Goal: Information Seeking & Learning: Learn about a topic

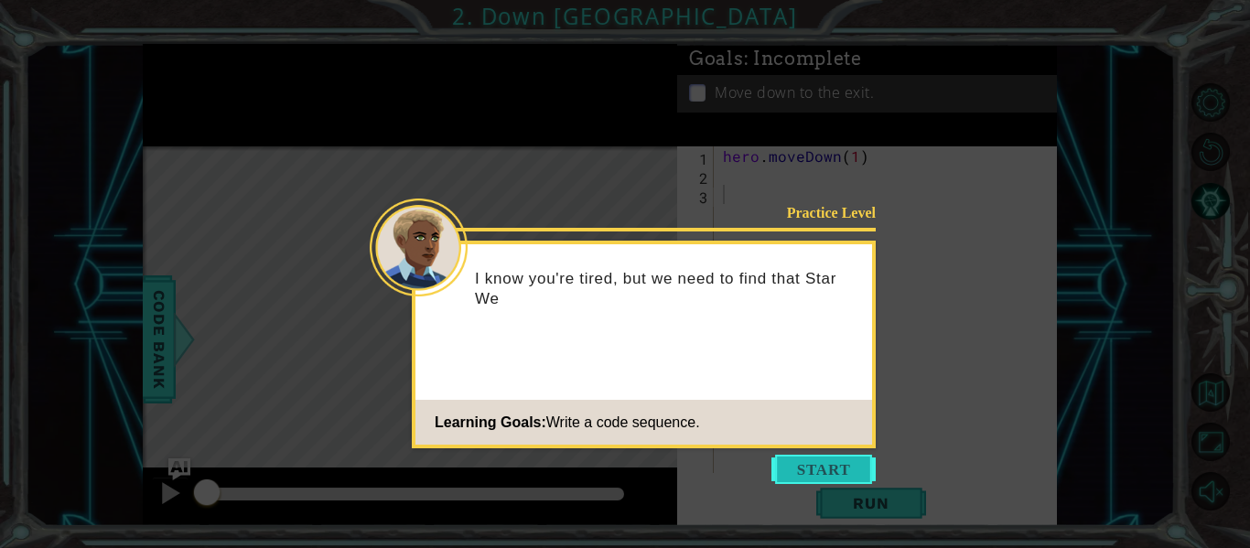
click at [801, 479] on button "Start" at bounding box center [823, 469] width 104 height 29
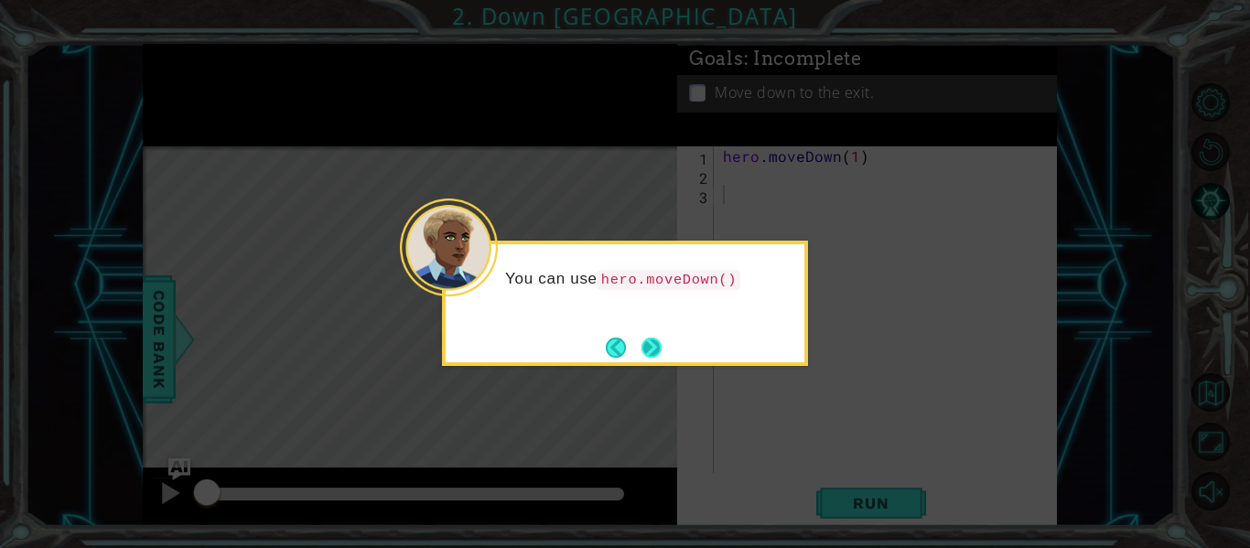
click at [641, 346] on button "Next" at bounding box center [651, 348] width 20 height 20
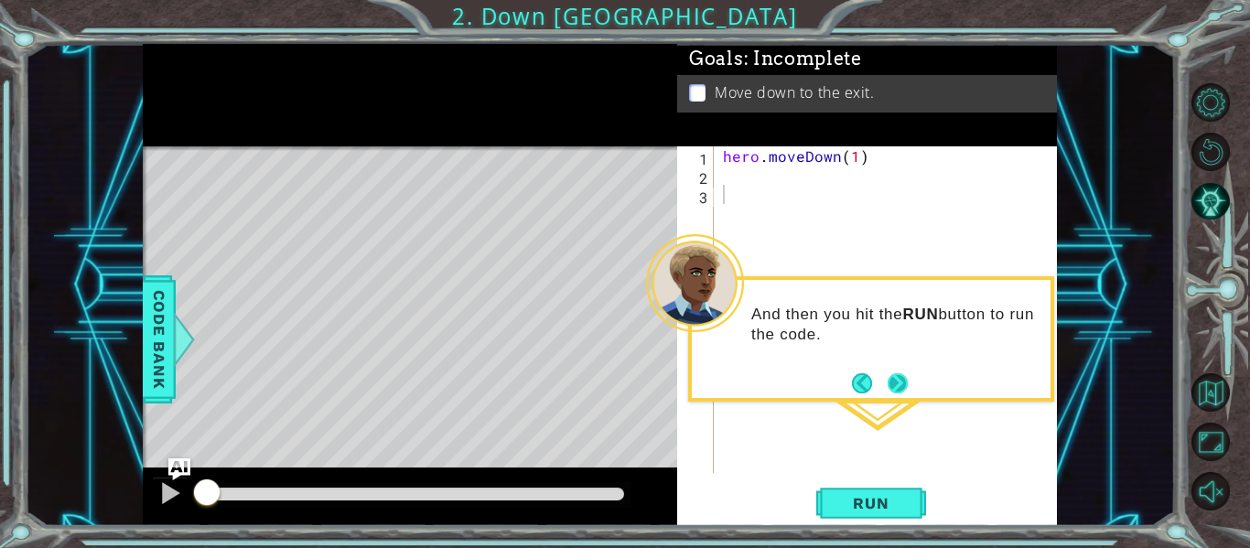
drag, startPoint x: 911, startPoint y: 385, endPoint x: 901, endPoint y: 381, distance: 11.1
click at [911, 386] on div "And then you hit the RUN button to run the code." at bounding box center [871, 338] width 366 height 125
click at [899, 391] on button "Next" at bounding box center [897, 383] width 20 height 20
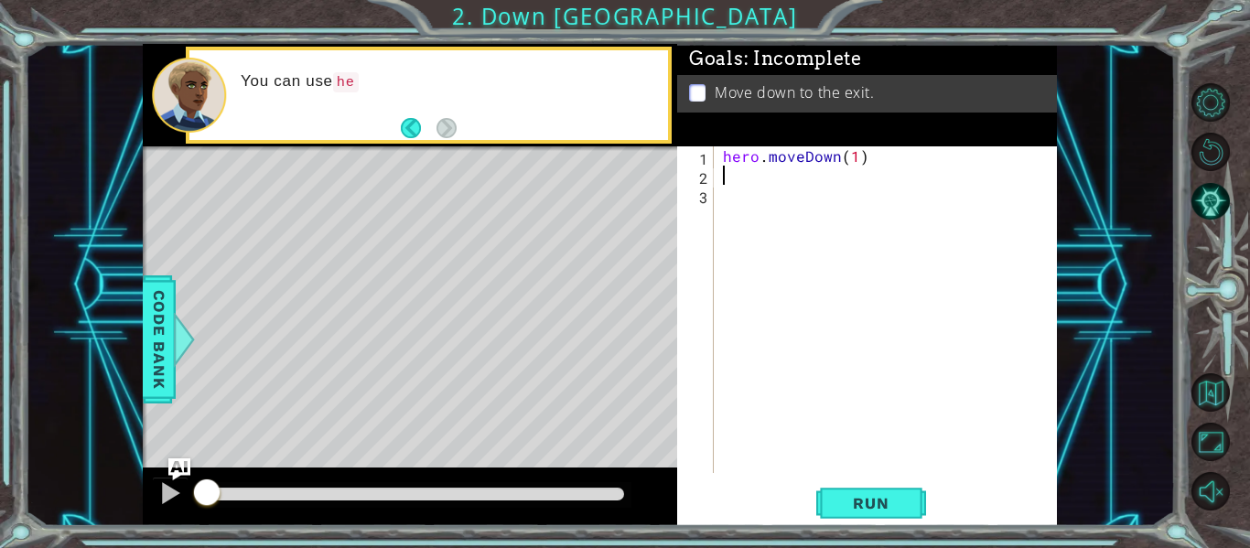
click at [742, 180] on div "hero . moveDown ( 1 )" at bounding box center [890, 328] width 343 height 365
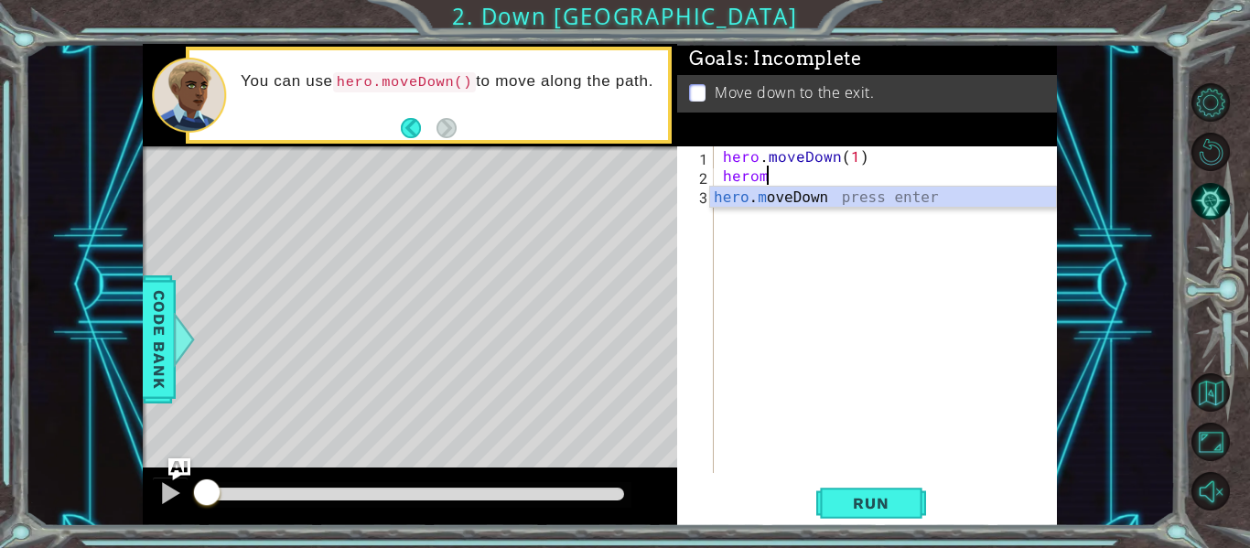
scroll to position [0, 2]
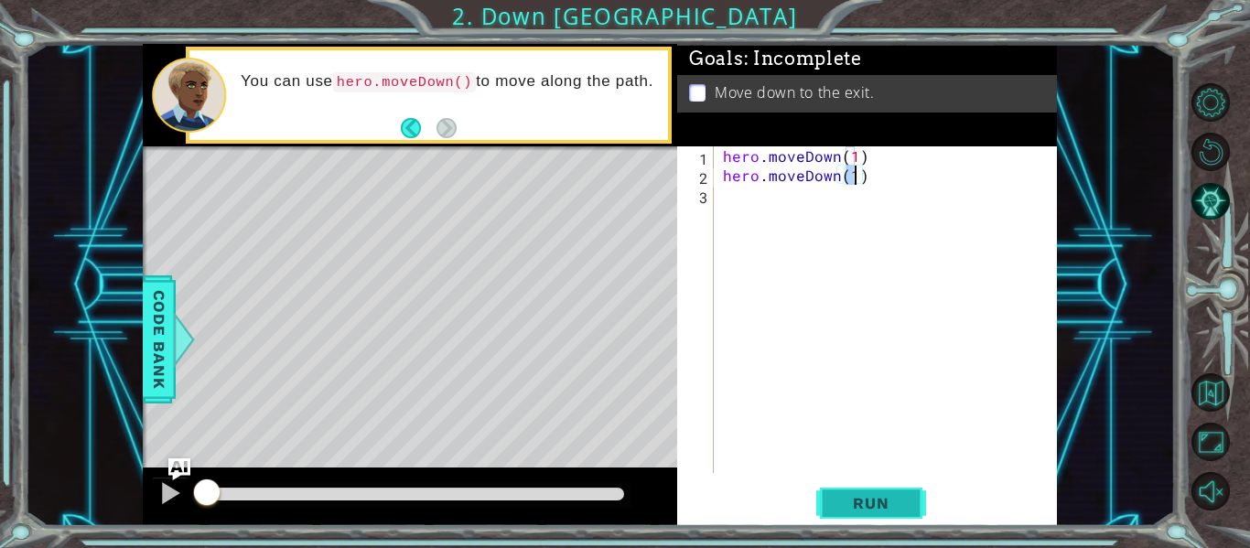
type textarea "hero.moveDown(1)"
click at [855, 499] on span "Run" at bounding box center [870, 503] width 72 height 18
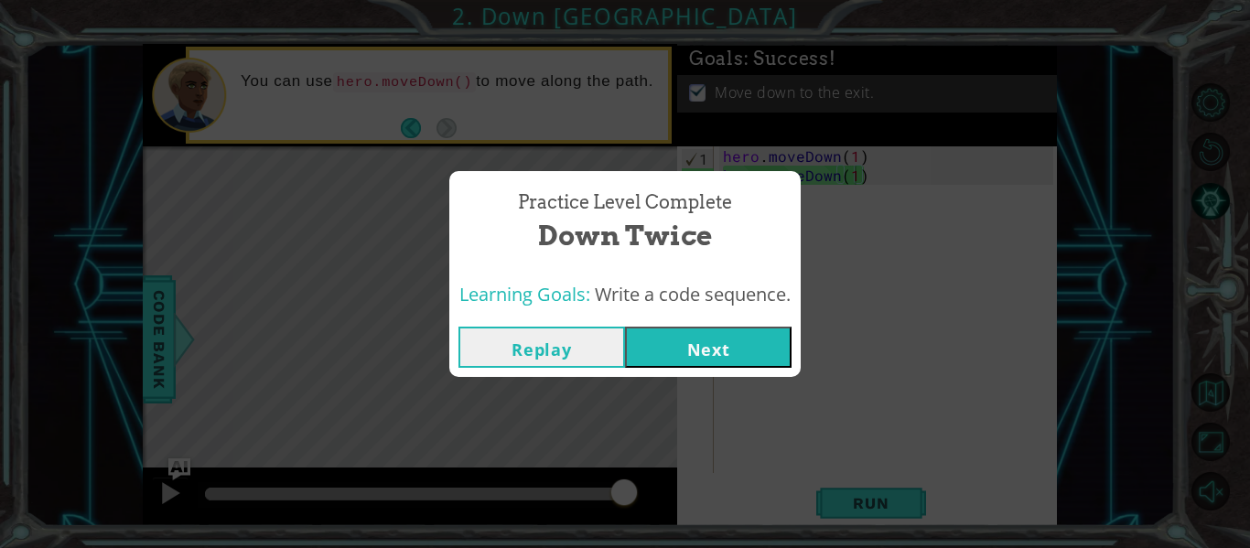
click at [706, 353] on button "Next" at bounding box center [708, 347] width 167 height 41
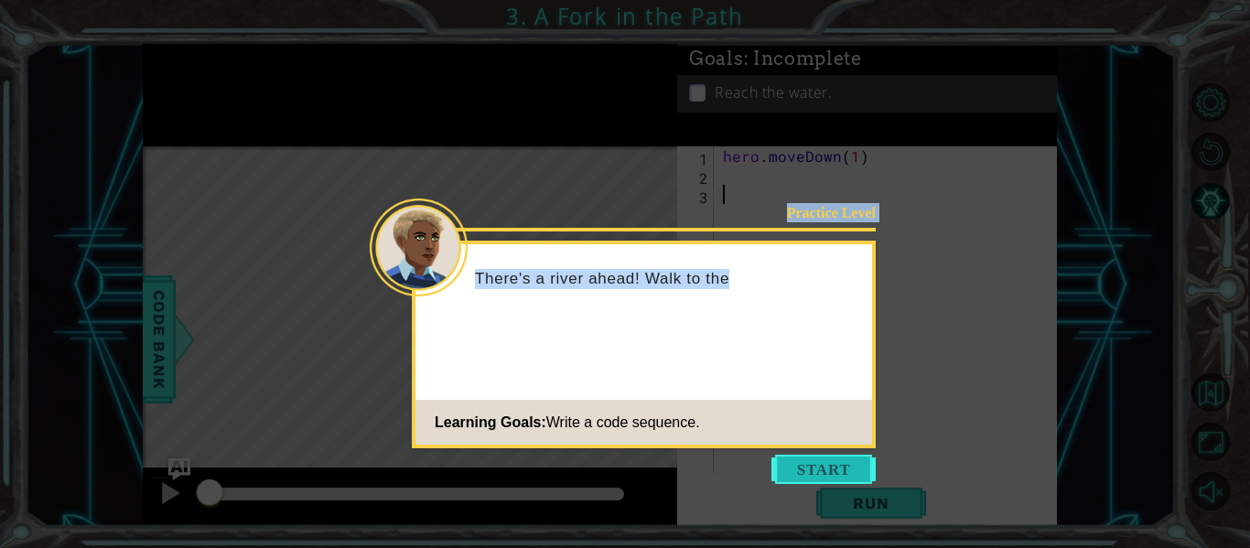
click at [836, 455] on body "1 ההההההההההההההההההההההההההההההההההההההההההההההההההההההההההההההההההההההההההההה…" at bounding box center [625, 274] width 1250 height 548
click at [816, 484] on body "1 ההההההההההההההההההההההההההההההההההההההההההההההההההההההההההההההההההההההההההההה…" at bounding box center [625, 274] width 1250 height 548
click at [815, 468] on button "Start" at bounding box center [823, 469] width 104 height 29
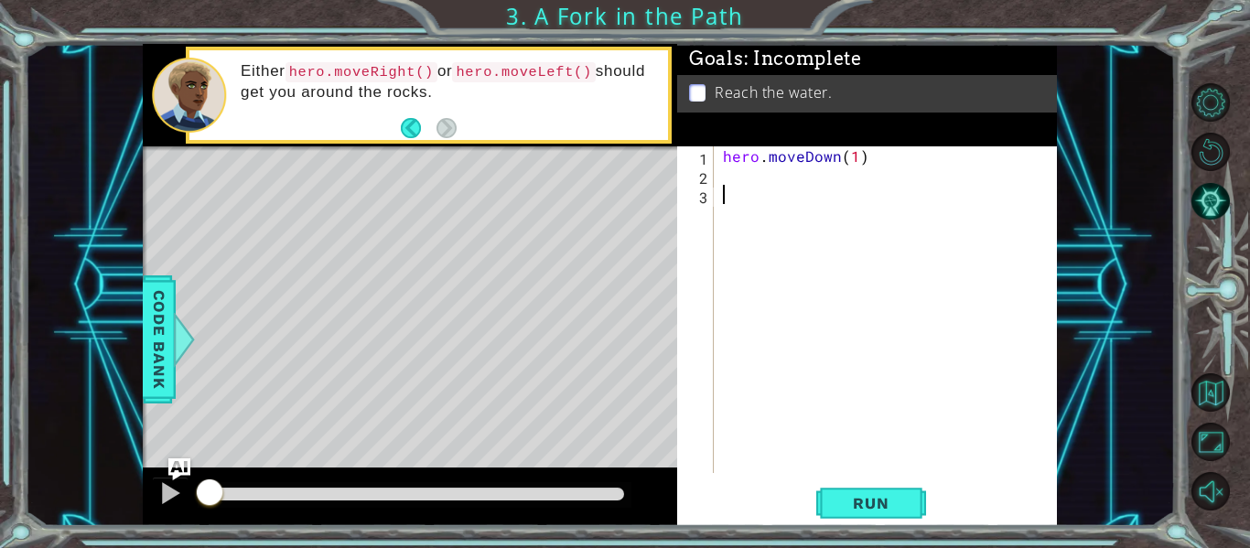
click at [793, 183] on div "hero . moveDown ( 1 )" at bounding box center [890, 328] width 343 height 365
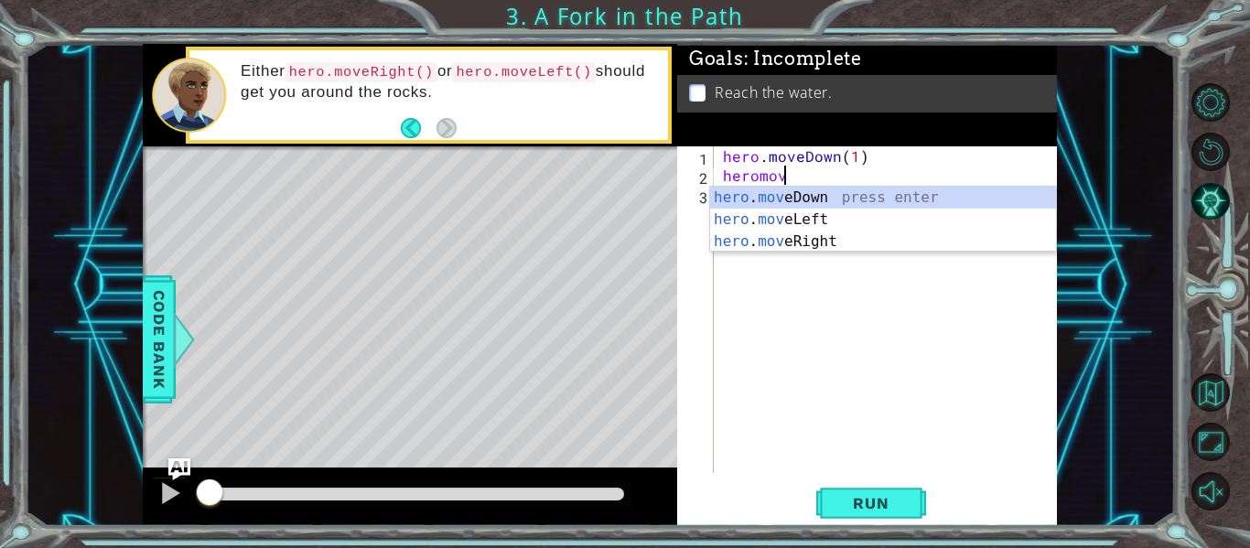
scroll to position [0, 4]
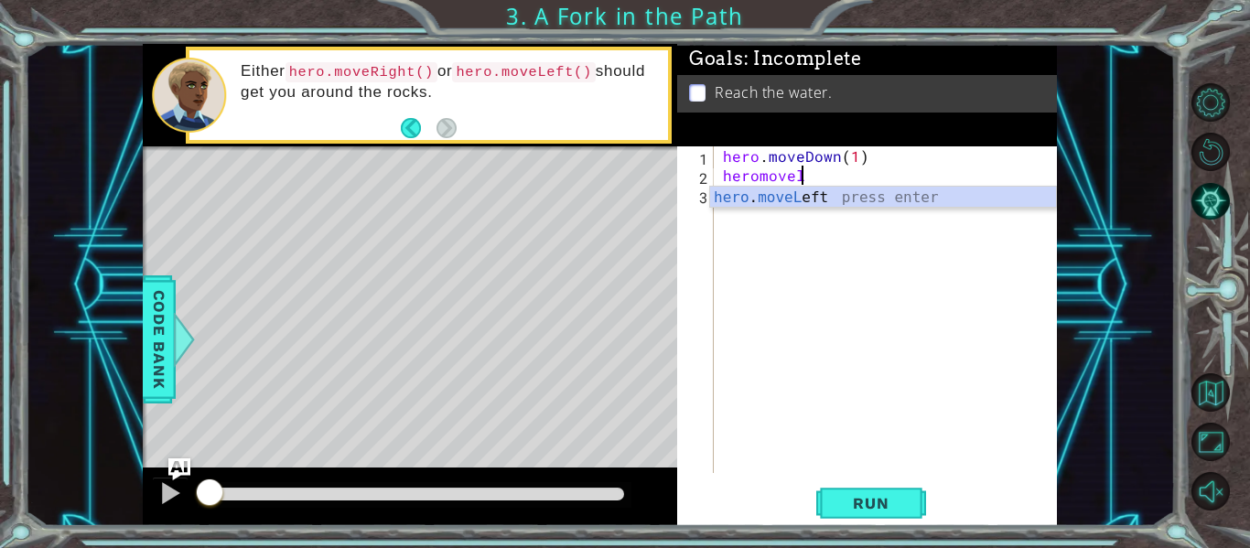
type textarea "hero.moveLeft(1)"
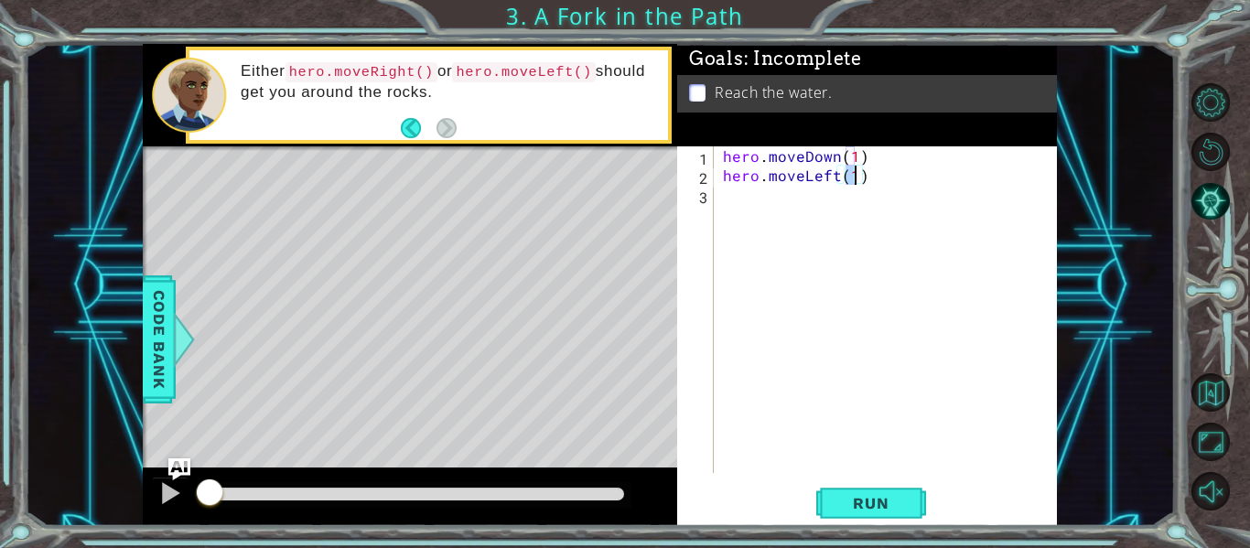
click at [750, 210] on div "hero . moveDown ( 1 ) hero . moveLeft ( 1 )" at bounding box center [890, 328] width 343 height 365
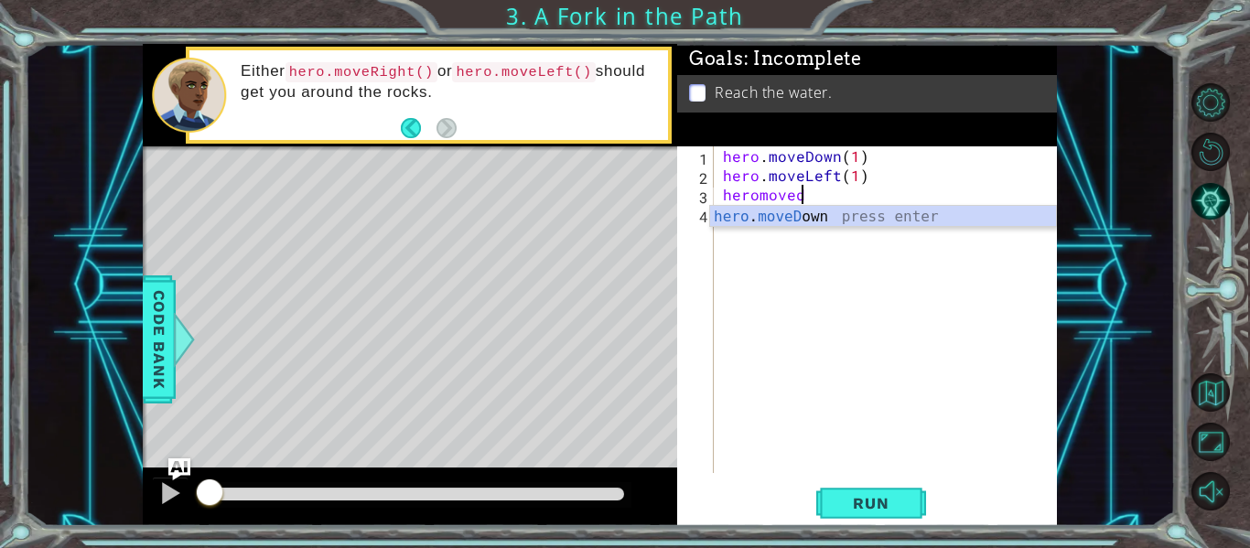
type textarea "heromoved'"
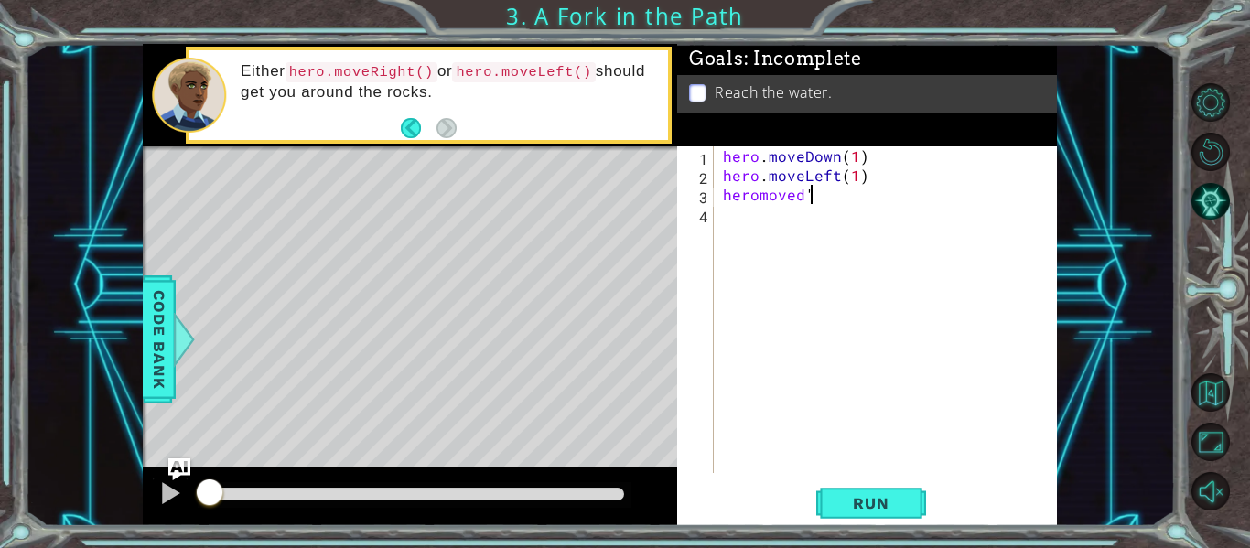
type textarea "heromoved"
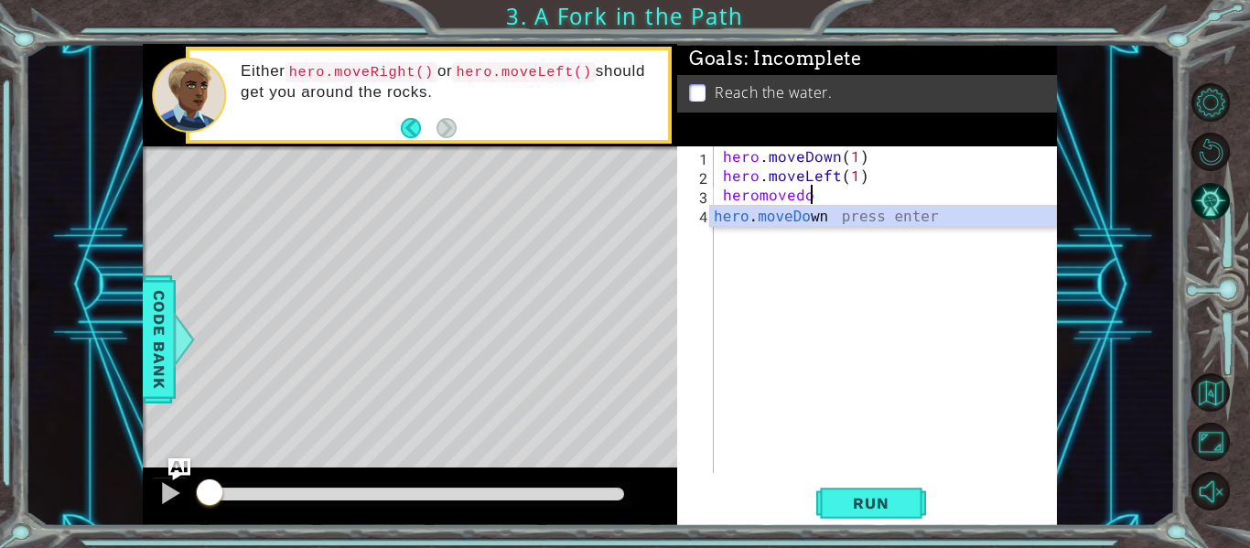
scroll to position [0, 5]
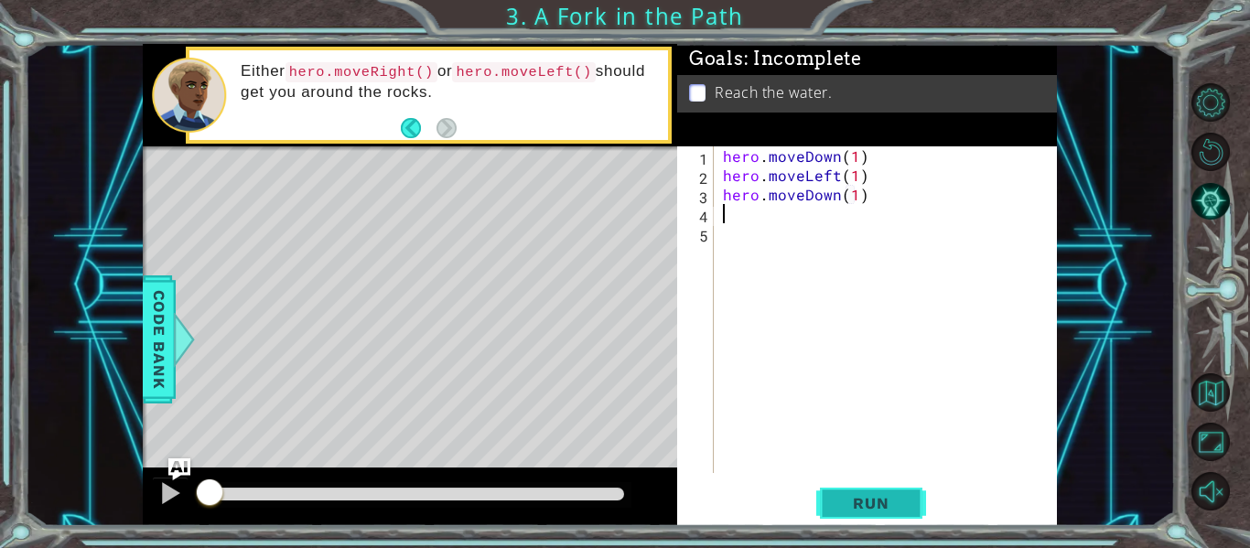
type textarea "hero.moveDown(1)"
click at [898, 499] on span "Run" at bounding box center [870, 503] width 72 height 18
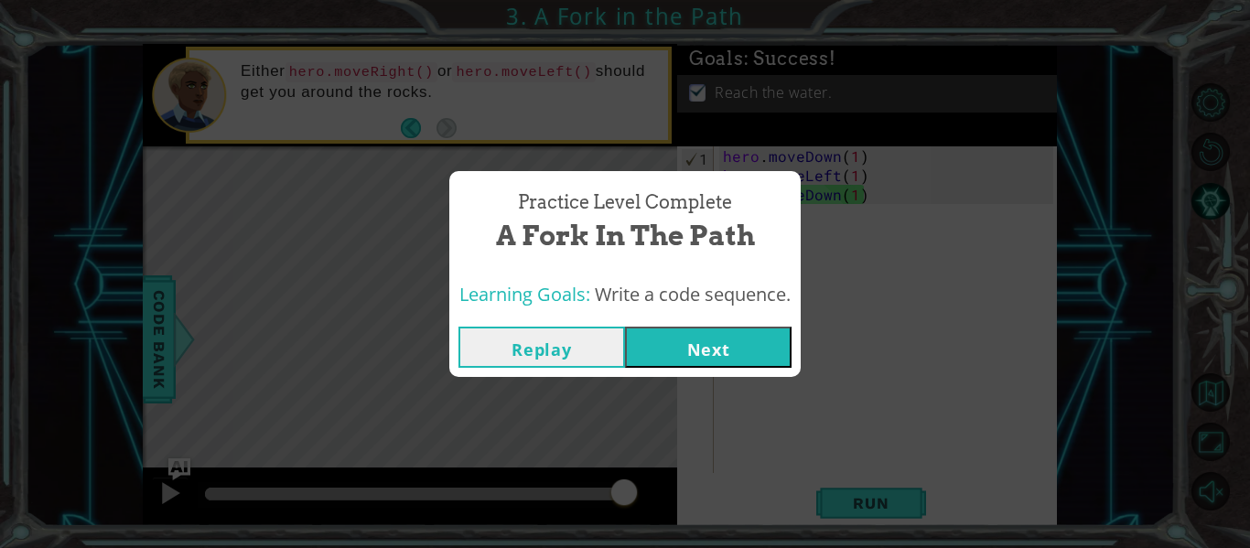
click at [716, 349] on button "Next" at bounding box center [708, 347] width 167 height 41
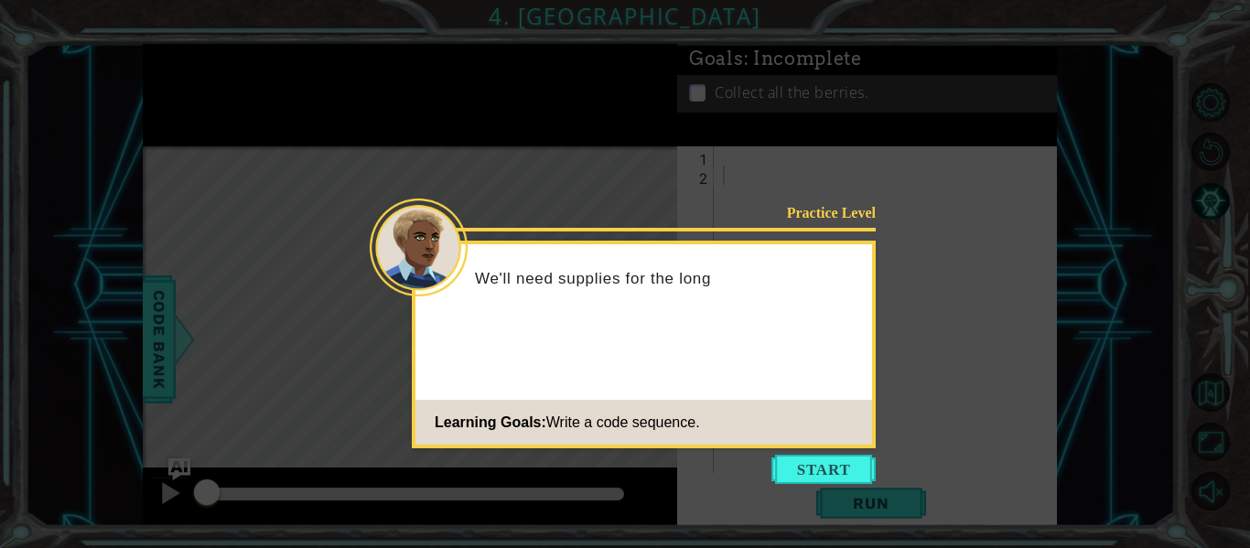
click at [810, 484] on body "1 ההההההההההההההההההההההההההההההההההההההההההההההההההההההההההההההההההההההההההההה…" at bounding box center [625, 274] width 1250 height 548
click at [812, 459] on button "Start" at bounding box center [823, 469] width 104 height 29
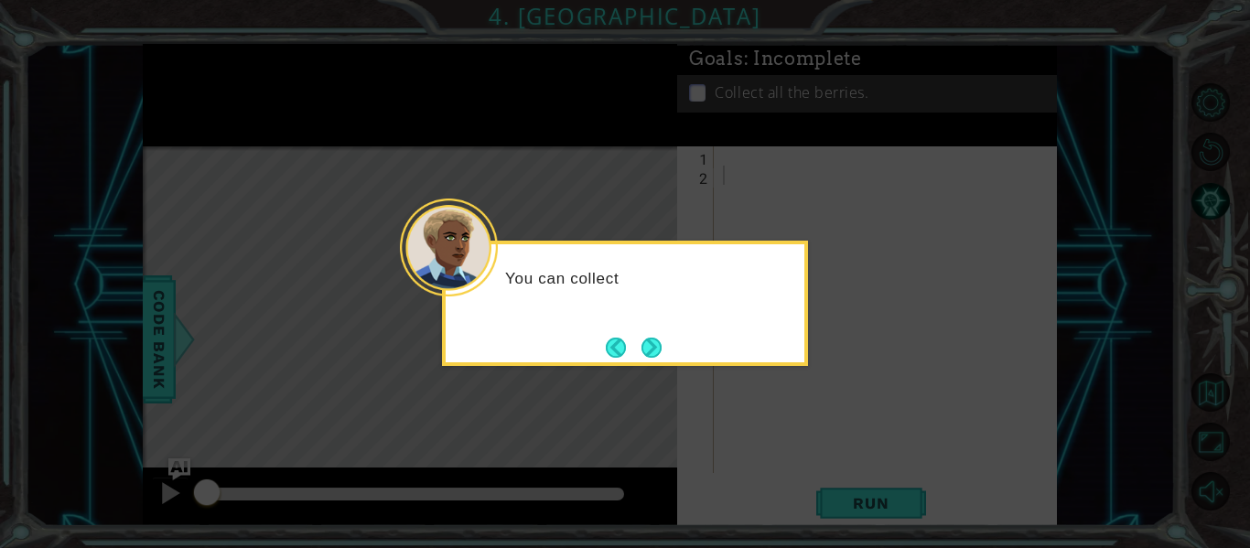
click at [655, 358] on button "Next" at bounding box center [651, 348] width 20 height 20
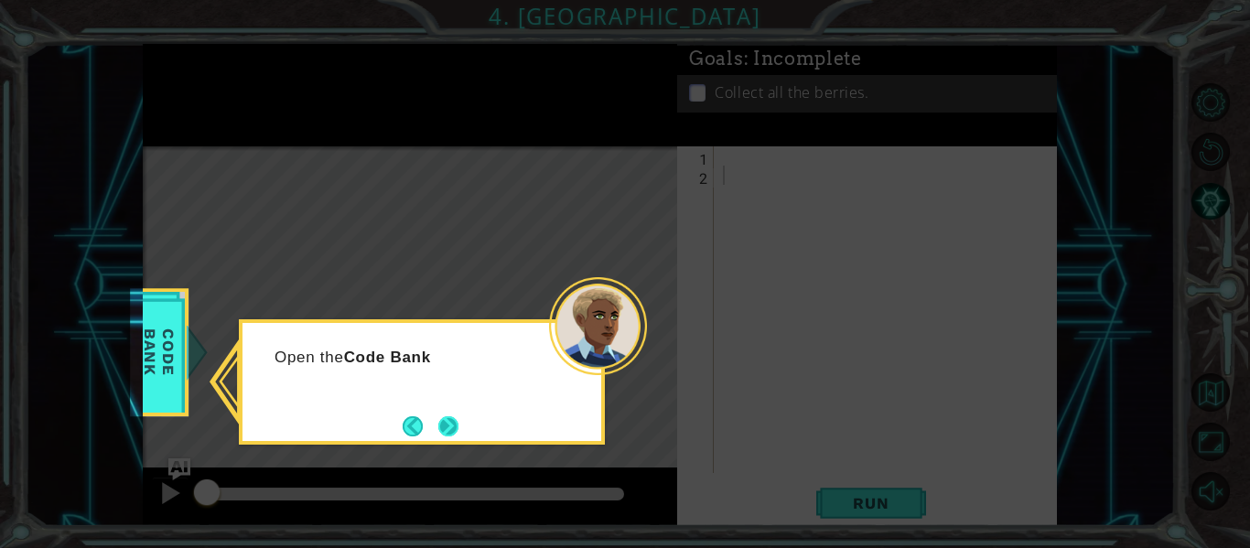
click at [442, 428] on button "Next" at bounding box center [448, 426] width 20 height 20
click at [438, 430] on button "Next" at bounding box center [448, 426] width 20 height 20
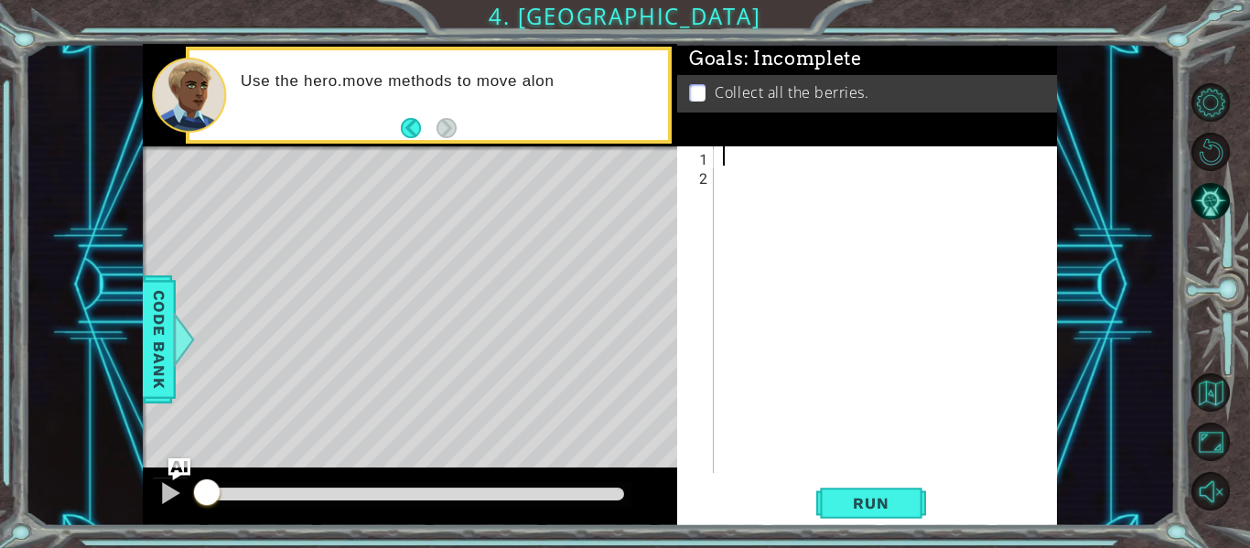
click at [758, 153] on div at bounding box center [890, 328] width 343 height 365
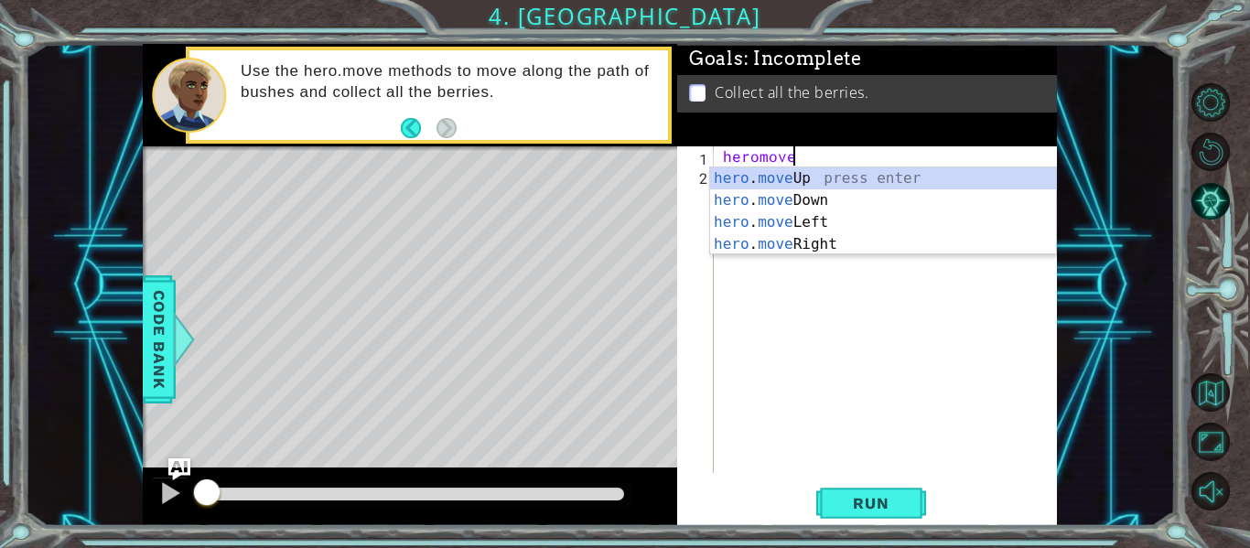
scroll to position [0, 4]
click at [843, 225] on div "hero . move Up press enter hero . move Down press enter hero . move Left press …" at bounding box center [883, 233] width 346 height 132
type textarea "hero.moveLeft(1)"
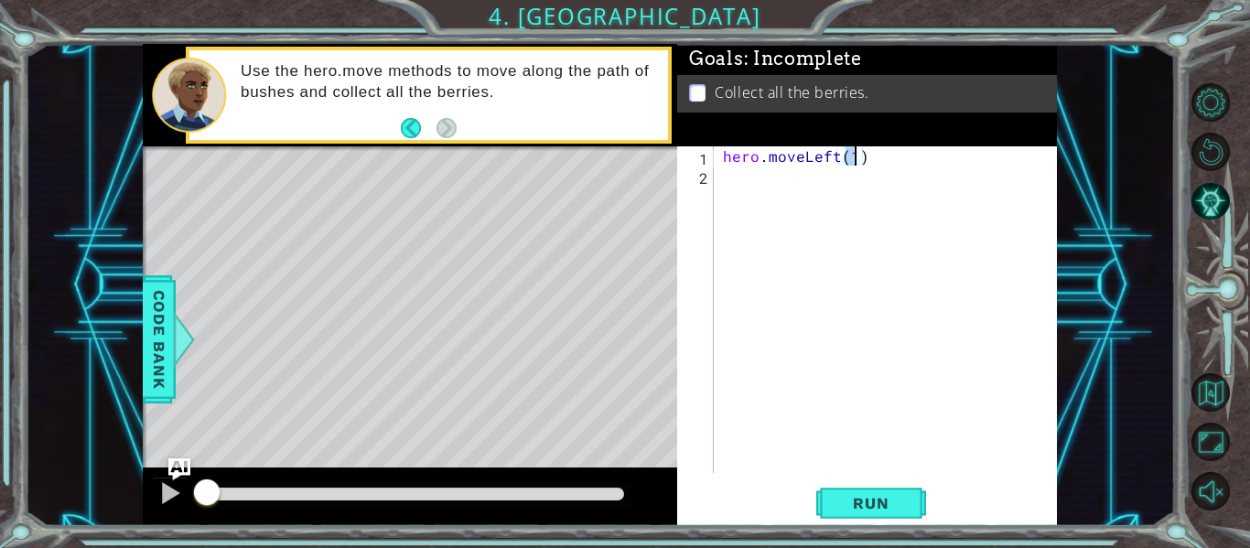
click at [763, 185] on div "hero . moveLeft ( 1 )" at bounding box center [890, 328] width 343 height 365
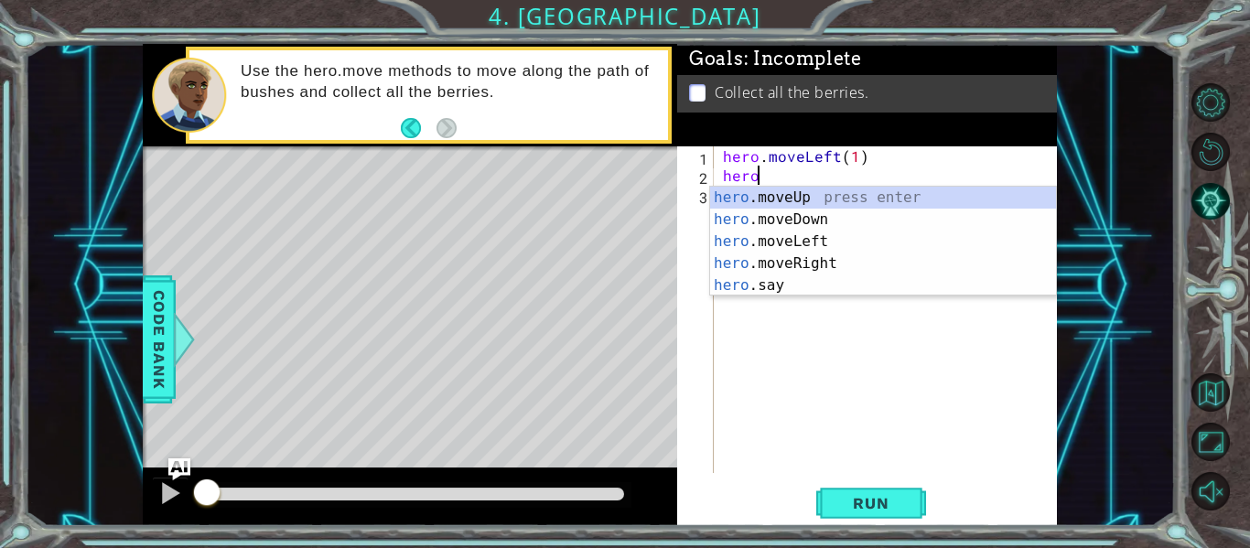
scroll to position [0, 1]
click at [843, 253] on div "hero .moveUp press enter hero .moveDown press enter hero .moveLeft press enter …" at bounding box center [883, 264] width 346 height 154
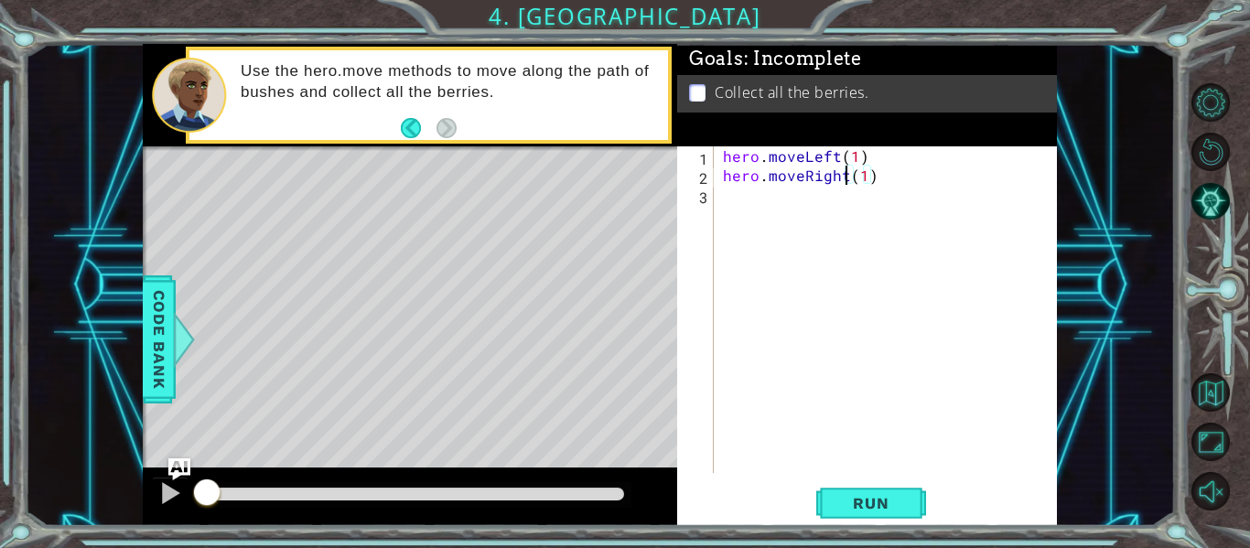
click at [849, 172] on div "hero . moveLeft ( 1 ) hero . moveRight ( 1 )" at bounding box center [890, 328] width 343 height 365
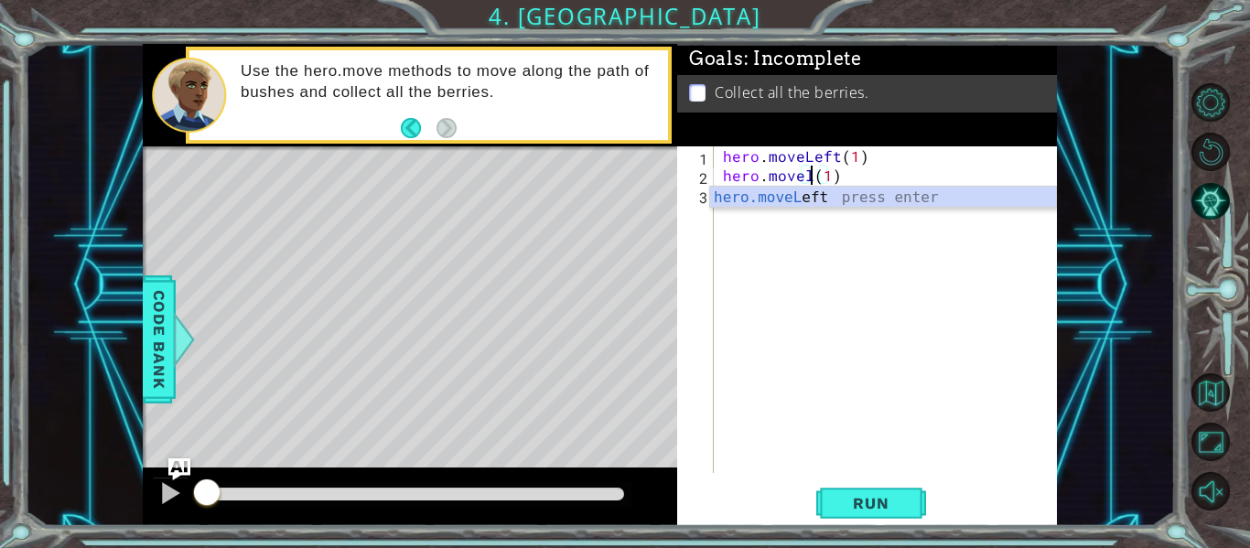
scroll to position [0, 6]
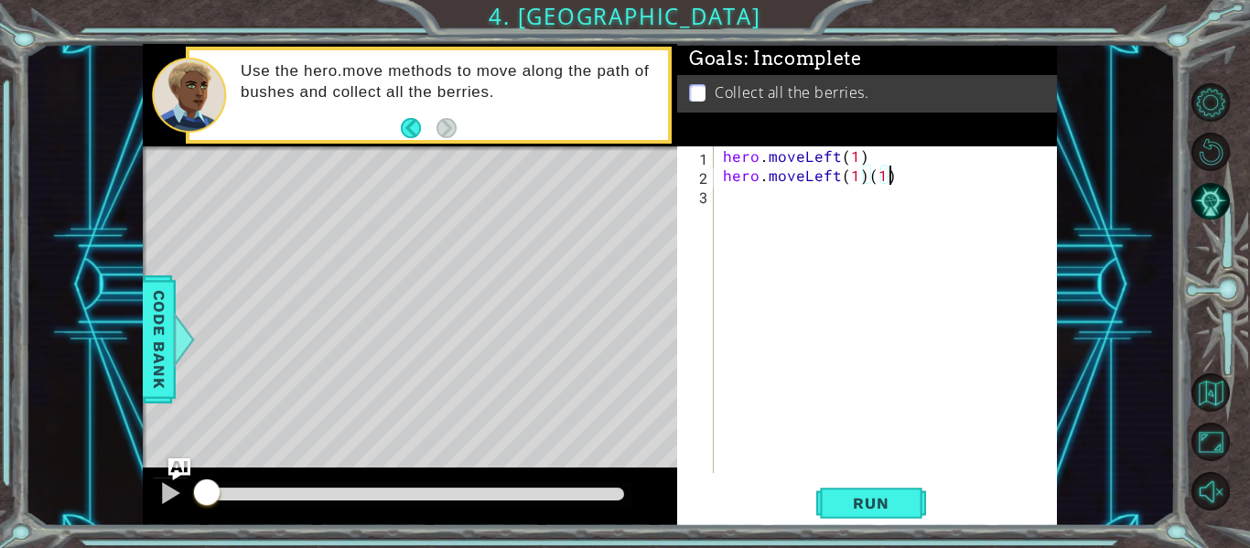
click at [912, 177] on div "hero . moveLeft ( 1 ) hero . moveLeft ( 1 ) ( 1 )" at bounding box center [890, 328] width 343 height 365
type textarea "hero.moveLeft(1)"
click at [782, 203] on div "hero . moveLeft ( 1 ) hero . moveLeft ( 1 )" at bounding box center [890, 328] width 343 height 365
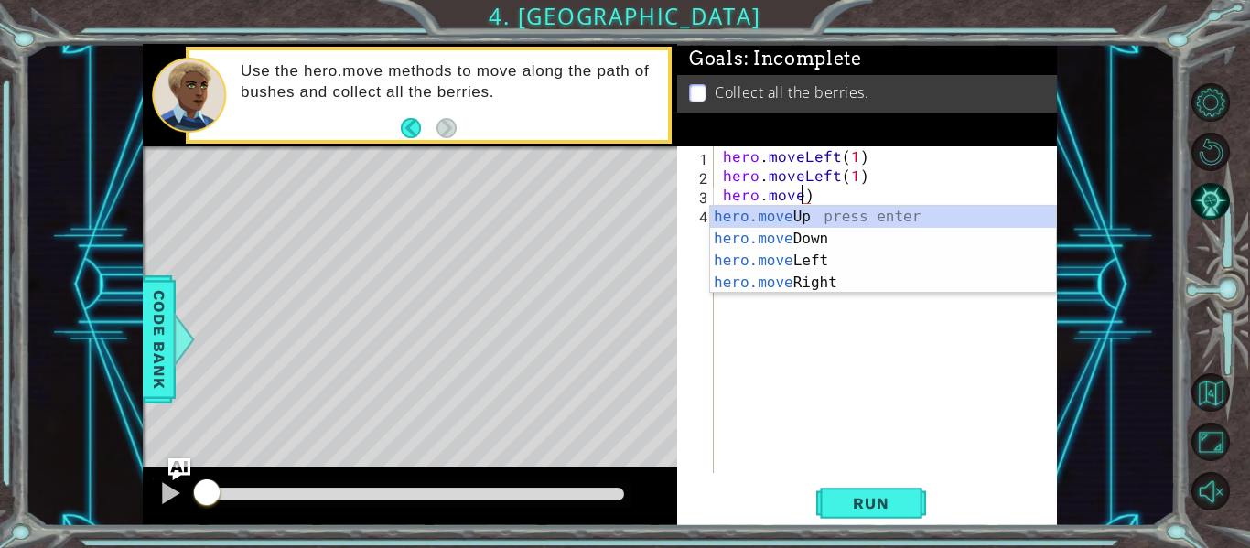
scroll to position [0, 5]
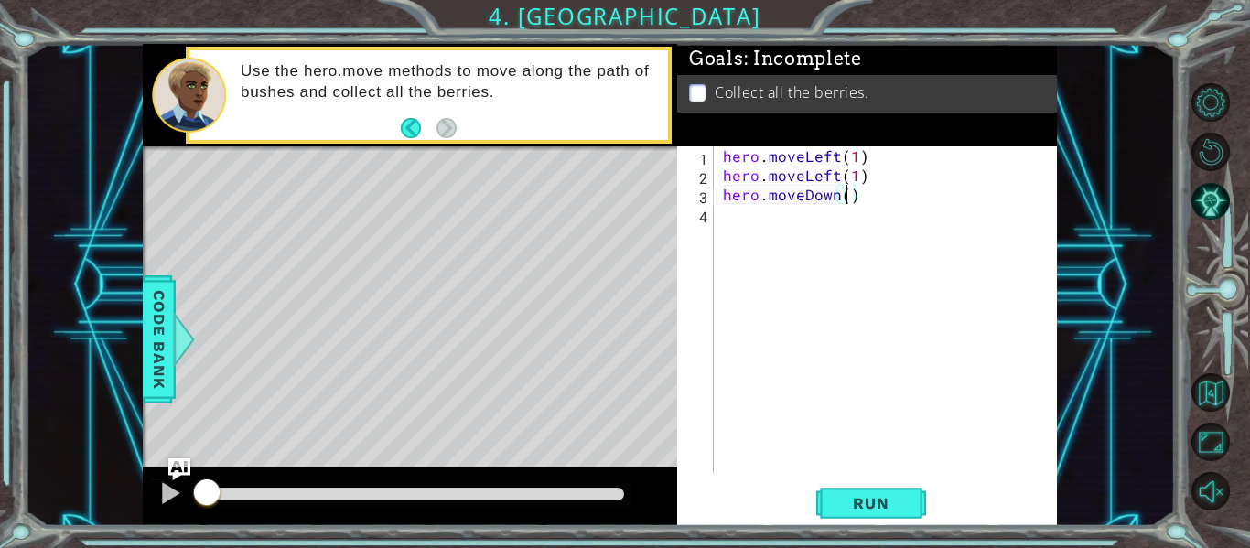
type textarea "hero.moveDown(2)"
click at [763, 228] on div "hero . moveLeft ( 1 ) hero . moveLeft ( 1 ) hero . moveDown ( 2 )" at bounding box center [890, 328] width 343 height 365
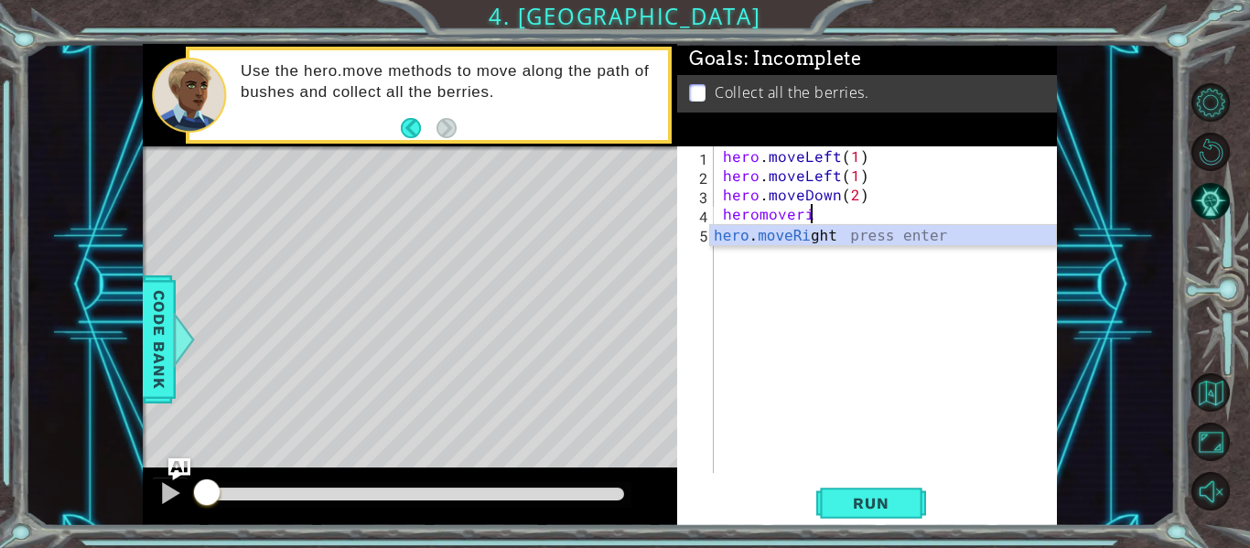
scroll to position [0, 5]
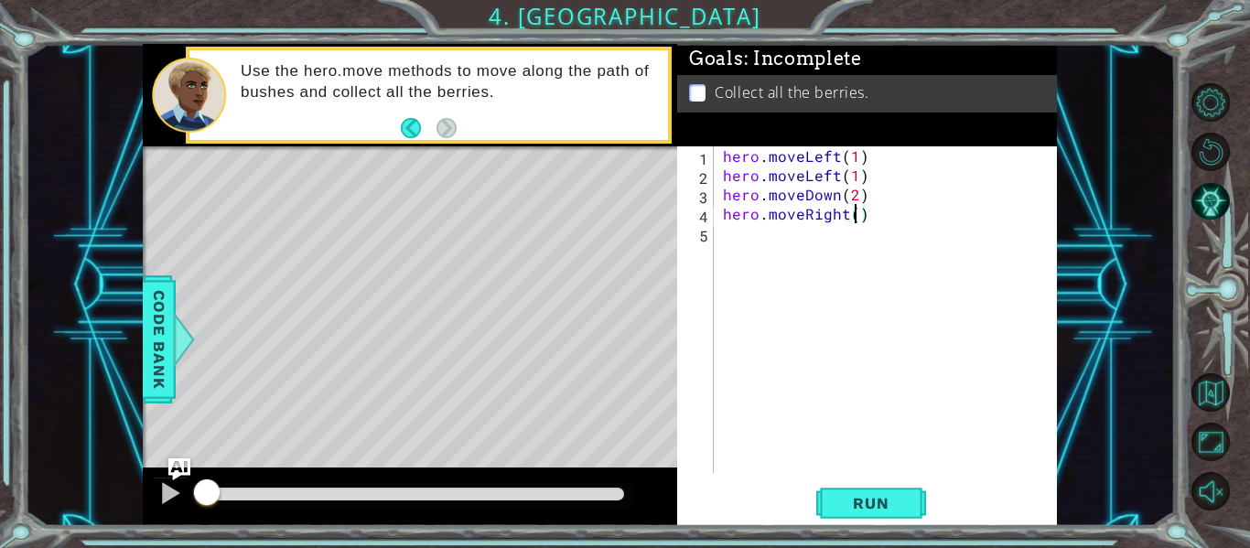
type textarea "hero.moveRight(2)"
click at [791, 249] on div "hero . moveLeft ( 1 ) hero . moveLeft ( 1 ) hero . moveDown ( 2 ) hero . moveRi…" at bounding box center [890, 328] width 343 height 365
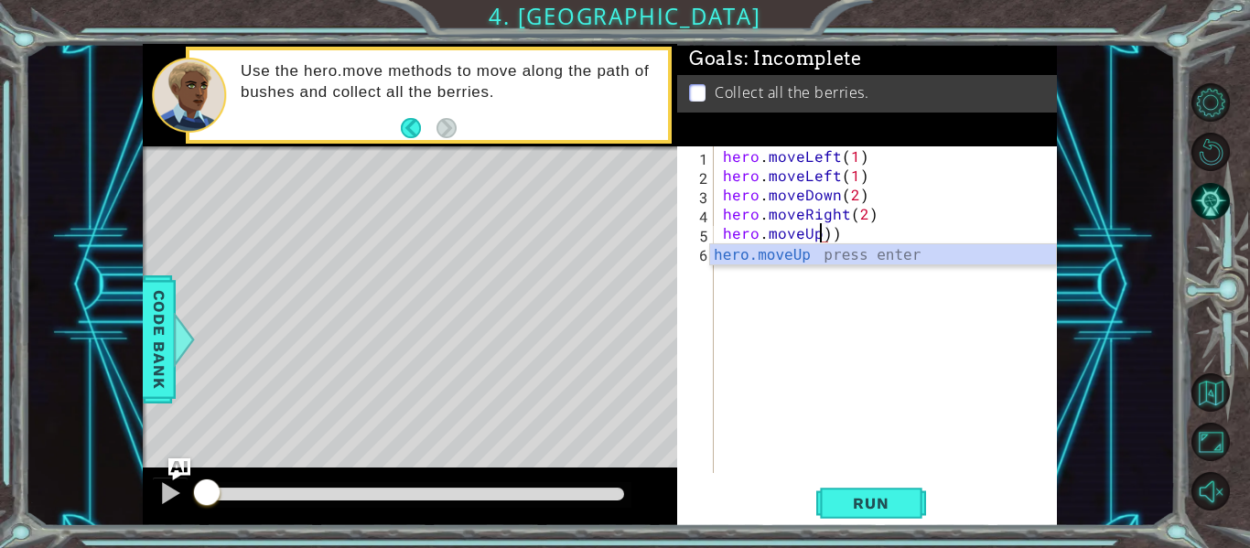
click at [864, 231] on div "hero . moveLeft ( 1 ) hero . moveLeft ( 1 ) hero . moveDown ( 2 ) hero . moveRi…" at bounding box center [890, 328] width 343 height 365
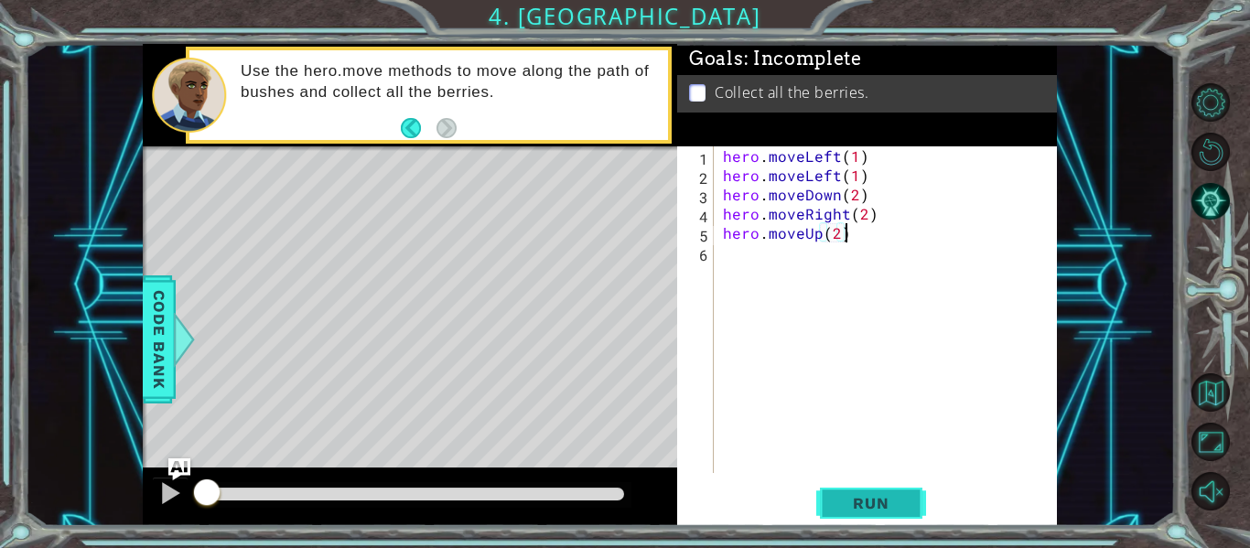
type textarea "hero.moveUp(2)"
click at [888, 487] on button "Run" at bounding box center [871, 504] width 110 height 38
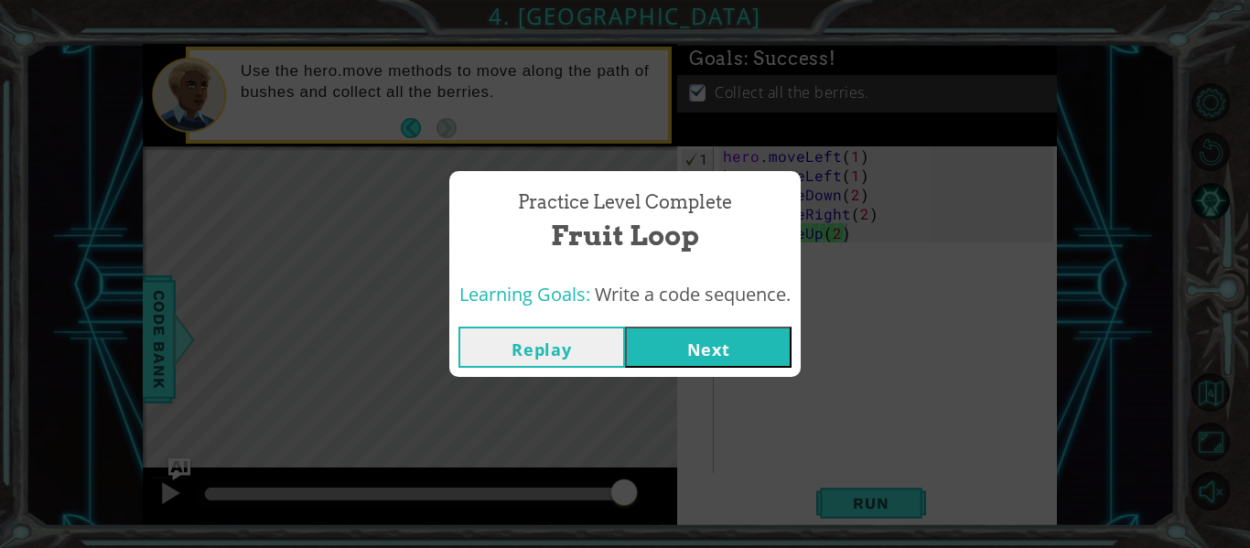
click at [694, 359] on button "Next" at bounding box center [708, 347] width 167 height 41
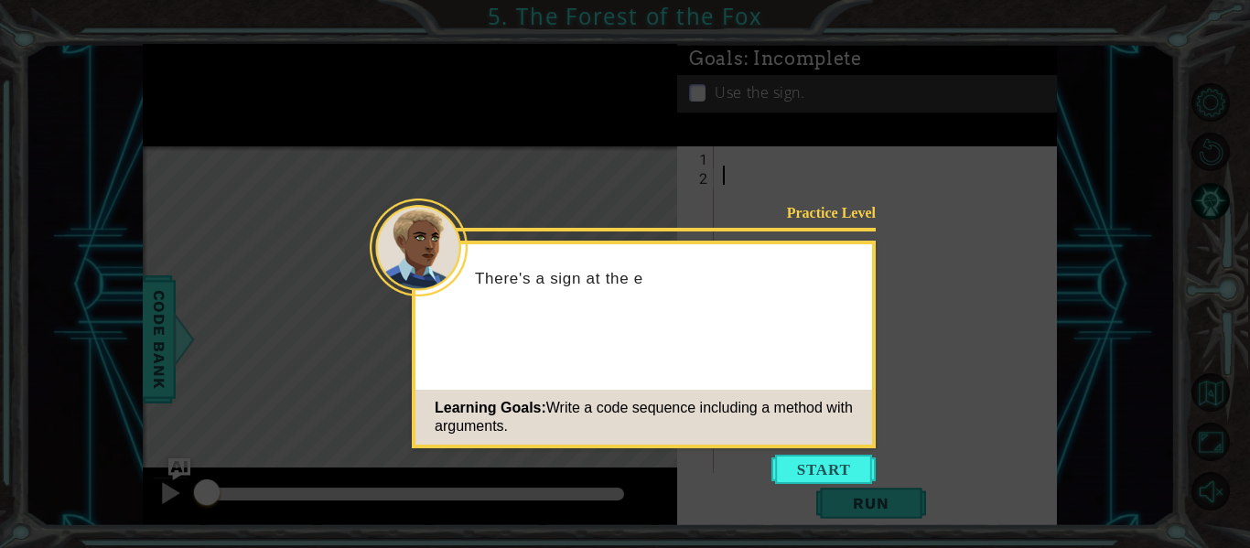
click at [852, 457] on button "Start" at bounding box center [823, 469] width 104 height 29
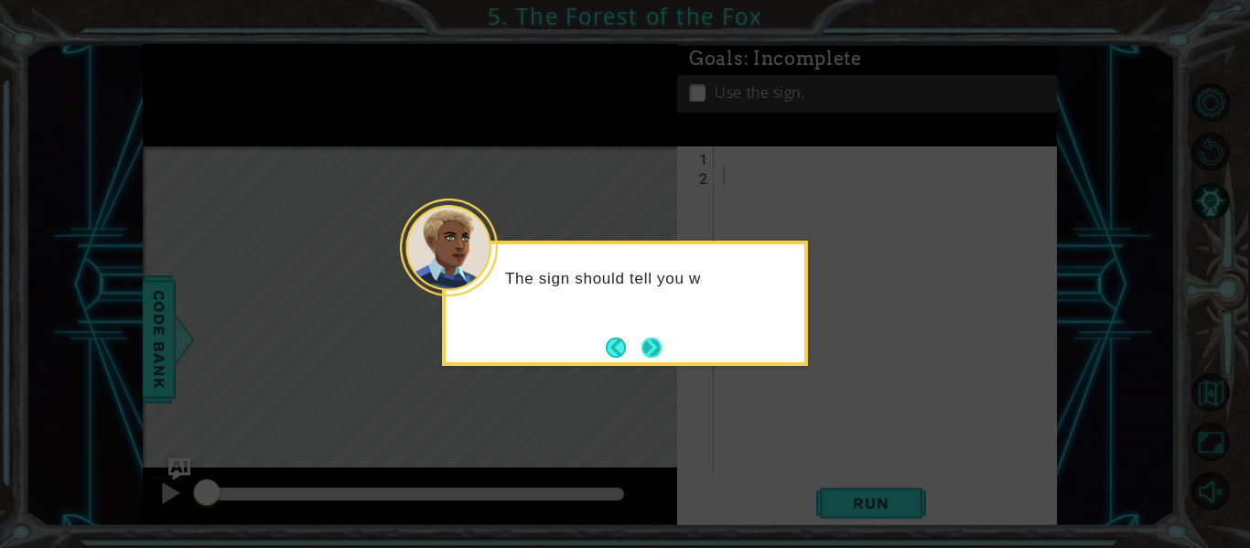
click at [661, 342] on button "Next" at bounding box center [651, 348] width 20 height 20
click at [656, 353] on button "Next" at bounding box center [651, 348] width 20 height 20
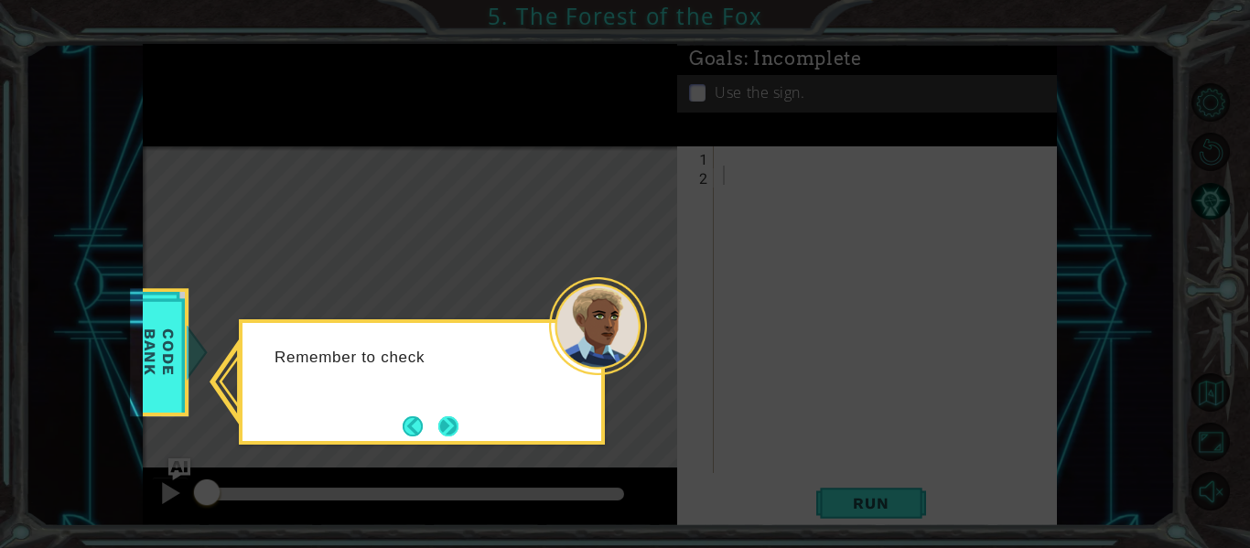
drag, startPoint x: 431, startPoint y: 428, endPoint x: 440, endPoint y: 420, distance: 12.3
click at [435, 425] on footer at bounding box center [431, 426] width 56 height 27
click at [442, 418] on button "Next" at bounding box center [448, 426] width 20 height 20
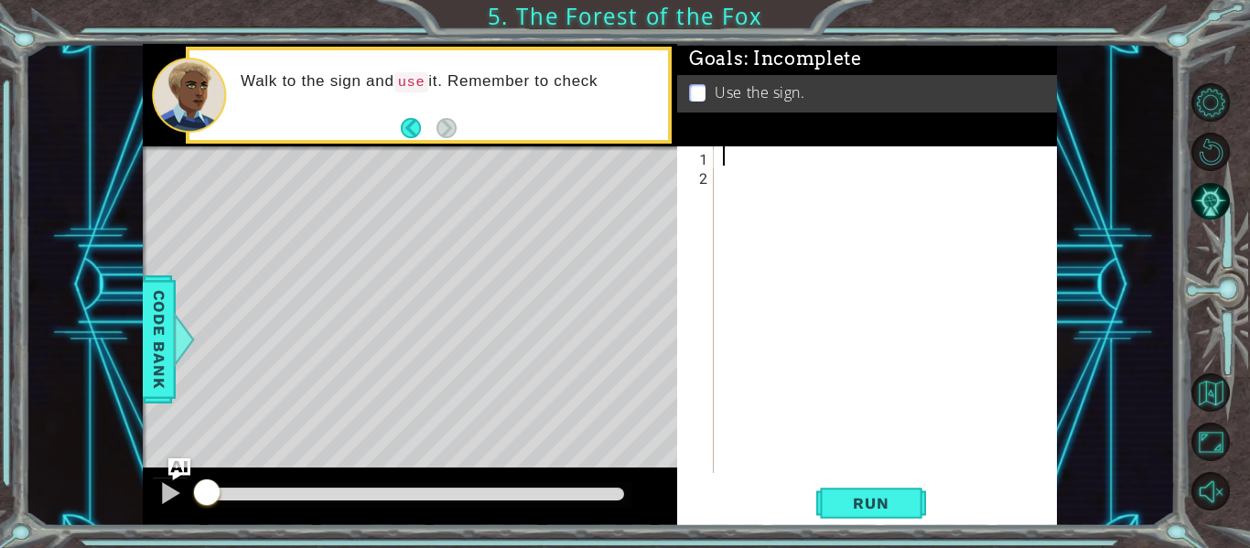
click at [778, 163] on div at bounding box center [890, 328] width 343 height 365
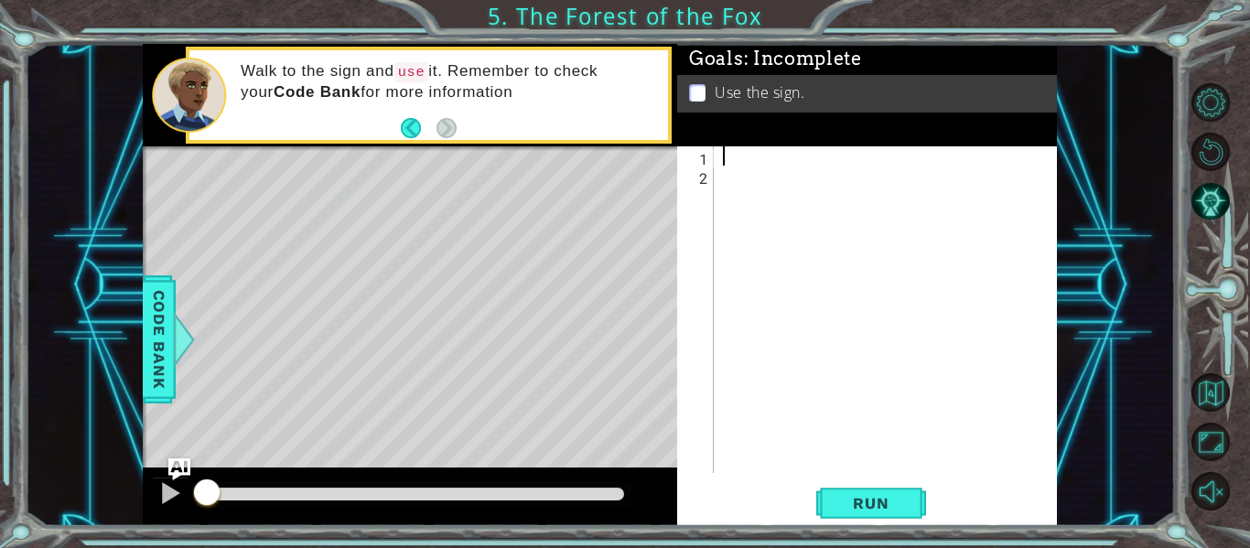
type textarea "e"
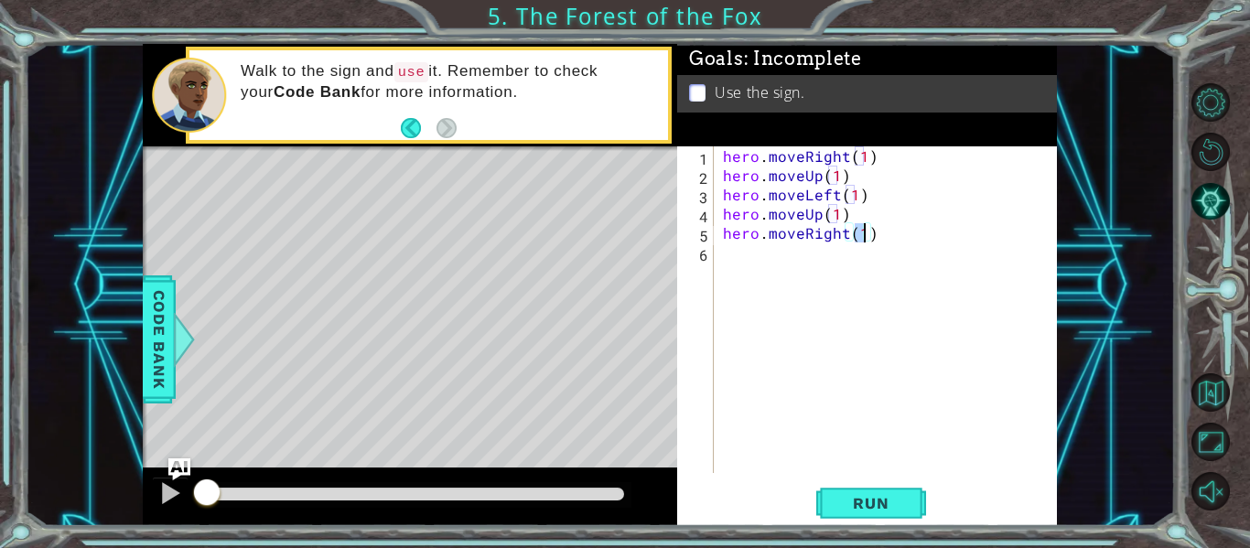
scroll to position [0, 8]
type textarea "hero.moveRight(2)"
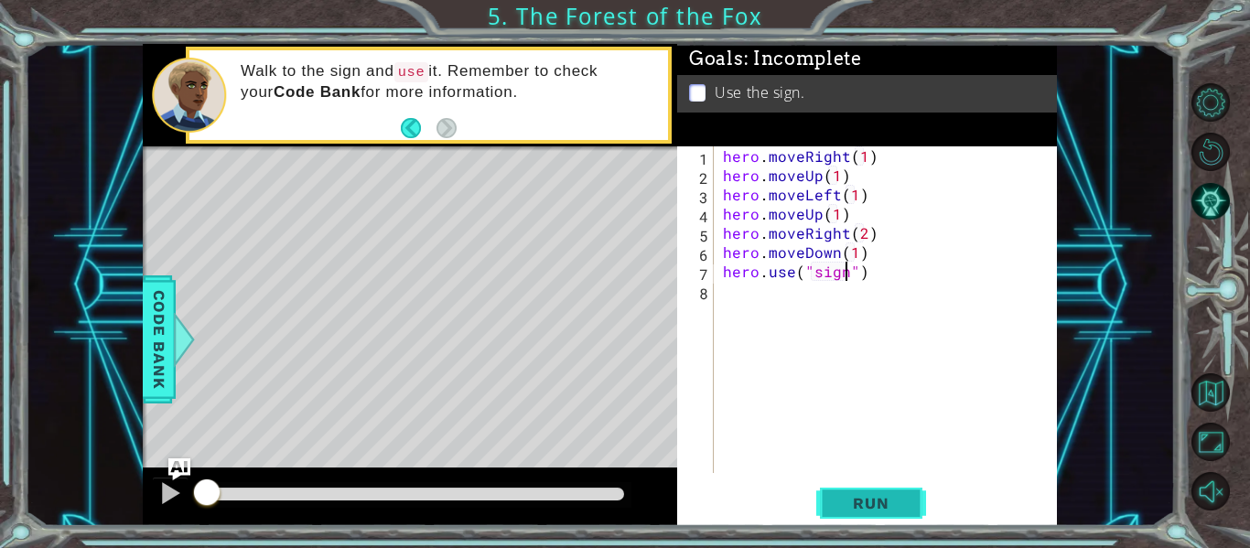
type textarea "hero.use("sign")"
drag, startPoint x: 855, startPoint y: 511, endPoint x: 920, endPoint y: 495, distance: 66.1
click at [859, 508] on span "Run" at bounding box center [870, 503] width 72 height 18
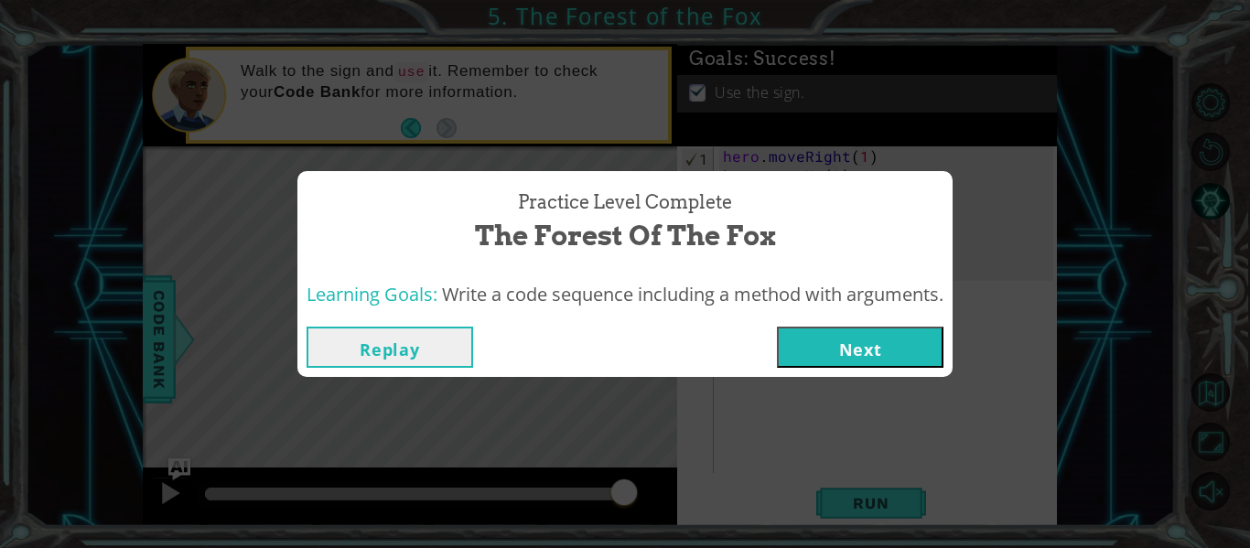
click at [845, 332] on button "Next" at bounding box center [860, 347] width 167 height 41
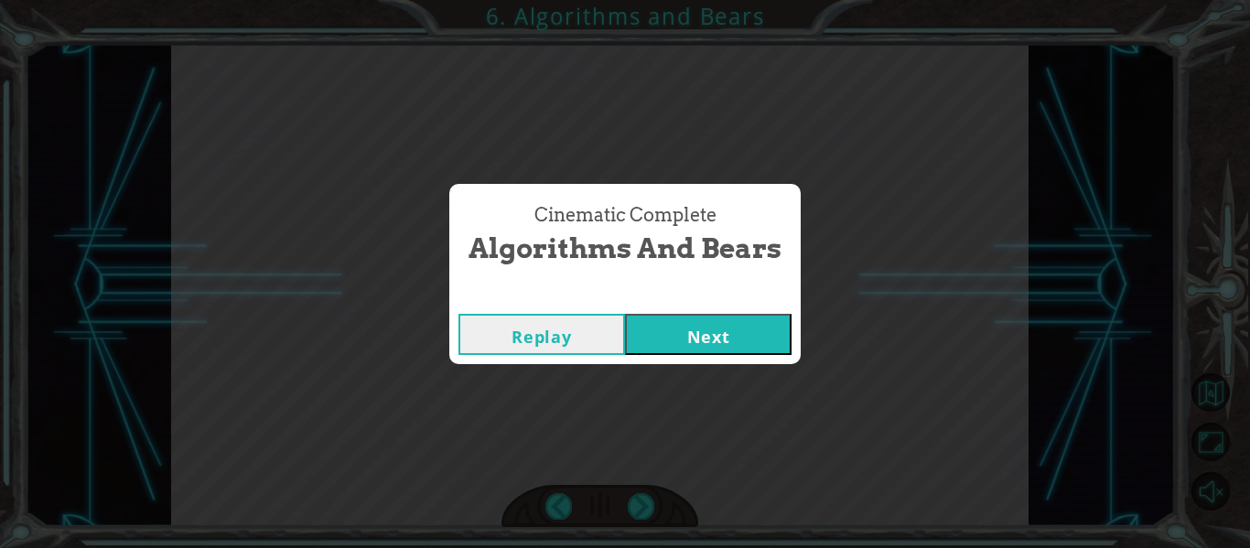
click at [704, 337] on button "Next" at bounding box center [708, 334] width 167 height 41
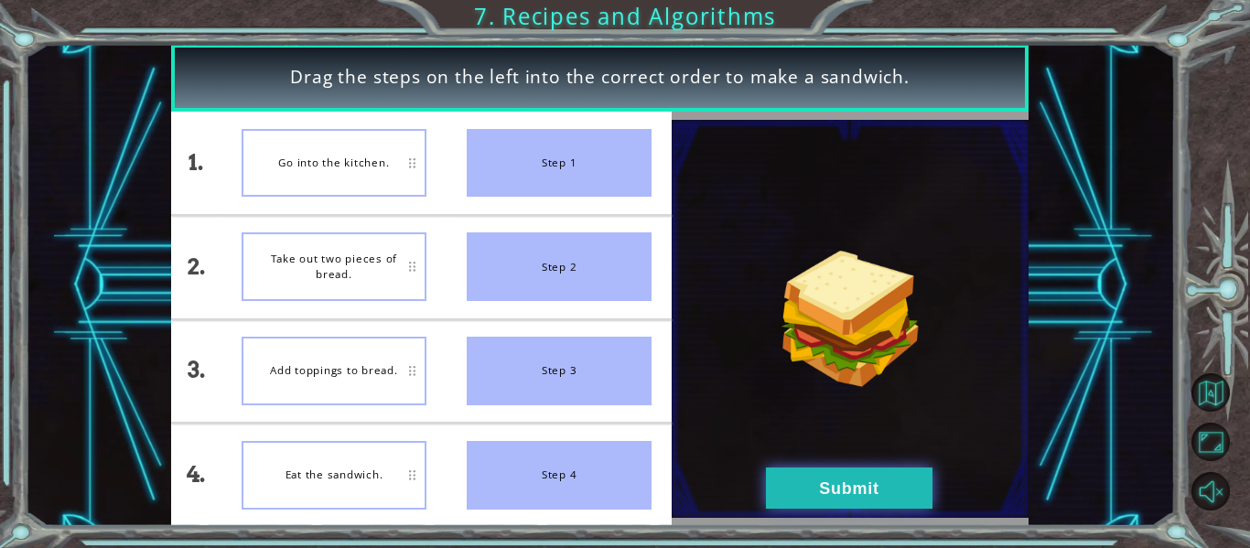
click at [805, 484] on button "Submit" at bounding box center [849, 488] width 167 height 41
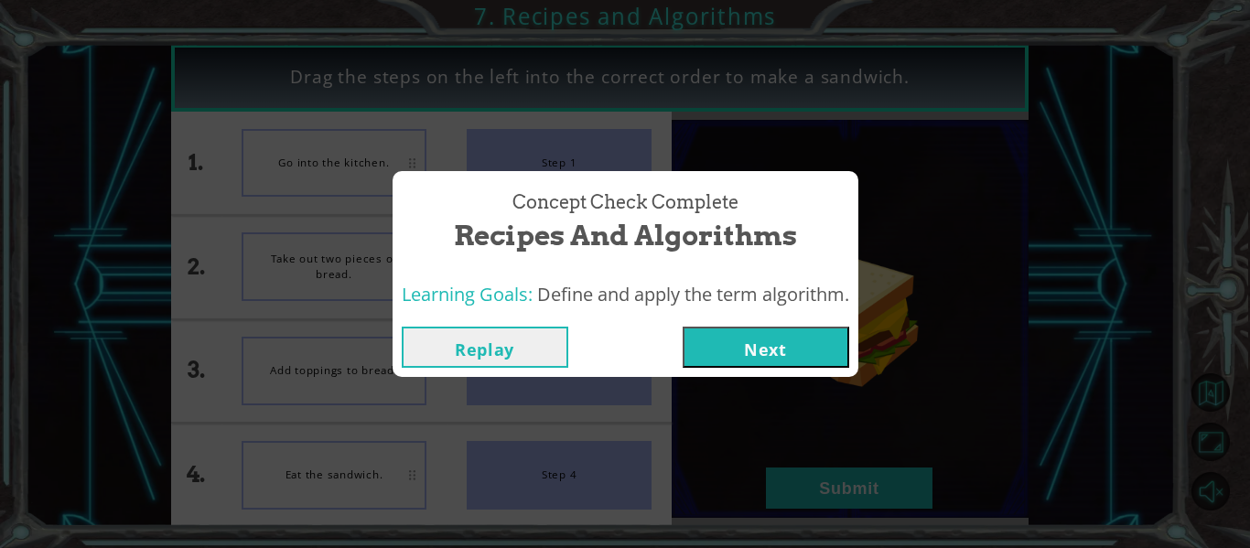
click at [786, 362] on button "Next" at bounding box center [766, 347] width 167 height 41
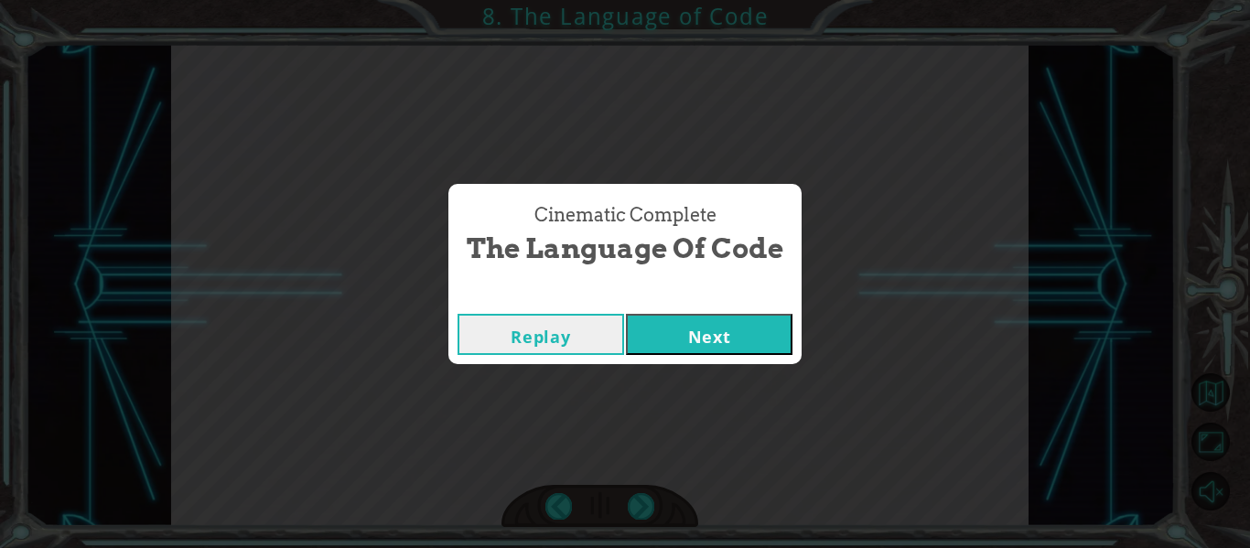
click at [678, 347] on button "Next" at bounding box center [709, 334] width 167 height 41
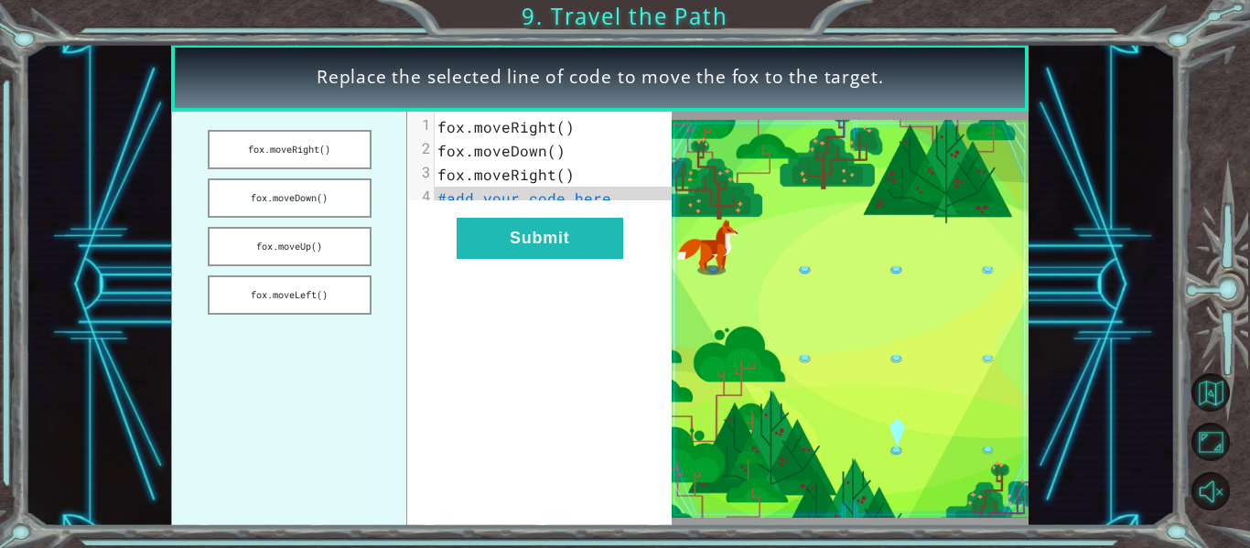
drag, startPoint x: 273, startPoint y: 192, endPoint x: 483, endPoint y: 208, distance: 211.0
click at [483, 208] on div "fox.moveRight() fox.moveDown() fox.moveUp() fox.moveLeft() xxxxxxxxxx 4 1 fox.m…" at bounding box center [421, 319] width 500 height 414
click at [307, 191] on button "fox.moveDown()" at bounding box center [290, 197] width 164 height 39
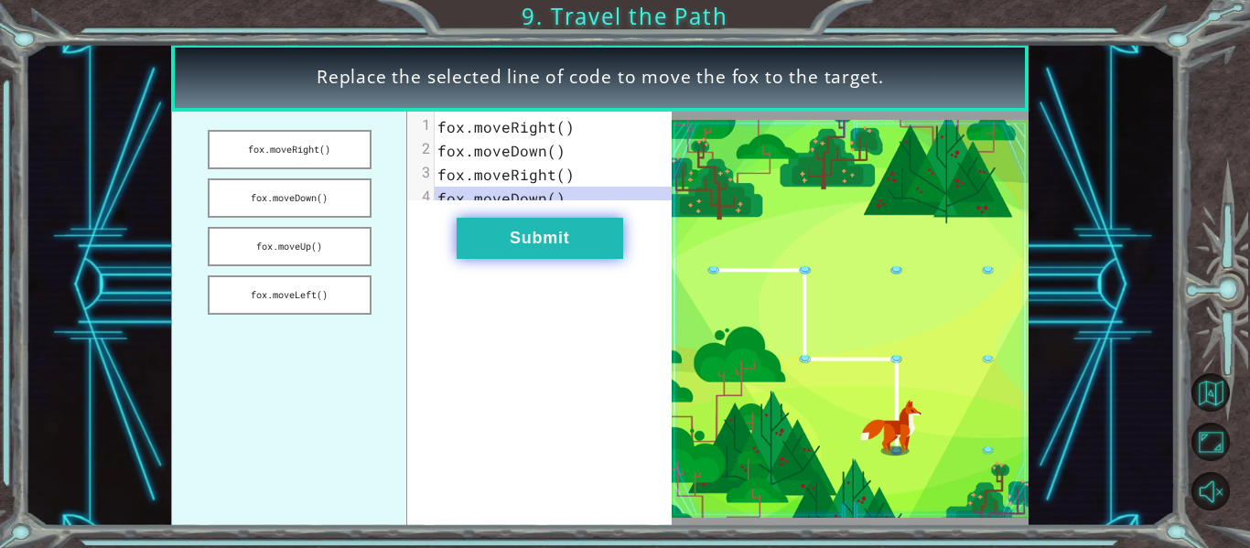
click at [563, 253] on button "Submit" at bounding box center [540, 238] width 167 height 41
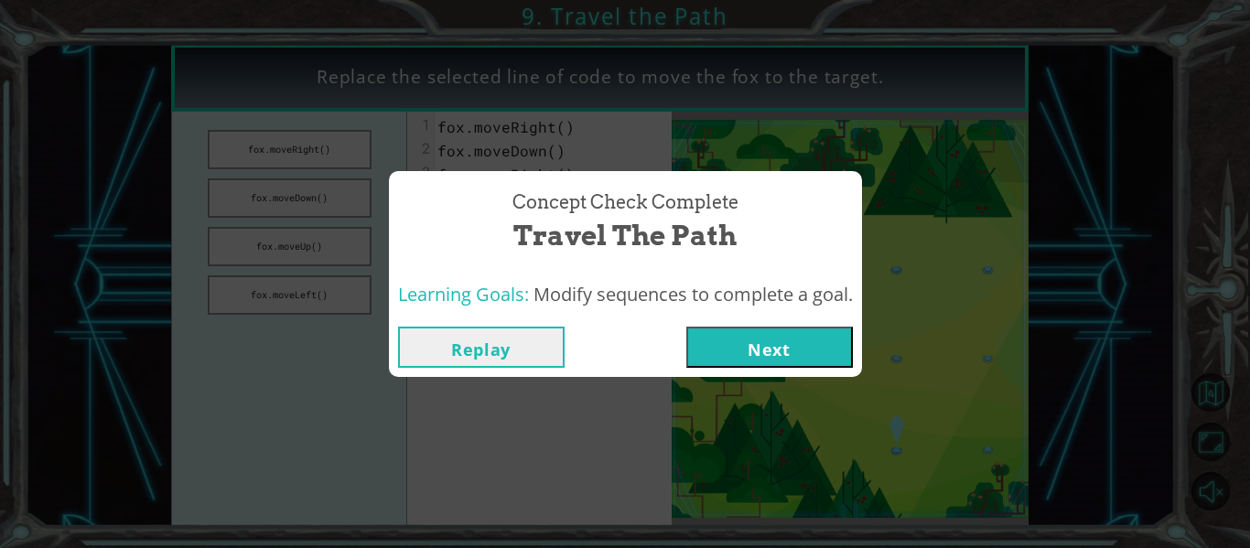
click at [772, 349] on button "Next" at bounding box center [769, 347] width 167 height 41
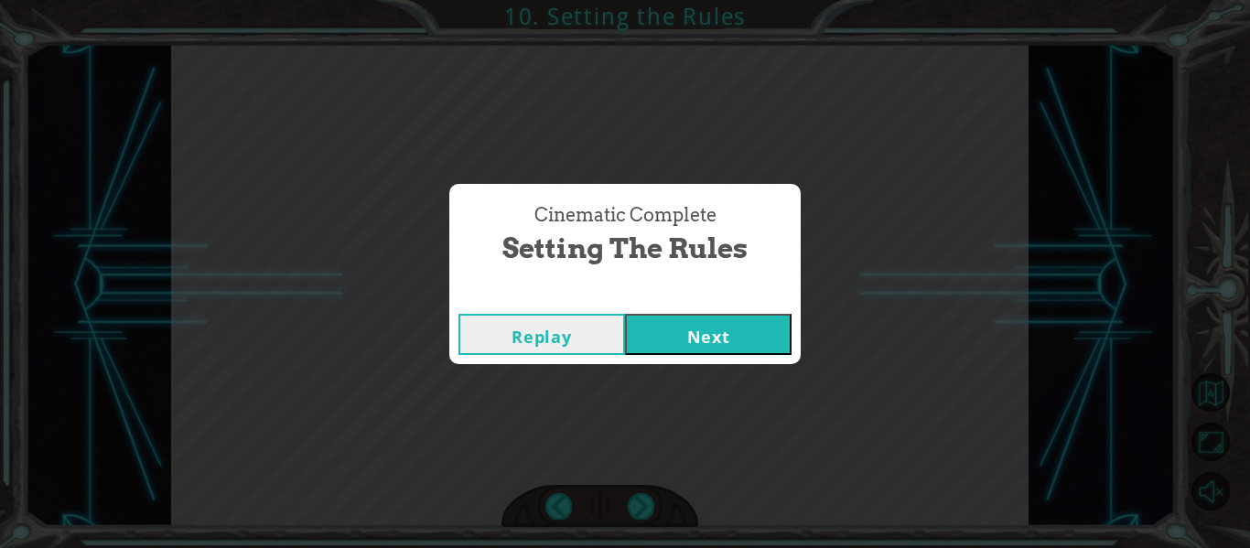
click at [705, 326] on button "Next" at bounding box center [708, 334] width 167 height 41
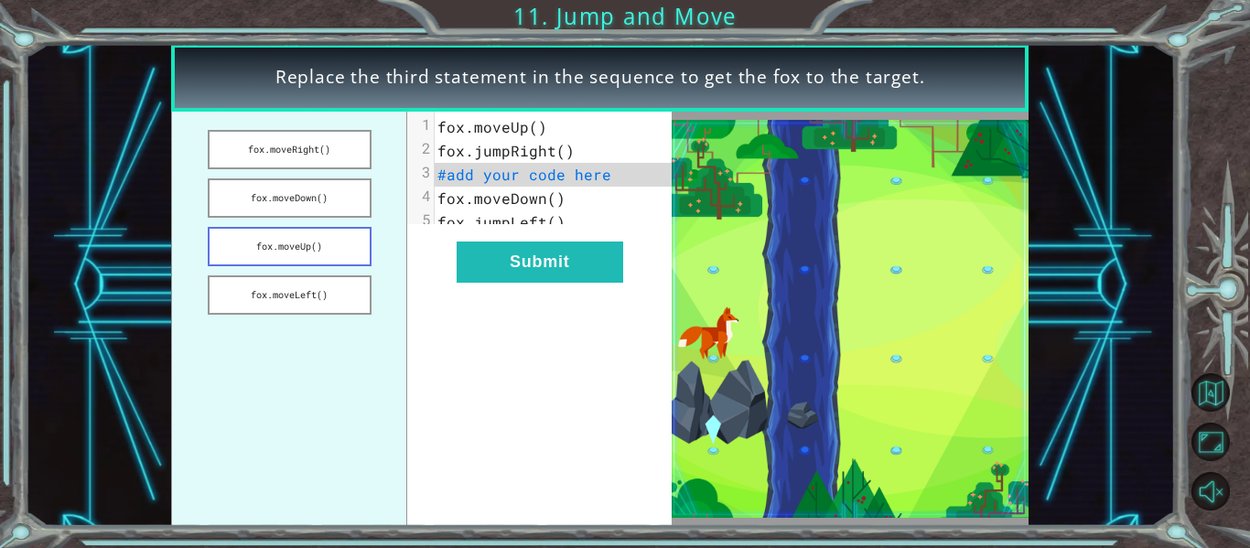
drag, startPoint x: 329, startPoint y: 232, endPoint x: 313, endPoint y: 253, distance: 26.7
click at [313, 253] on button "fox.moveUp()" at bounding box center [290, 246] width 164 height 39
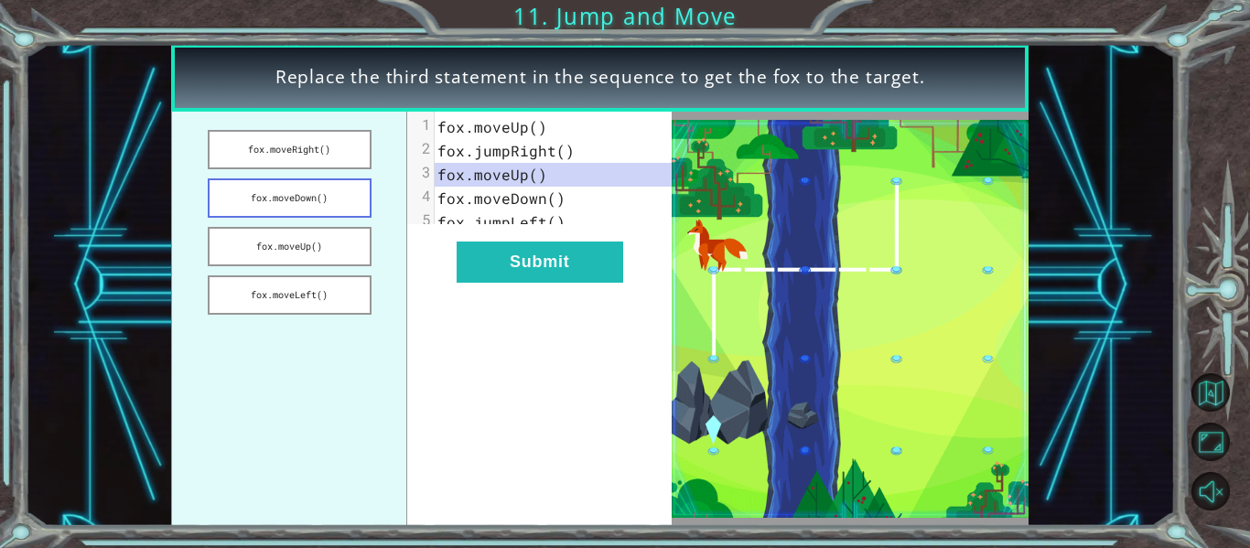
click at [317, 207] on button "fox.moveDown()" at bounding box center [290, 197] width 164 height 39
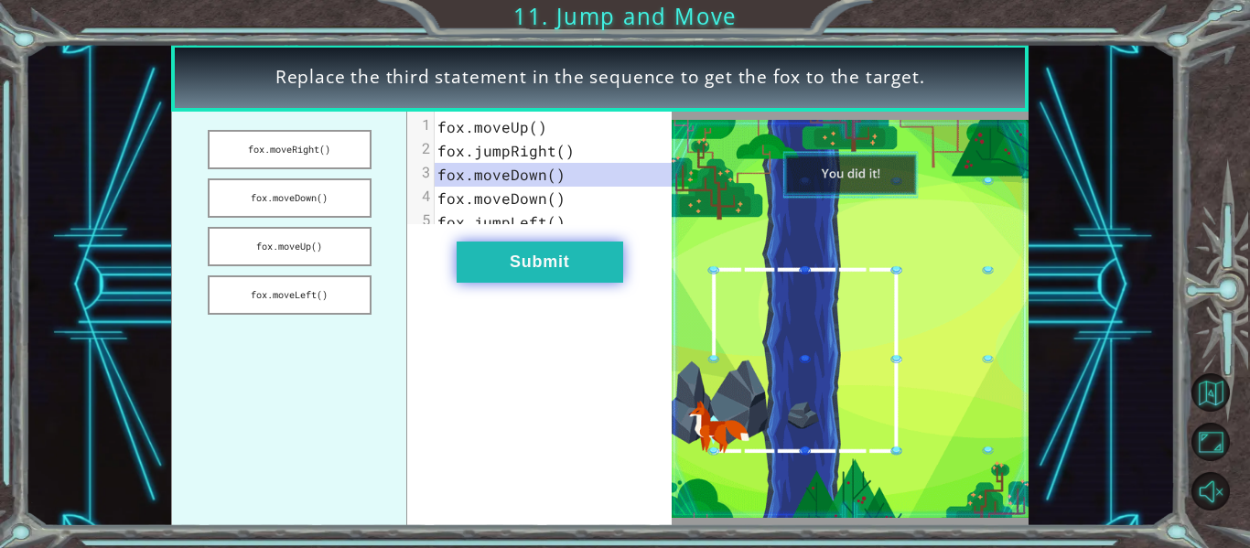
click at [546, 274] on button "Submit" at bounding box center [540, 262] width 167 height 41
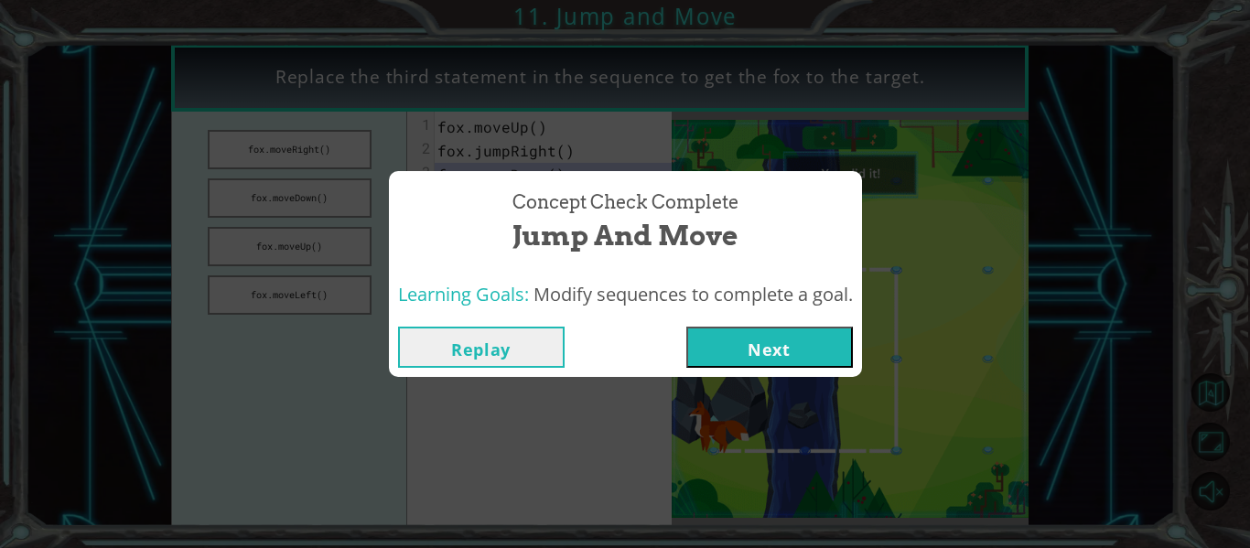
click at [767, 334] on button "Next" at bounding box center [769, 347] width 167 height 41
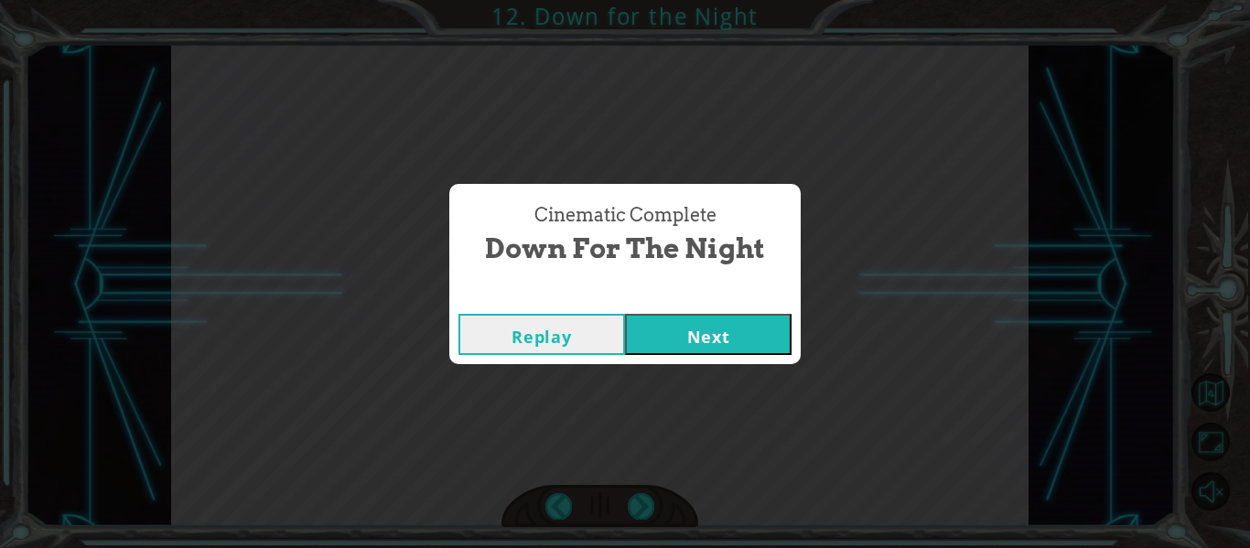
click at [665, 350] on button "Next" at bounding box center [708, 334] width 167 height 41
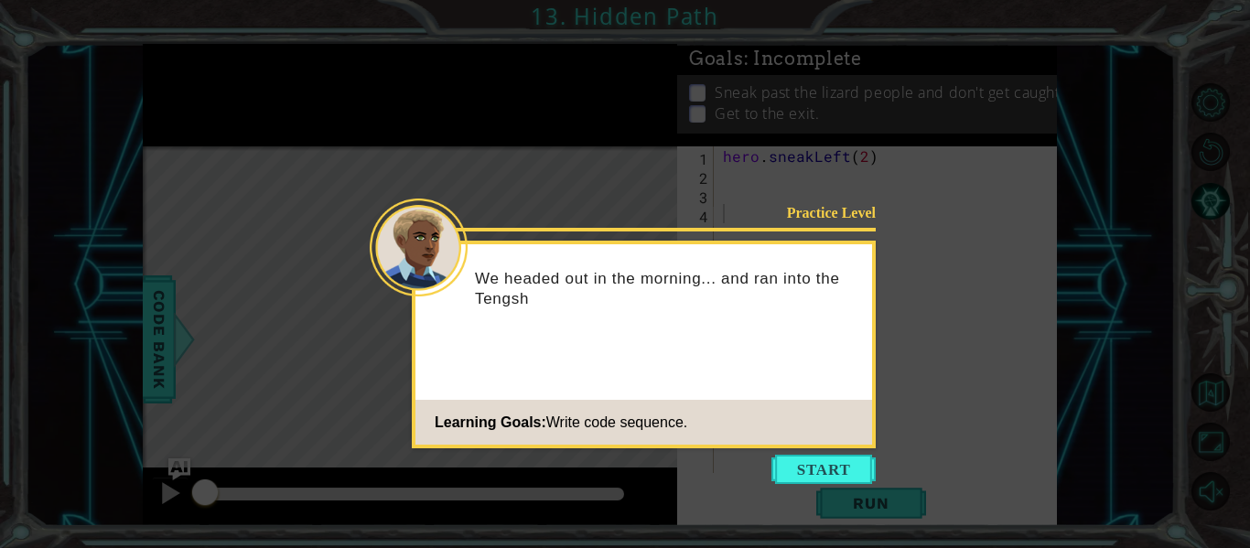
click at [802, 461] on button "Start" at bounding box center [823, 469] width 104 height 29
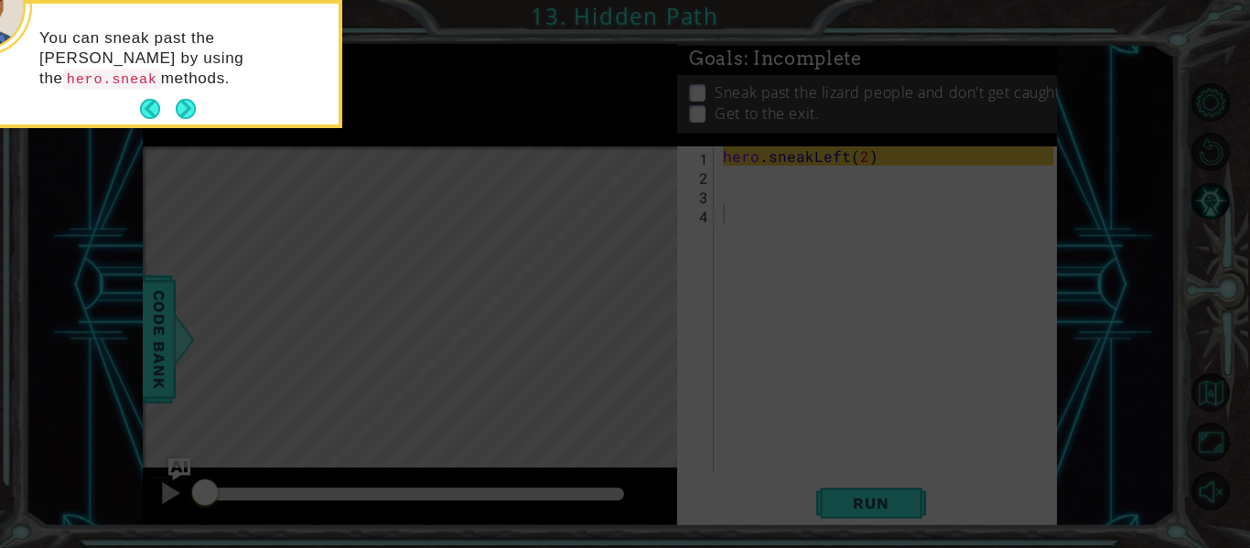
drag, startPoint x: 581, startPoint y: 275, endPoint x: 575, endPoint y: 265, distance: 11.9
click at [577, 268] on icon at bounding box center [625, 82] width 1250 height 932
drag, startPoint x: 175, startPoint y: 122, endPoint x: 181, endPoint y: 113, distance: 11.2
click at [176, 119] on button "Next" at bounding box center [186, 109] width 20 height 20
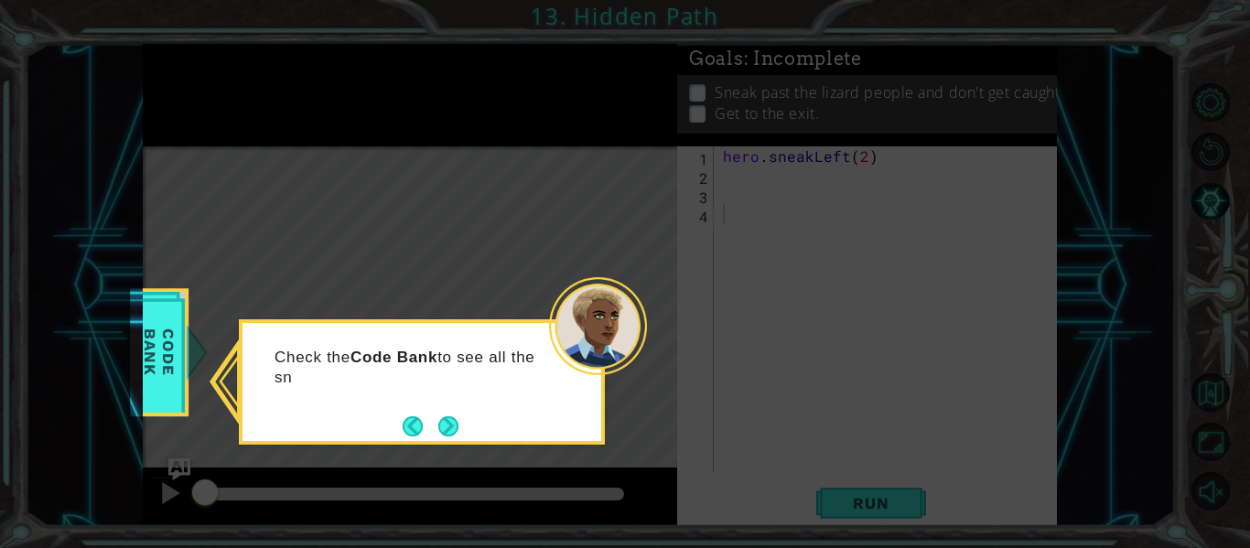
click at [452, 416] on button "Next" at bounding box center [448, 426] width 20 height 20
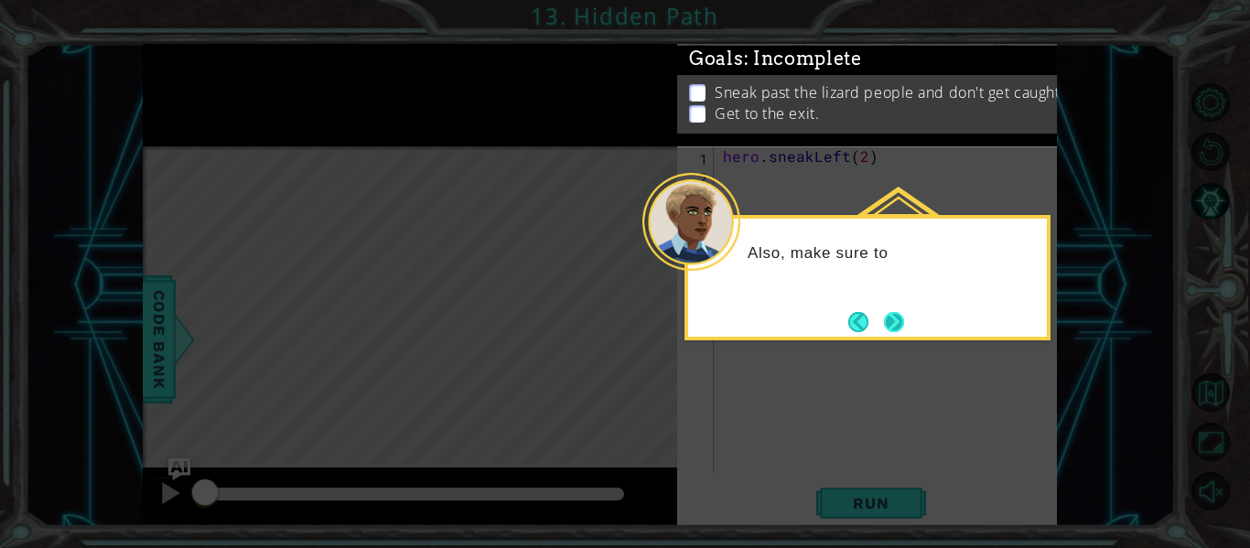
click at [901, 326] on button "Next" at bounding box center [894, 322] width 20 height 20
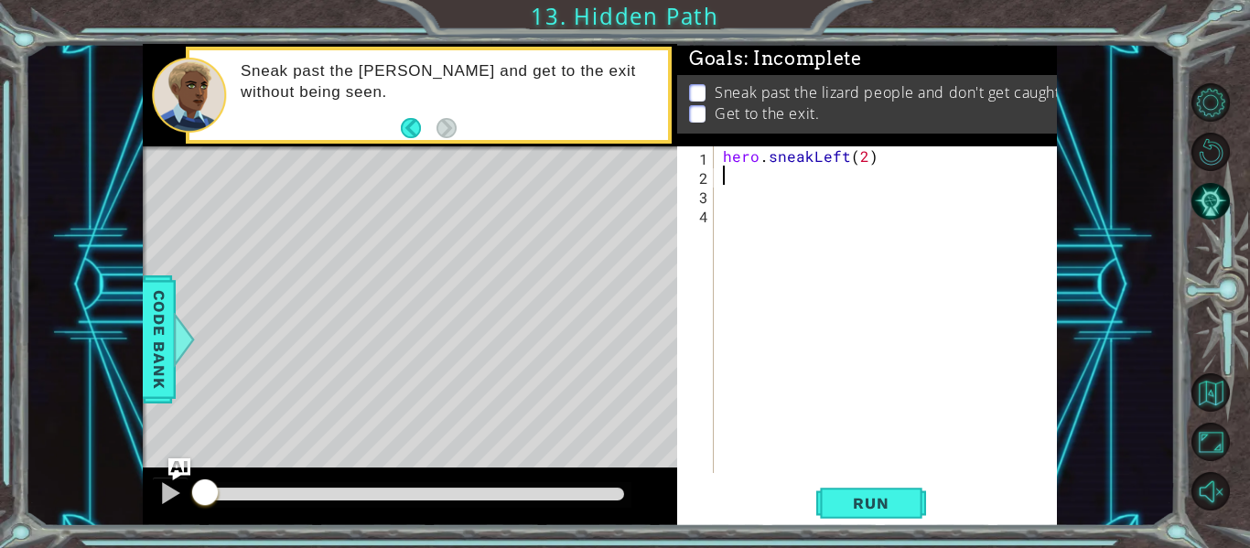
click at [790, 173] on div "hero . sneakLeft ( 2 )" at bounding box center [890, 328] width 343 height 365
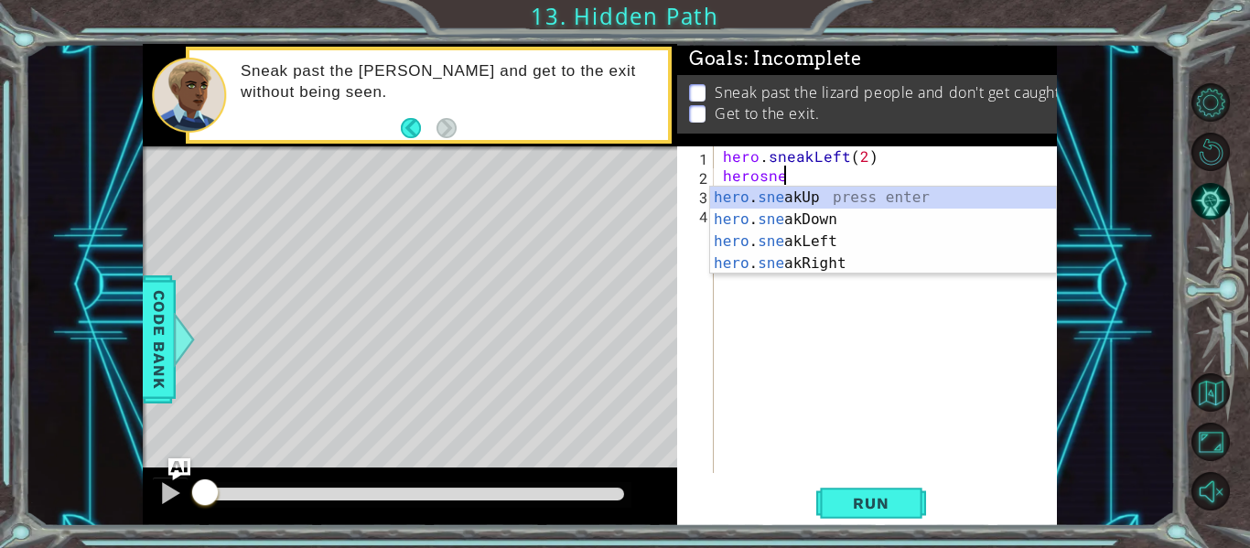
scroll to position [0, 4]
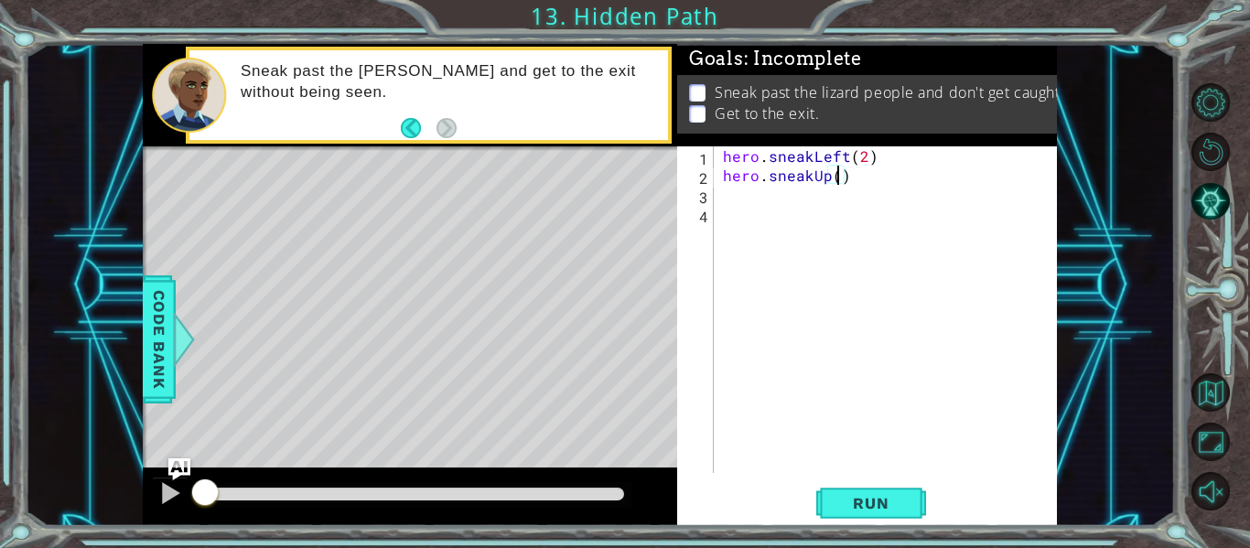
type textarea "hero.sneakUp(2)"
type textarea "hero.sneakRight(2)"
click at [871, 516] on button "Run" at bounding box center [871, 504] width 110 height 38
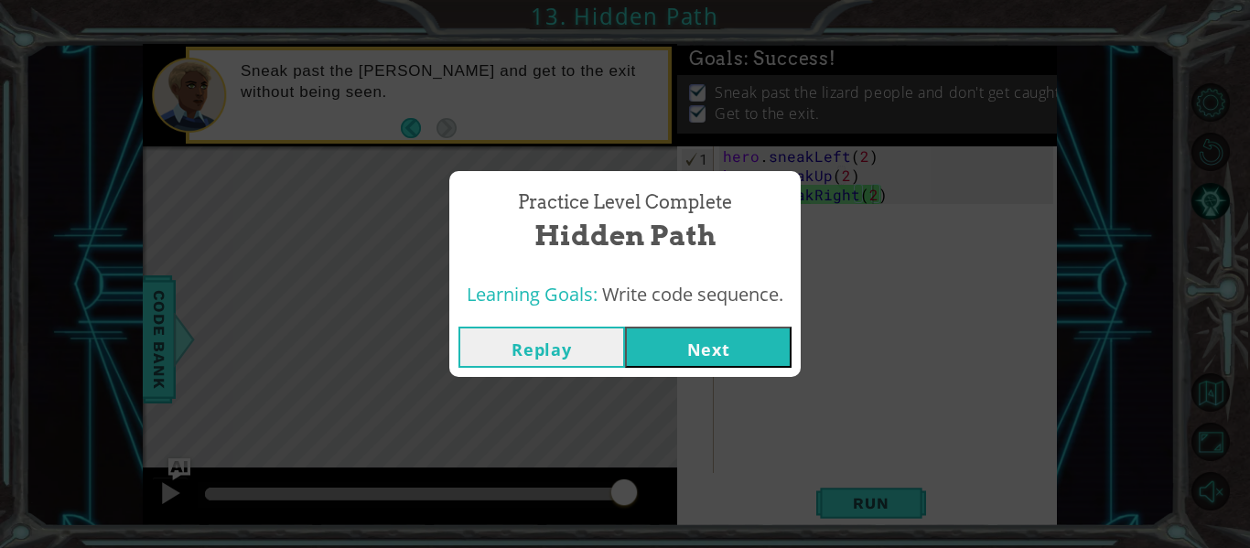
click at [679, 354] on button "Next" at bounding box center [708, 347] width 167 height 41
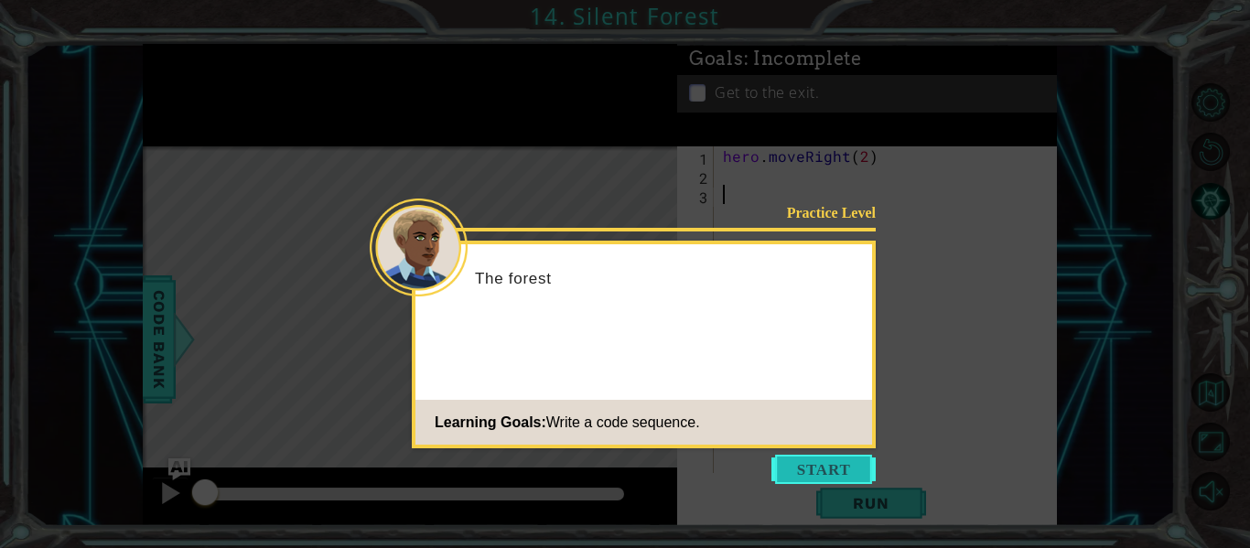
click at [843, 466] on button "Start" at bounding box center [823, 469] width 104 height 29
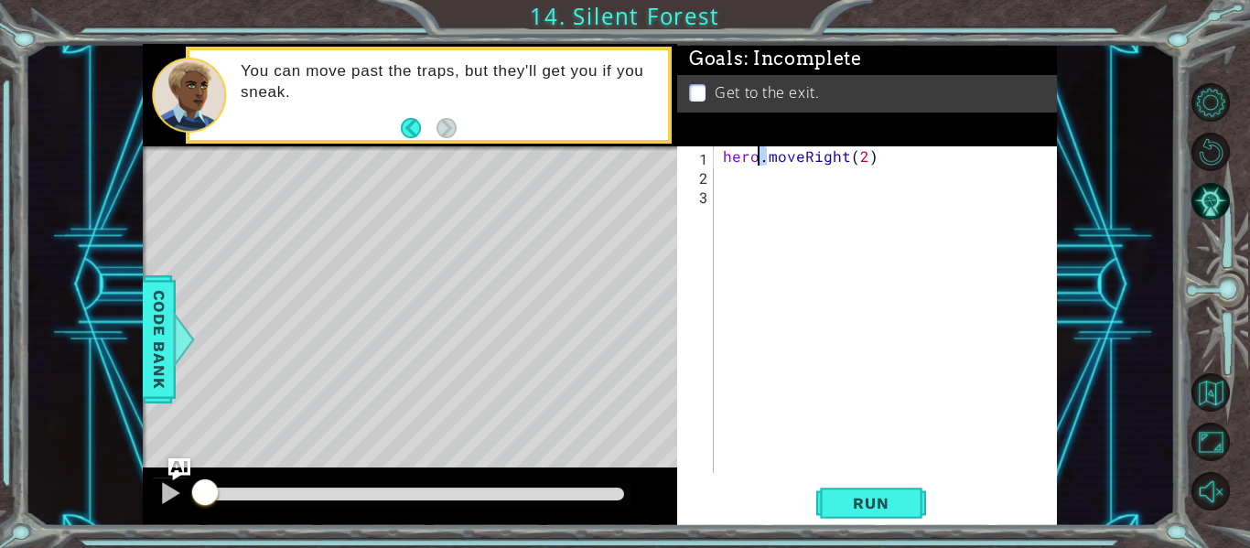
click at [765, 161] on div "hero . moveRight ( 2 )" at bounding box center [890, 328] width 343 height 365
type textarea "hero.moveRight(2)"
click at [768, 178] on div "hero . moveRight ( 2 )" at bounding box center [890, 328] width 343 height 365
type textarea "hero.sneakDown(1)"
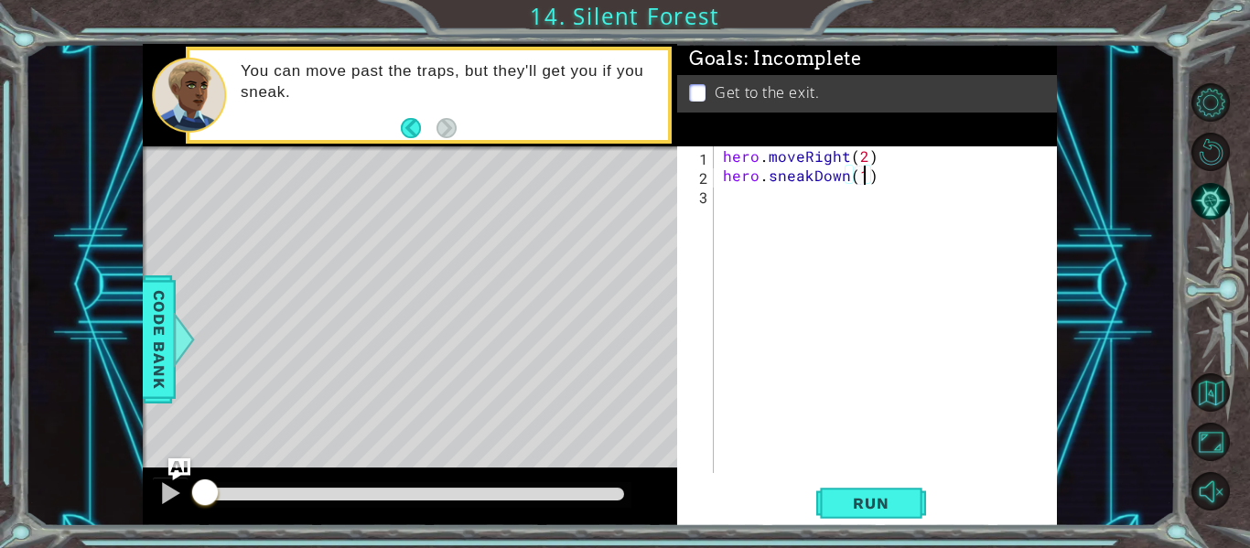
scroll to position [0, 0]
type textarea "hero.sneakRight(2)"
click at [753, 221] on div "hero . moveRight ( 2 ) hero . sneakDown ( 1 ) hero . sneakRight ( 2 )" at bounding box center [890, 328] width 343 height 365
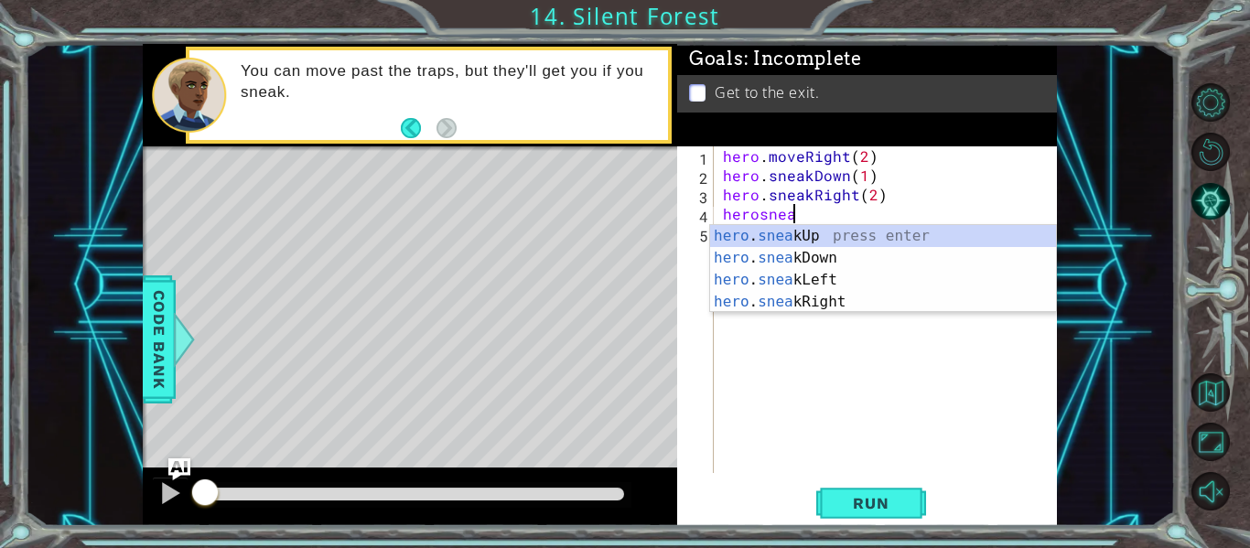
scroll to position [0, 4]
type textarea "hero.sneakUp(1)"
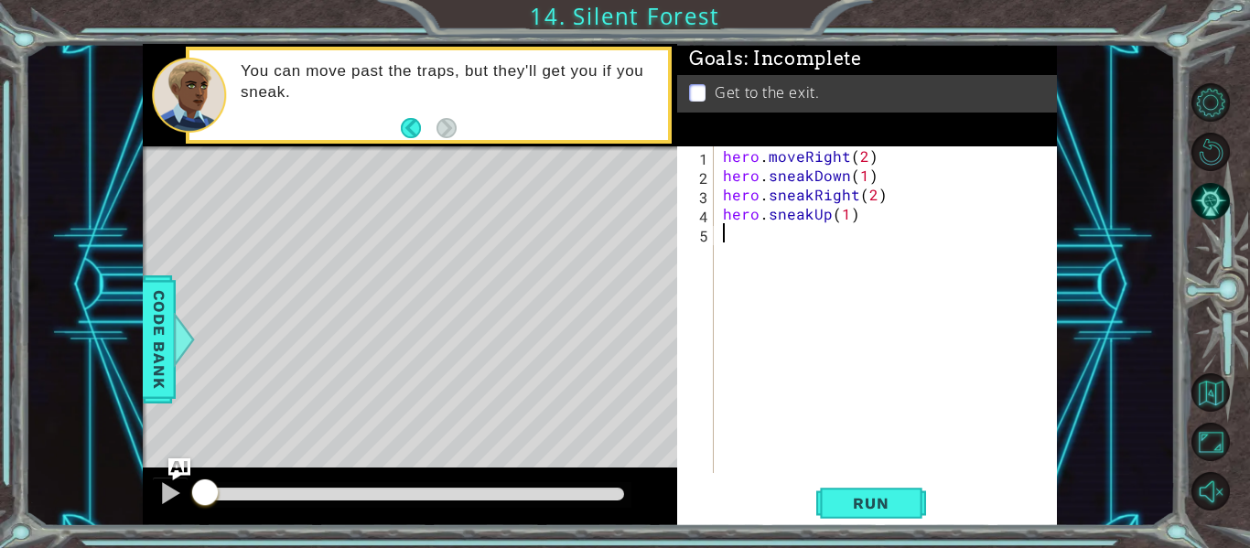
click at [753, 236] on div "hero . moveRight ( 2 ) hero . sneakDown ( 1 ) hero . sneakRight ( 2 ) hero . sn…" at bounding box center [890, 328] width 343 height 365
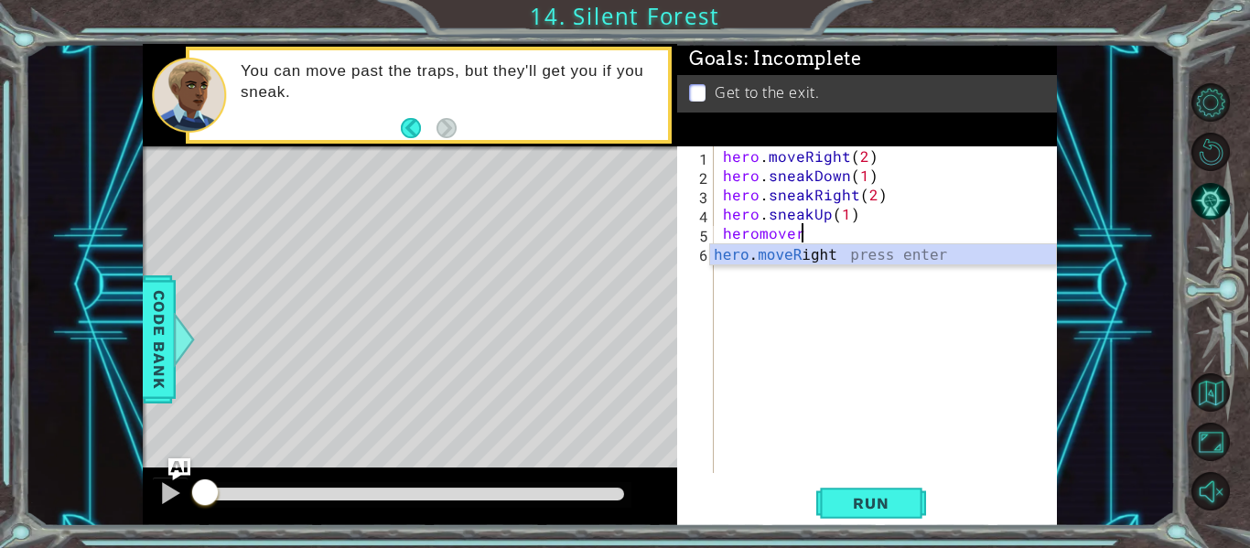
scroll to position [0, 5]
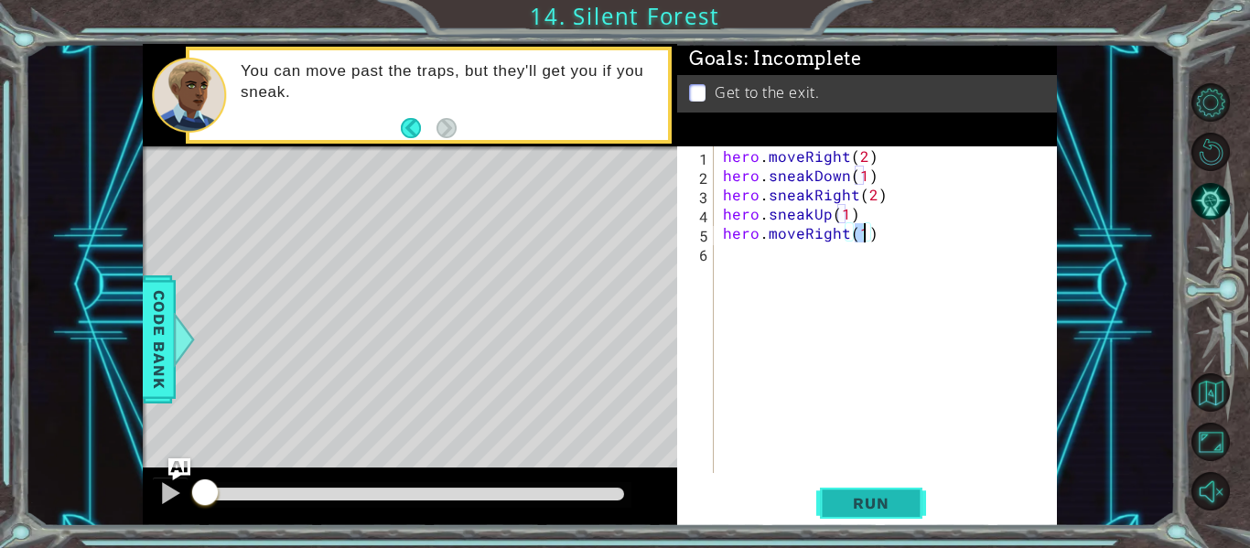
type textarea "hero.moveRight(1)"
click at [856, 494] on button "Run" at bounding box center [871, 504] width 110 height 38
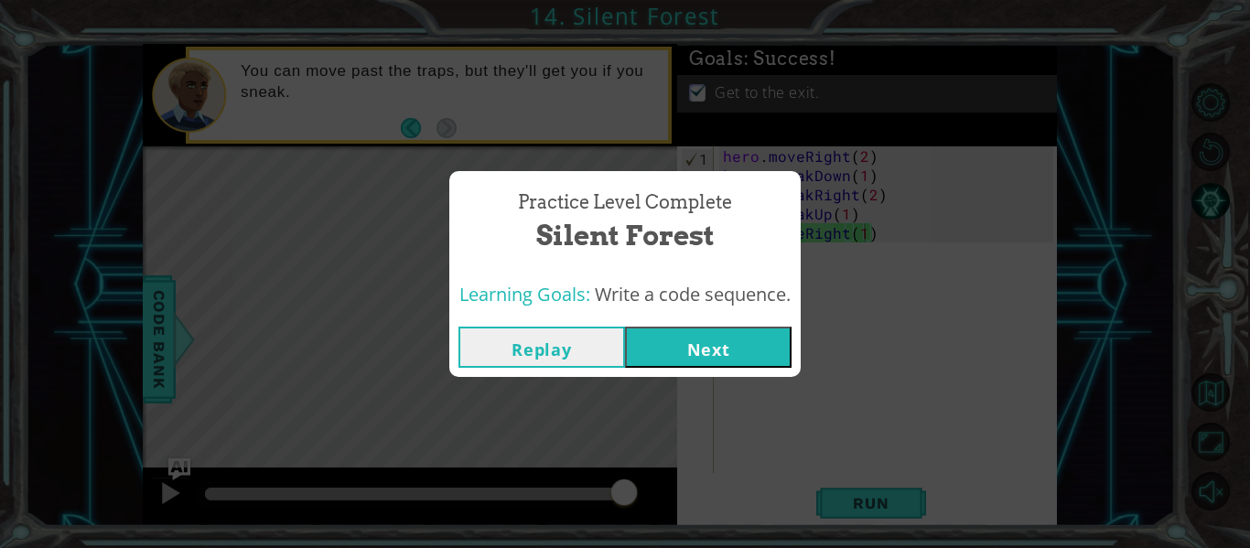
click at [733, 337] on button "Next" at bounding box center [708, 347] width 167 height 41
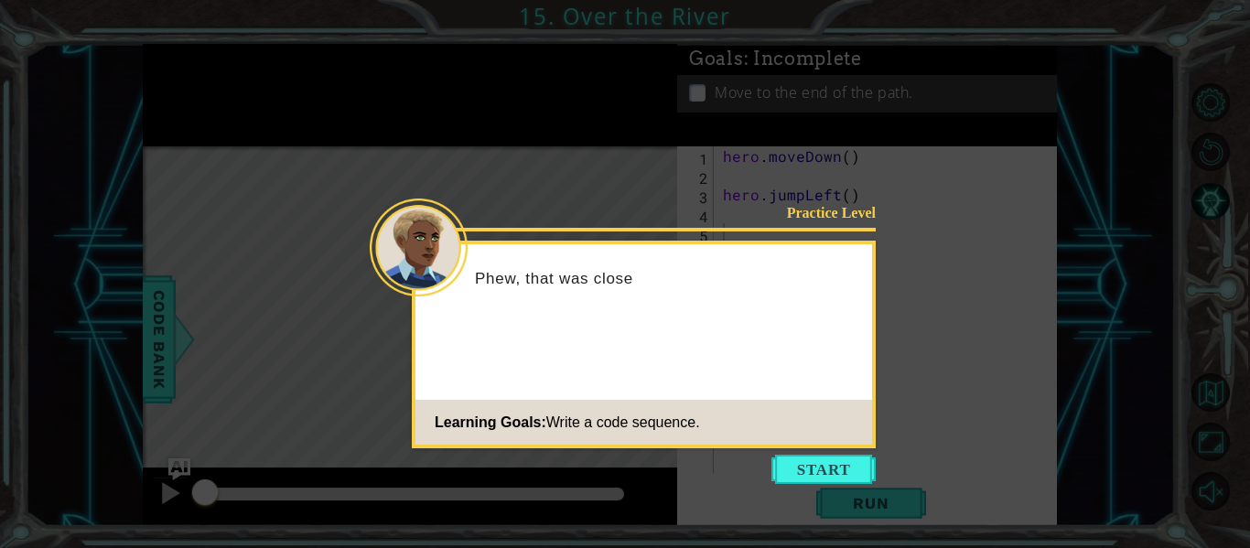
click at [801, 454] on icon at bounding box center [625, 274] width 1250 height 548
click at [804, 442] on body "1 ההההההההההההההההההההההההההההההההההההההההההההההההההההההההההההההההההההההההההההה…" at bounding box center [625, 274] width 1250 height 548
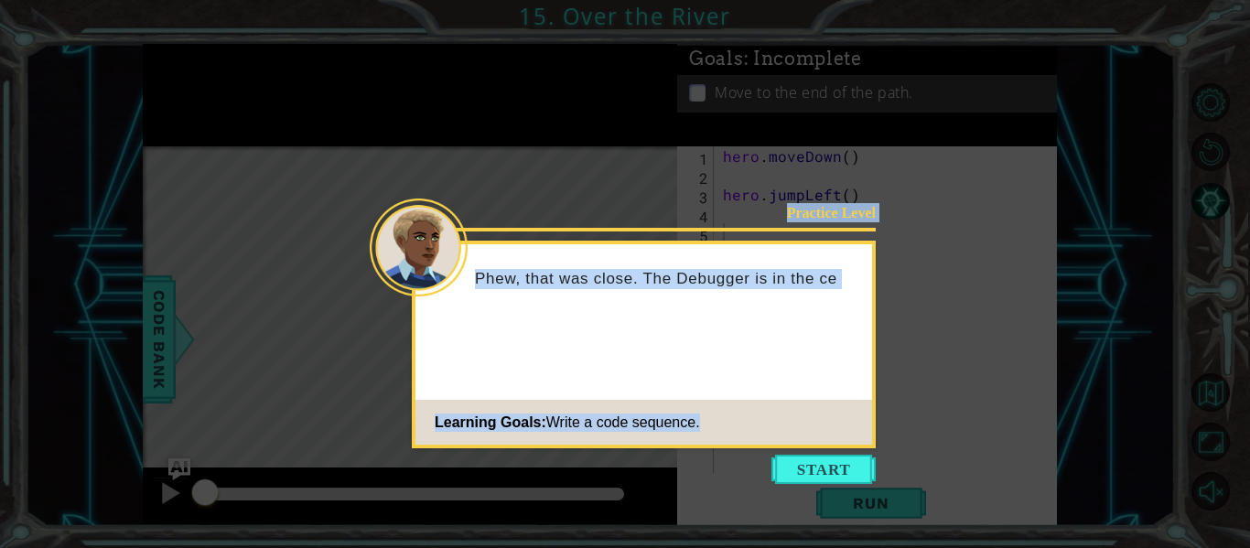
click at [801, 460] on button "Start" at bounding box center [823, 469] width 104 height 29
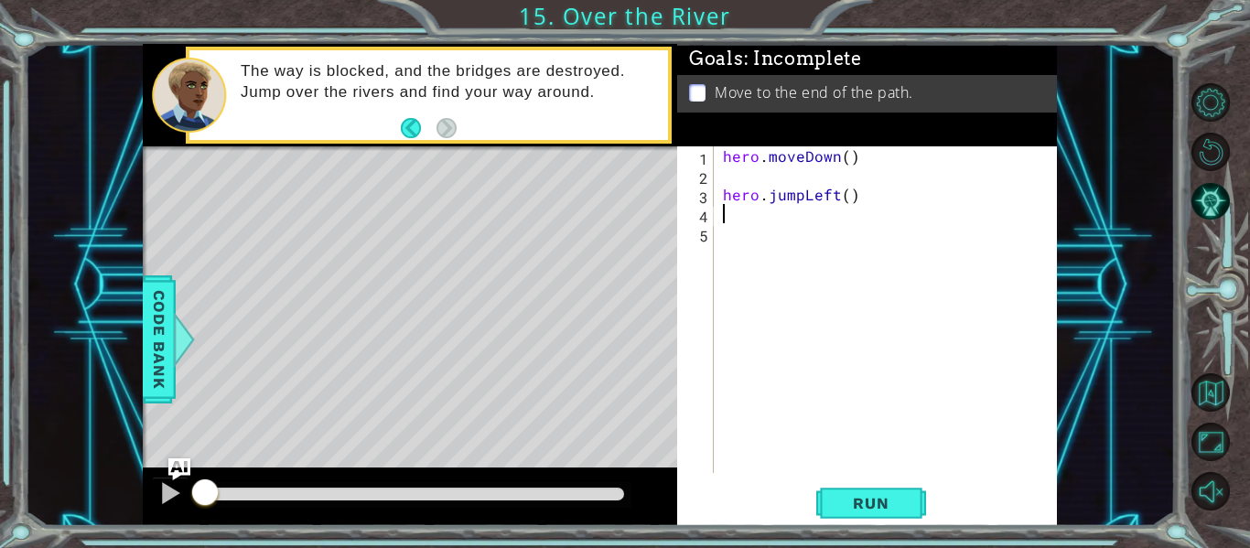
click at [756, 214] on div "hero . moveDown ( ) hero . jumpLeft ( )" at bounding box center [890, 328] width 343 height 365
click at [724, 195] on div "hero . moveDown ( ) hero . jumpLeft ( )" at bounding box center [890, 328] width 343 height 365
type textarea "hero.jumpLeft()"
click at [735, 199] on div "hero . moveDown ( ) hero . jumpLeft ( )" at bounding box center [890, 328] width 343 height 365
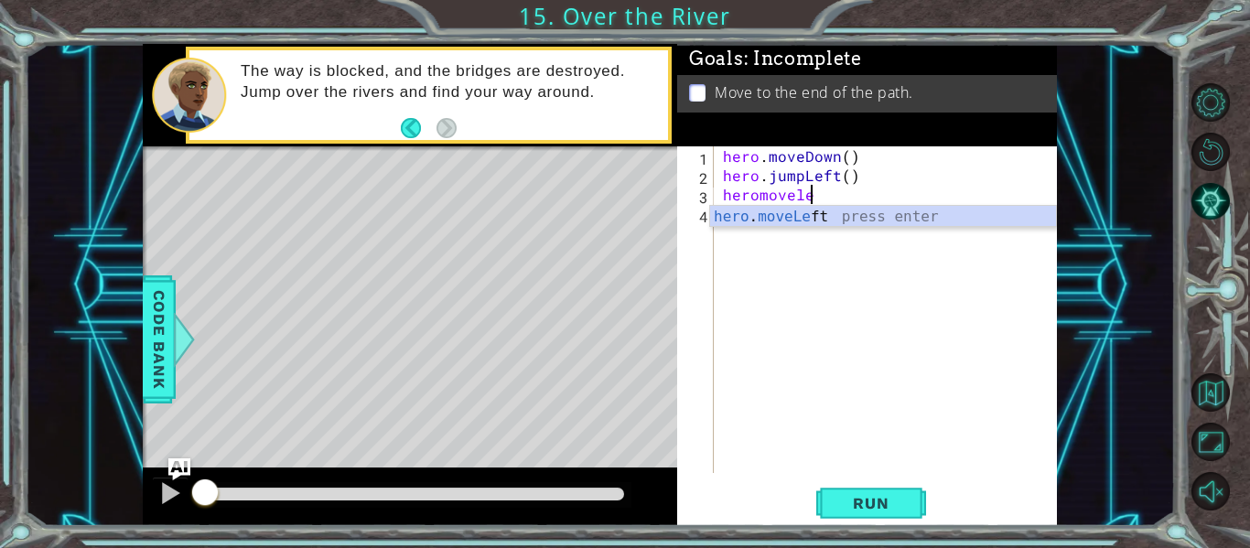
scroll to position [0, 5]
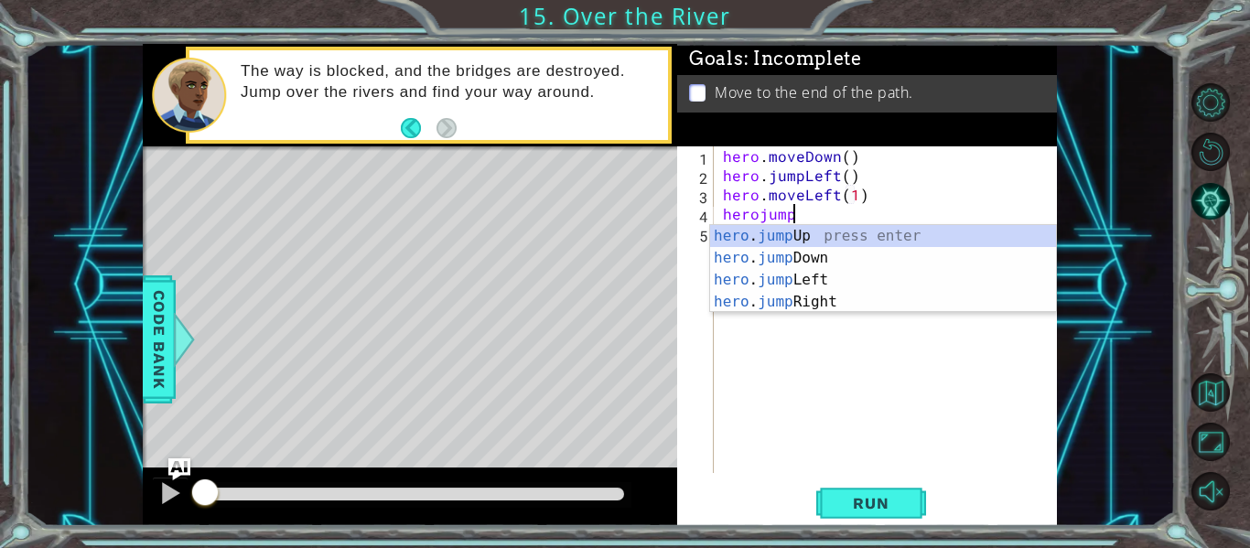
type textarea "hero.moveLeft(1)herojumpdo"
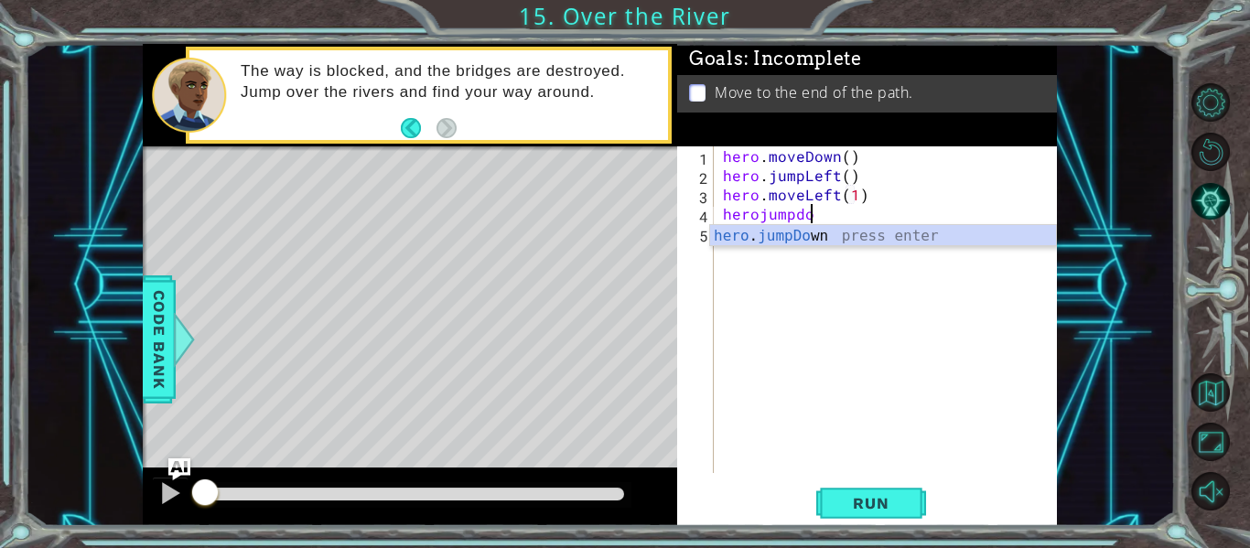
scroll to position [0, 0]
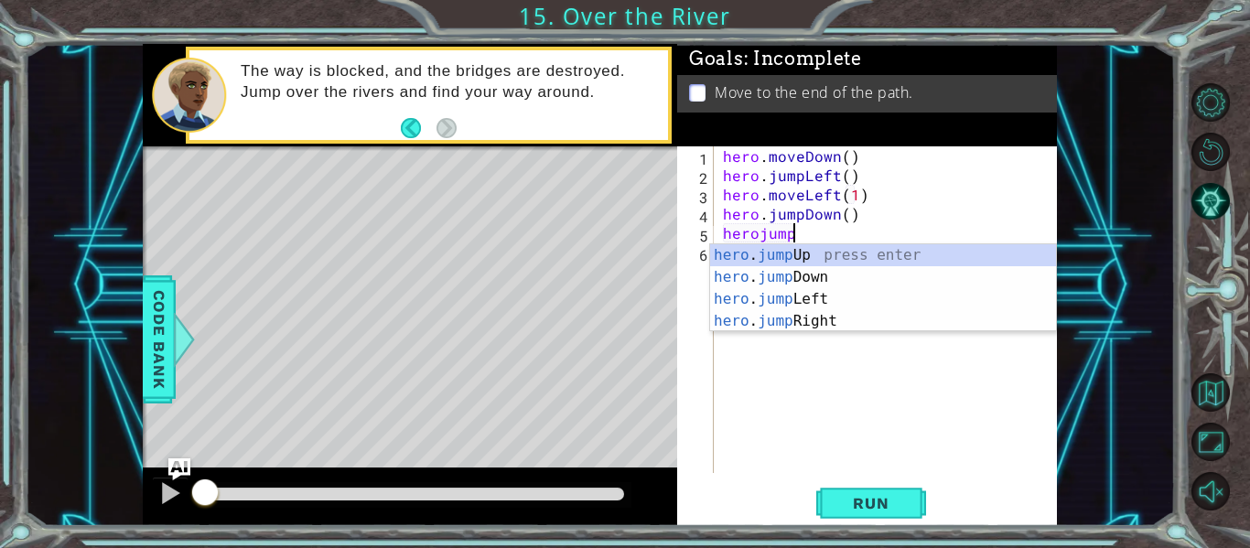
type textarea "herojumpri"
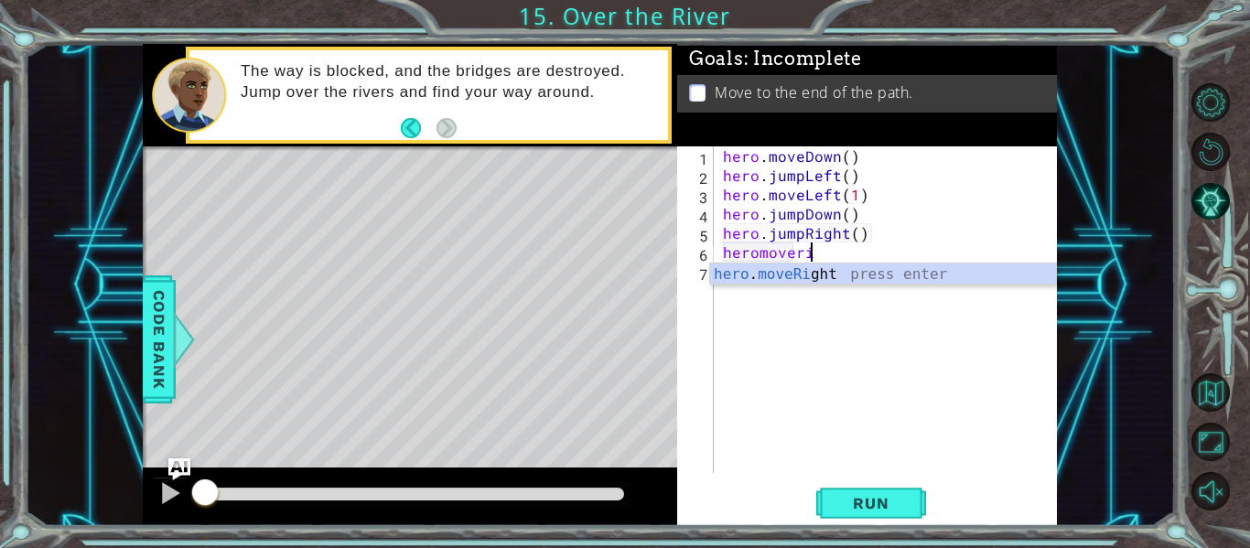
scroll to position [0, 5]
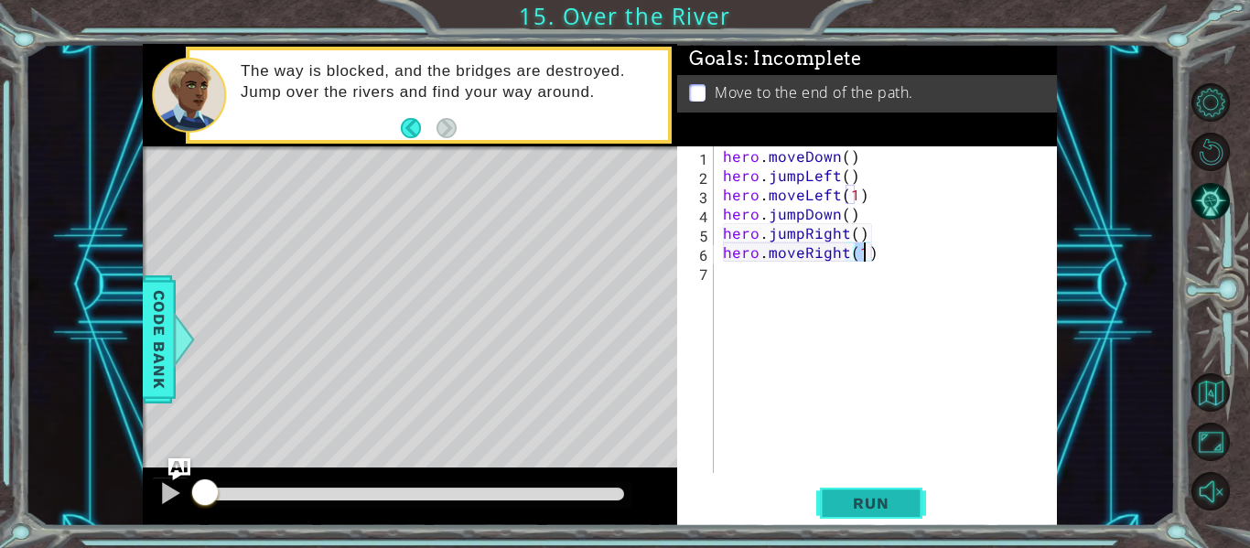
type textarea "hero.moveRight(1)"
click at [875, 512] on span "Run" at bounding box center [870, 503] width 72 height 18
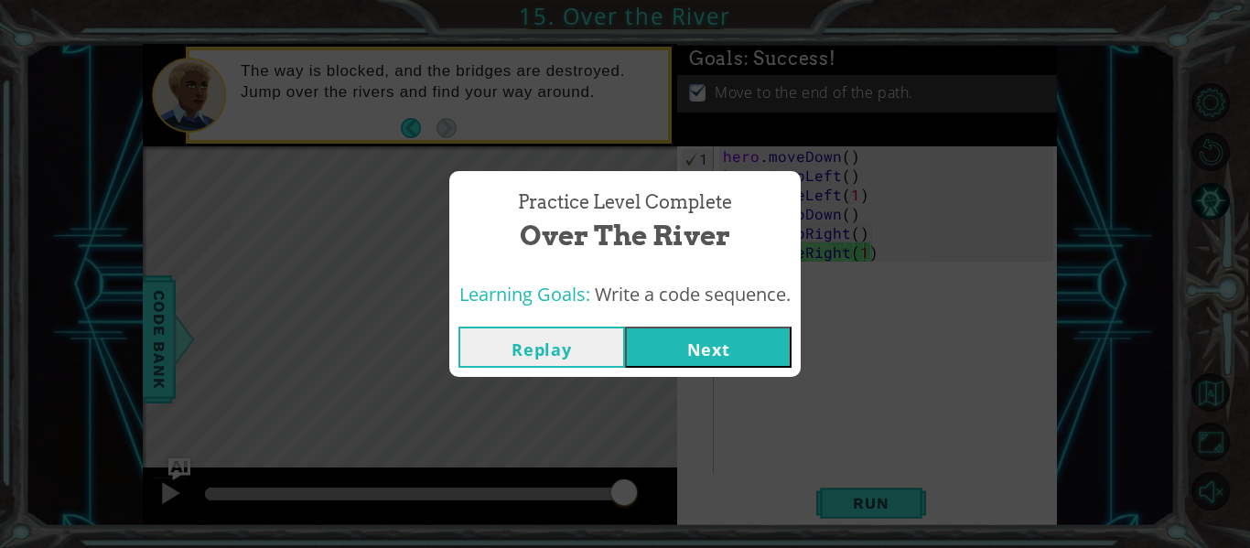
click at [694, 347] on button "Next" at bounding box center [708, 347] width 167 height 41
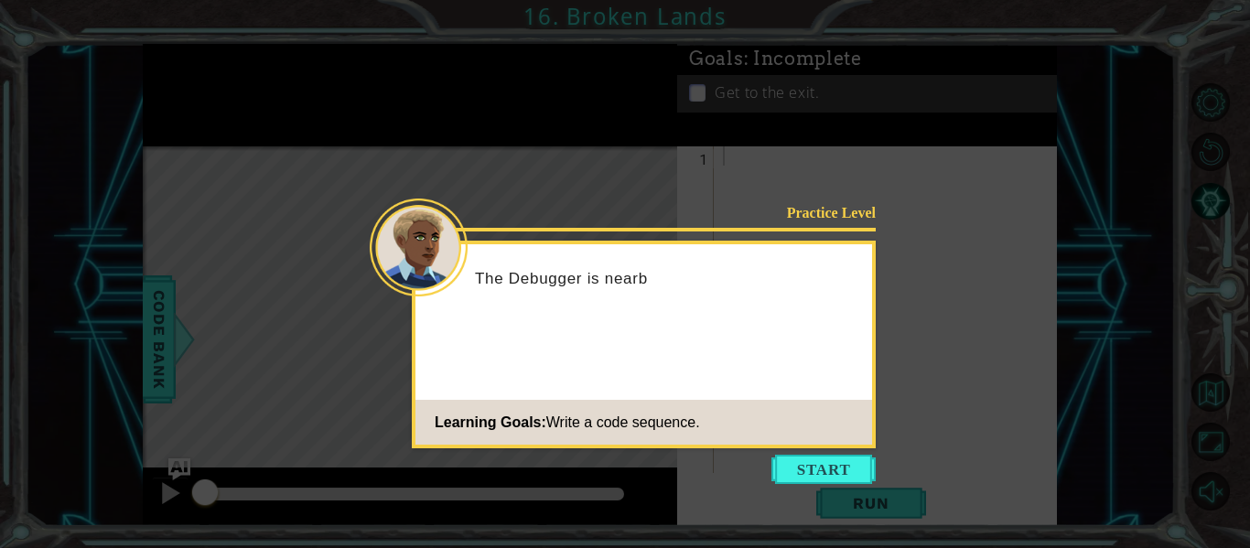
click at [797, 468] on button "Start" at bounding box center [823, 469] width 104 height 29
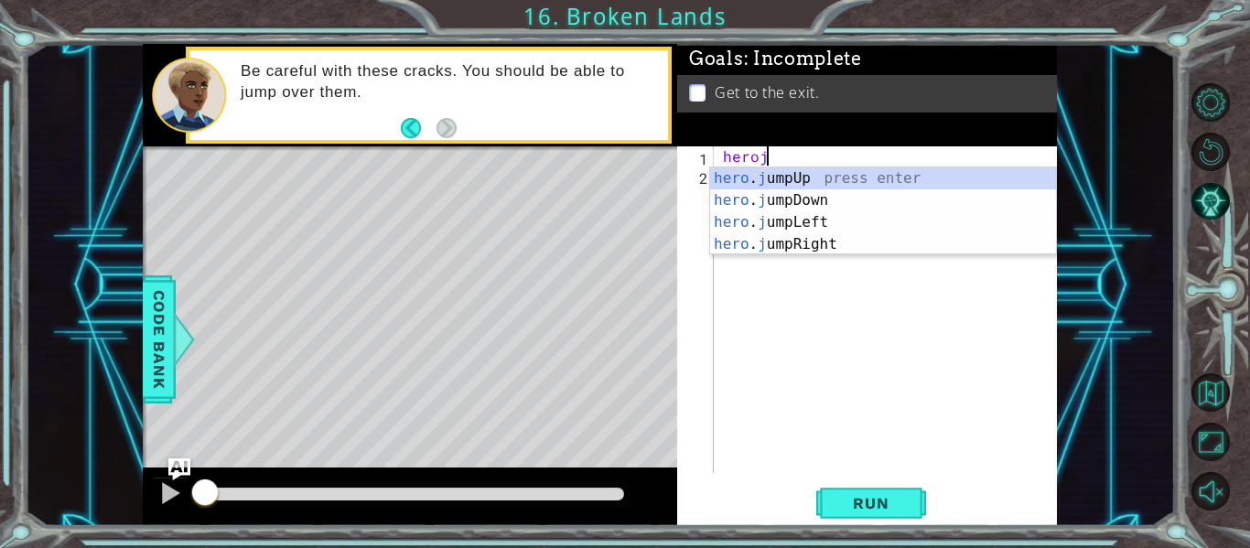
scroll to position [0, 3]
type textarea "herojum"
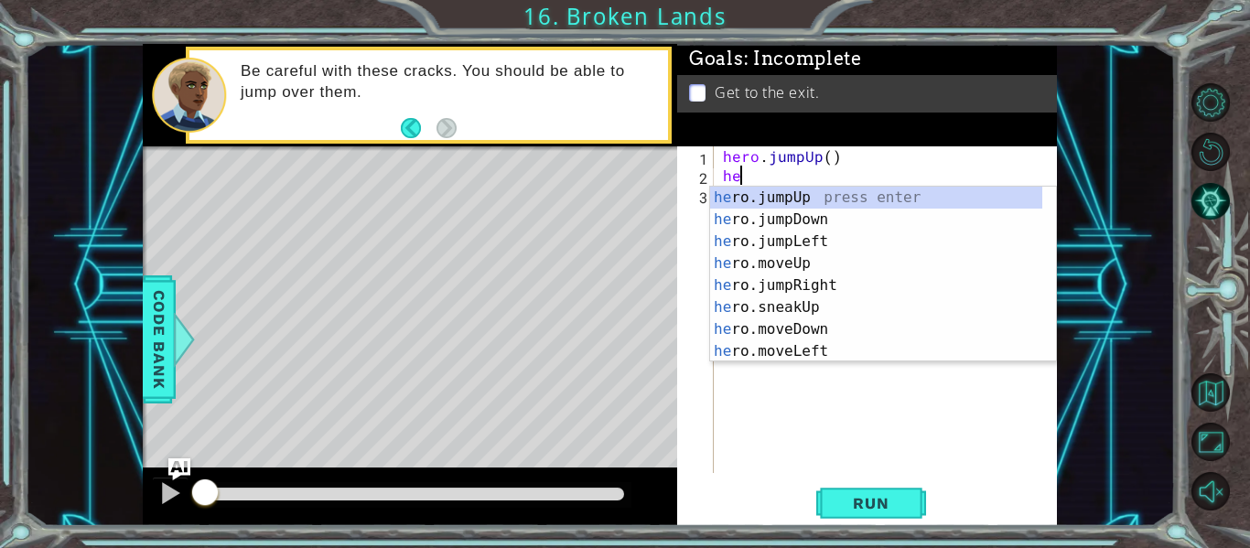
scroll to position [0, 1]
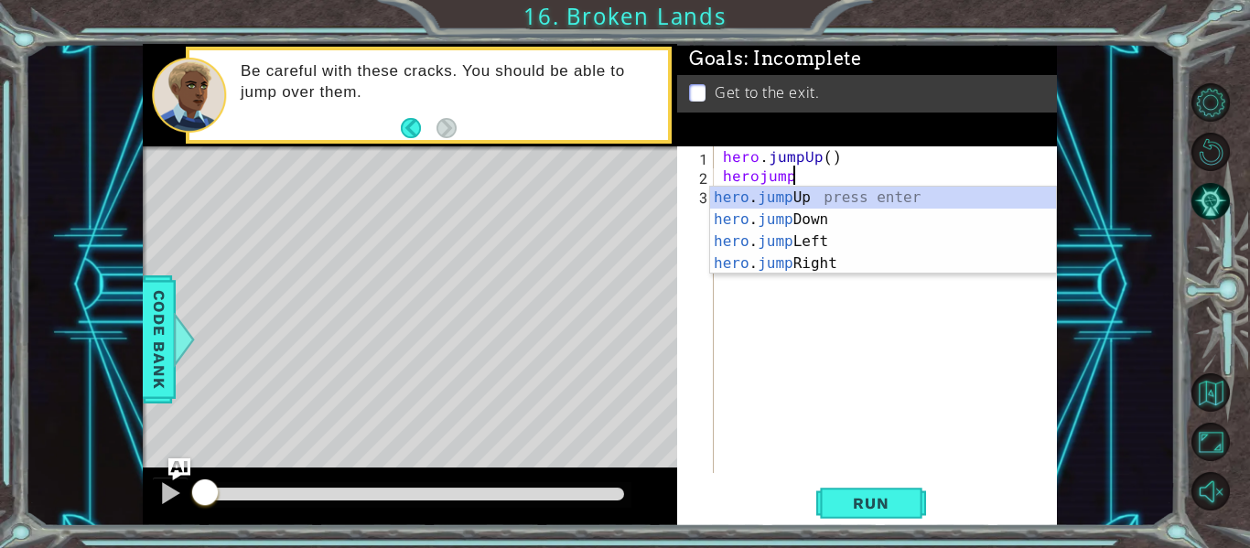
type textarea "herojumpri"
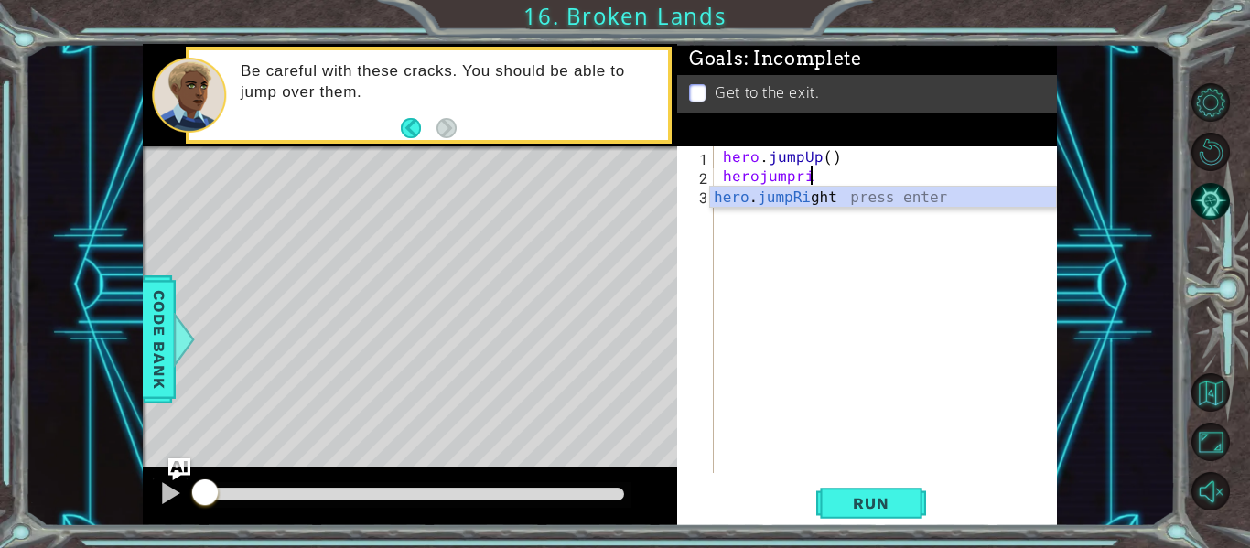
scroll to position [0, 0]
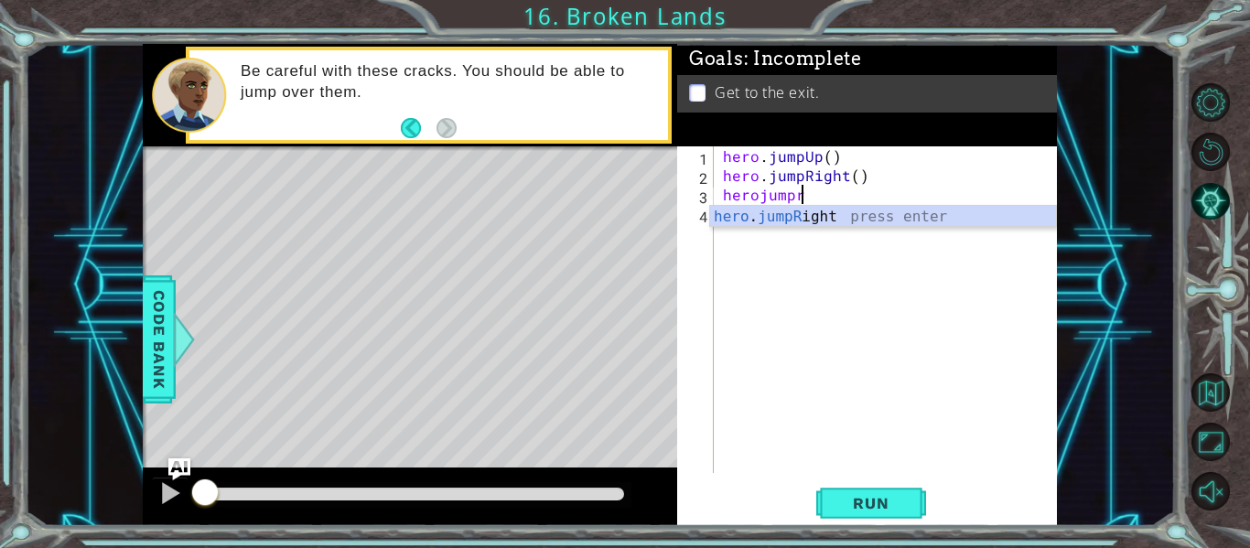
type textarea "herojumpri"
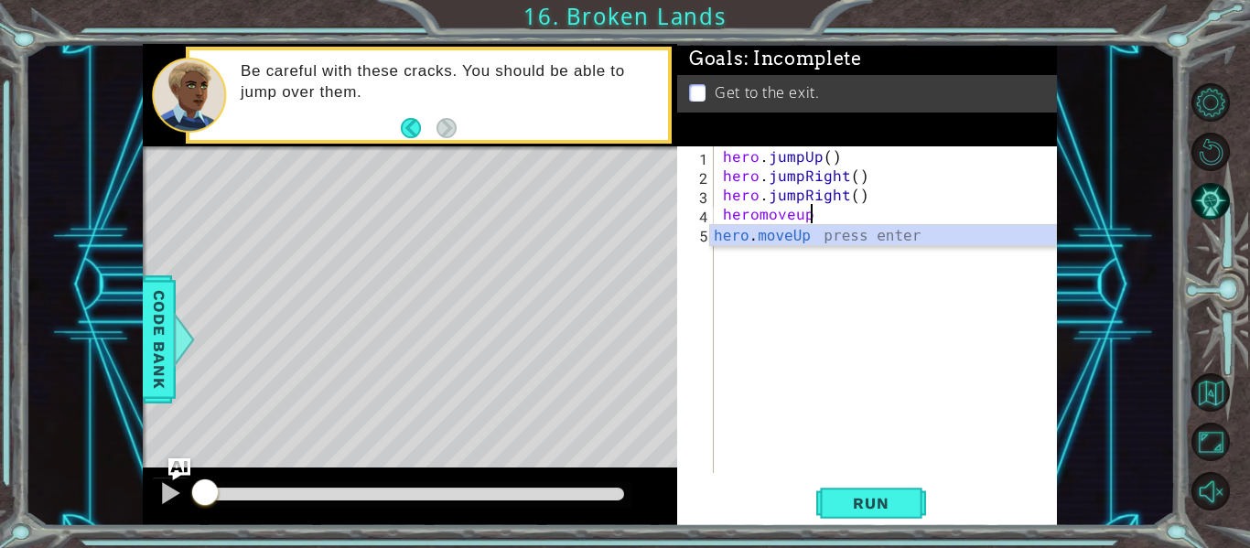
scroll to position [0, 5]
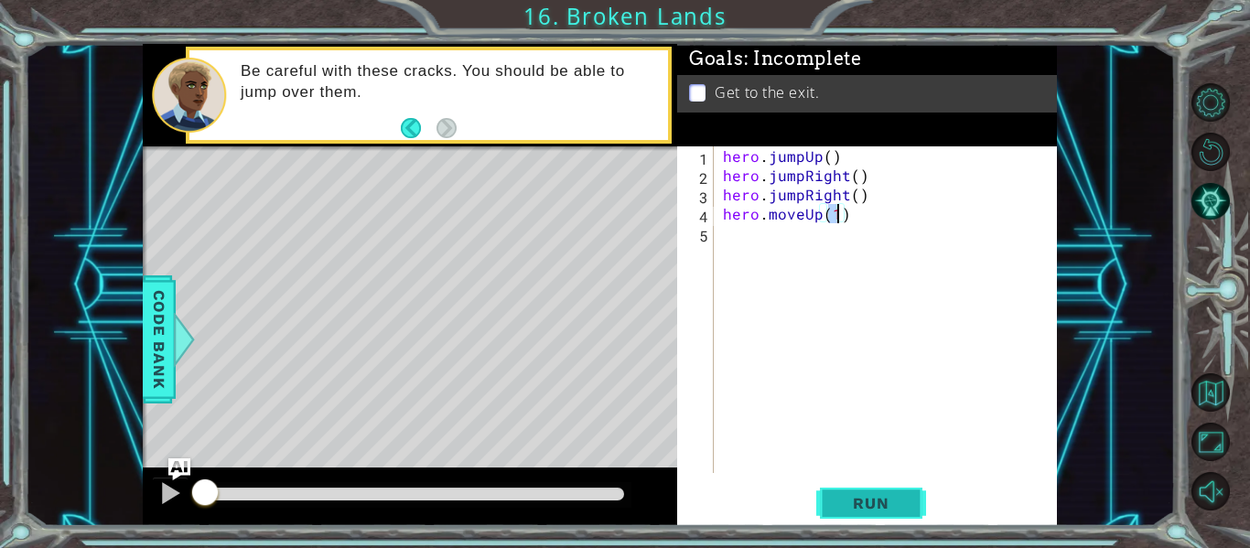
type textarea "hero.moveUp(1)"
click at [897, 496] on span "Run" at bounding box center [870, 503] width 72 height 18
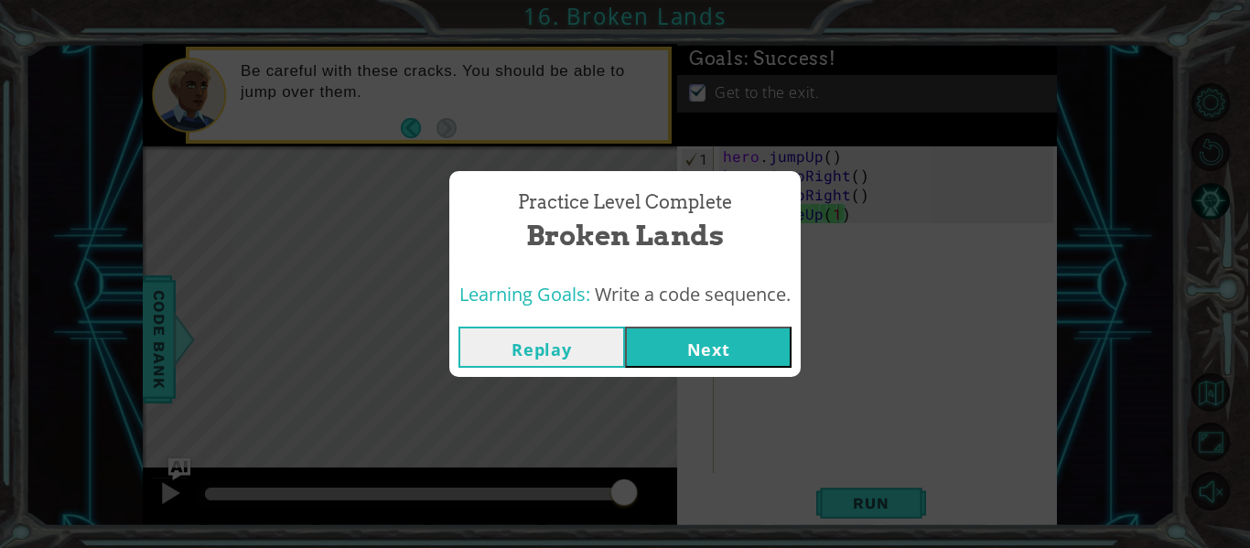
click at [703, 358] on button "Next" at bounding box center [708, 347] width 167 height 41
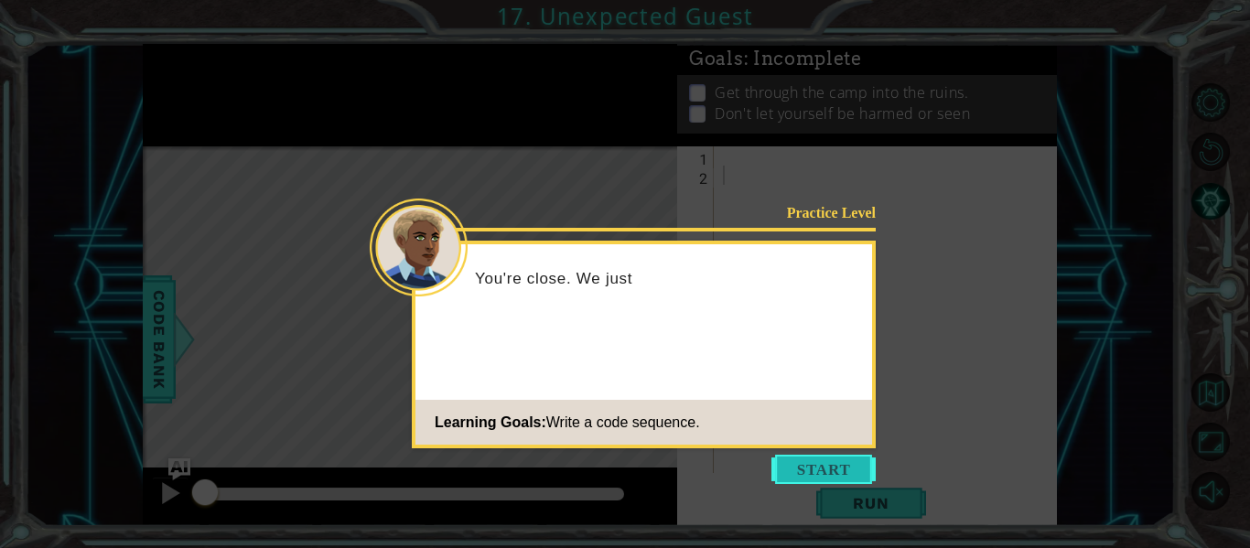
click at [836, 462] on button "Start" at bounding box center [823, 469] width 104 height 29
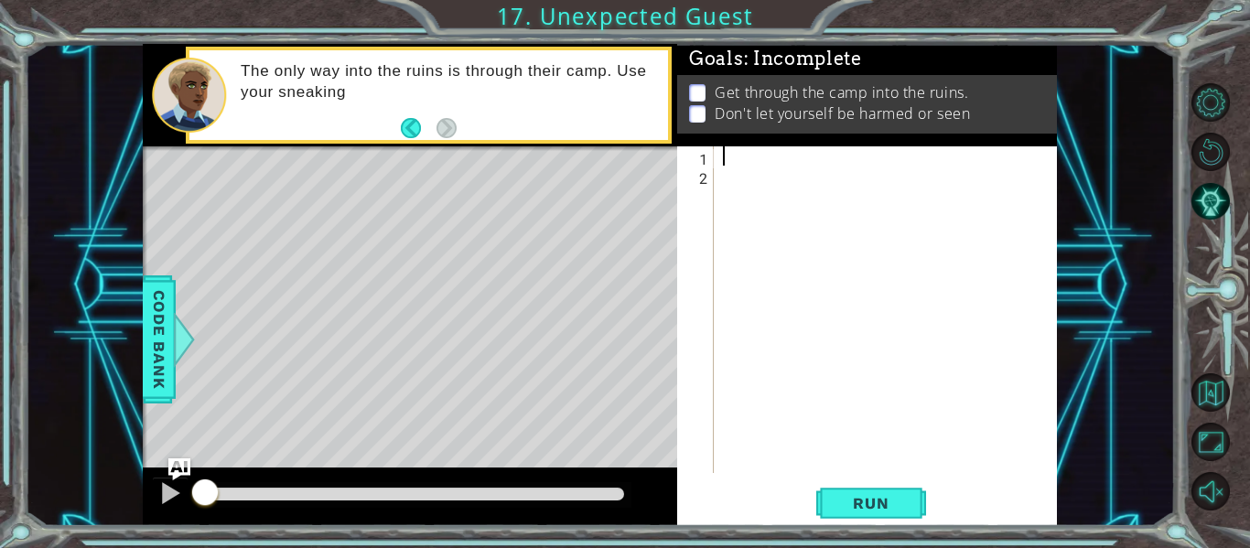
click at [761, 160] on div at bounding box center [890, 328] width 343 height 365
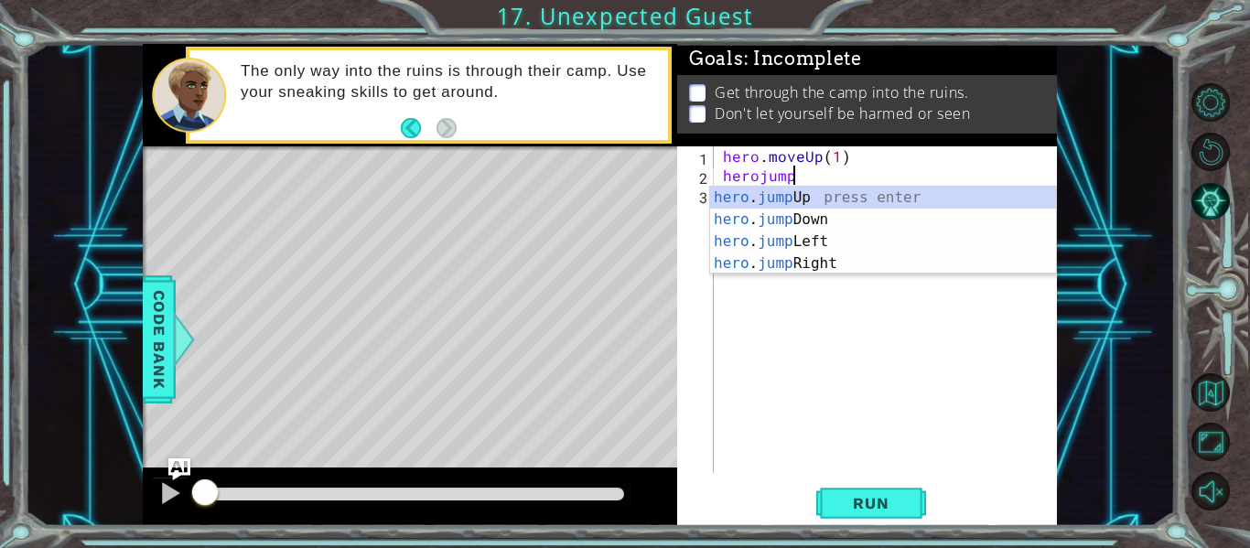
scroll to position [0, 12]
type textarea "hero.moveUp(1)herojumpri"
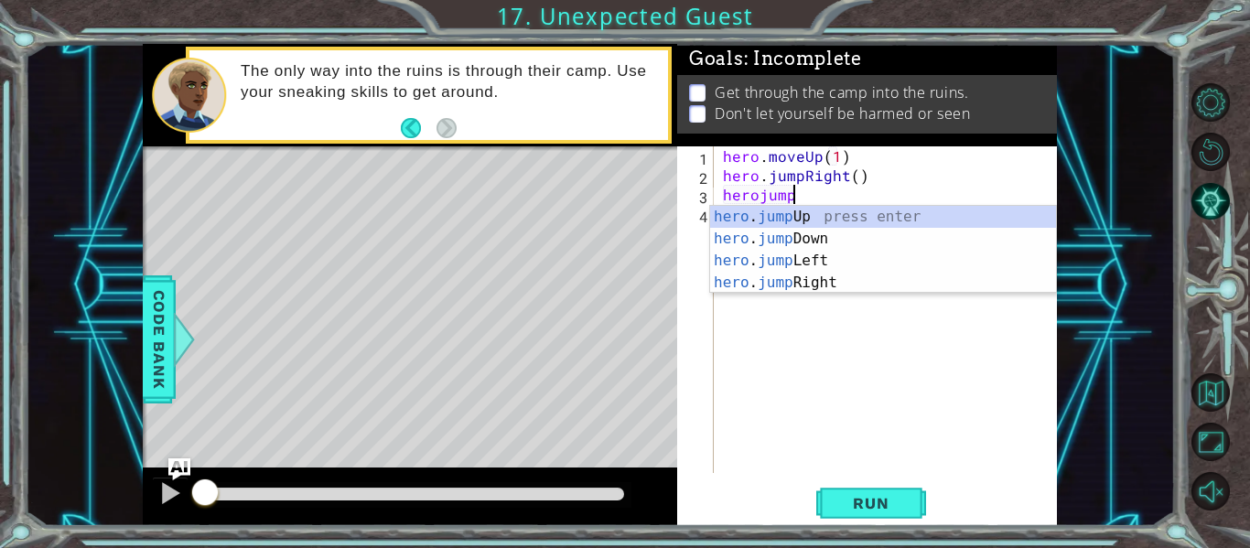
scroll to position [0, 5]
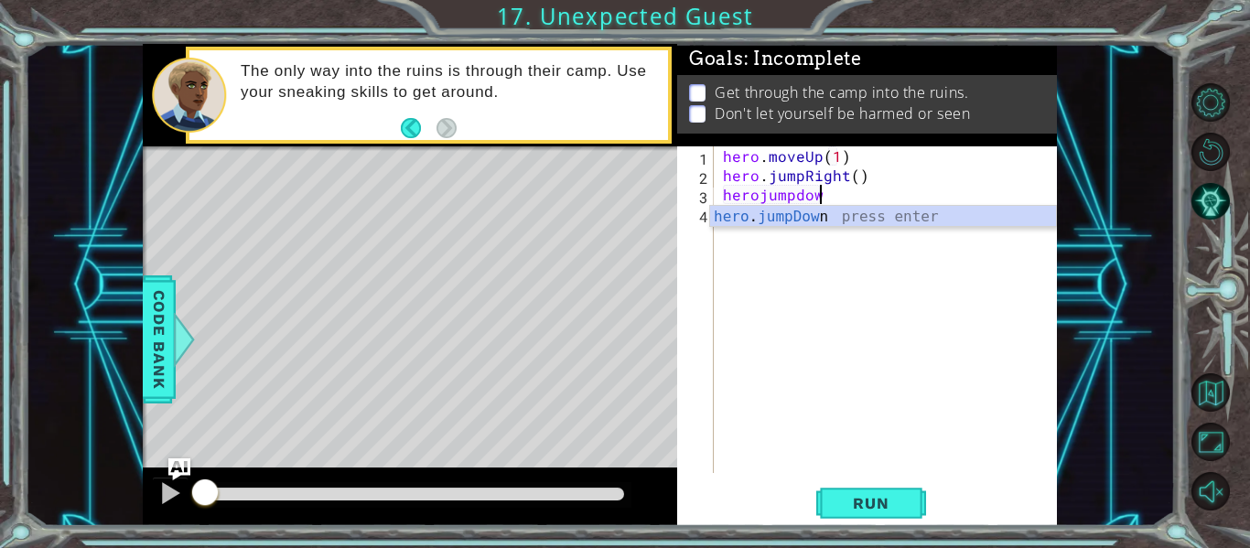
type textarea "herojumpdown"
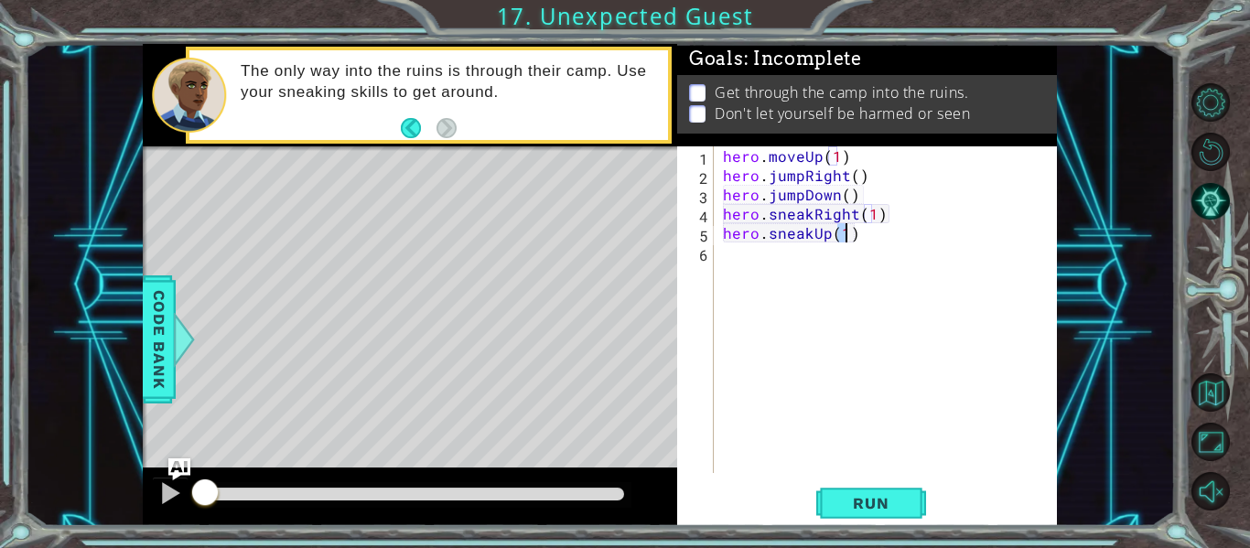
scroll to position [0, 7]
type textarea "hero.sneakUp(2)"
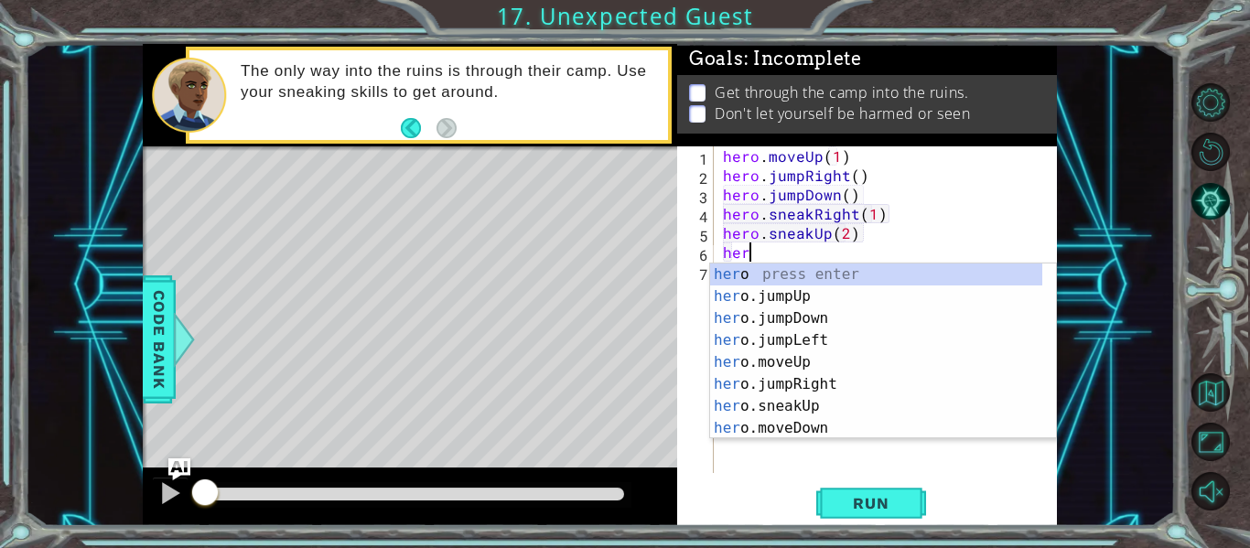
scroll to position [0, 1]
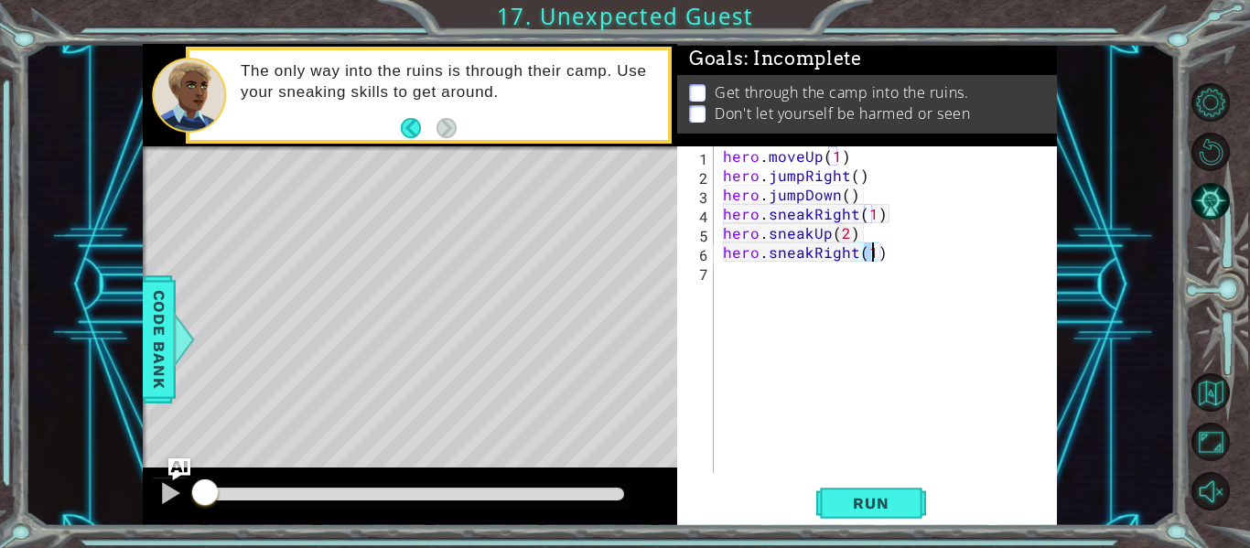
type textarea "hero.sneakRight(2)"
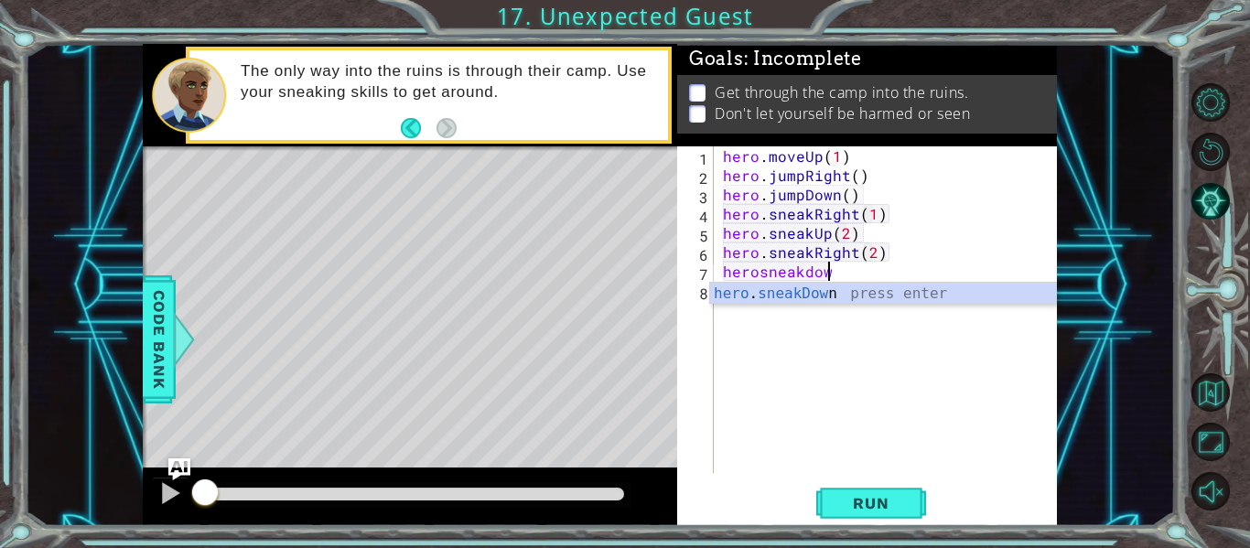
scroll to position [0, 6]
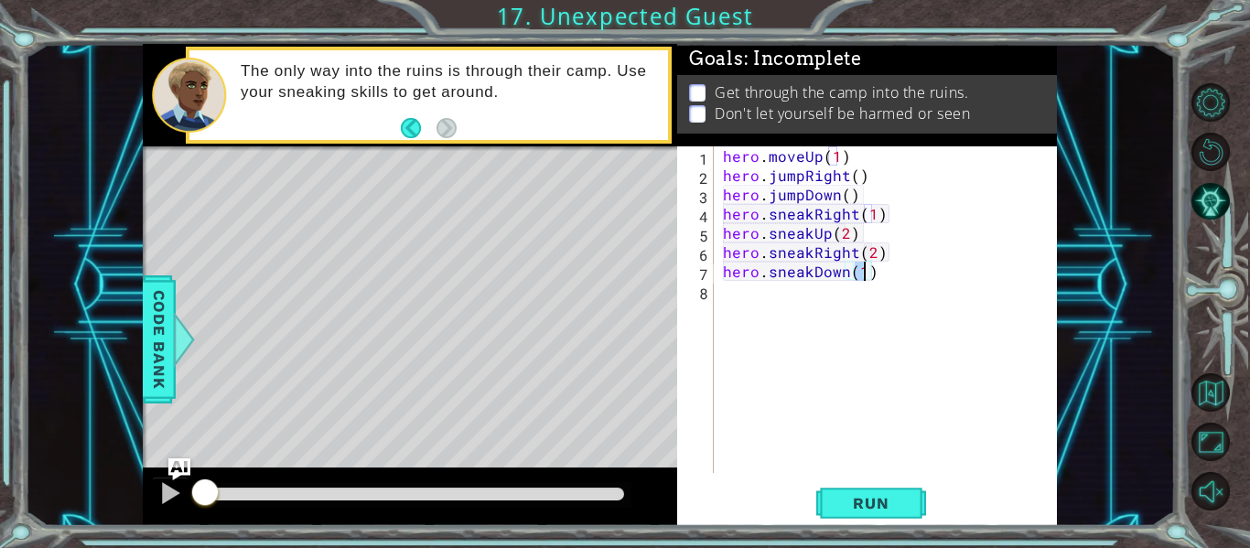
type textarea "hero.sneakDown(2)"
click at [881, 523] on div "1 2 3 4 5 6 7 8 9 hero . moveUp ( 1 ) hero . jumpRight ( ) hero . jumpDown ( ) …" at bounding box center [867, 336] width 380 height 380
click at [885, 500] on span "Run" at bounding box center [870, 503] width 72 height 18
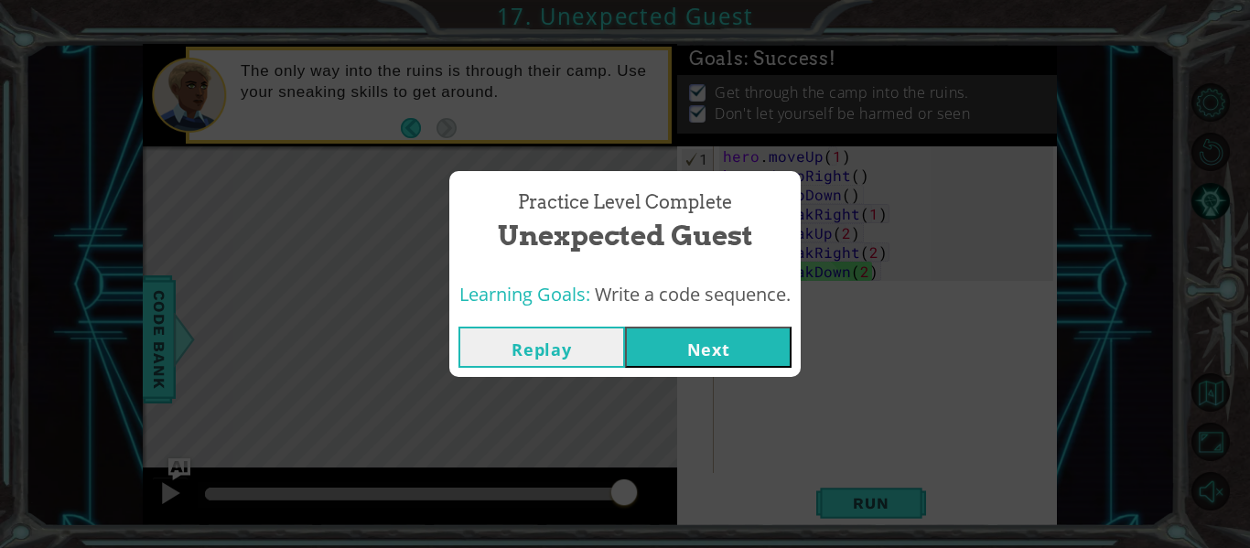
click at [684, 334] on button "Next" at bounding box center [708, 347] width 167 height 41
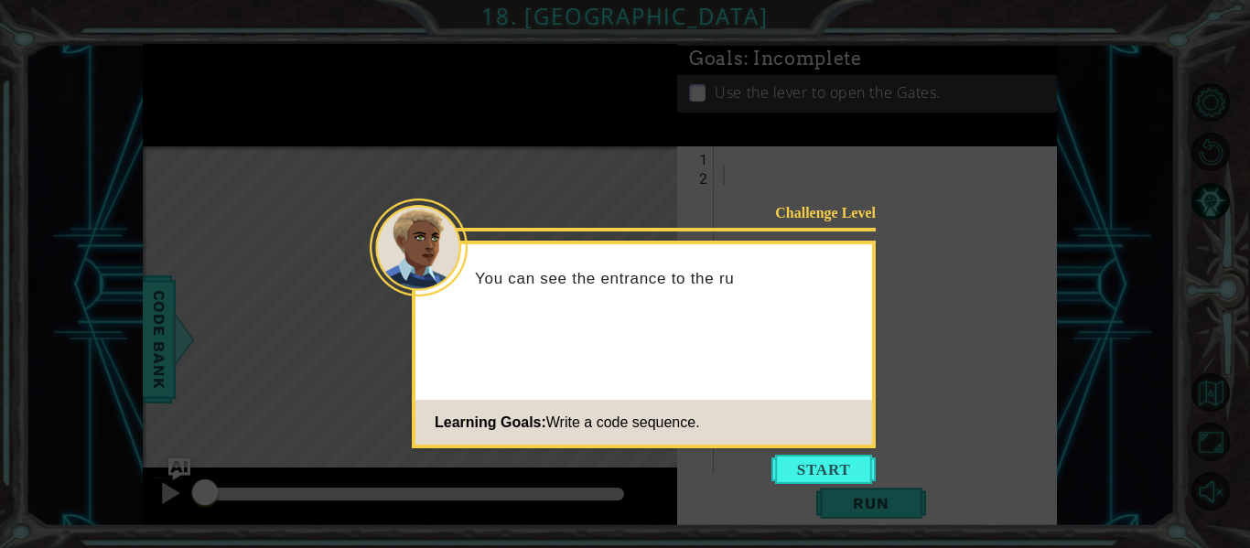
click at [796, 462] on button "Start" at bounding box center [823, 469] width 104 height 29
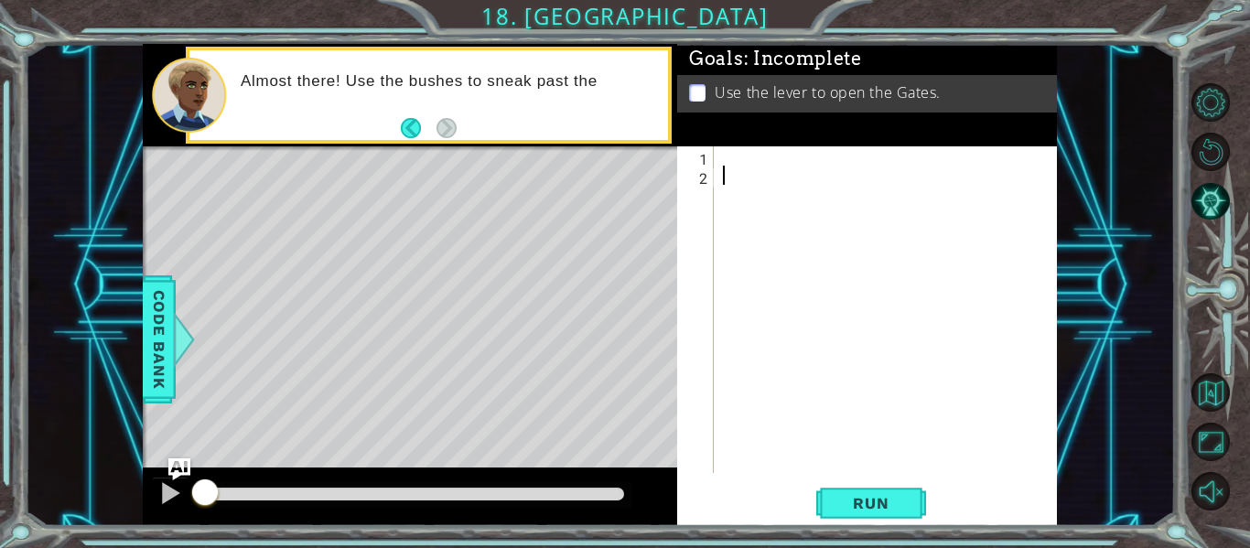
click at [743, 170] on div at bounding box center [890, 328] width 343 height 365
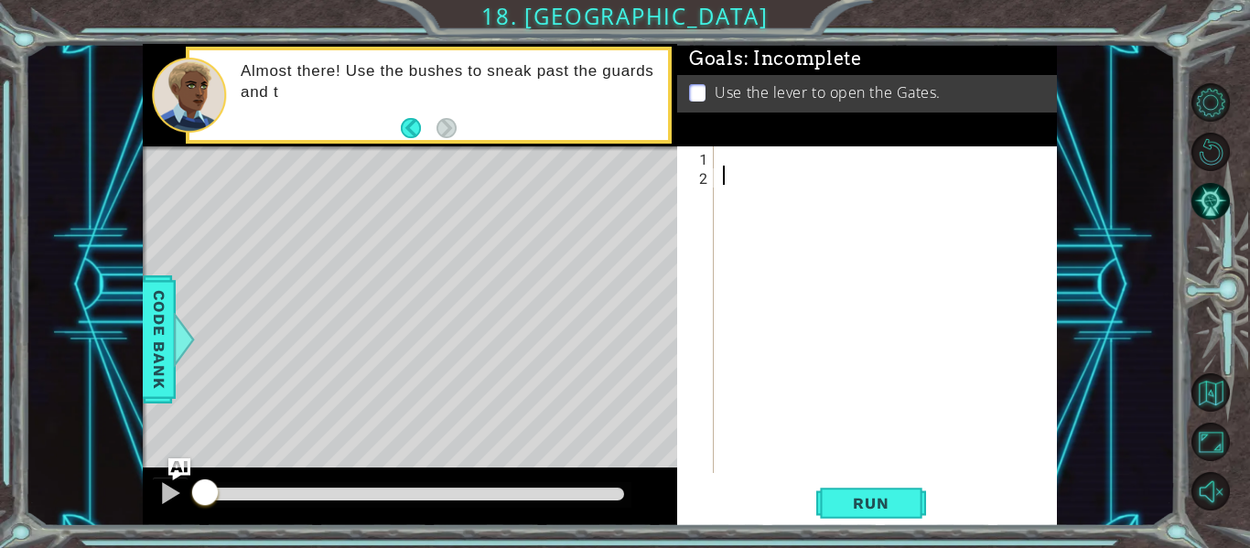
click at [747, 147] on div at bounding box center [890, 328] width 343 height 365
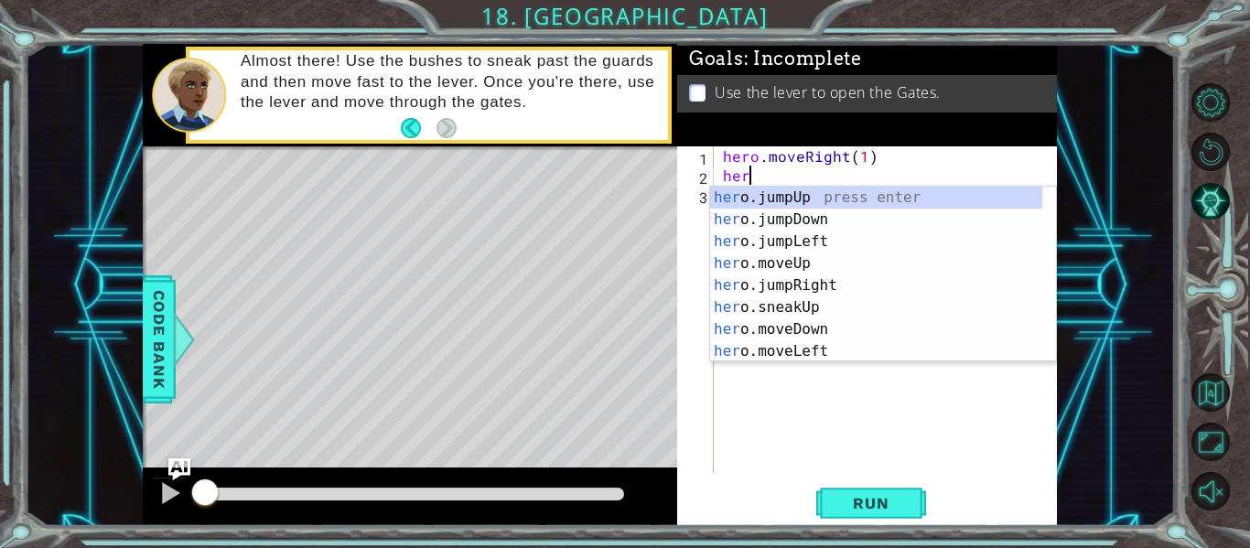
scroll to position [0, 11]
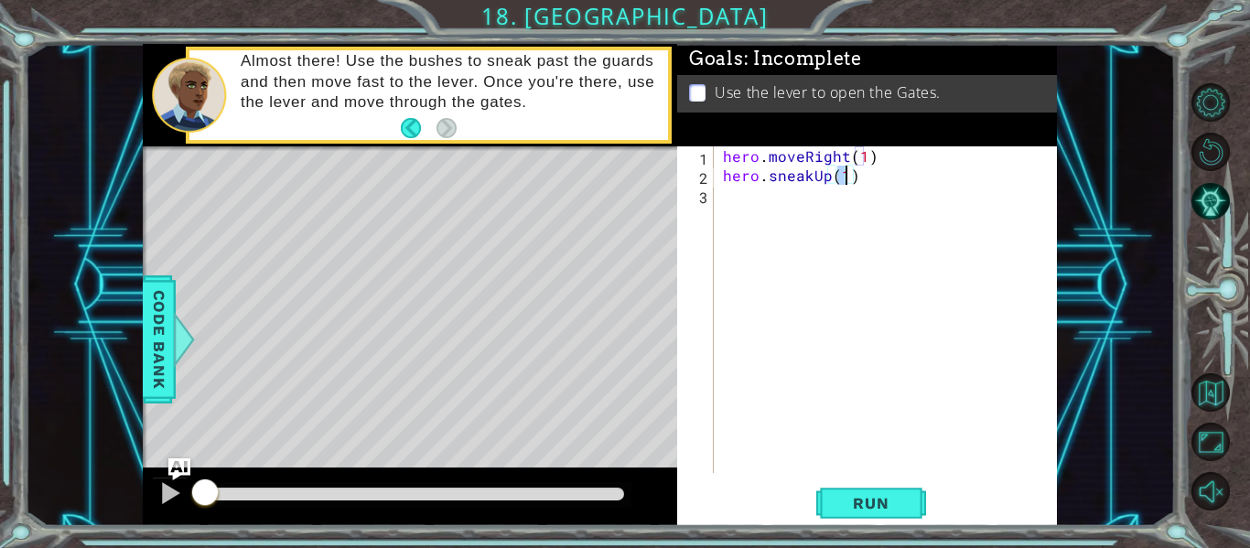
type textarea "hero.sneakUp(2)"
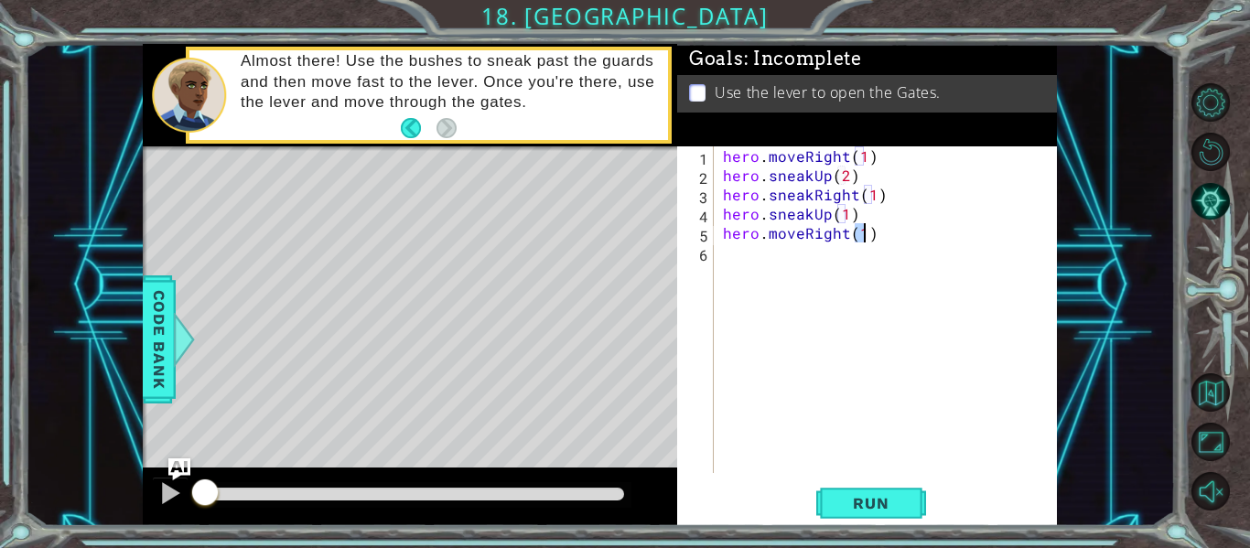
scroll to position [0, 8]
type textarea "hero.moveRight(2)"
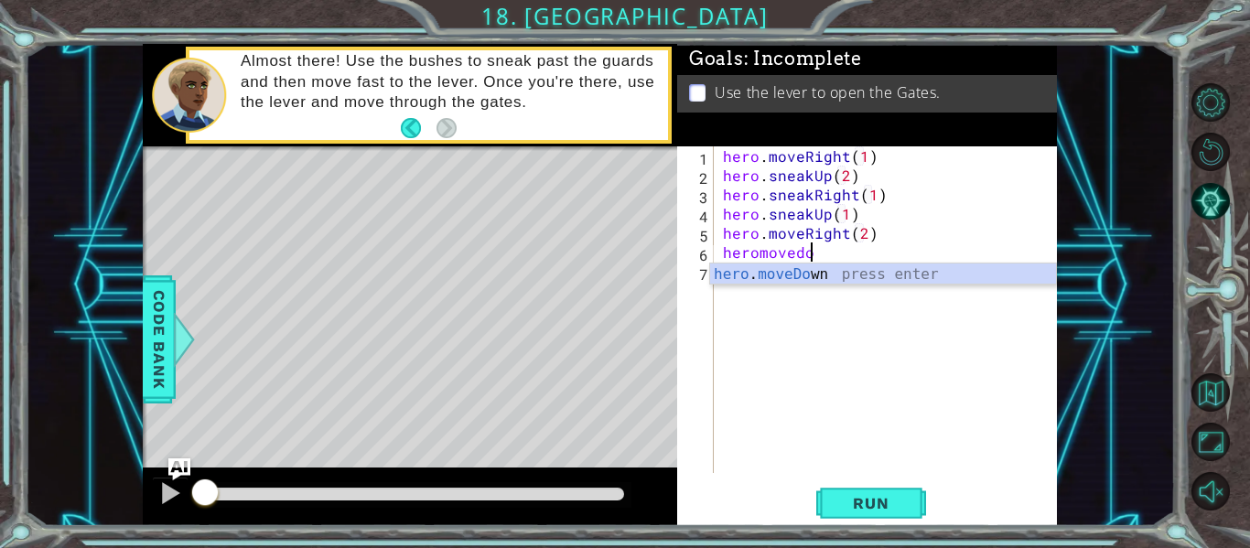
scroll to position [0, 5]
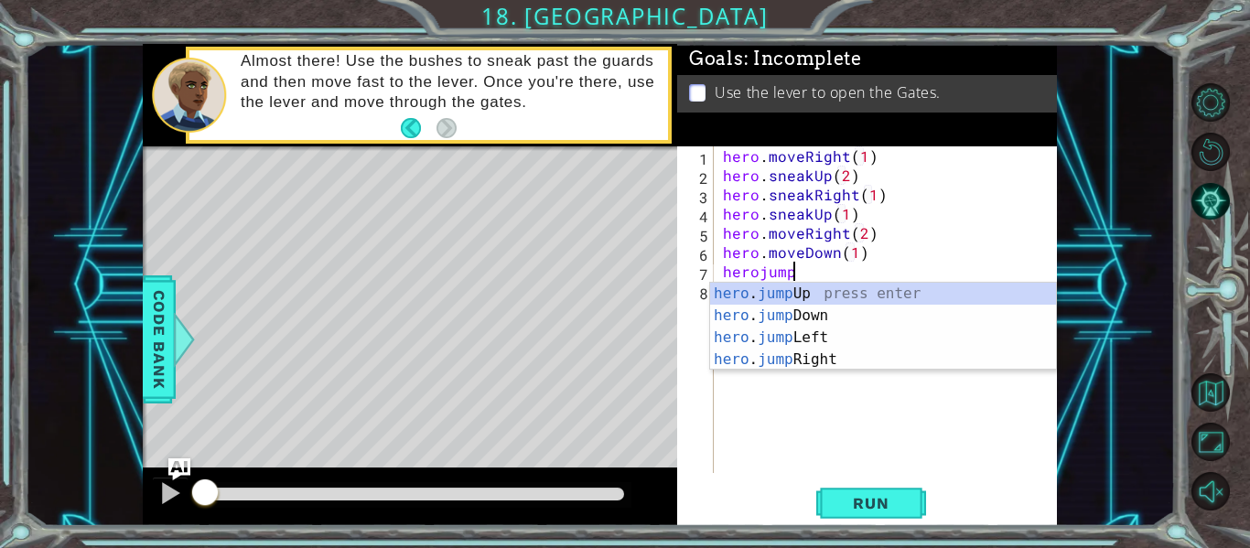
type textarea "hero.moveDown(1)herojumpdo"
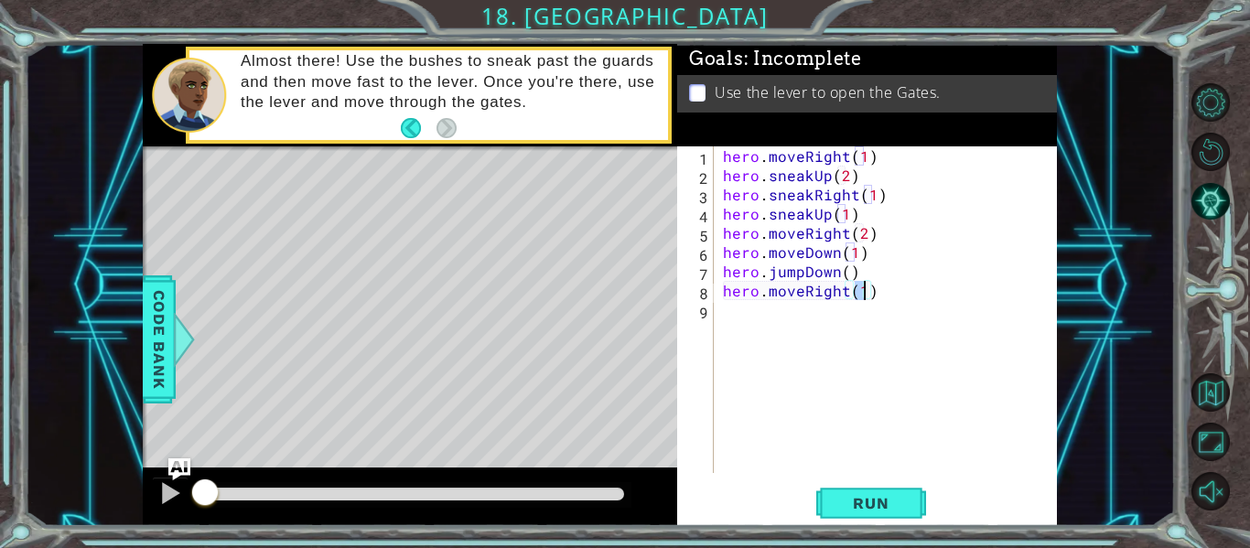
type textarea "hero.moveRight(2)"
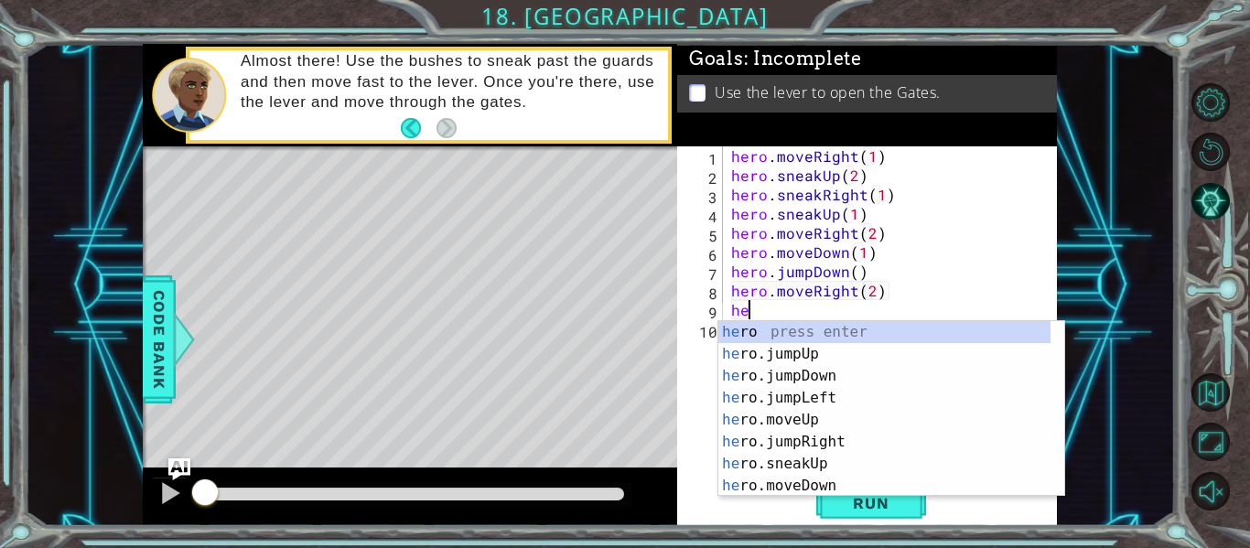
scroll to position [0, 1]
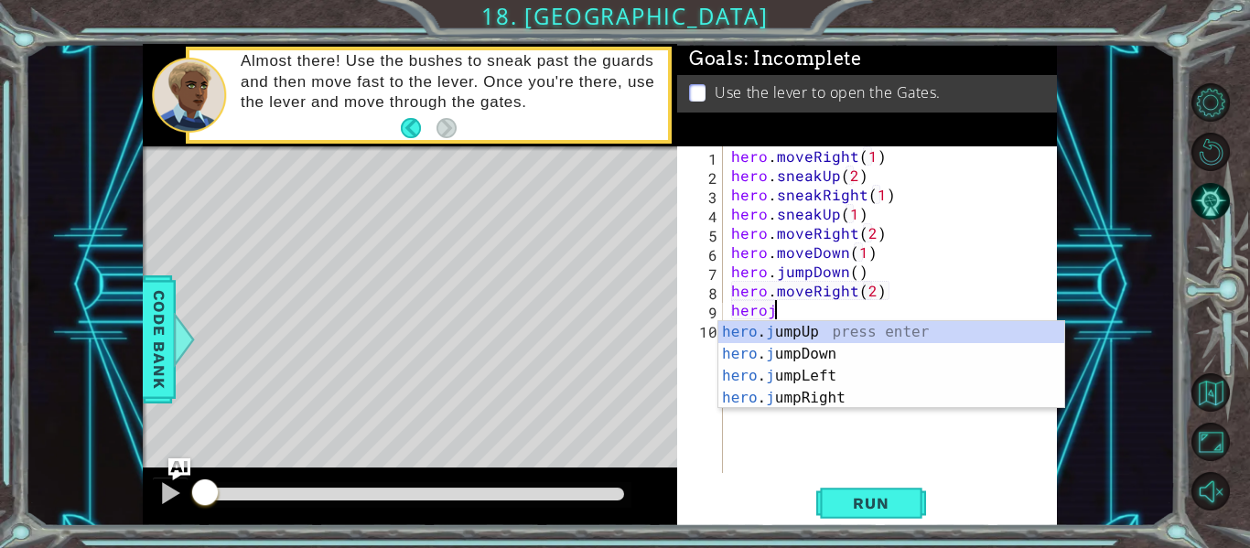
type textarea "heroju"
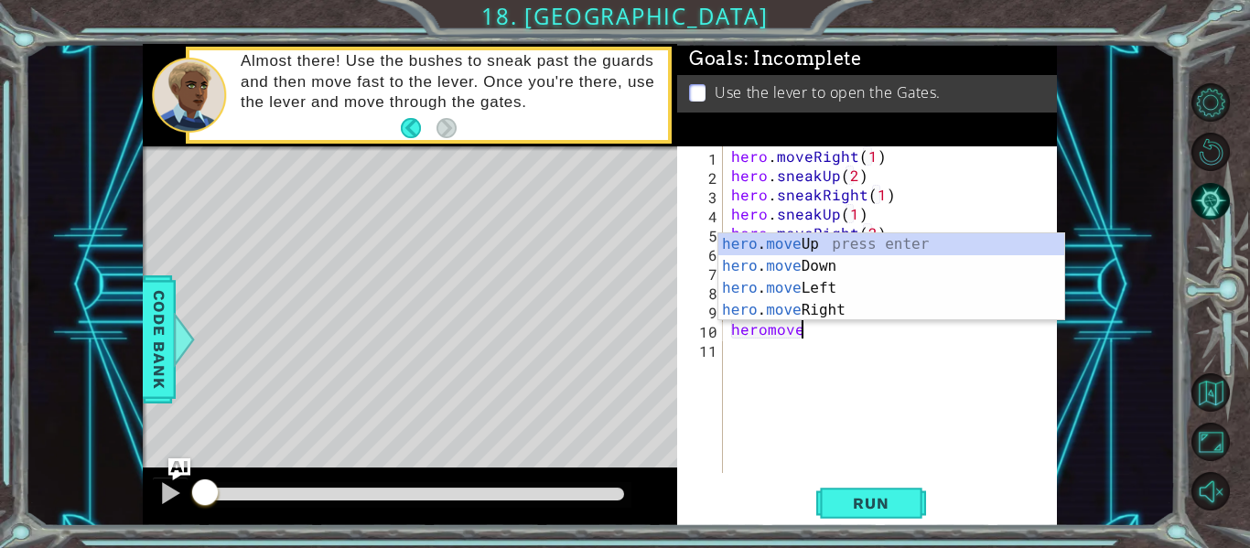
scroll to position [0, 4]
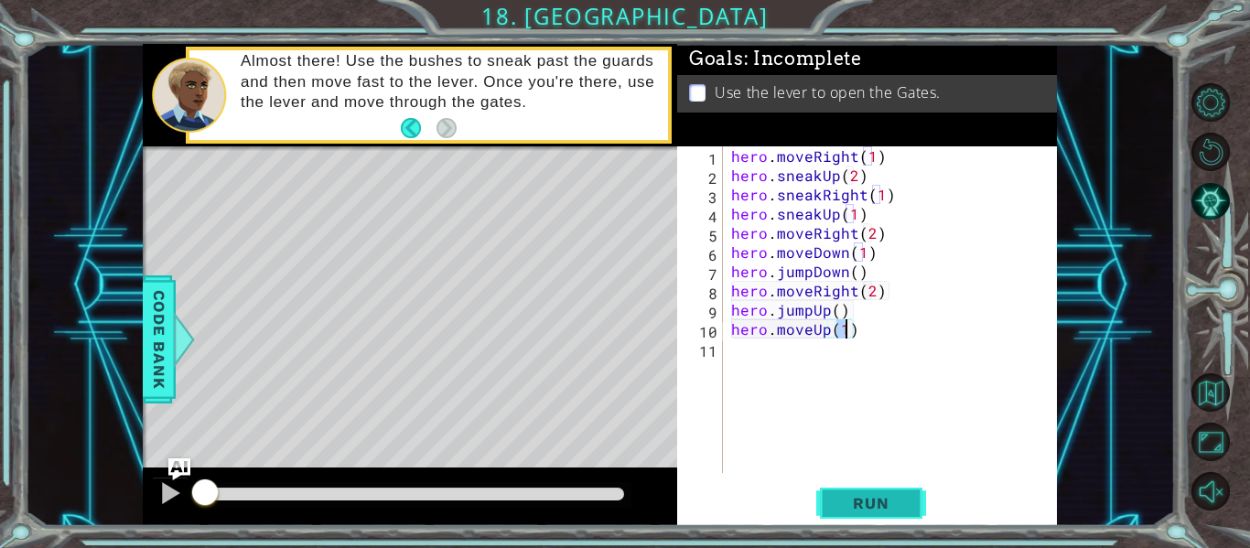
type textarea "hero.moveUp(1)"
click at [867, 511] on span "Run" at bounding box center [870, 503] width 72 height 18
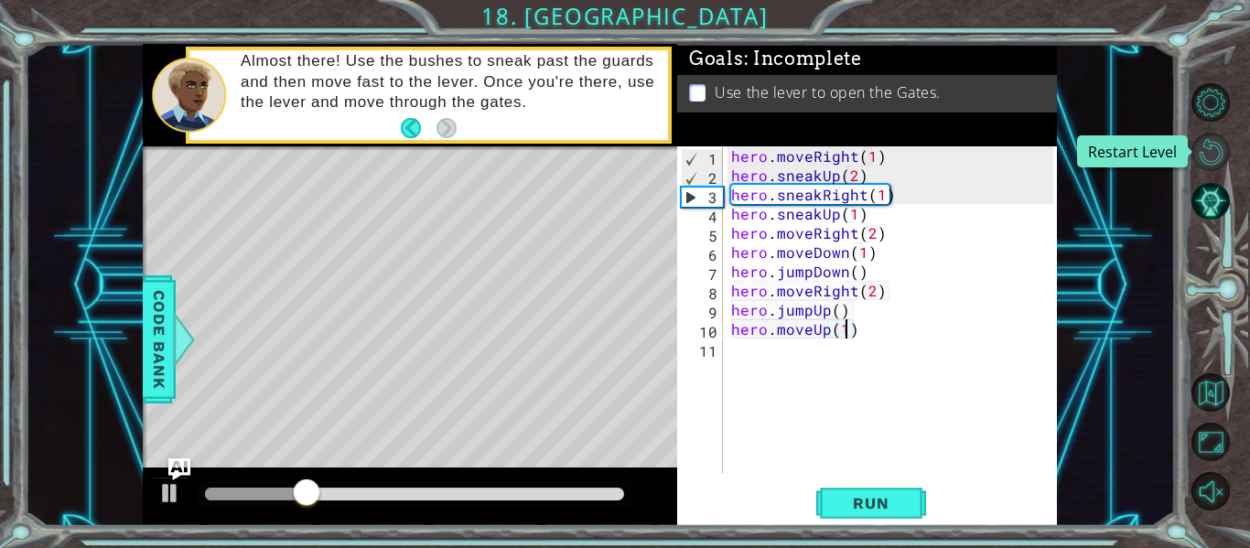
click at [1201, 154] on button "Restart Level" at bounding box center [1210, 152] width 38 height 38
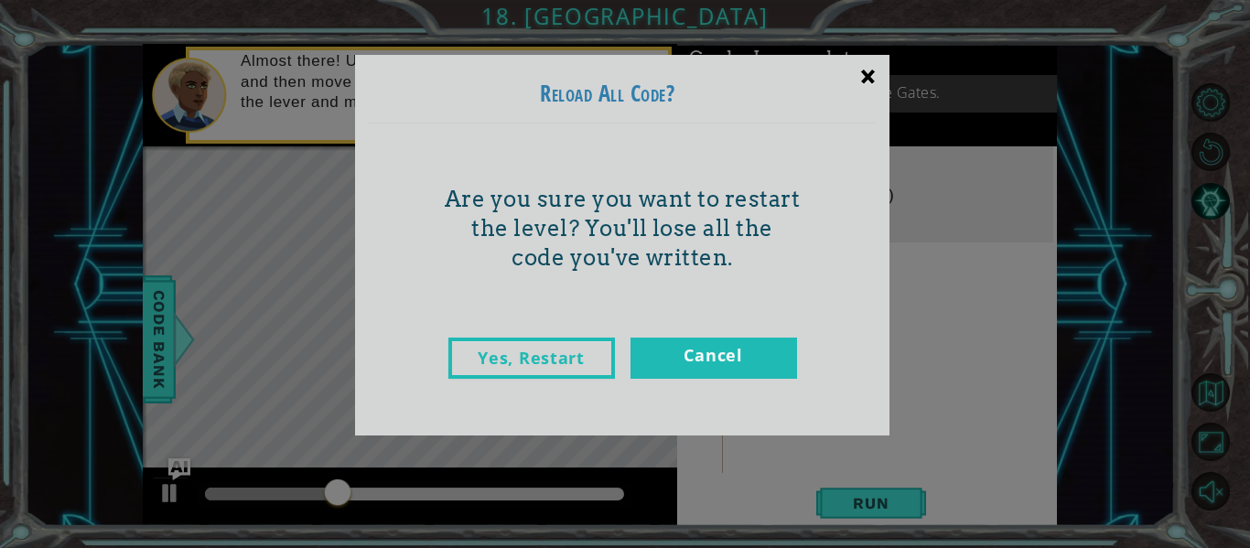
click at [865, 74] on div "×" at bounding box center [867, 75] width 43 height 53
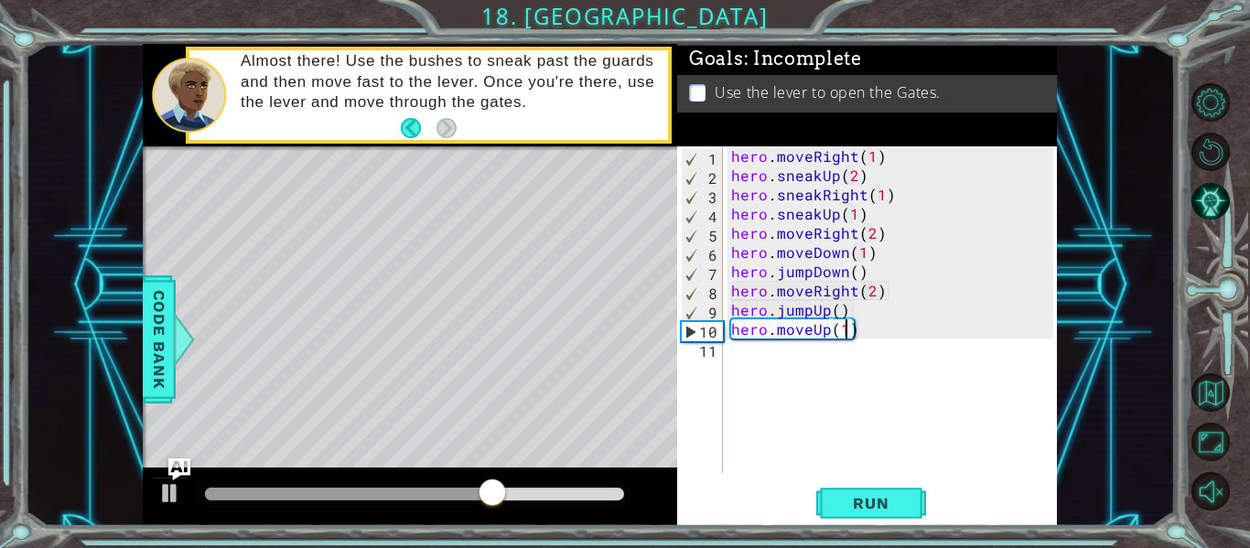
click at [825, 352] on div "hero . moveRight ( 1 ) hero . sneakUp ( 2 ) hero . sneakRight ( 1 ) hero . snea…" at bounding box center [894, 328] width 335 height 365
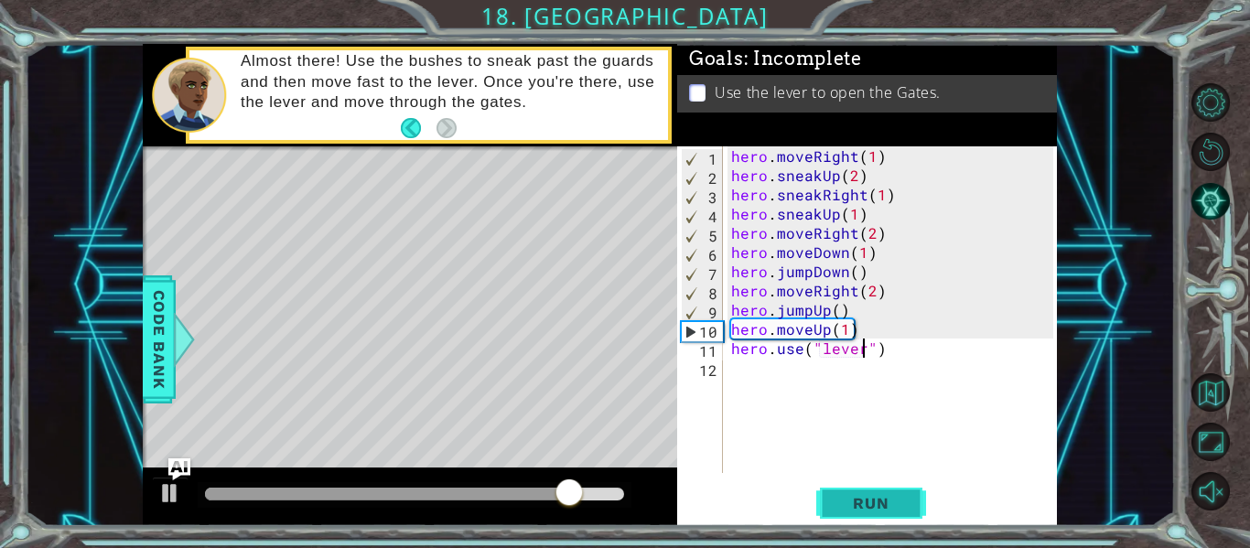
type textarea "hero.use("lever")"
click at [848, 500] on span "Run" at bounding box center [870, 503] width 72 height 18
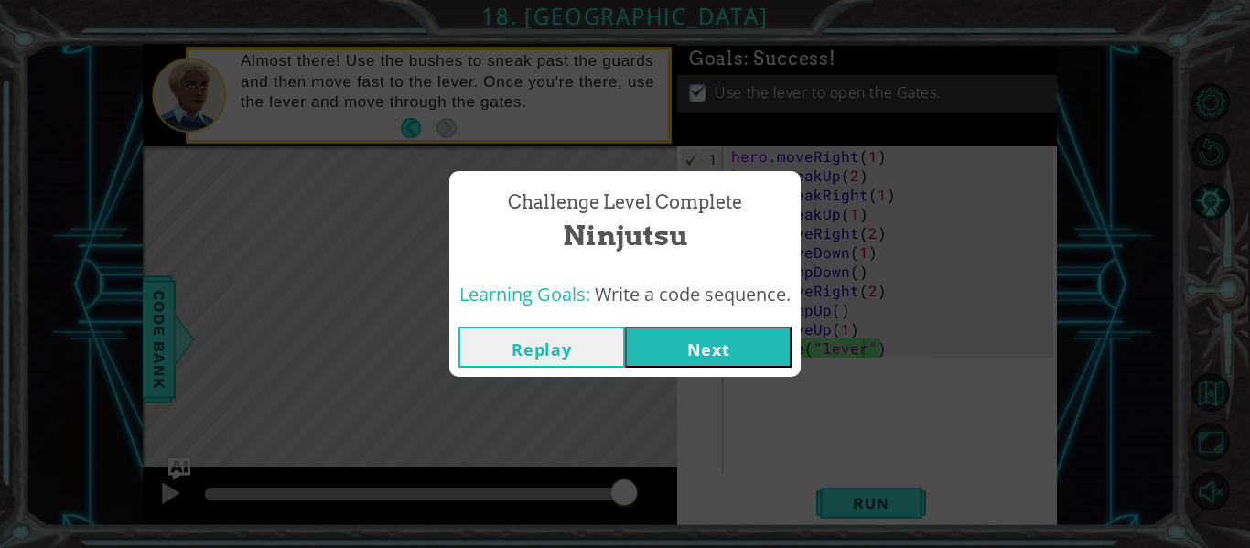
click at [714, 351] on button "Next" at bounding box center [708, 347] width 167 height 41
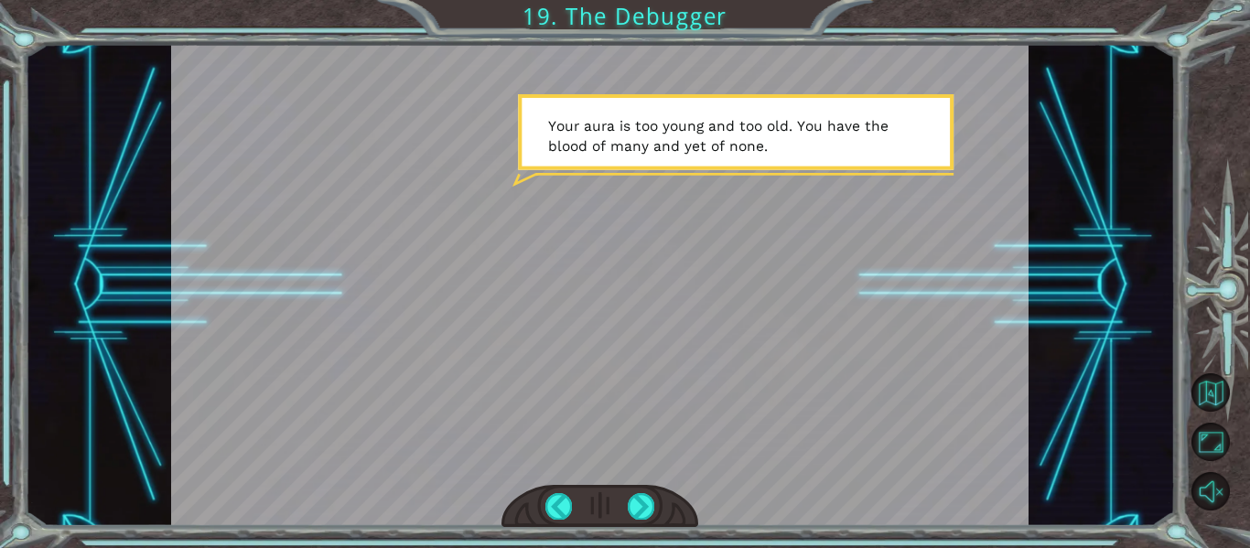
drag, startPoint x: 541, startPoint y: 116, endPoint x: 719, endPoint y: 124, distance: 178.6
click at [718, 124] on div at bounding box center [600, 285] width 858 height 482
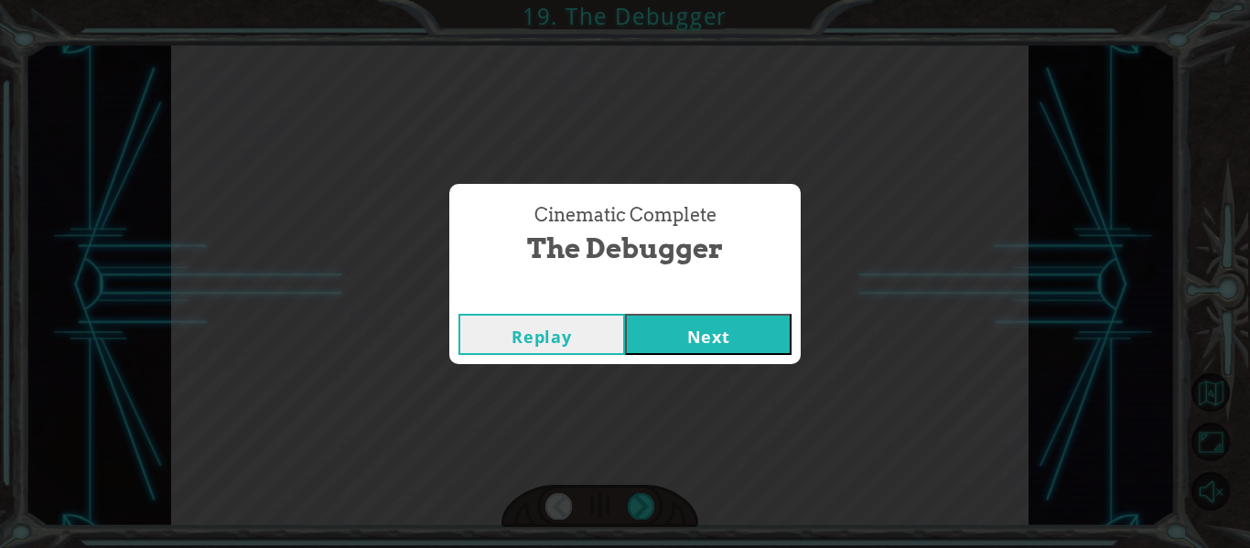
click at [711, 335] on button "Next" at bounding box center [708, 334] width 167 height 41
click at [689, 323] on button "Next" at bounding box center [708, 334] width 167 height 41
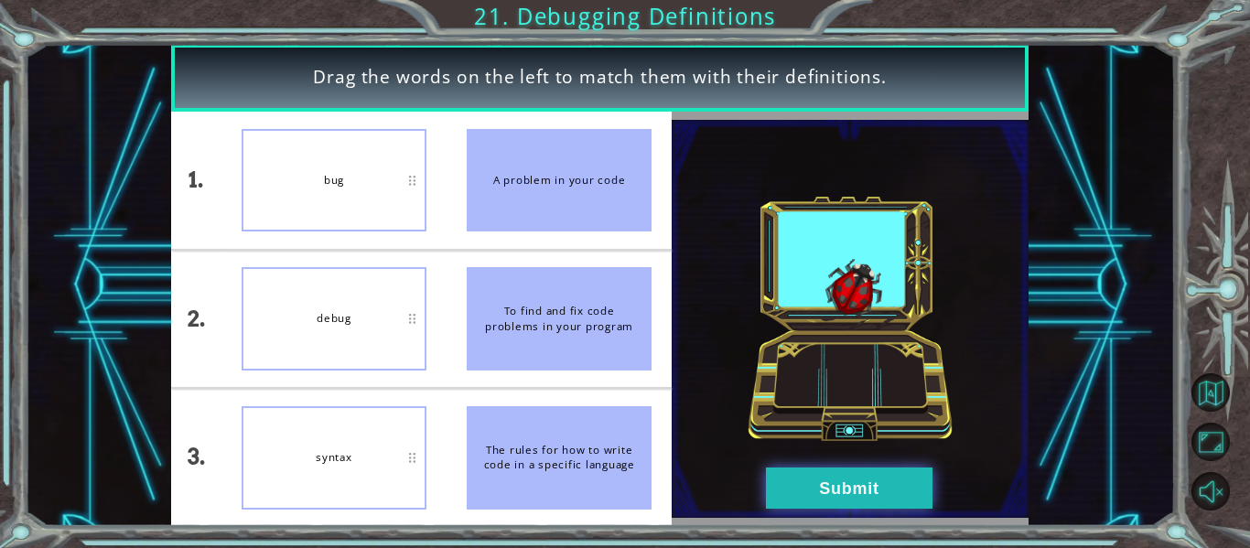
drag, startPoint x: 857, startPoint y: 485, endPoint x: 856, endPoint y: 474, distance: 11.0
click at [858, 484] on button "Submit" at bounding box center [849, 488] width 167 height 41
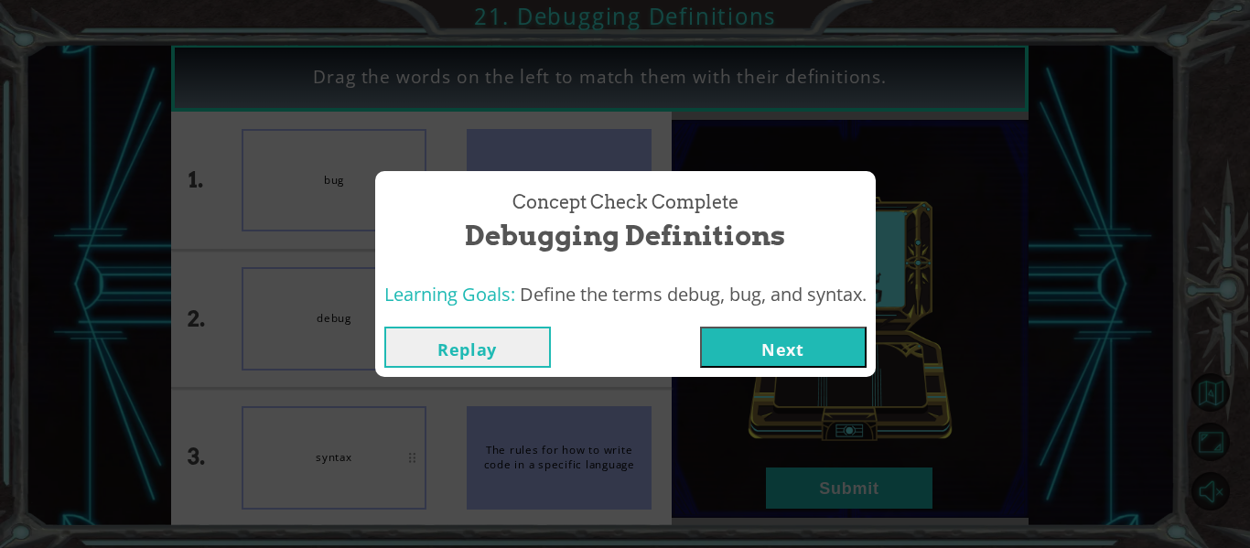
click at [848, 293] on span "Define the terms debug, bug, and syntax." at bounding box center [693, 294] width 347 height 25
click at [808, 334] on button "Next" at bounding box center [783, 347] width 167 height 41
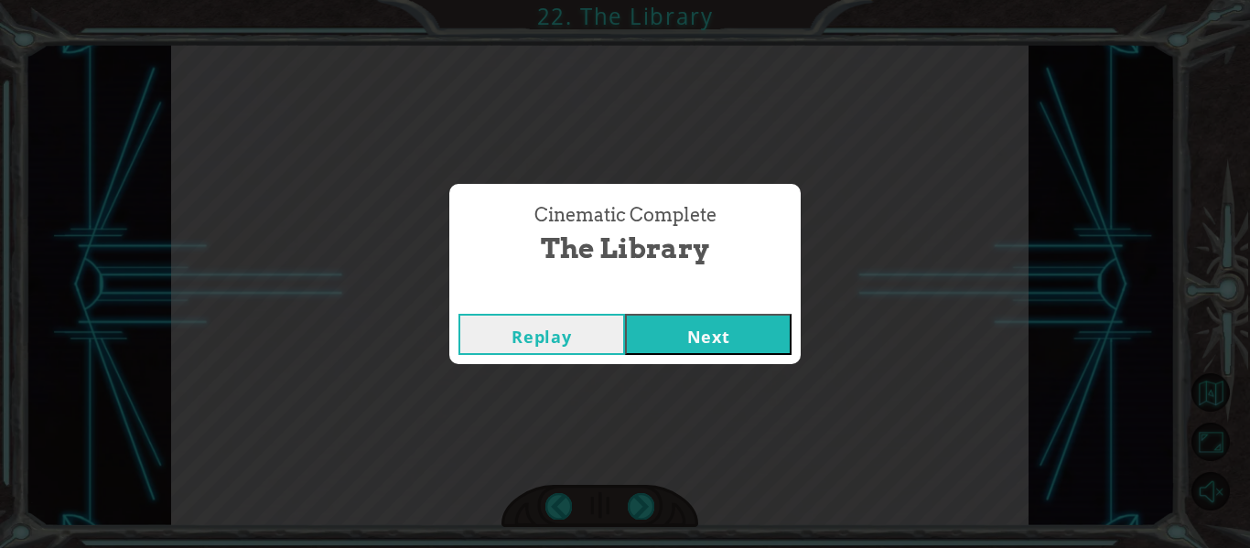
click at [766, 325] on button "Next" at bounding box center [708, 334] width 167 height 41
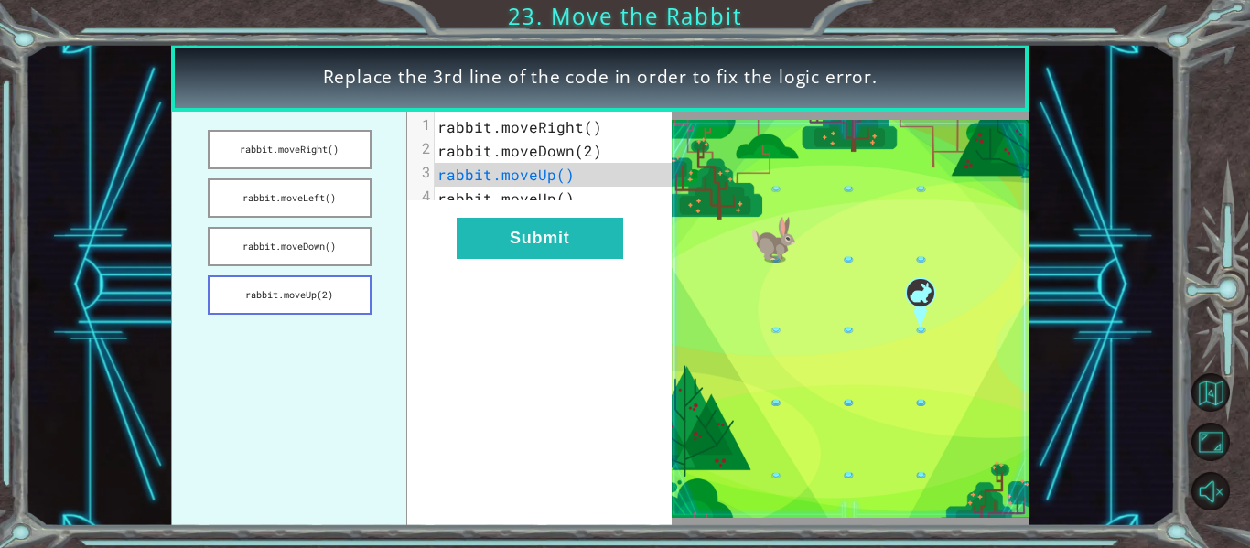
click at [317, 283] on button "rabbit.moveUp(2)" at bounding box center [290, 294] width 164 height 39
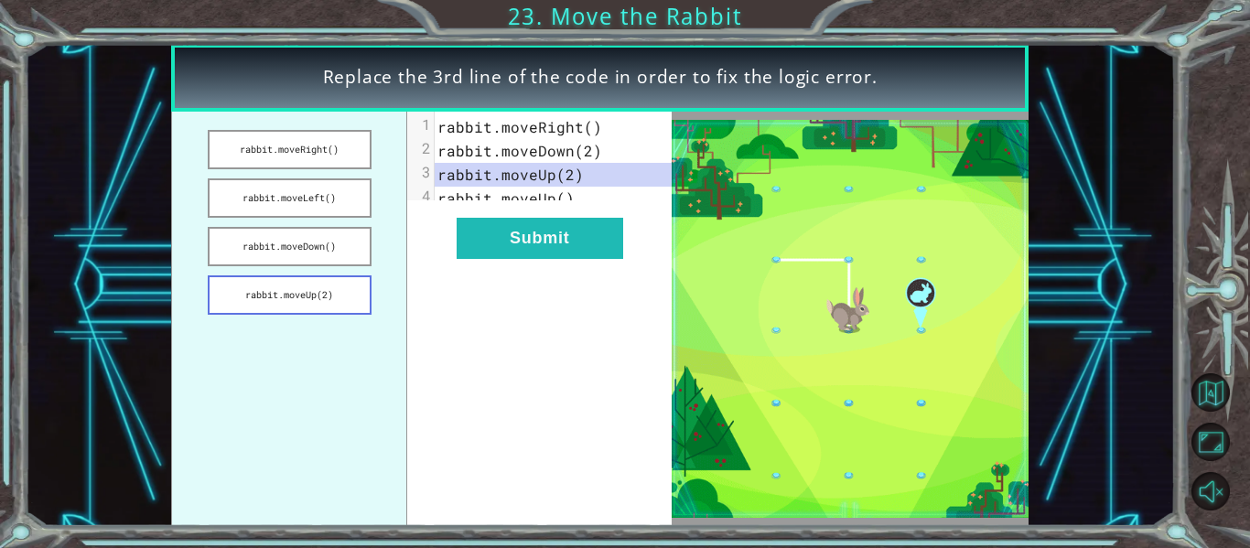
click at [319, 290] on button "rabbit.moveUp(2)" at bounding box center [290, 294] width 164 height 39
click at [306, 253] on button "rabbit.moveDown()" at bounding box center [290, 246] width 164 height 39
click at [314, 279] on button "rabbit.moveUp(2)" at bounding box center [290, 294] width 164 height 39
click at [318, 285] on button "rabbit.moveUp(2)" at bounding box center [290, 294] width 164 height 39
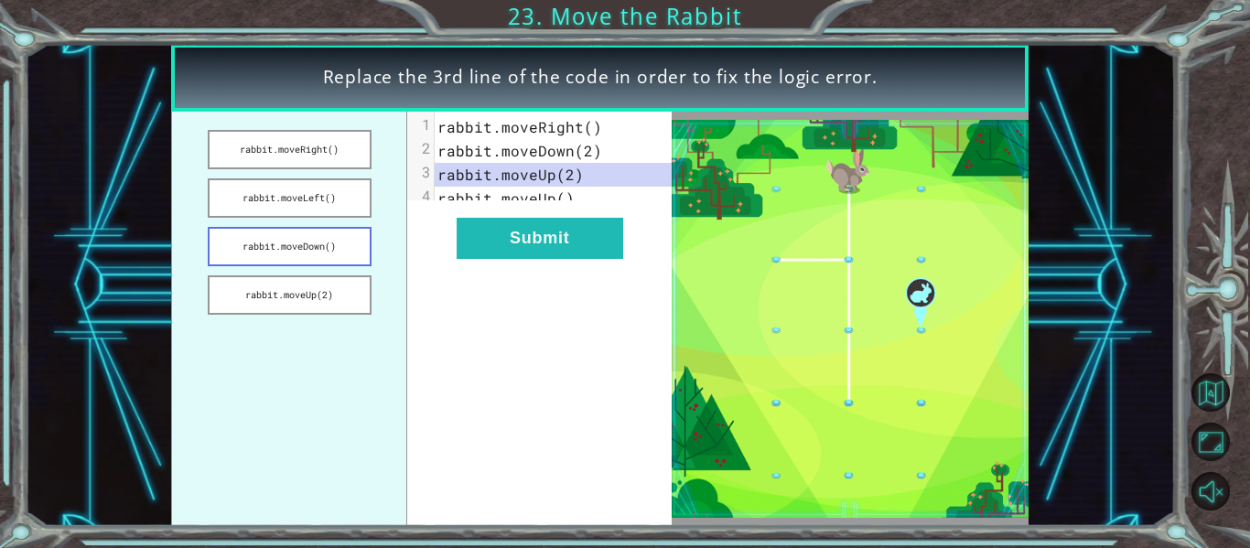
click at [281, 247] on button "rabbit.moveDown()" at bounding box center [290, 246] width 164 height 39
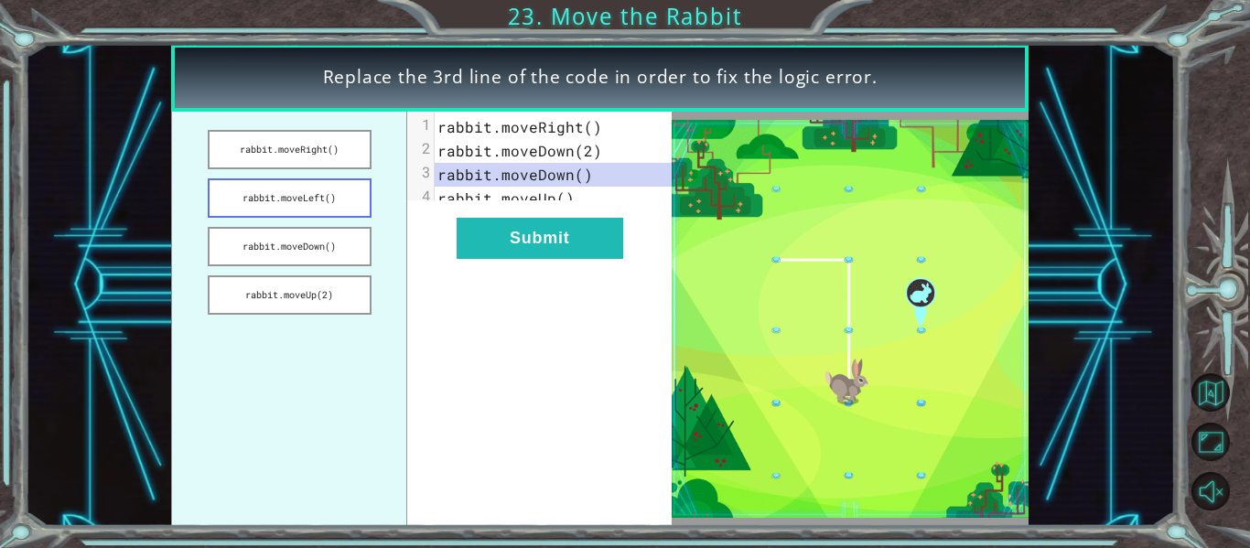
click at [296, 199] on button "rabbit.moveLeft()" at bounding box center [290, 197] width 164 height 39
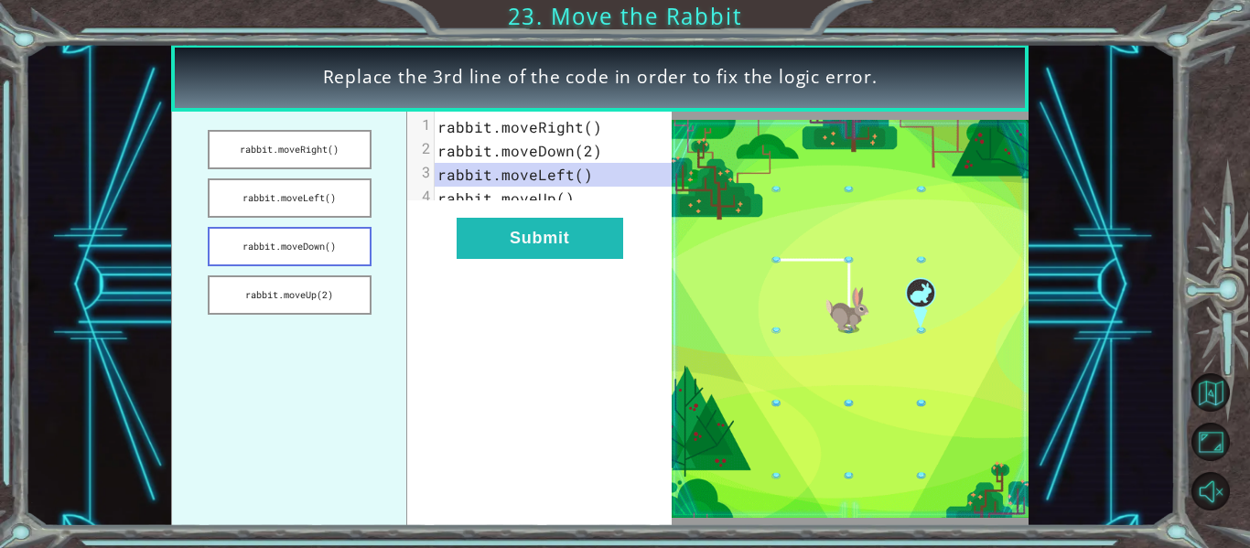
click at [267, 257] on button "rabbit.moveDown()" at bounding box center [290, 246] width 164 height 39
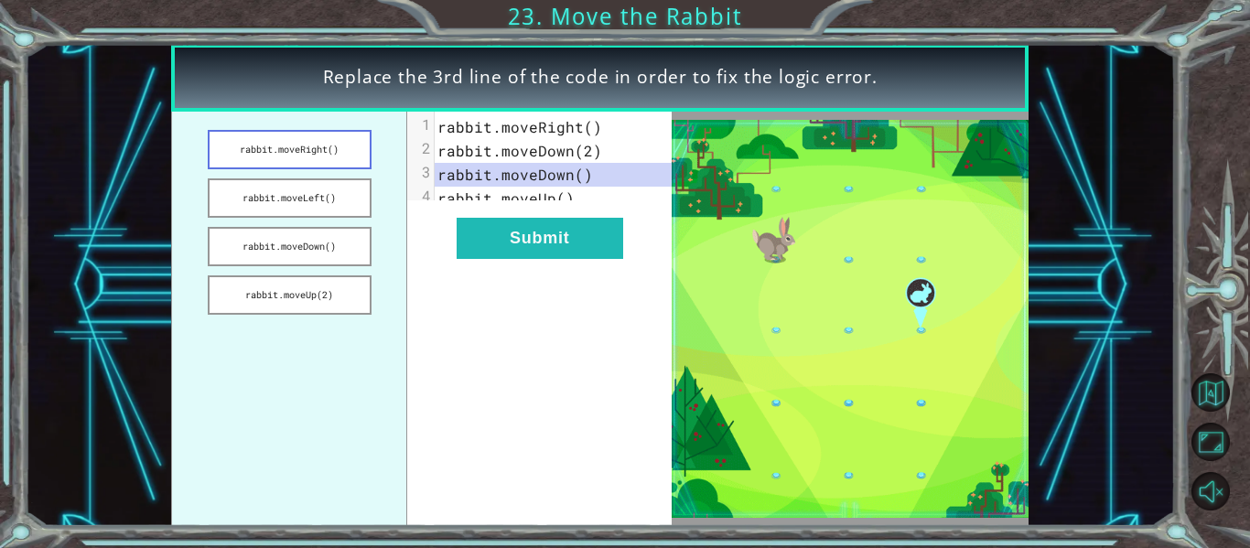
click at [277, 155] on button "rabbit.moveRight()" at bounding box center [290, 149] width 164 height 39
drag, startPoint x: 530, startPoint y: 261, endPoint x: 518, endPoint y: 249, distance: 16.8
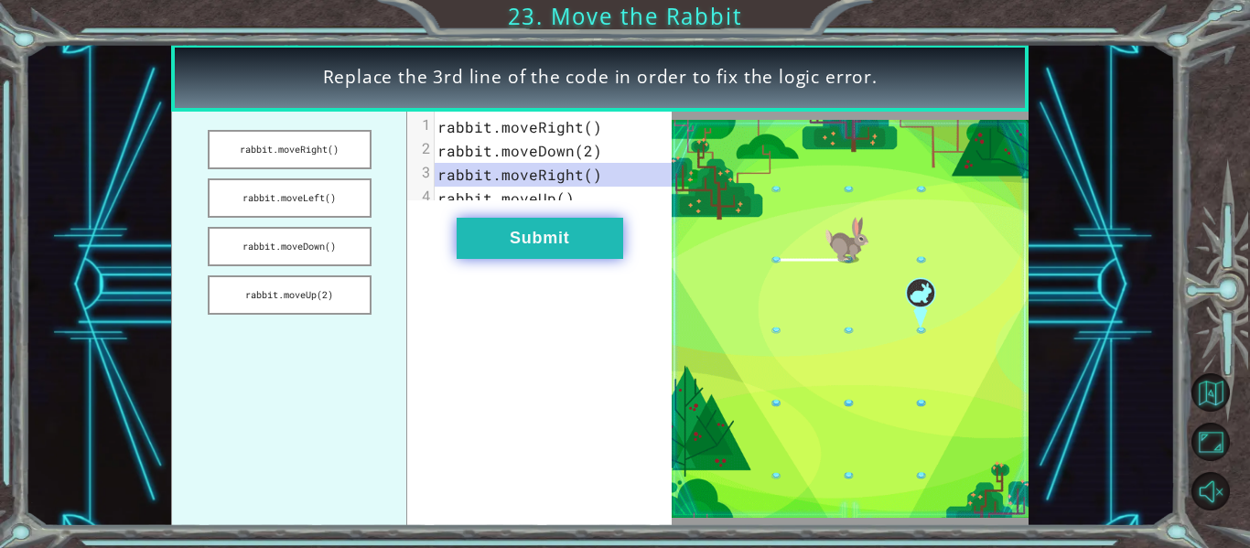
click at [530, 258] on button "Submit" at bounding box center [540, 238] width 167 height 41
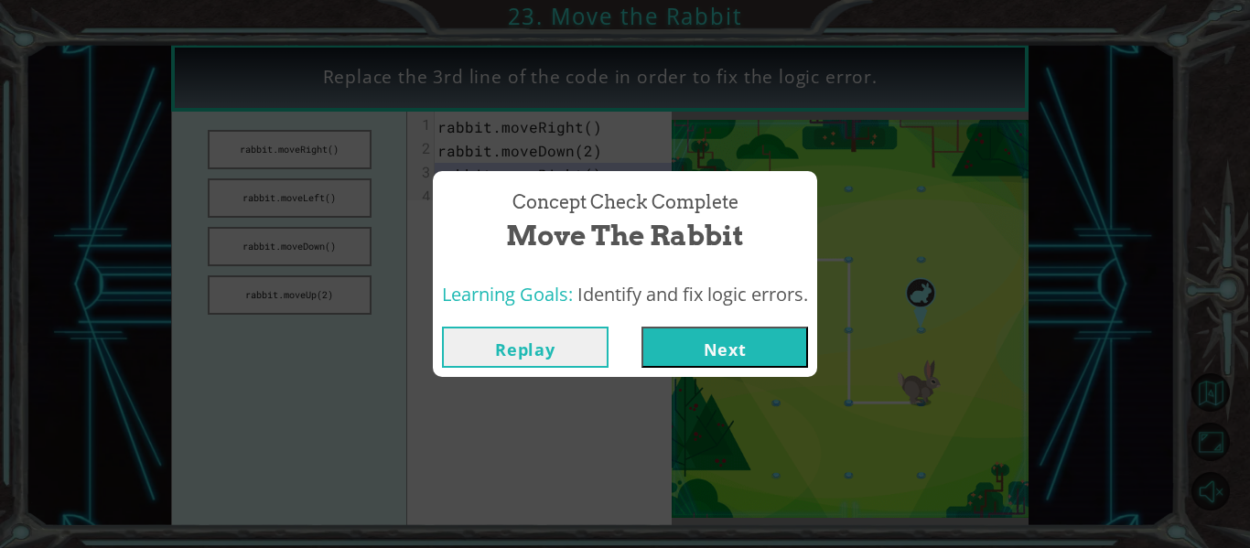
drag, startPoint x: 801, startPoint y: 352, endPoint x: 769, endPoint y: 349, distance: 31.3
click at [795, 354] on button "Next" at bounding box center [724, 347] width 167 height 41
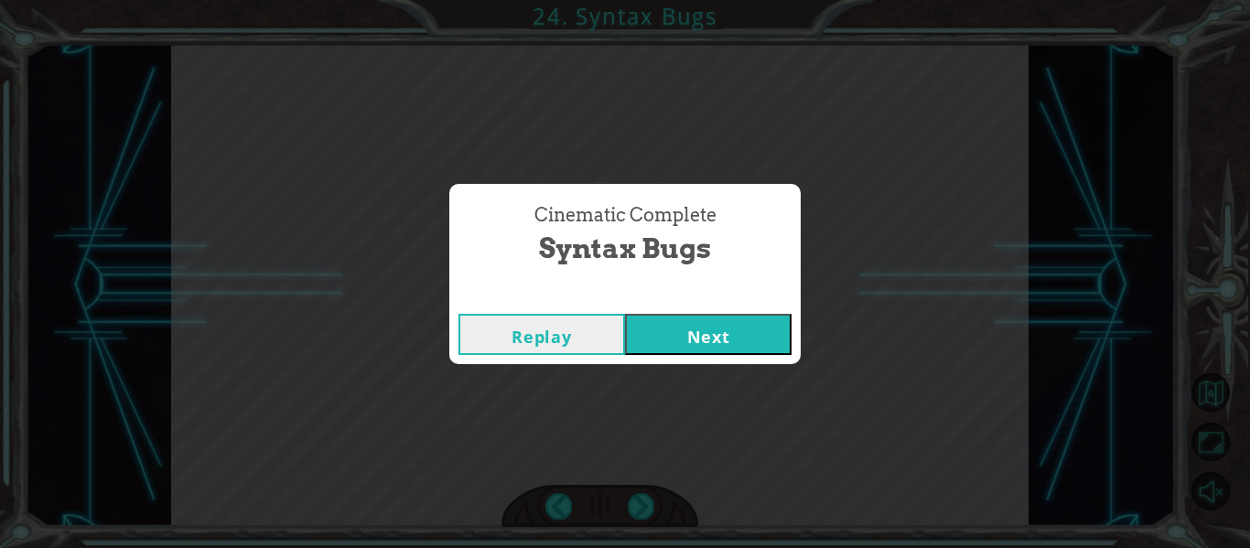
click at [742, 336] on button "Next" at bounding box center [708, 334] width 167 height 41
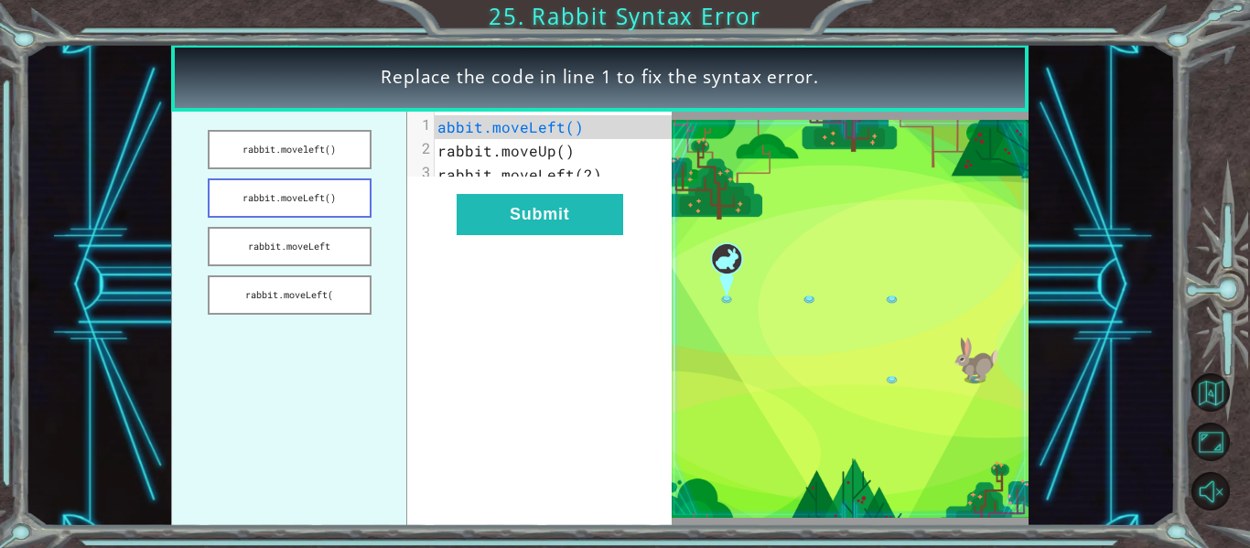
click at [328, 193] on button "rabbit.moveLeft()" at bounding box center [290, 197] width 164 height 39
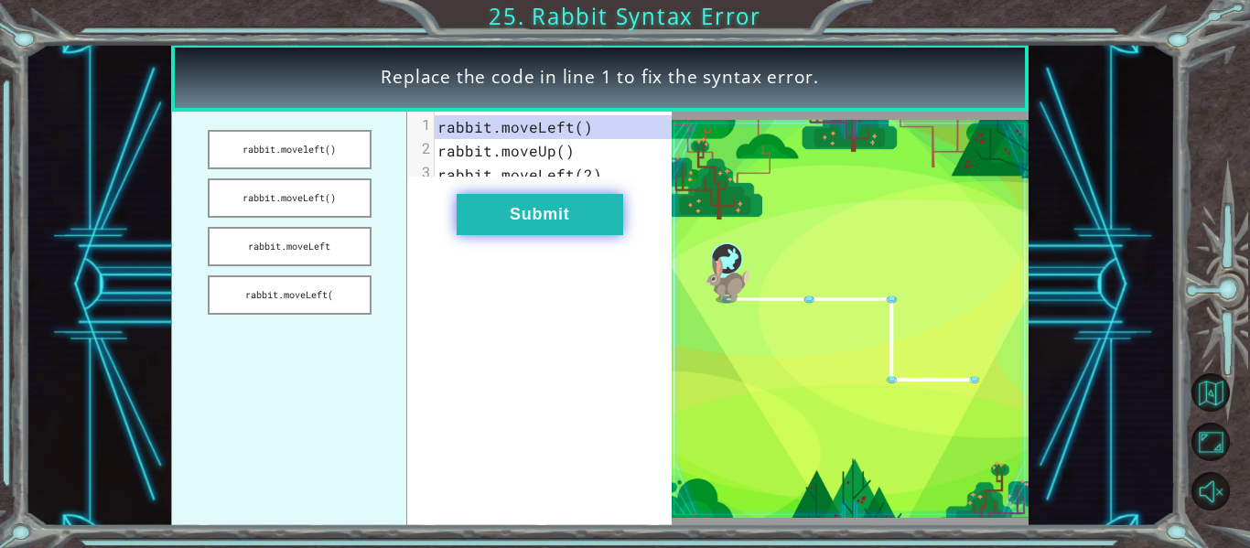
click at [526, 233] on button "Submit" at bounding box center [540, 214] width 167 height 41
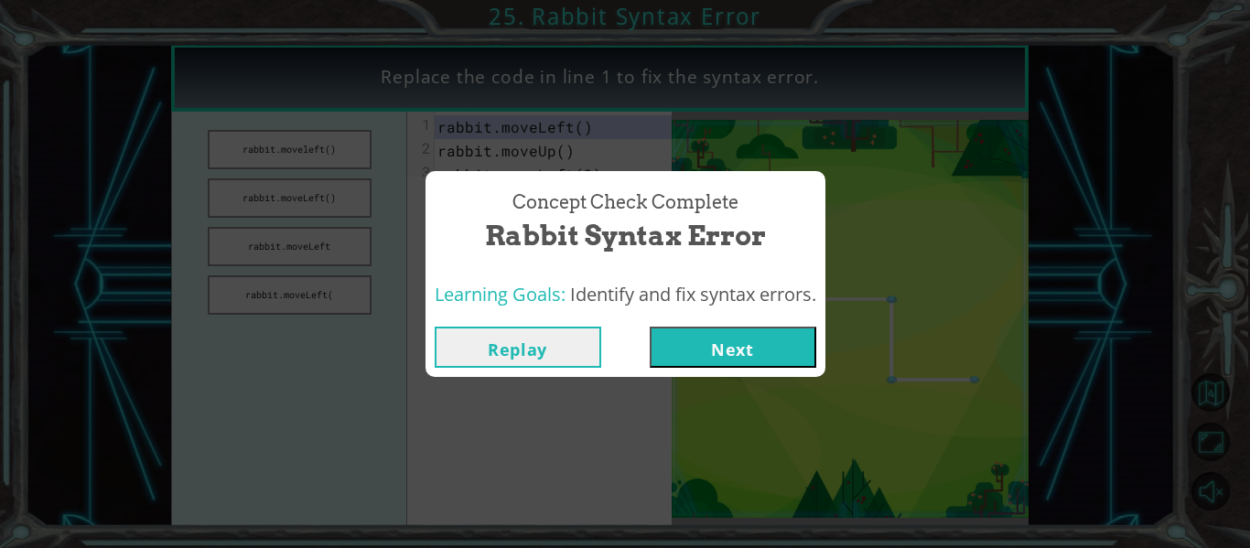
click at [721, 341] on button "Next" at bounding box center [733, 347] width 167 height 41
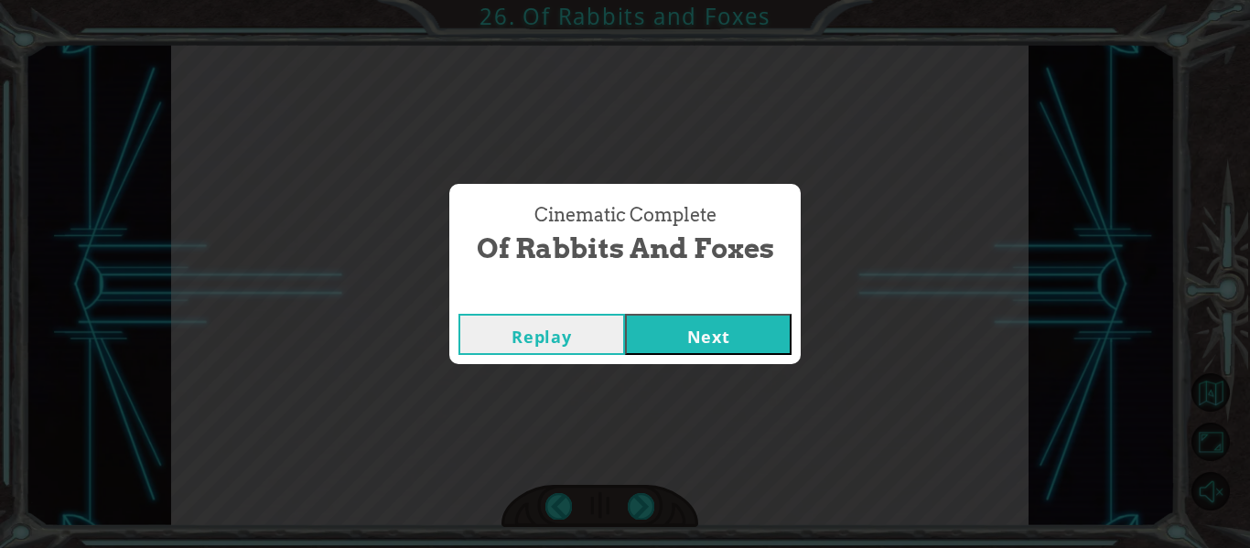
click at [683, 338] on button "Next" at bounding box center [708, 334] width 167 height 41
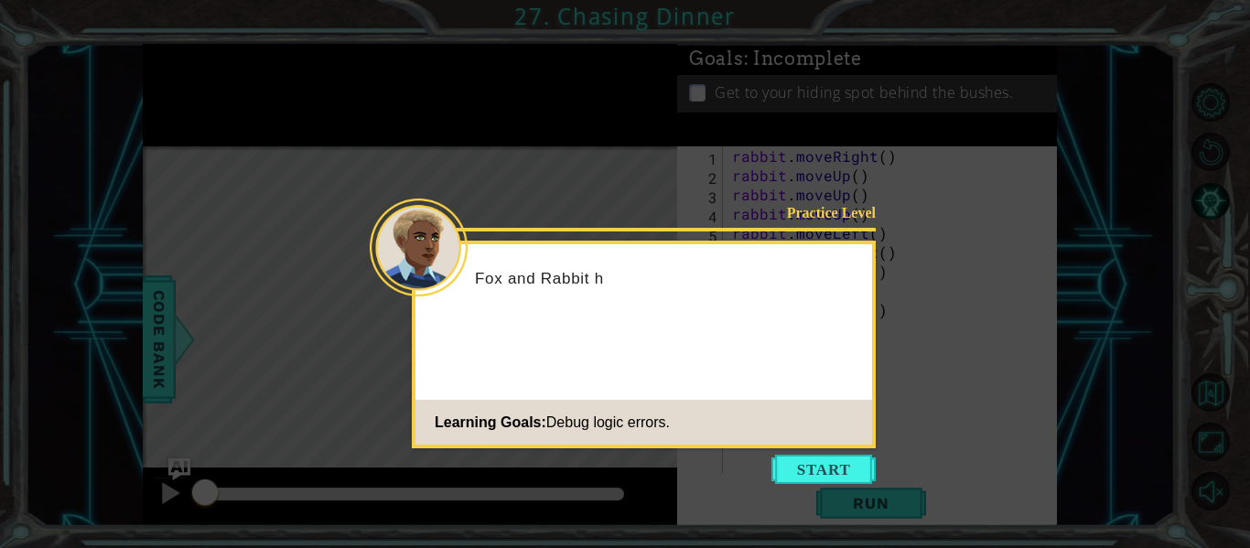
click at [789, 471] on button "Start" at bounding box center [823, 469] width 104 height 29
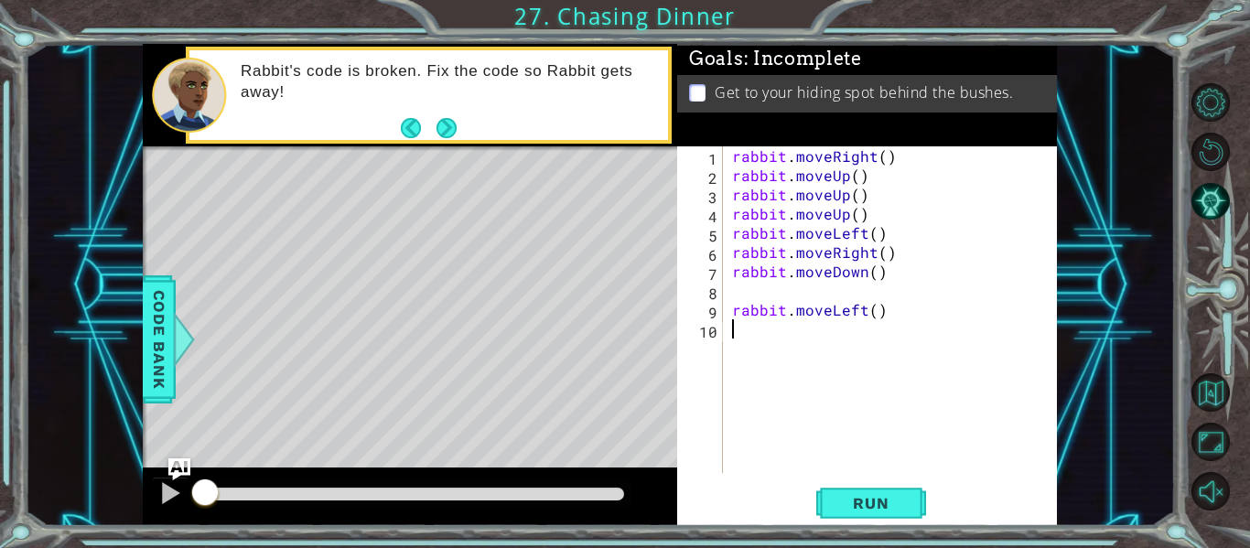
click at [729, 311] on div "rabbit . moveRight ( ) rabbit . moveUp ( ) rabbit . moveUp ( ) rabbit . moveUp …" at bounding box center [895, 328] width 334 height 365
type textarea "rabbit.moveLeft()"
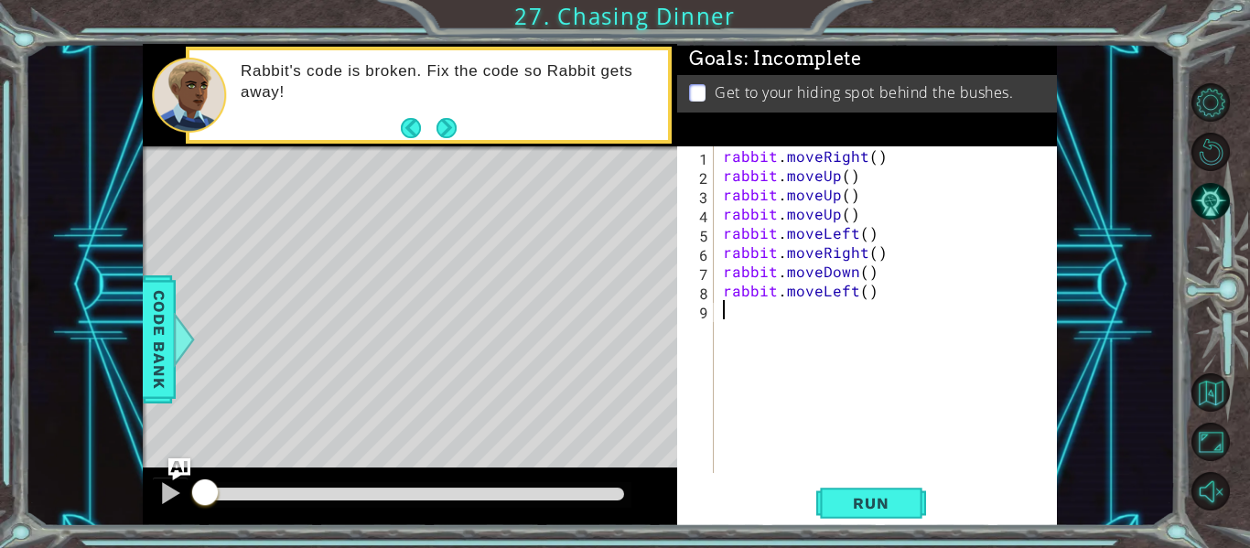
drag, startPoint x: 760, startPoint y: 325, endPoint x: 756, endPoint y: 315, distance: 11.1
click at [757, 316] on div "rabbit . moveRight ( ) rabbit . moveUp ( ) rabbit . moveUp ( ) rabbit . moveUp …" at bounding box center [890, 328] width 343 height 365
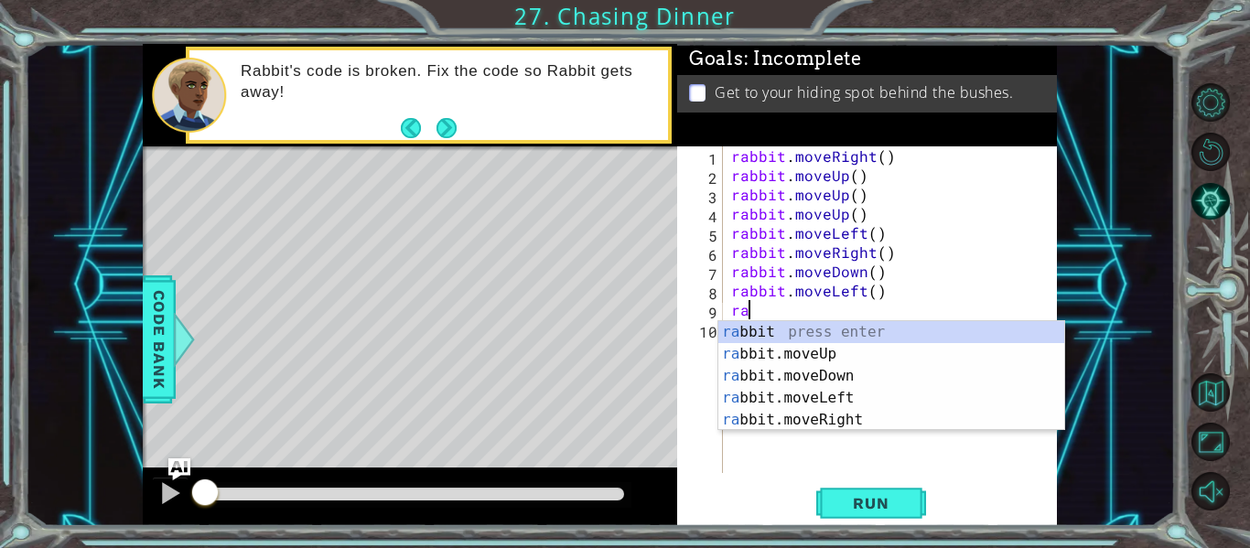
scroll to position [0, 0]
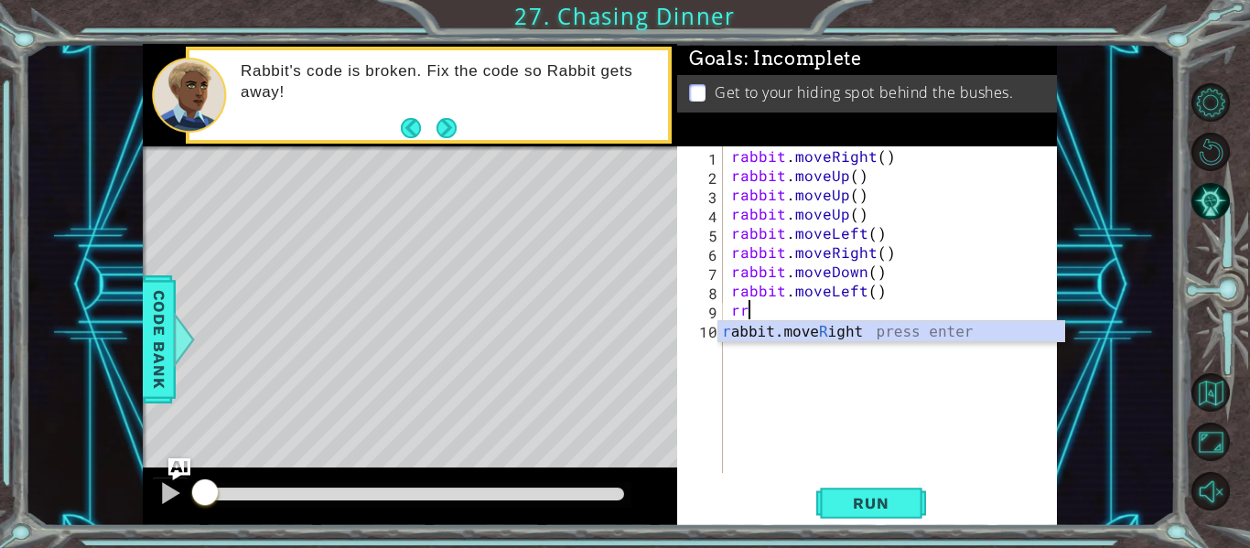
type textarea "r"
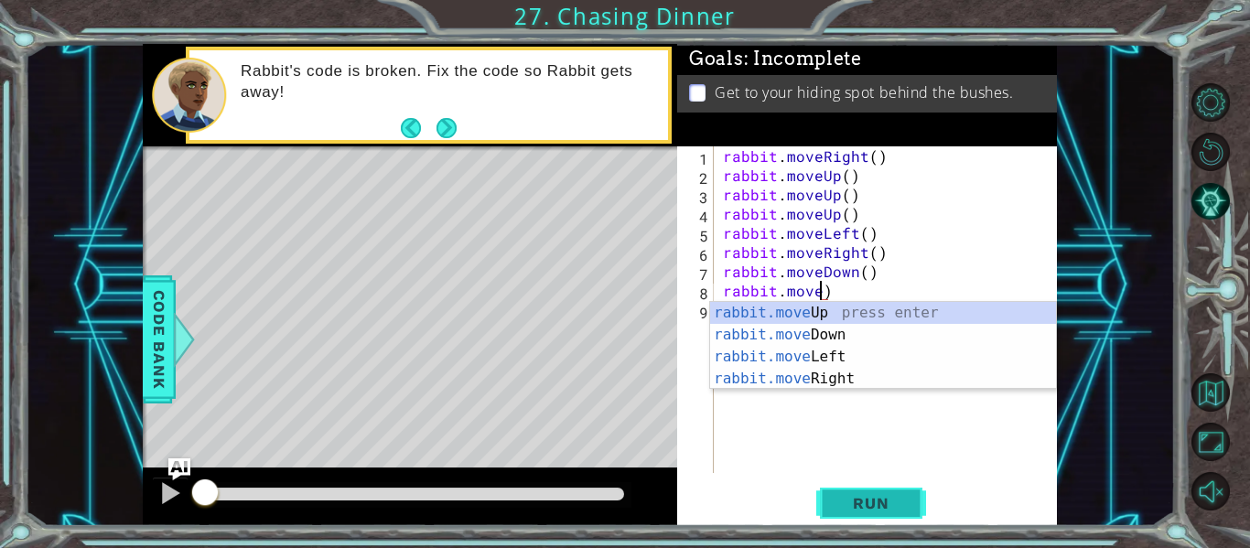
click at [874, 504] on span "Run" at bounding box center [870, 503] width 72 height 18
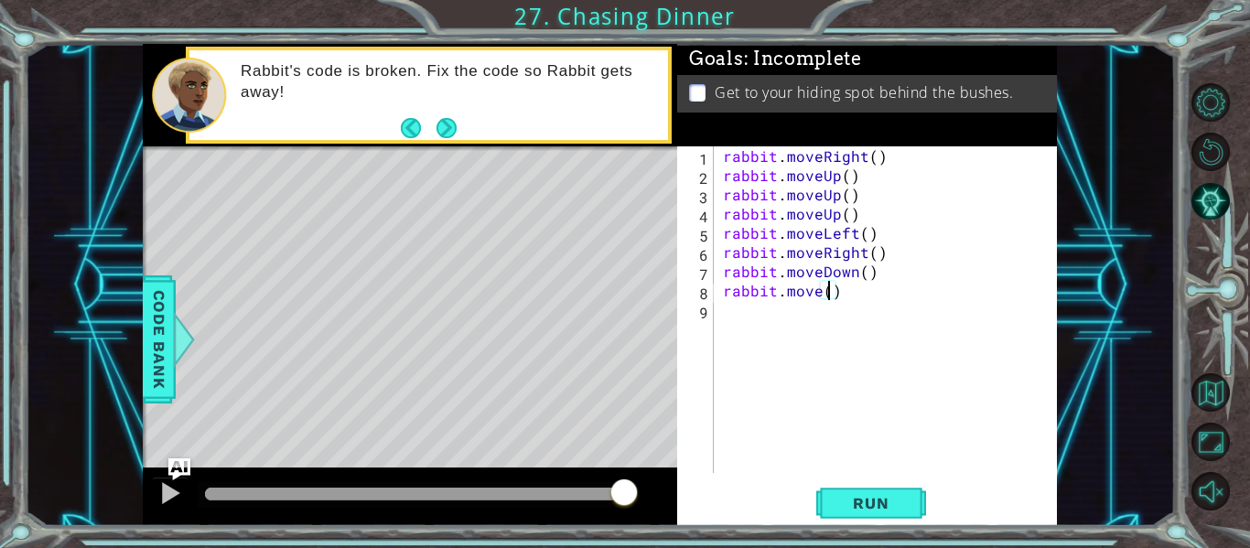
scroll to position [0, 6]
click at [821, 287] on div "rabbit . moveRight ( ) rabbit . moveUp ( ) rabbit . moveUp ( ) rabbit . moveUp …" at bounding box center [890, 328] width 343 height 365
click at [874, 158] on div "rabbit . moveRight ( ) rabbit . moveUp ( ) rabbit . moveUp ( ) rabbit . moveUp …" at bounding box center [890, 328] width 343 height 365
drag, startPoint x: 861, startPoint y: 212, endPoint x: 726, endPoint y: 213, distance: 134.5
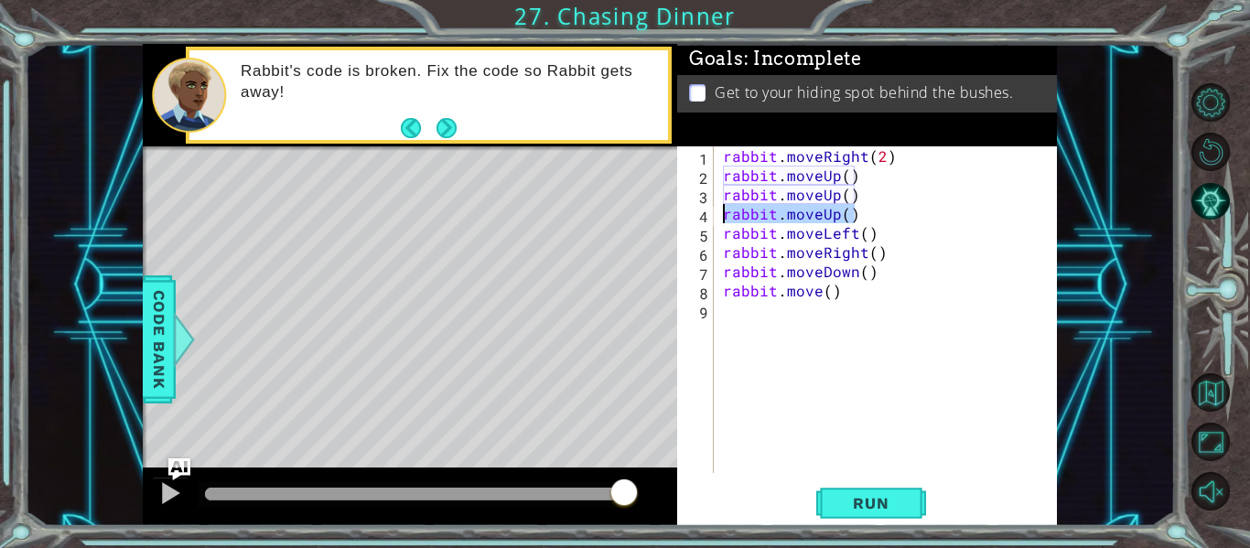
click at [726, 213] on div "rabbit . moveRight ( 2 ) rabbit . moveUp ( ) rabbit . moveUp ( ) rabbit . moveU…" at bounding box center [890, 328] width 343 height 365
type textarea "rabbit.moveUp()"
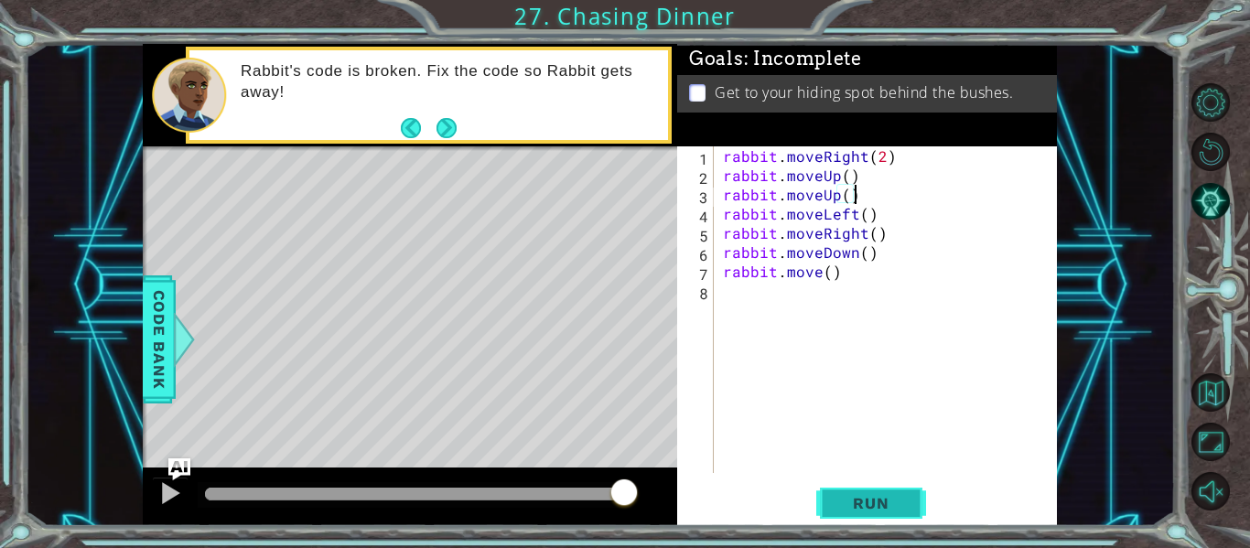
click at [862, 507] on span "Run" at bounding box center [870, 503] width 72 height 18
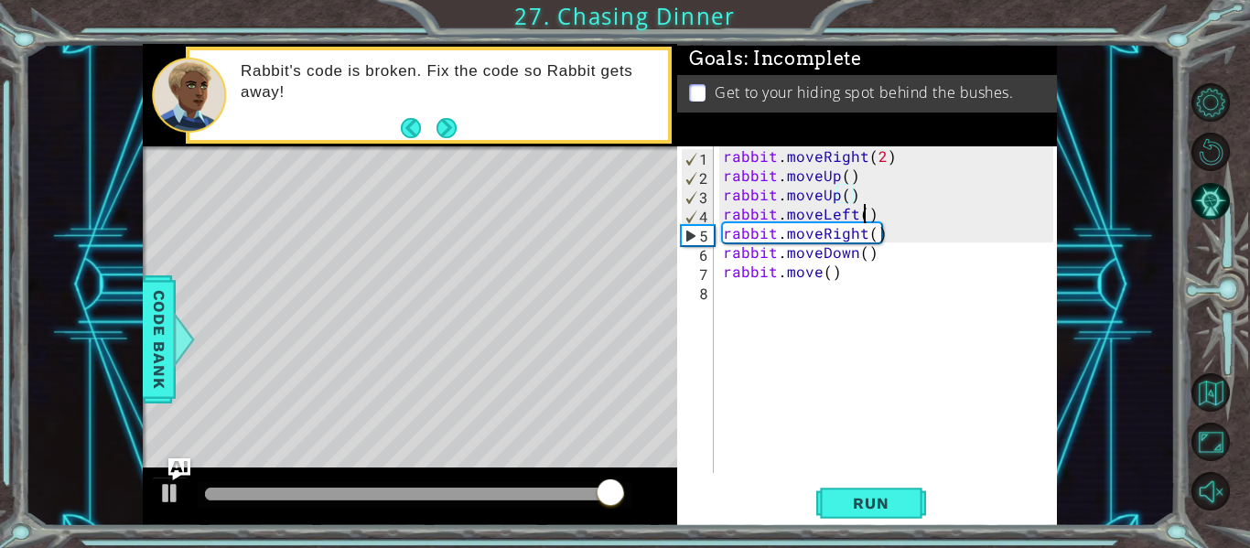
click at [862, 212] on div "rabbit . moveRight ( 2 ) rabbit . moveUp ( ) rabbit . moveUp ( ) rabbit . moveL…" at bounding box center [890, 328] width 343 height 365
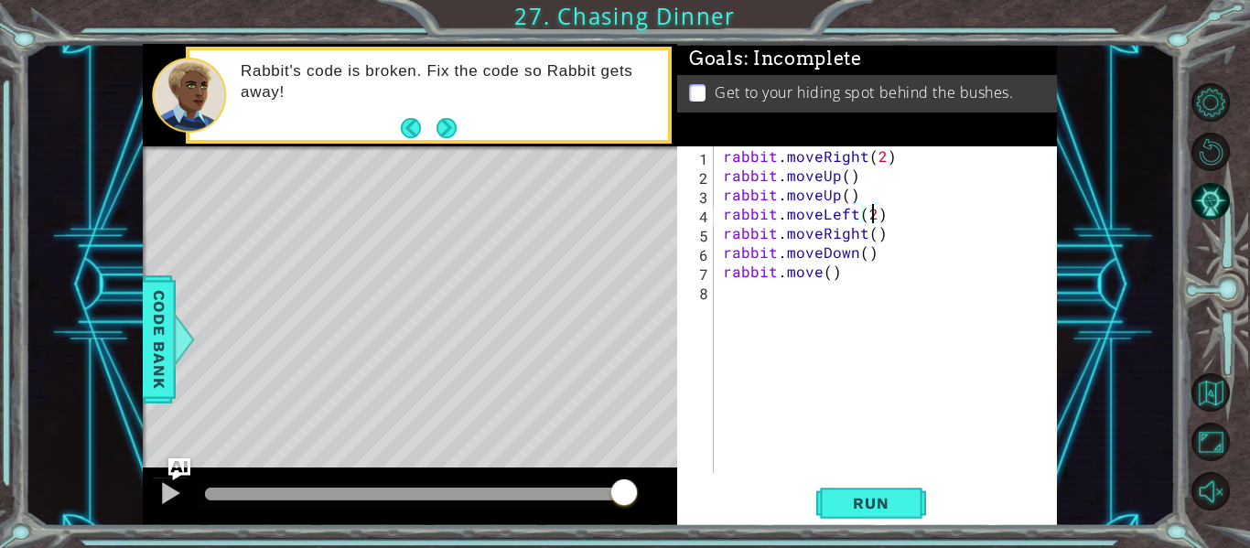
scroll to position [0, 9]
drag, startPoint x: 877, startPoint y: 226, endPoint x: 725, endPoint y: 236, distance: 153.1
click at [725, 236] on div "rabbit . moveRight ( 2 ) rabbit . moveUp ( ) rabbit . moveUp ( ) rabbit . moveL…" at bounding box center [890, 328] width 343 height 365
type textarea "rabbit.moveRight()"
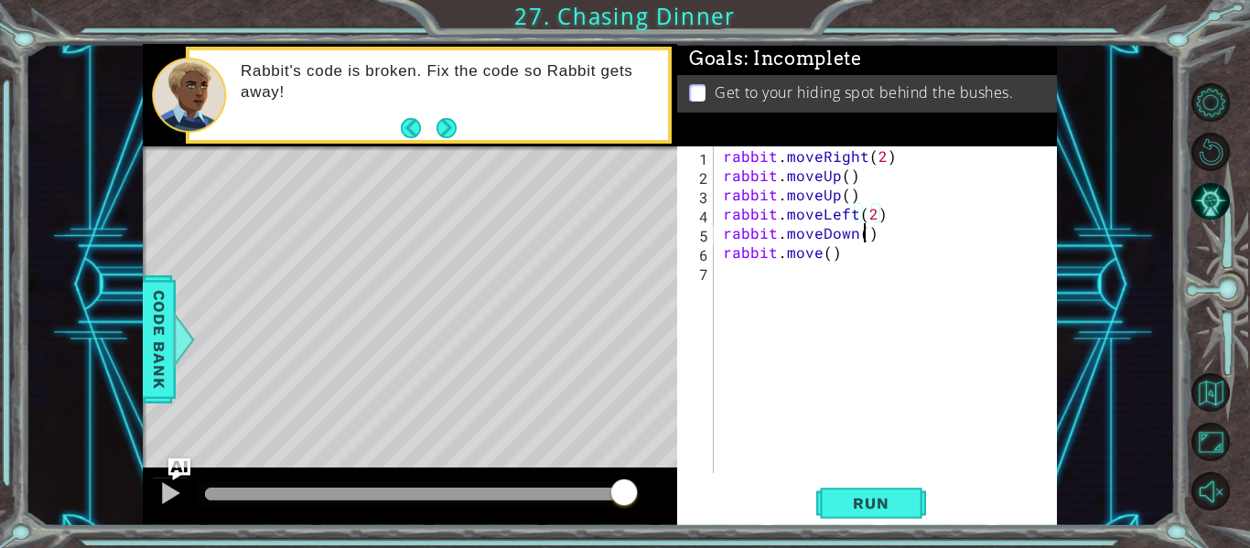
click at [862, 231] on div "rabbit . moveRight ( 2 ) rabbit . moveUp ( ) rabbit . moveUp ( ) rabbit . moveL…" at bounding box center [890, 328] width 343 height 365
click at [818, 252] on div "rabbit . moveRight ( 2 ) rabbit . moveUp ( ) rabbit . moveUp ( ) rabbit . moveL…" at bounding box center [890, 328] width 343 height 365
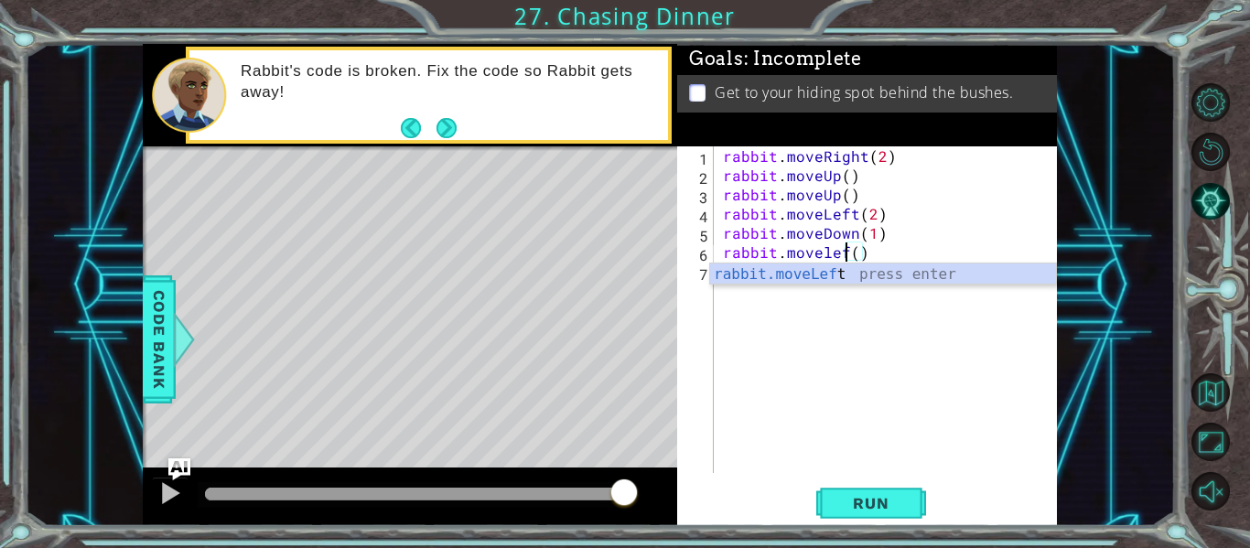
scroll to position [0, 8]
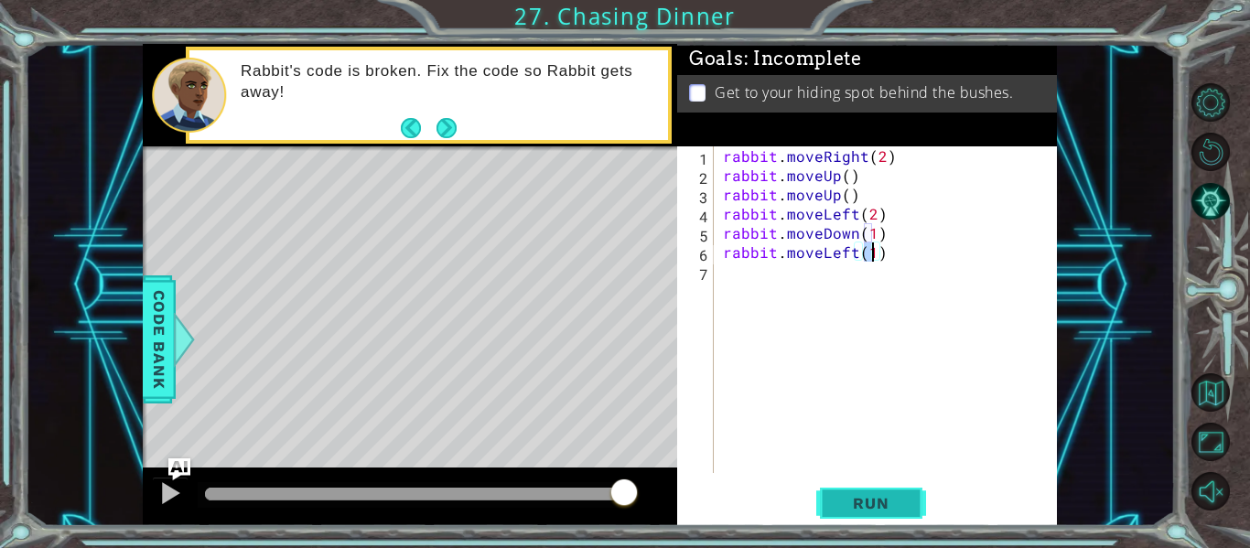
type textarea "rabbit.moveLeft(1)"
click at [882, 499] on span "Run" at bounding box center [870, 503] width 72 height 18
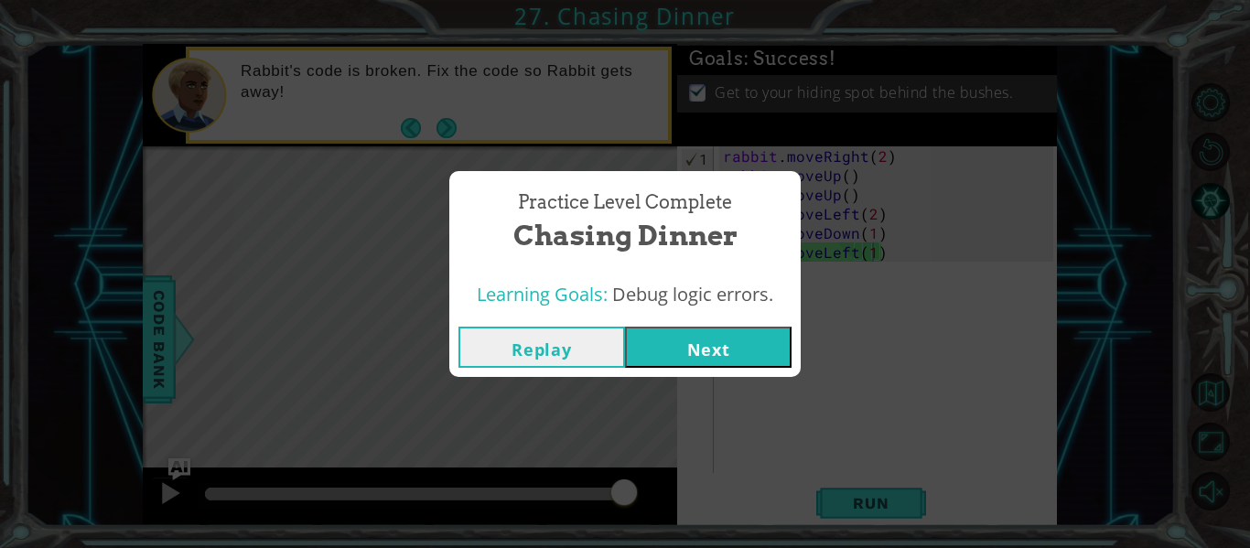
click at [692, 378] on div "Practice Level Complete Chasing Dinner Learning Goals: Debug logic errors. Repl…" at bounding box center [625, 274] width 1250 height 548
click at [686, 357] on button "Next" at bounding box center [708, 347] width 167 height 41
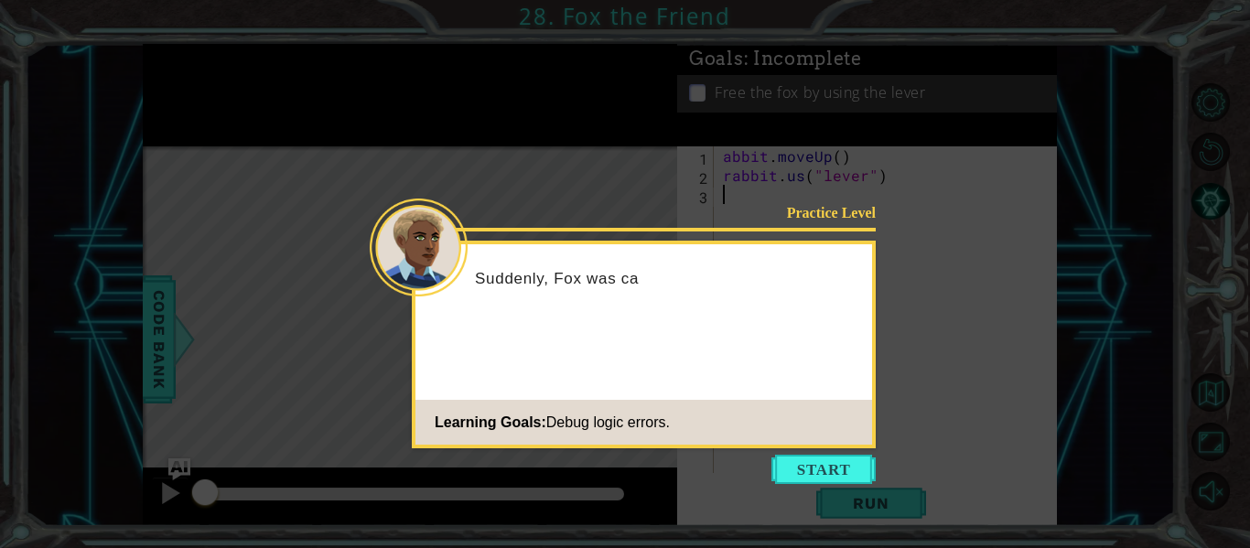
click at [820, 466] on button "Start" at bounding box center [823, 469] width 104 height 29
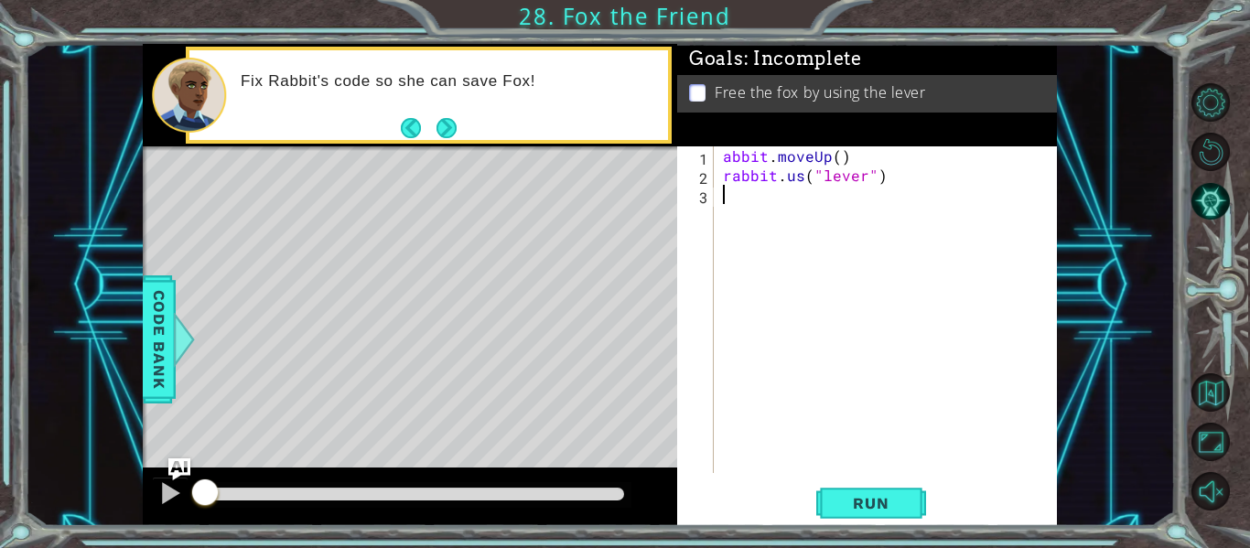
click at [719, 158] on div "abbit . moveUp ( ) rabbit . us ( "lever" )" at bounding box center [890, 328] width 343 height 365
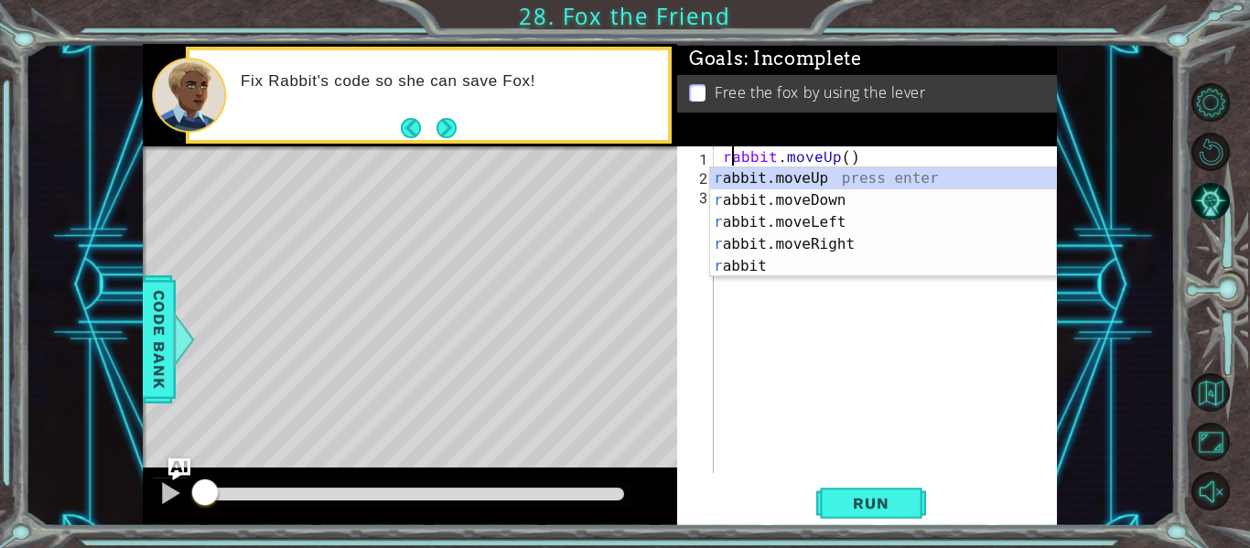
scroll to position [0, 1]
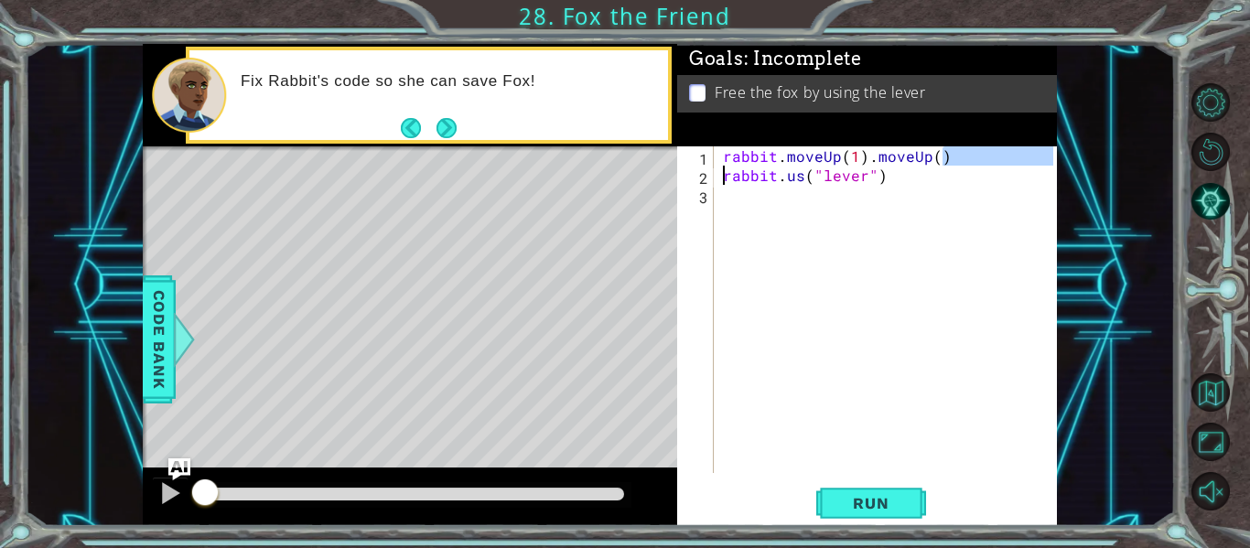
drag, startPoint x: 951, startPoint y: 160, endPoint x: 680, endPoint y: 180, distance: 271.6
click at [680, 180] on div "rabbit.moveUp(1).moveUp() 1 2 3 rabbit . moveUp ( 1 ) . moveUp ( ) rabbit . us …" at bounding box center [865, 309] width 376 height 327
type textarea "rabbit.moveUp(1).moveUp()"
drag, startPoint x: 955, startPoint y: 150, endPoint x: 722, endPoint y: 157, distance: 233.4
click at [722, 157] on div "rabbit . moveUp ( 1 ) . moveUp ( ) rabbit . us ( "lever" )" at bounding box center [890, 328] width 343 height 365
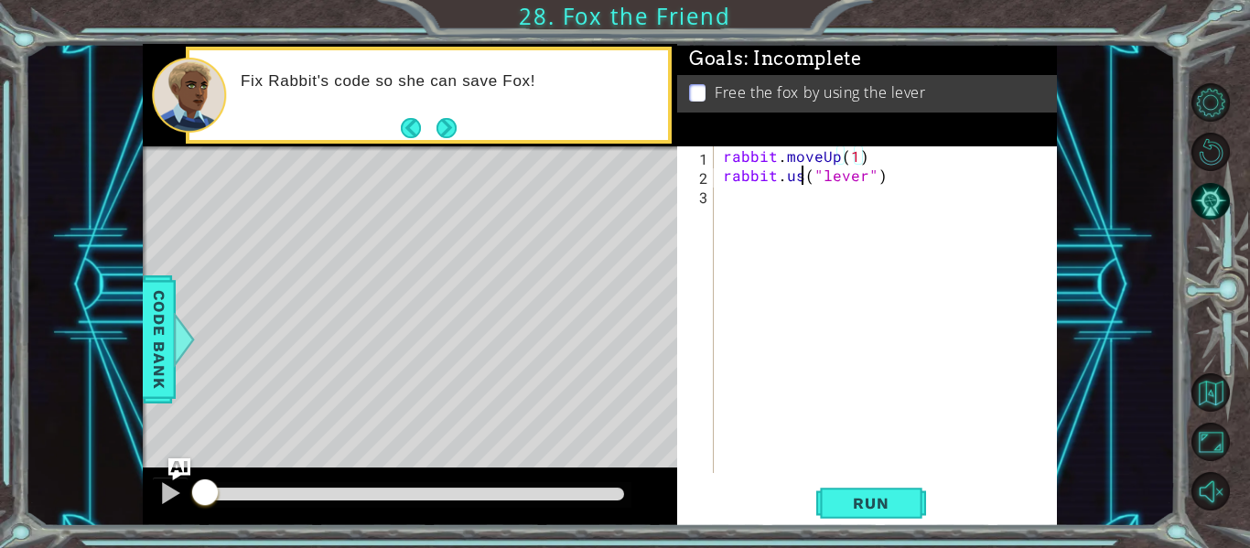
click at [802, 176] on div "rabbit . moveUp ( 1 ) rabbit . us ( "lever" )" at bounding box center [890, 328] width 343 height 365
type textarea "rabbit.use("lever")"
click at [851, 494] on span "Run" at bounding box center [870, 503] width 72 height 18
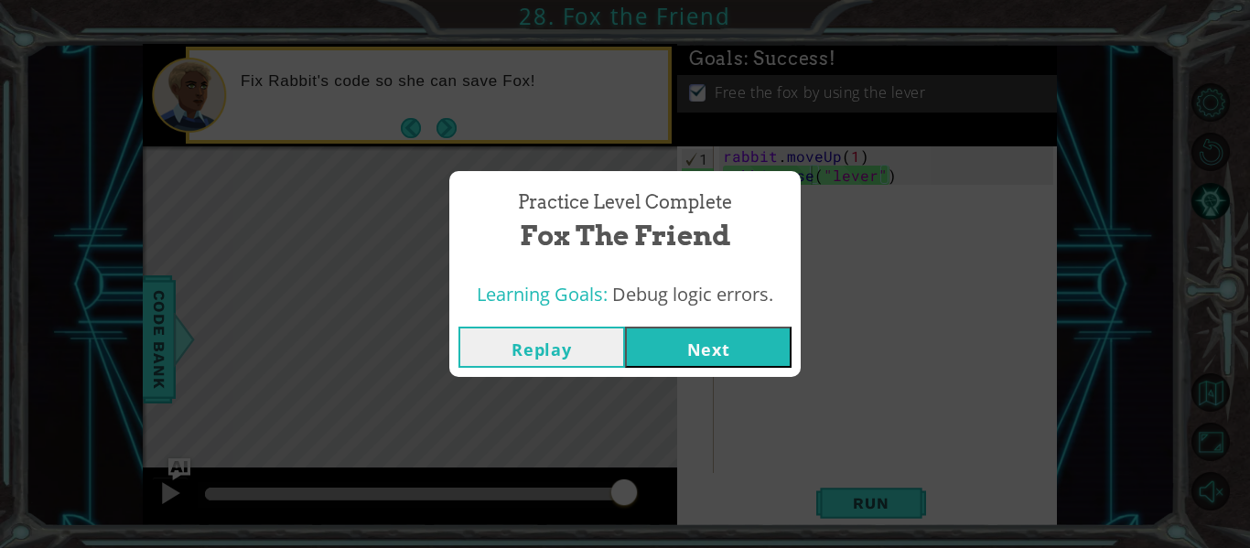
click at [725, 352] on button "Next" at bounding box center [708, 347] width 167 height 41
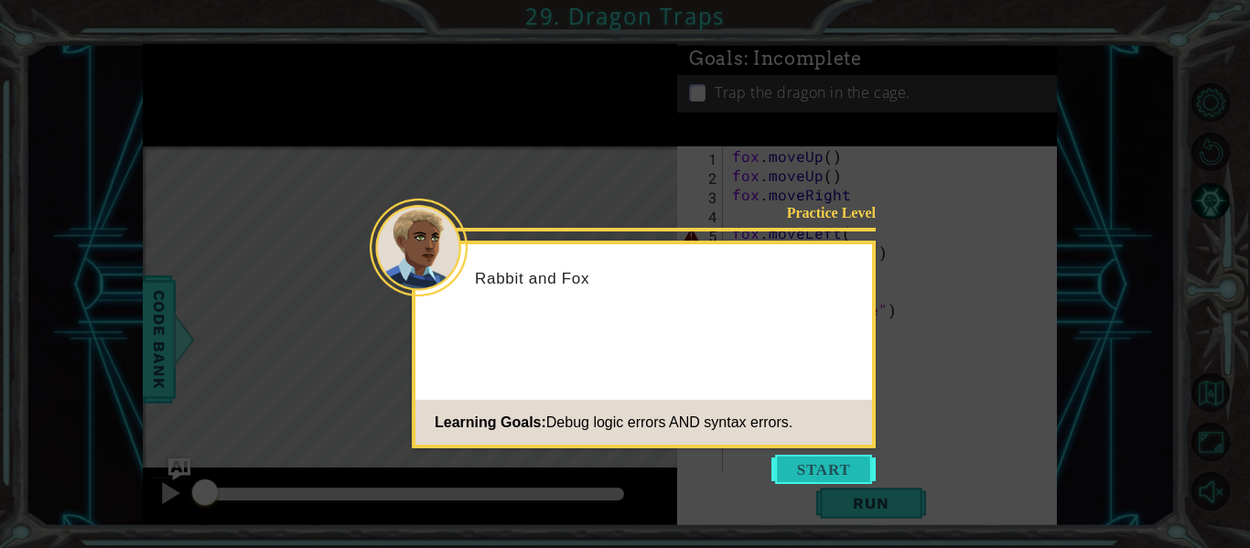
click at [821, 478] on button "Start" at bounding box center [823, 469] width 104 height 29
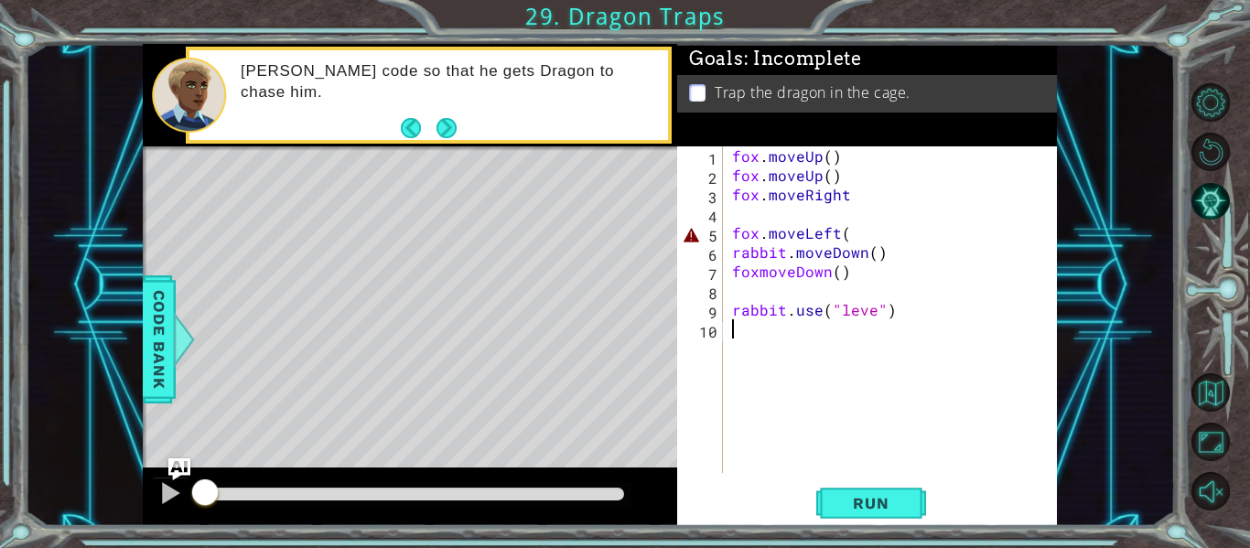
click at [855, 235] on div "fox . moveUp ( ) fox . moveUp ( ) fox . moveRight fox . moveLeft ( rabbit . mov…" at bounding box center [895, 328] width 334 height 365
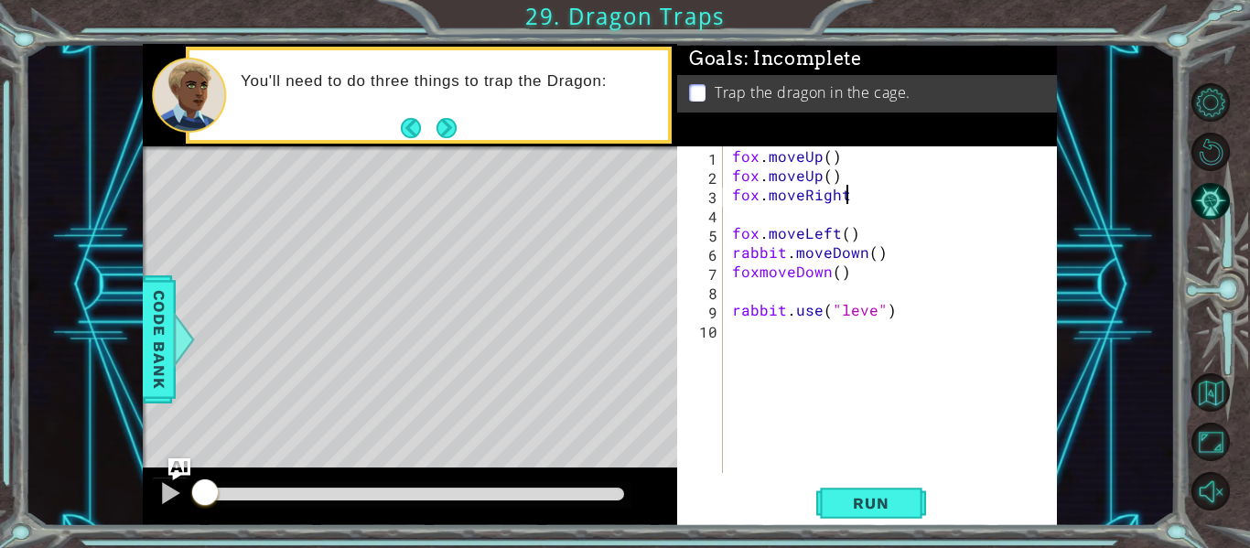
click at [856, 191] on div "fox . moveUp ( ) fox . moveUp ( ) fox . moveRight fox . moveLeft ( ) rabbit . m…" at bounding box center [895, 328] width 334 height 365
type textarea "fox.moveRight()"
drag, startPoint x: 853, startPoint y: 221, endPoint x: 782, endPoint y: 220, distance: 70.5
click at [782, 220] on div "fox . moveUp ( ) fox . moveUp ( ) fox . moveRight ( ) fox . moveLeft ( ) rabbit…" at bounding box center [895, 328] width 334 height 365
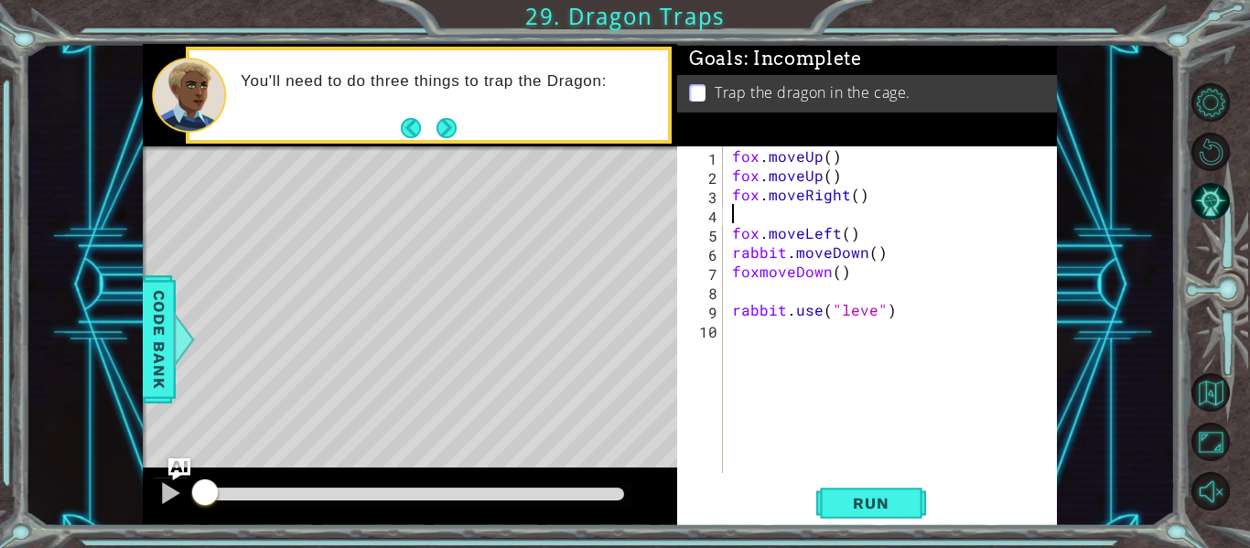
scroll to position [0, 0]
drag, startPoint x: 852, startPoint y: 226, endPoint x: 734, endPoint y: 231, distance: 118.2
click at [734, 231] on div "fox . moveUp ( ) fox . moveUp ( ) fox . moveRight ( ) fox . moveLeft ( ) rabbit…" at bounding box center [895, 328] width 334 height 365
type textarea "fox.moveLeft()"
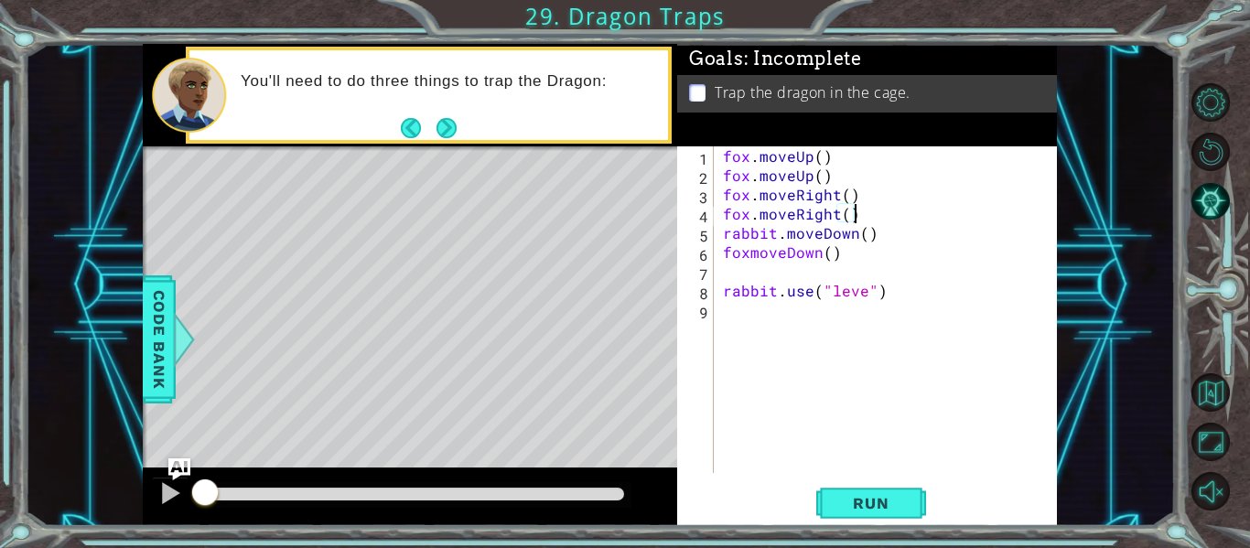
scroll to position [0, 7]
click at [746, 252] on div "fox . moveUp ( ) fox . moveUp ( ) fox . moveRight ( ) fox . moveRight ( ) rabbi…" at bounding box center [890, 328] width 343 height 365
click at [867, 293] on div "fox . moveUp ( ) fox . moveUp ( ) fox . moveRight ( ) fox . moveRight ( ) rabbi…" at bounding box center [890, 328] width 343 height 365
type textarea "rabbit.use("lever")"
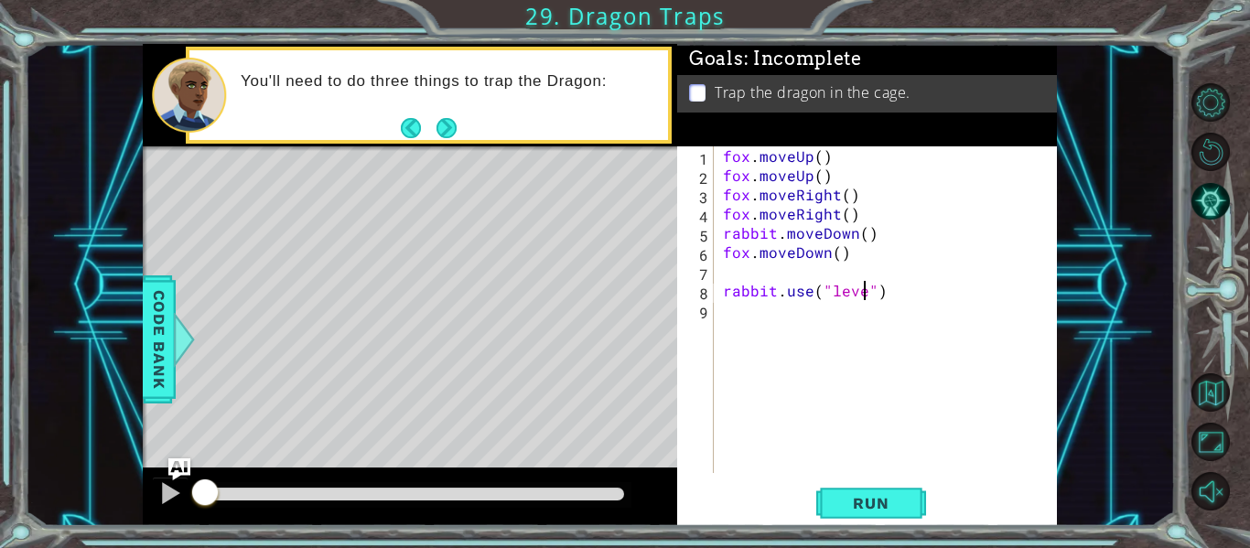
scroll to position [0, 9]
click at [759, 280] on div "fox . moveUp ( ) fox . moveUp ( ) fox . moveRight ( ) fox . moveRight ( ) rabbi…" at bounding box center [890, 328] width 343 height 365
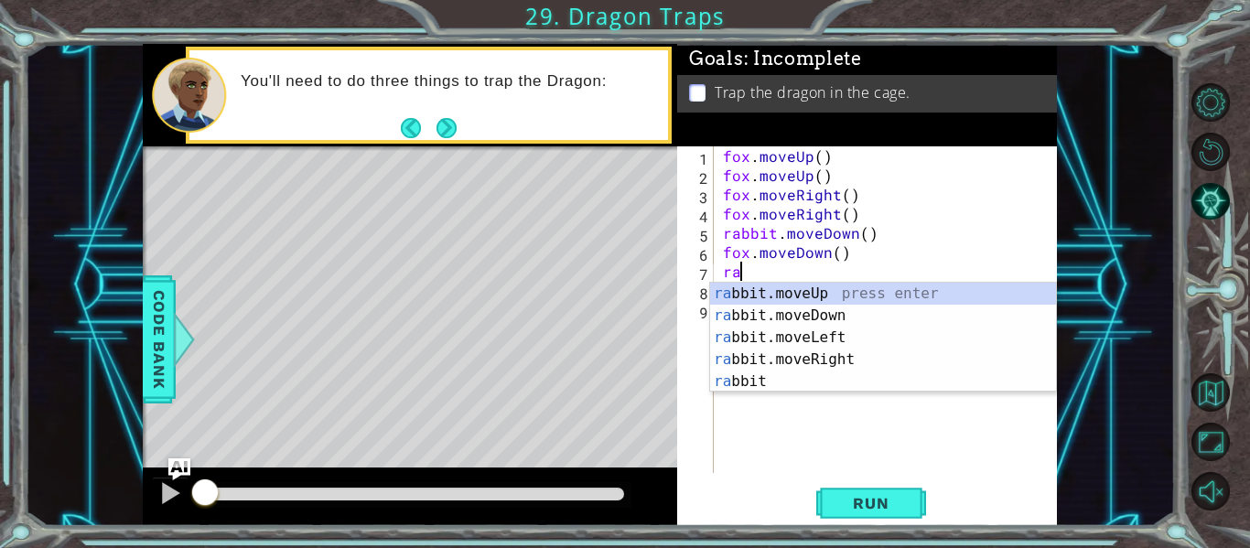
scroll to position [0, 1]
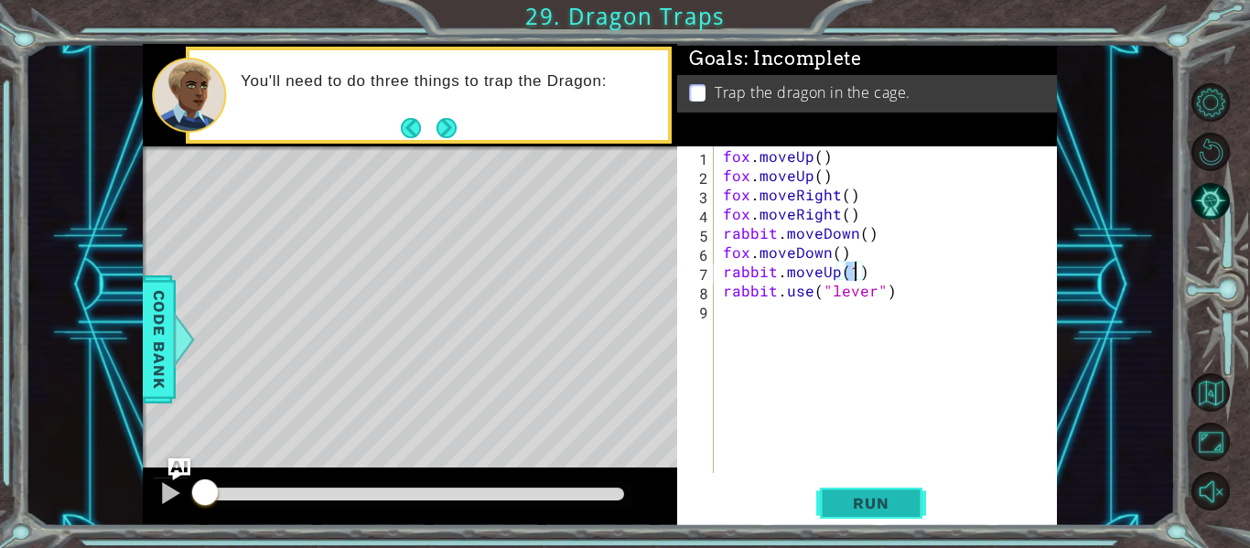
click at [866, 510] on span "Run" at bounding box center [870, 503] width 72 height 18
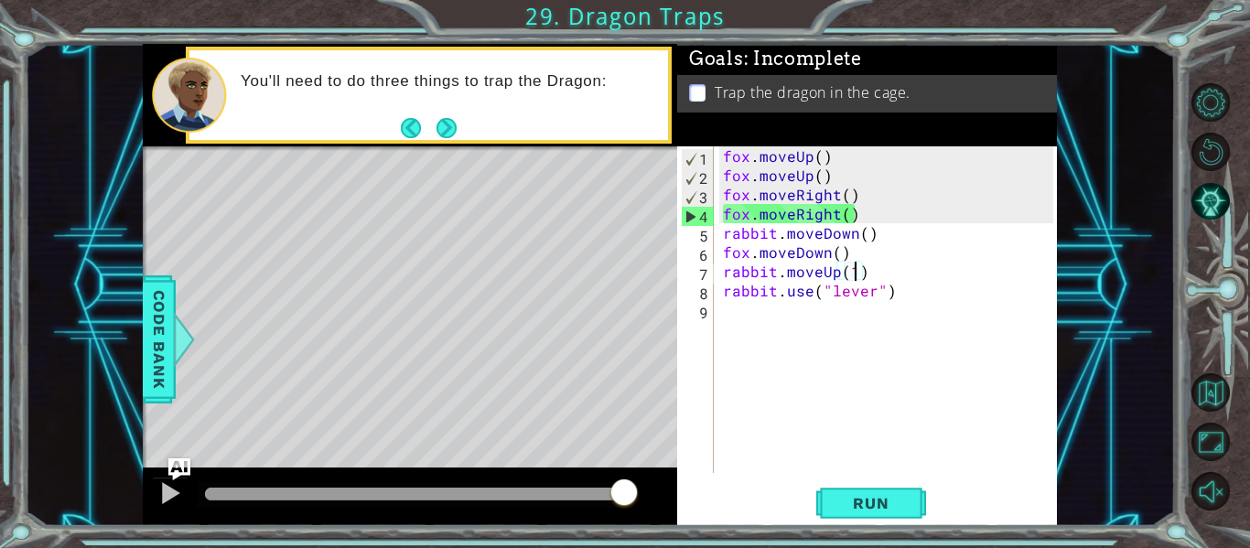
click at [873, 233] on div "fox . moveUp ( ) fox . moveUp ( ) fox . moveRight ( ) fox . moveRight ( ) rabbi…" at bounding box center [890, 328] width 343 height 365
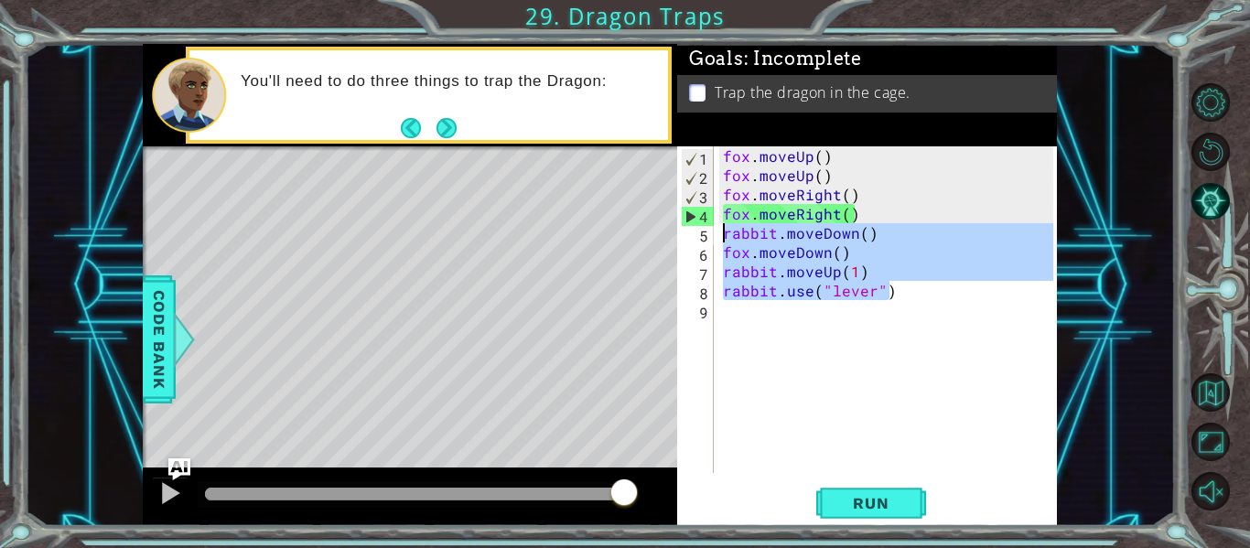
drag, startPoint x: 851, startPoint y: 300, endPoint x: 691, endPoint y: 231, distance: 174.6
click at [691, 231] on div "rabbit.moveDown() 1 2 3 4 5 6 7 8 9 fox . moveUp ( ) fox . moveUp ( ) fox . mov…" at bounding box center [865, 309] width 376 height 327
type textarea "rabbit.moveDown() fox.moveDown()"
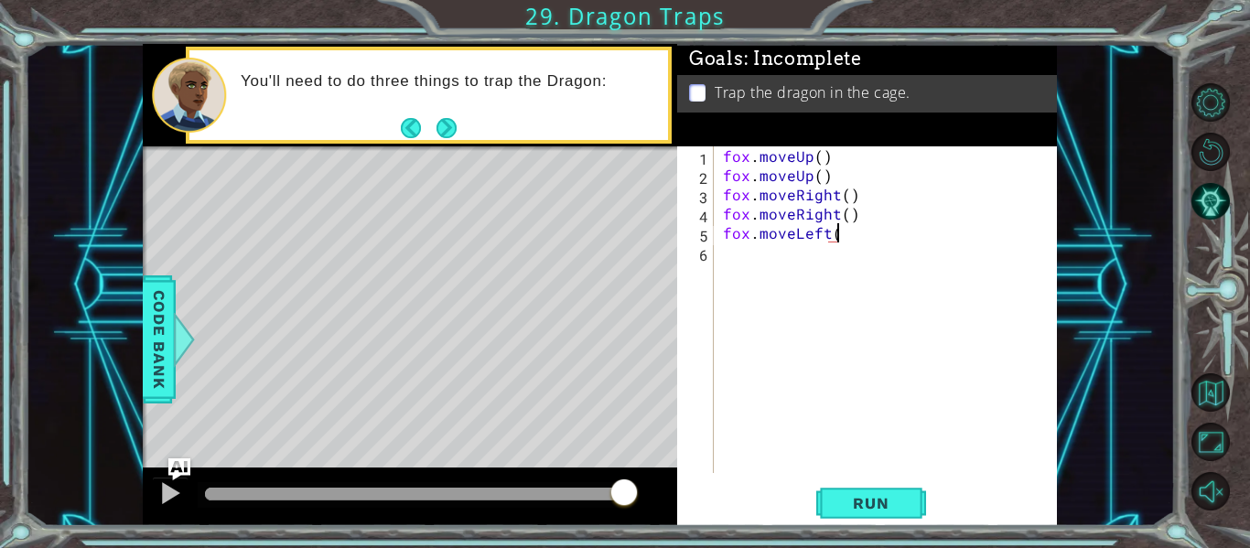
scroll to position [0, 6]
click at [837, 241] on div "fox . moveUp ( ) fox . moveUp ( ) fox . moveRight ( ) fox . moveRight ( ) fox .…" at bounding box center [890, 328] width 343 height 365
type textarea "fox.moveLeft(2)"
click at [827, 258] on div "fox . moveUp ( ) fox . moveUp ( ) fox . moveRight ( ) fox . moveRight ( ) fox .…" at bounding box center [890, 328] width 343 height 365
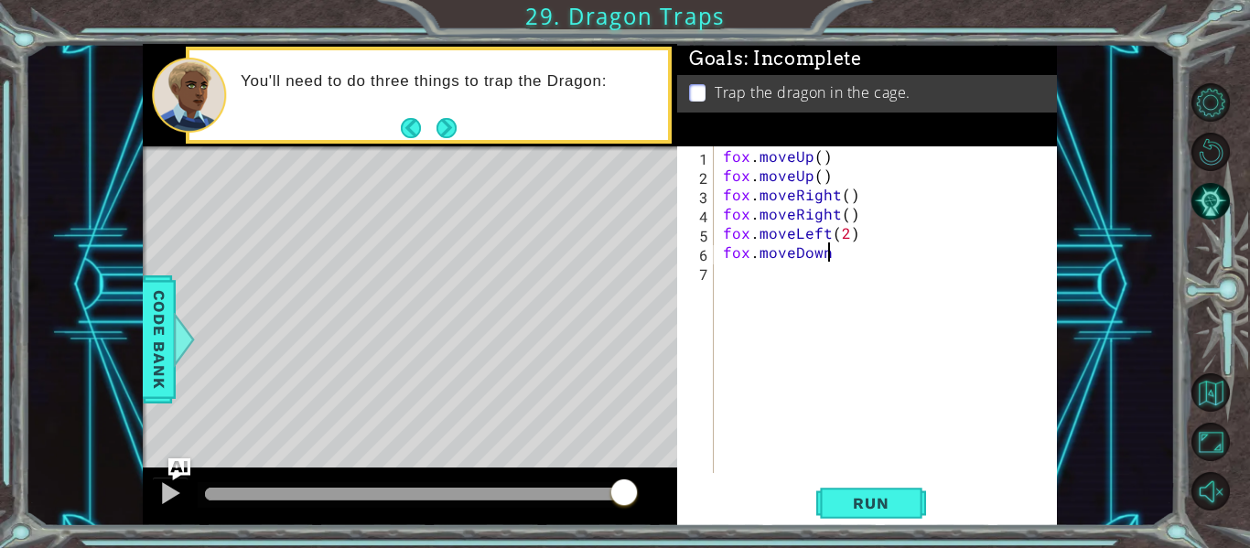
scroll to position [0, 6]
type textarea "fox.moveDown(2)"
click at [730, 271] on div "fox . moveUp ( ) fox . moveUp ( ) fox . moveRight ( ) fox . moveRight ( ) fox .…" at bounding box center [890, 328] width 343 height 365
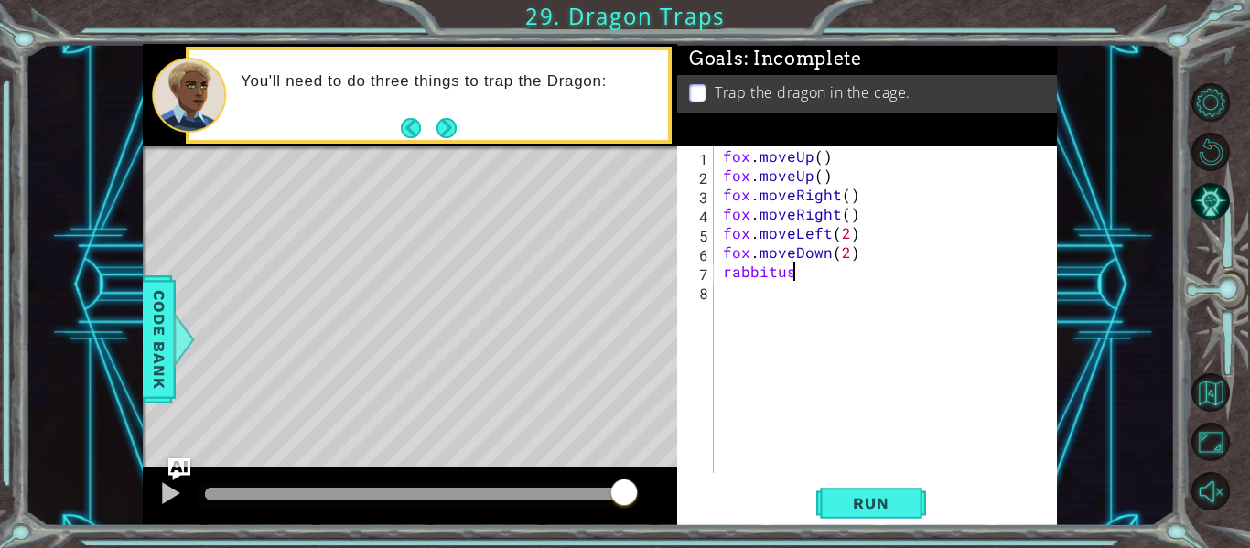
type textarea "rabbituse"
click at [898, 508] on span "Run" at bounding box center [870, 503] width 72 height 18
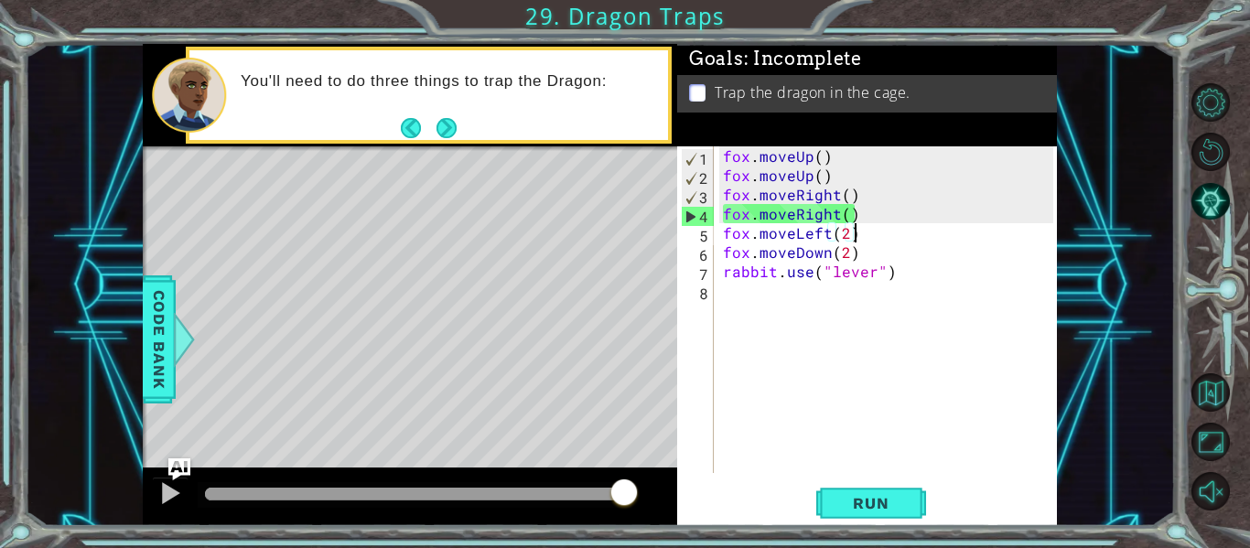
drag, startPoint x: 866, startPoint y: 227, endPoint x: 855, endPoint y: 230, distance: 12.2
click at [855, 230] on div "fox . moveUp ( ) fox . moveUp ( ) fox . moveRight ( ) fox . moveRight ( ) fox .…" at bounding box center [890, 328] width 343 height 365
drag, startPoint x: 856, startPoint y: 216, endPoint x: 717, endPoint y: 216, distance: 139.1
click at [717, 216] on div "fox.moveLeft(2) 1 2 3 4 5 6 7 8 fox . moveUp ( ) fox . moveUp ( ) fox . moveRig…" at bounding box center [865, 309] width 376 height 327
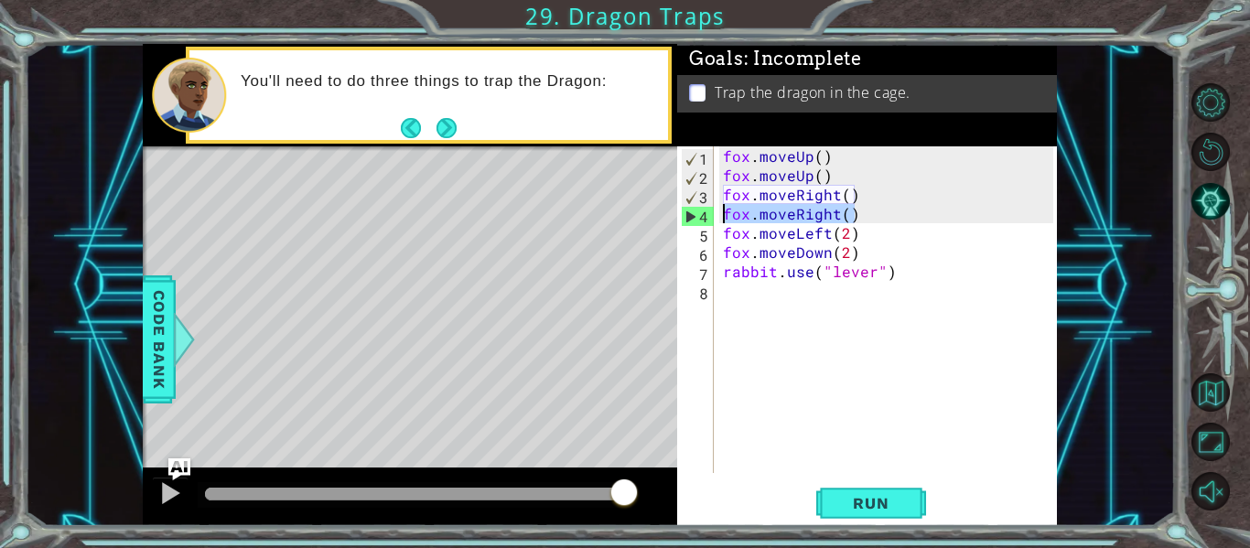
type textarea "fox.moveRight()"
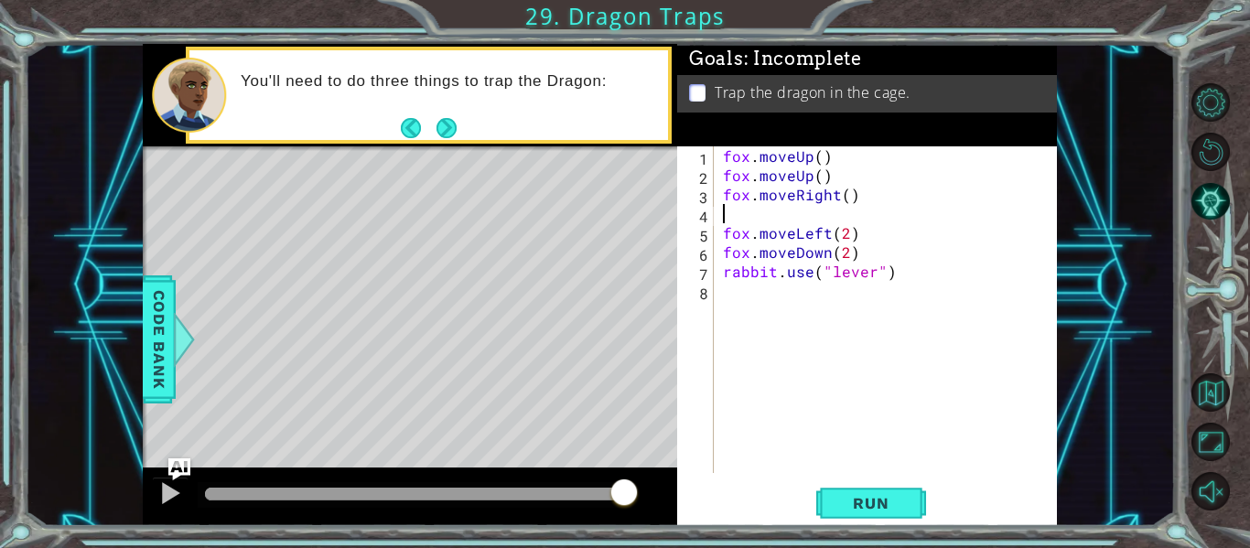
scroll to position [0, 0]
type textarea "fox.moveRight()"
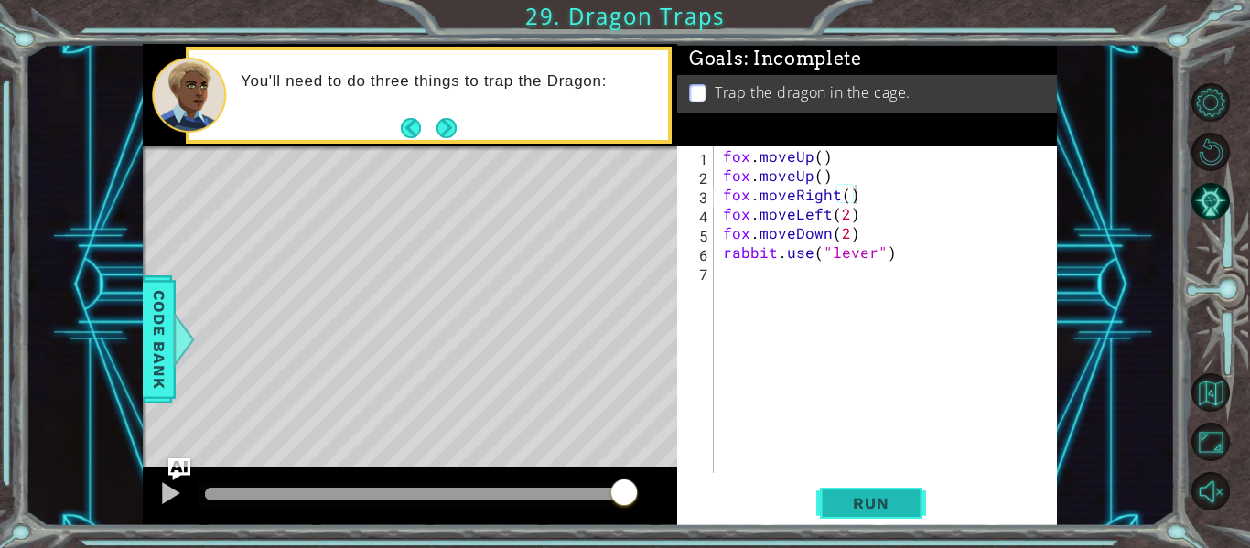
click at [838, 513] on button "Run" at bounding box center [871, 504] width 110 height 38
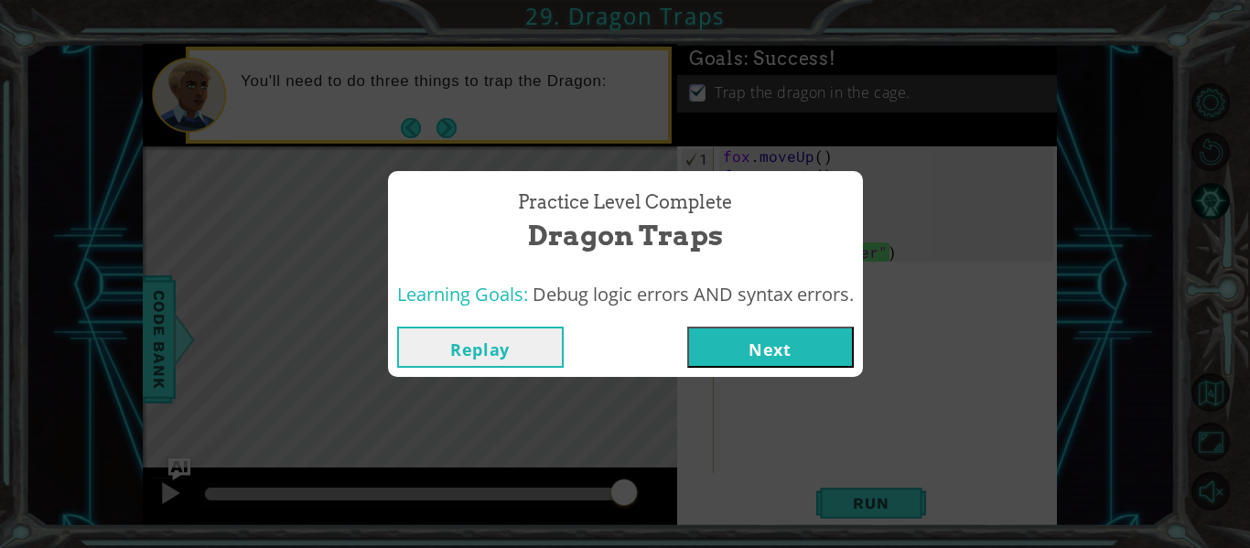
click at [748, 351] on button "Next" at bounding box center [770, 347] width 167 height 41
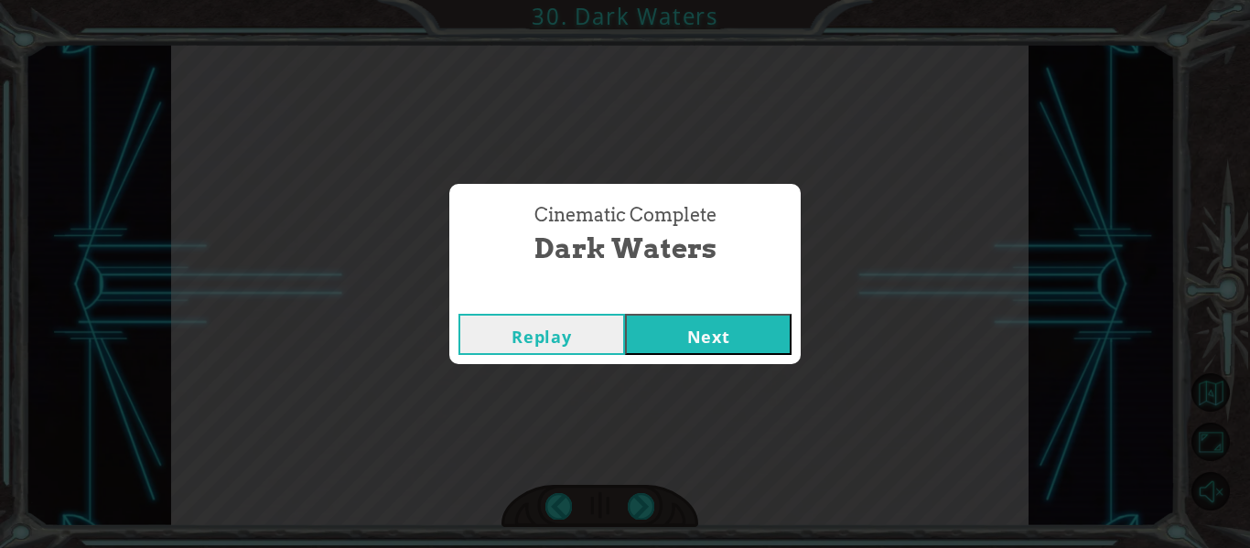
click at [726, 332] on button "Next" at bounding box center [708, 334] width 167 height 41
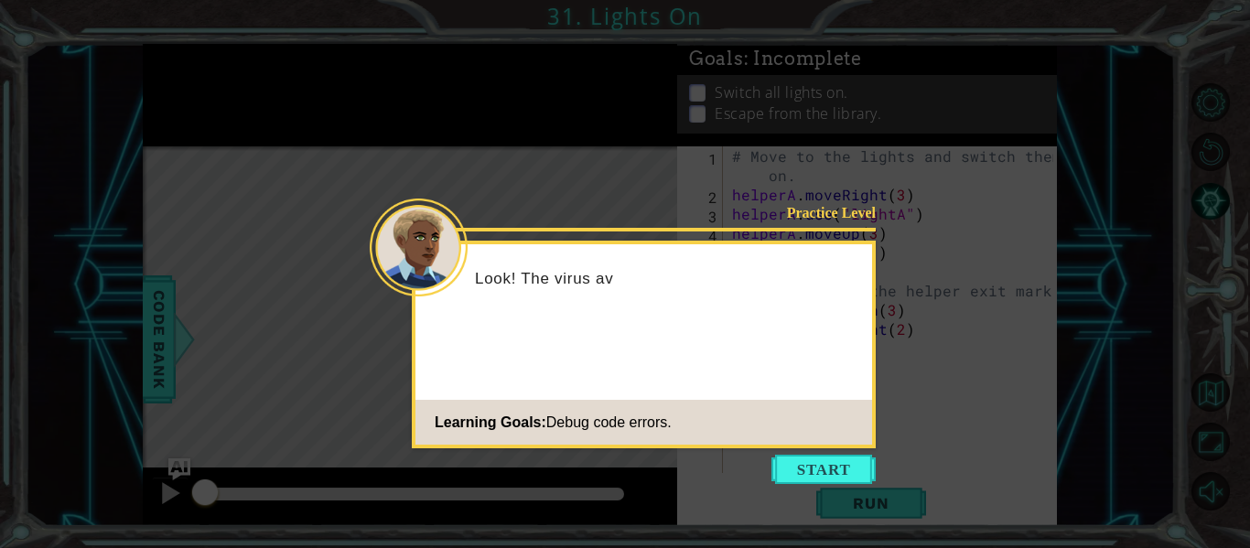
click at [833, 481] on button "Start" at bounding box center [823, 469] width 104 height 29
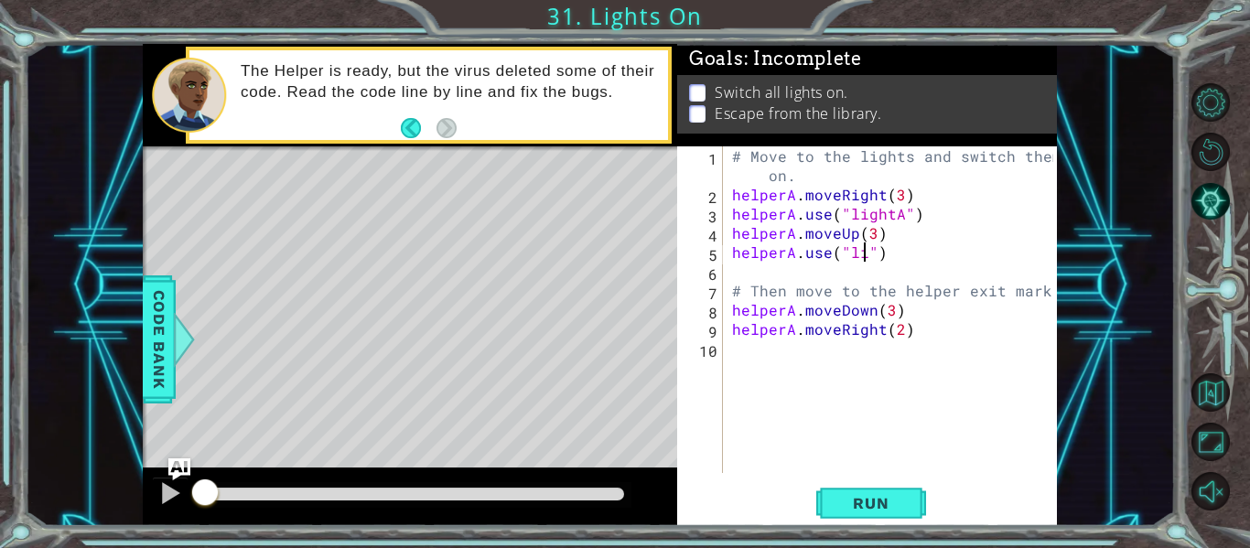
click at [863, 258] on div "# Move to the lights and switch them on. helperA . moveRight ( 3 ) helperA . us…" at bounding box center [895, 338] width 334 height 384
click at [867, 501] on span "Run" at bounding box center [870, 503] width 72 height 18
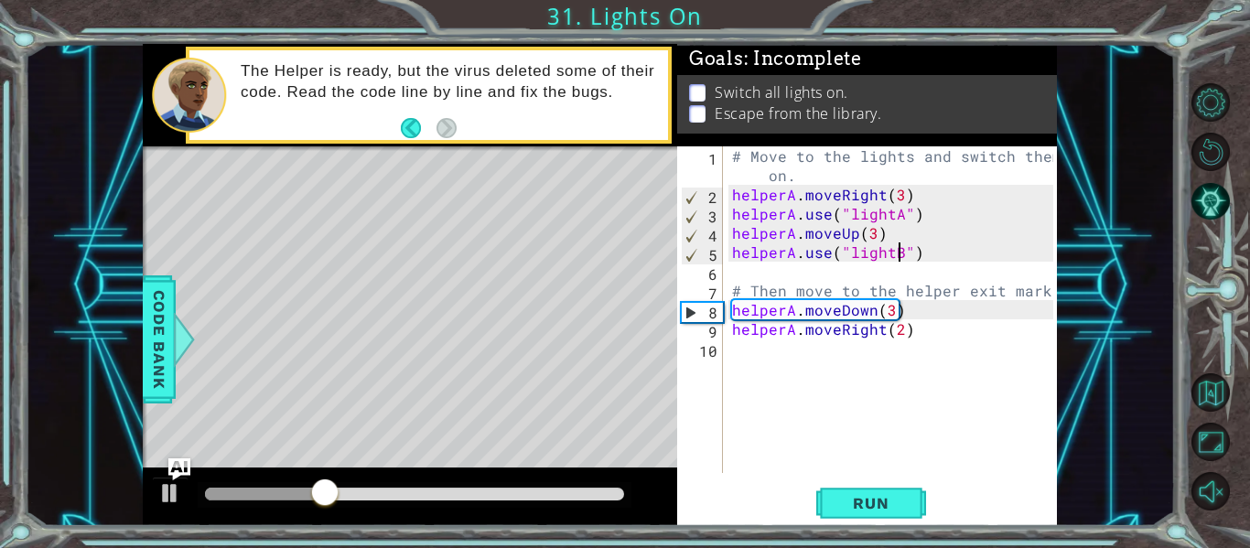
scroll to position [0, 11]
click at [915, 486] on button "Run" at bounding box center [871, 504] width 110 height 38
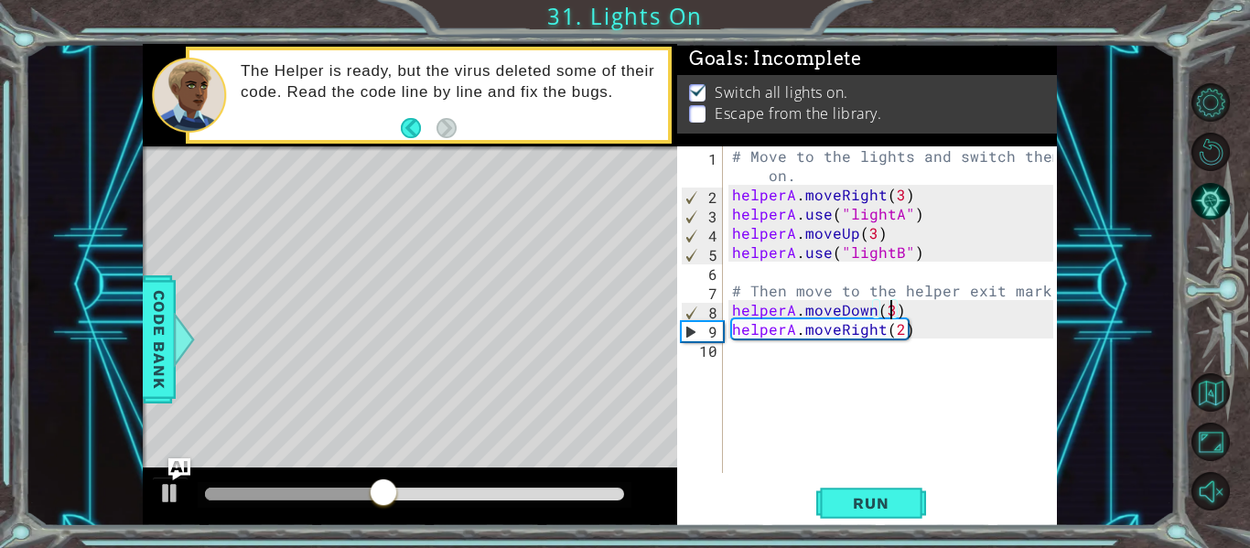
click at [890, 309] on div "# Move to the lights and switch them on. helperA . moveRight ( 3 ) helperA . us…" at bounding box center [895, 338] width 334 height 384
type textarea "helperA.moveDown(1)"
click at [883, 499] on span "Run" at bounding box center [870, 503] width 72 height 18
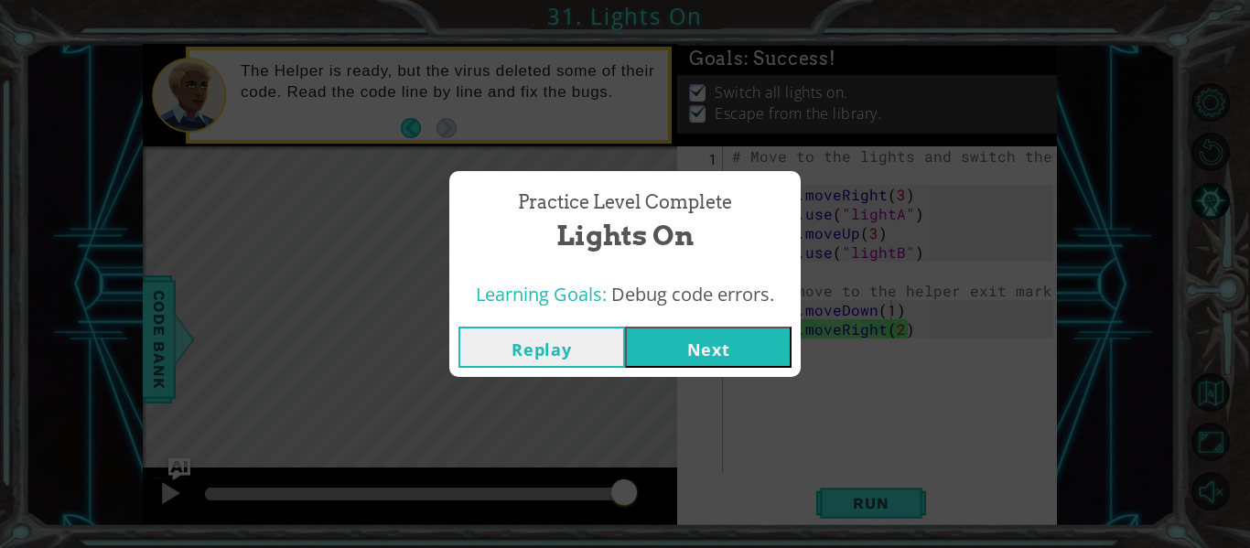
click at [715, 331] on button "Next" at bounding box center [708, 347] width 167 height 41
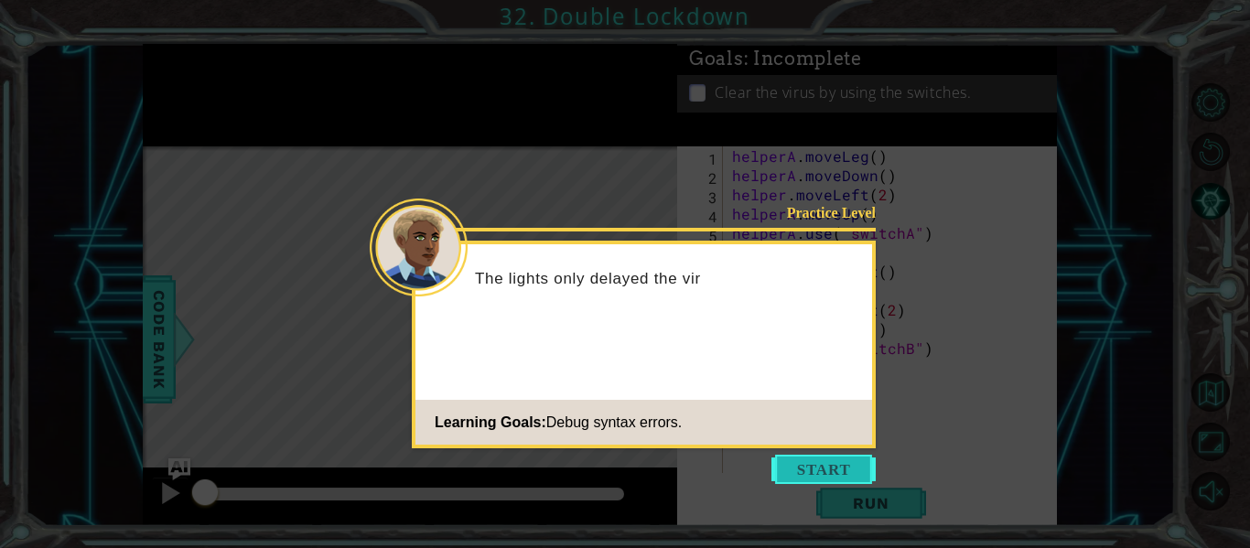
click at [790, 468] on button "Start" at bounding box center [823, 469] width 104 height 29
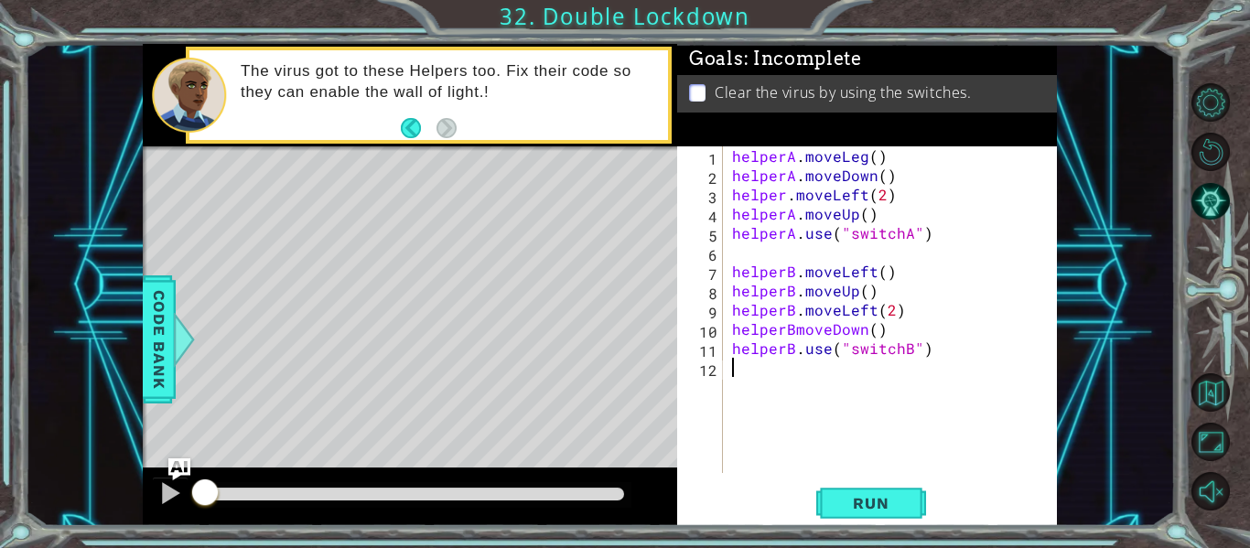
click at [801, 328] on div "helperA . moveLeg ( ) helperA . moveDown ( ) helper . moveLeft ( 2 ) helperA . …" at bounding box center [895, 328] width 334 height 365
click at [794, 331] on div "helperA . moveLeg ( ) helperA . moveDown ( ) helper . moveLeft ( 2 ) helperA . …" at bounding box center [895, 328] width 334 height 365
click at [784, 196] on div "helperA . moveLeg ( ) helperA . moveDown ( ) helper . moveLeft ( 2 ) helperA . …" at bounding box center [895, 328] width 334 height 365
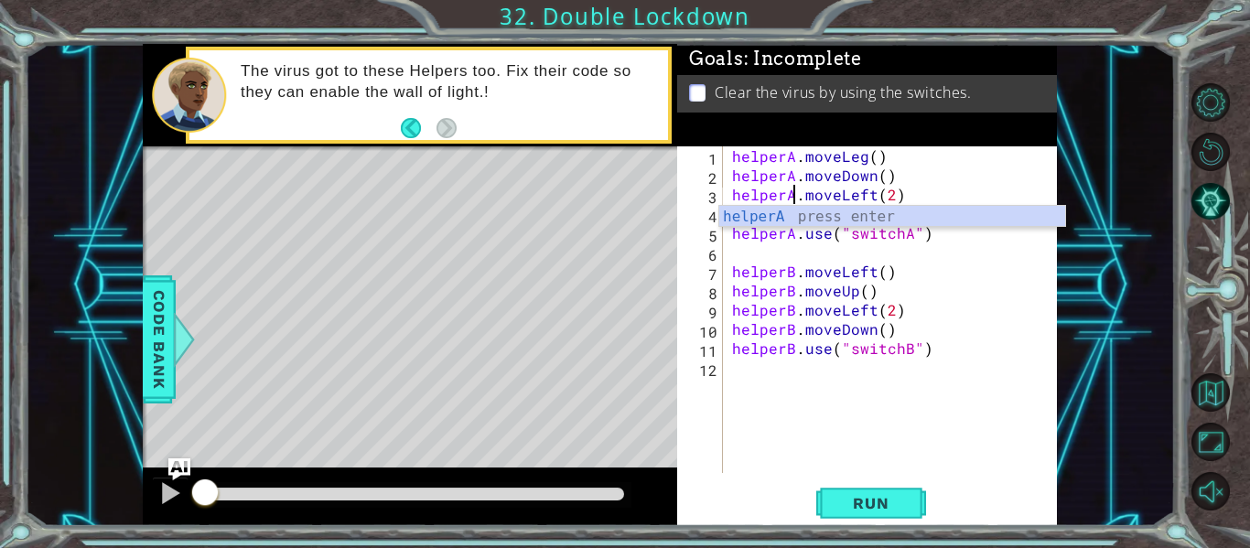
click at [863, 159] on div "helperA . moveLeg ( ) helperA . moveDown ( ) helperA . moveLeft ( 2 ) helperA .…" at bounding box center [895, 328] width 334 height 365
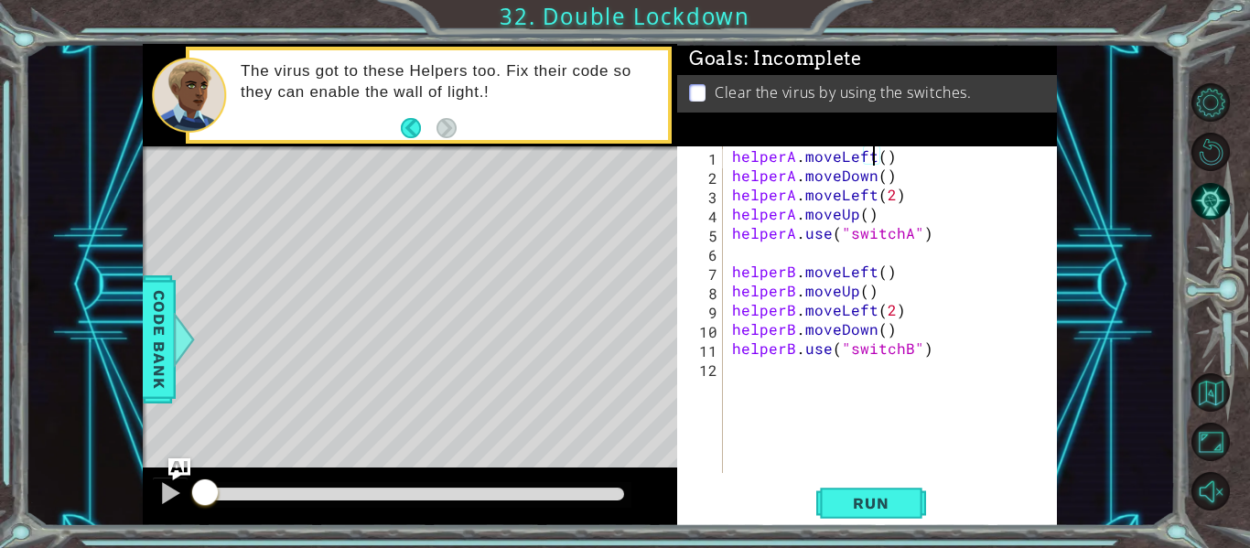
scroll to position [0, 9]
type textarea "helperA.moveLeft()"
click at [866, 501] on span "Run" at bounding box center [870, 503] width 72 height 18
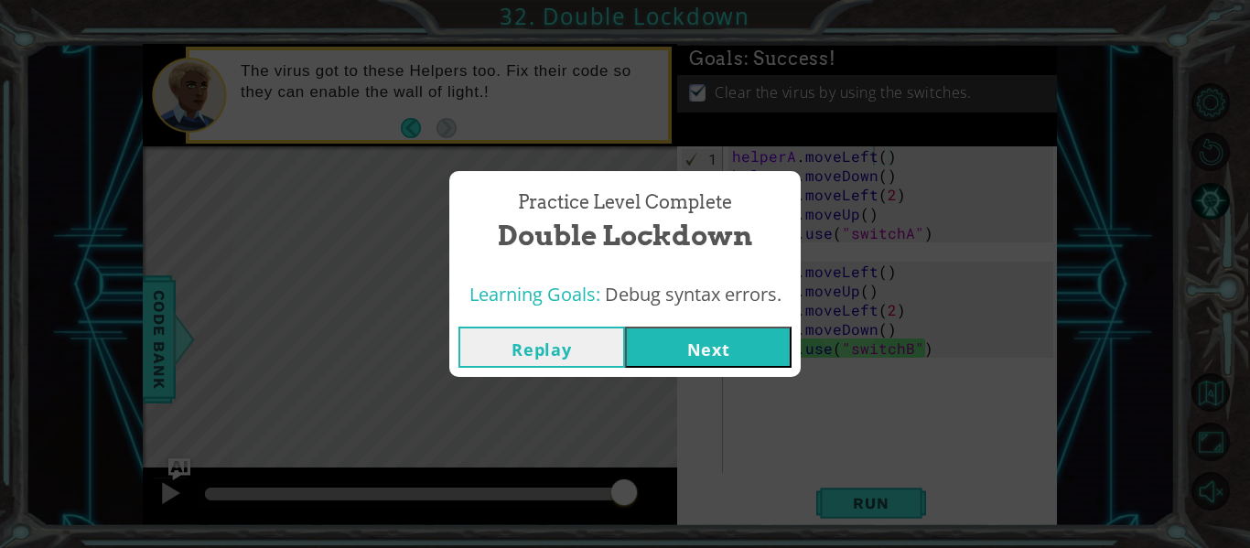
click at [653, 356] on button "Next" at bounding box center [708, 347] width 167 height 41
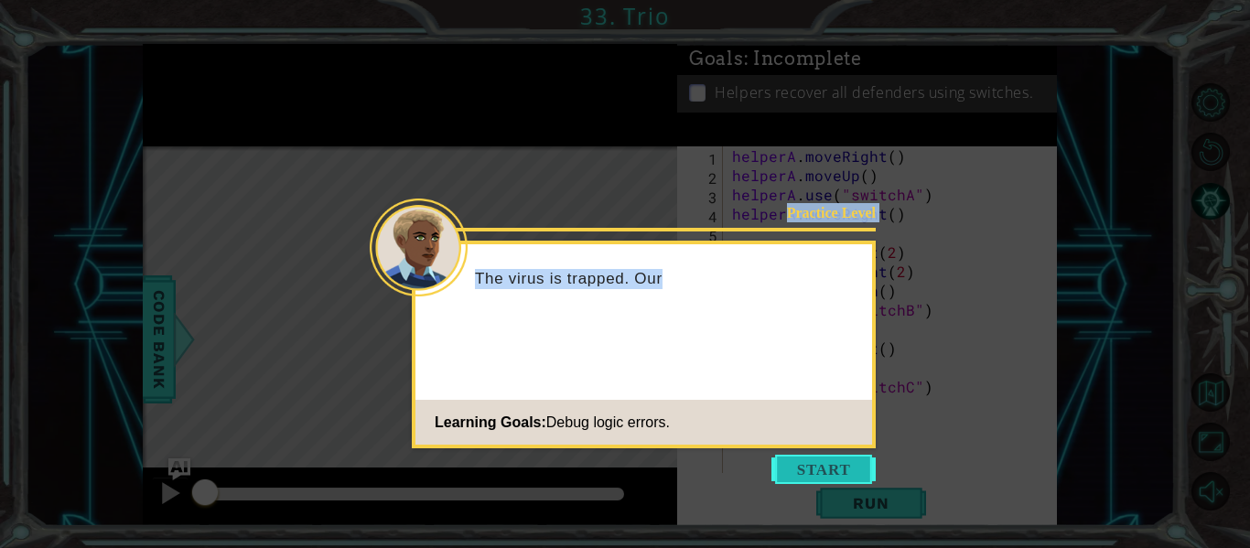
click at [783, 458] on body "1 ההההההההההההההההההההההההההההההההההההההההההההההההההההההההההההההההההההההההההההה…" at bounding box center [625, 274] width 1250 height 548
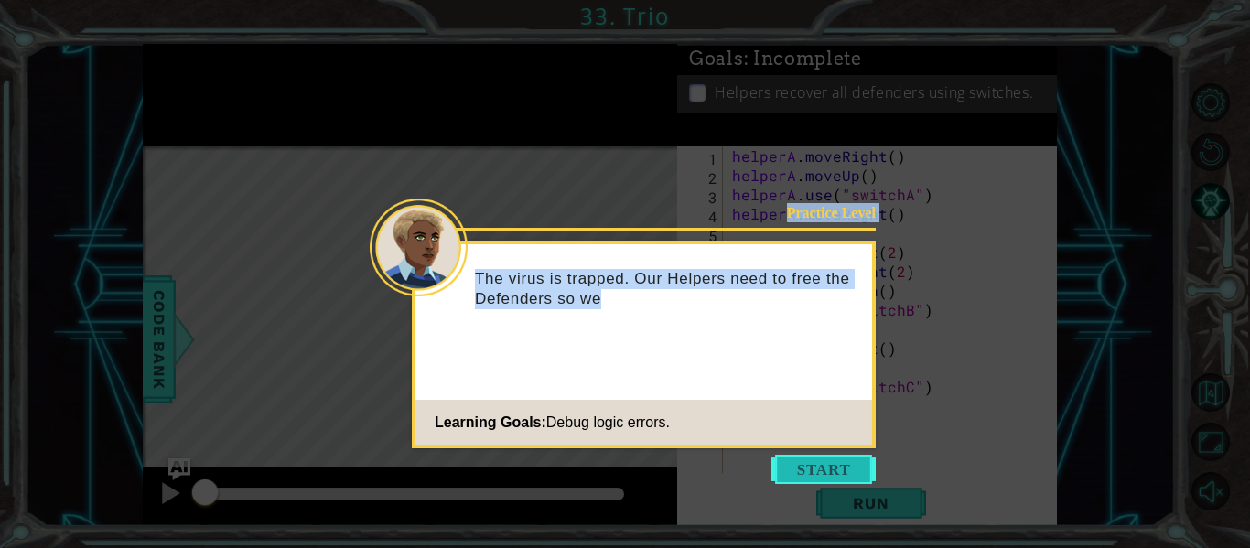
click at [826, 463] on button "Start" at bounding box center [823, 469] width 104 height 29
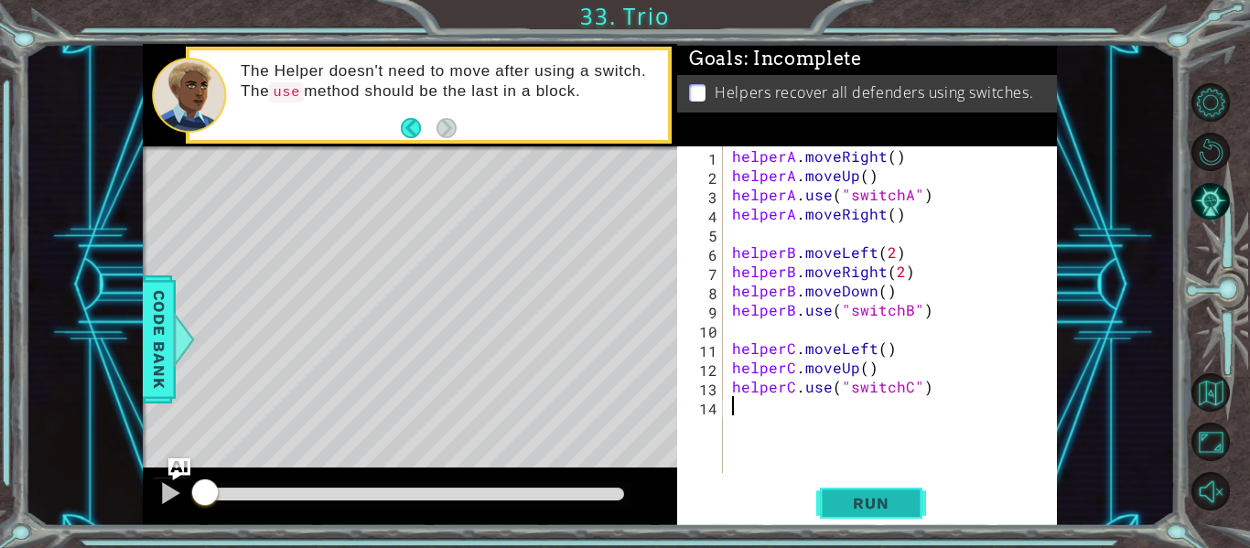
click at [885, 489] on button "Run" at bounding box center [871, 504] width 110 height 38
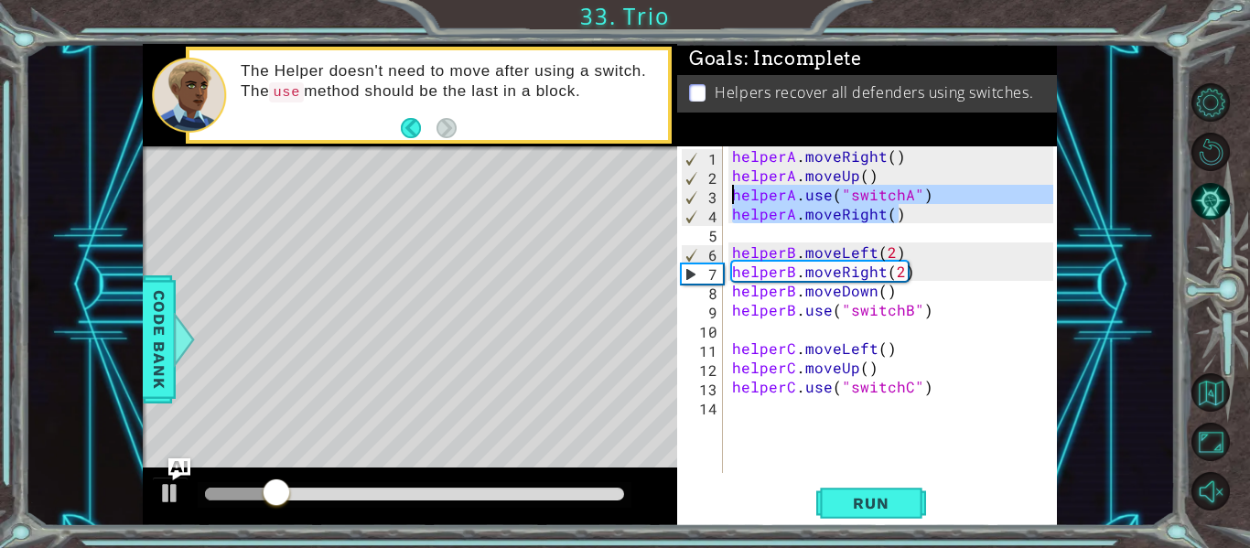
drag, startPoint x: 896, startPoint y: 214, endPoint x: 726, endPoint y: 188, distance: 172.1
click at [726, 188] on div "1 2 3 4 5 6 7 8 9 10 11 12 13 14 helperA . moveRight ( ) helperA . moveUp ( ) h…" at bounding box center [865, 309] width 376 height 327
type textarea "helperA.use("switchA") helperA.moveRight()"
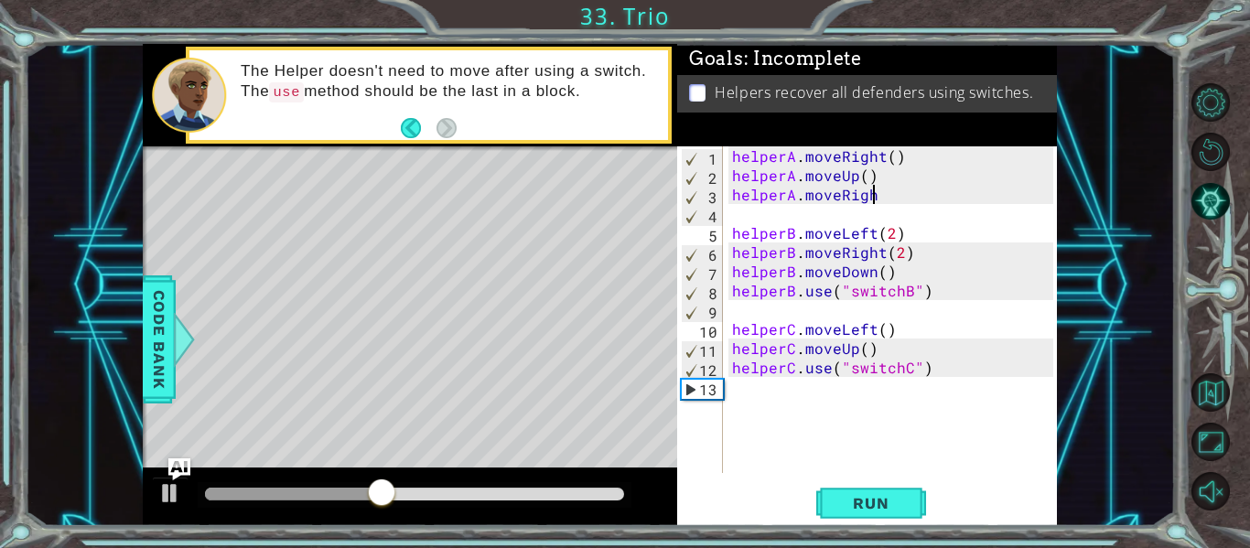
scroll to position [0, 8]
type textarea "helperA.moveRight"
click at [754, 223] on div "helperA . moveRight ( ) helperA . moveUp ( ) helperA . moveRight helperB . move…" at bounding box center [895, 328] width 334 height 365
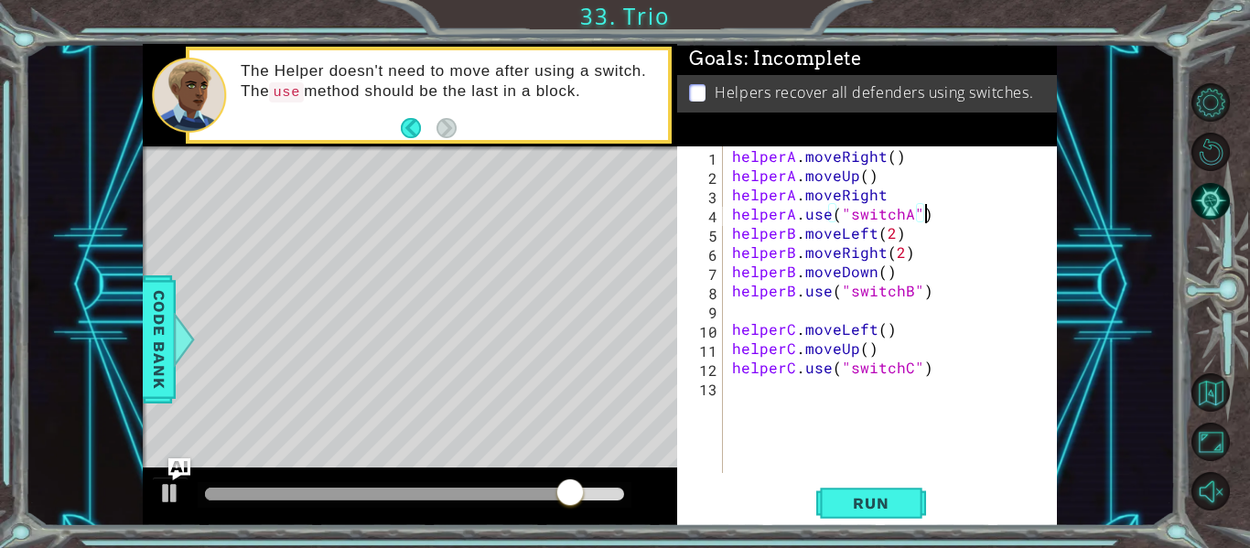
scroll to position [0, 11]
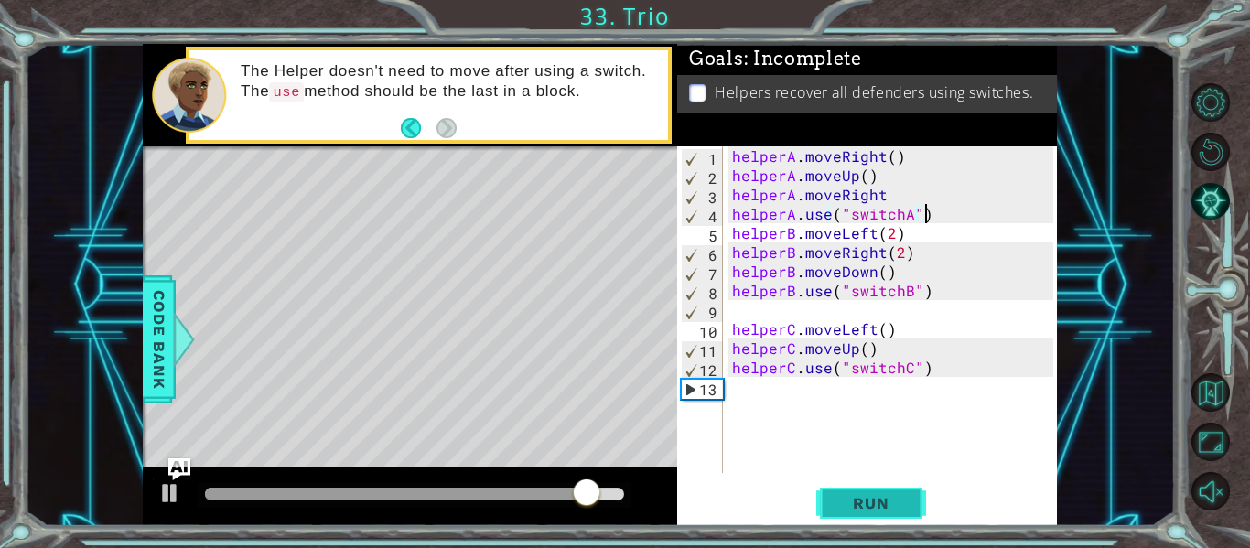
click at [875, 510] on span "Run" at bounding box center [870, 503] width 72 height 18
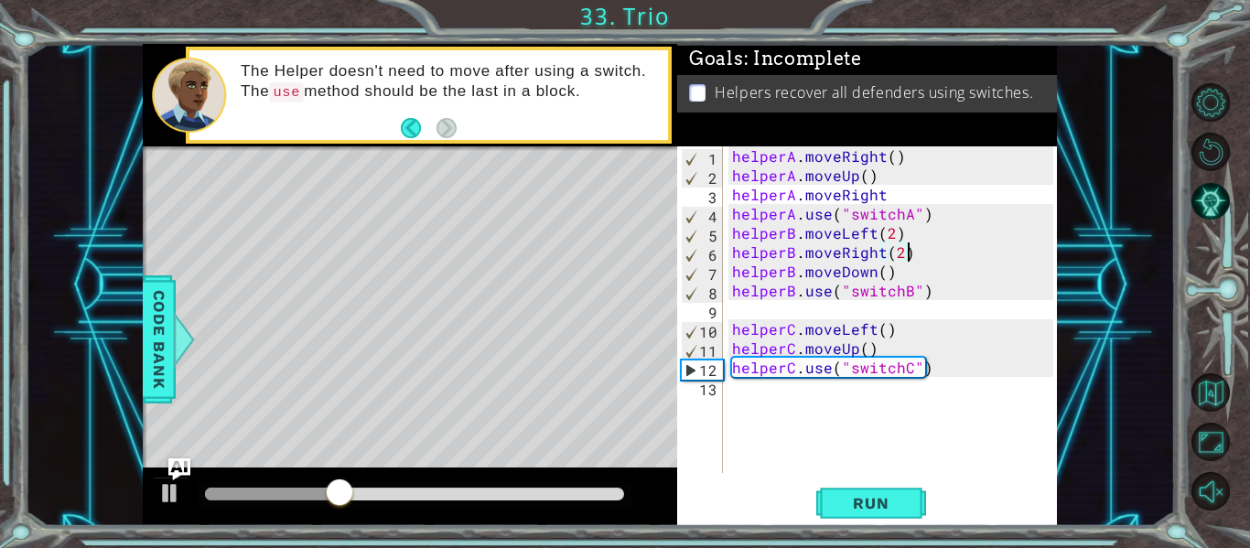
click at [909, 260] on div "helperA . moveRight ( ) helperA . moveUp ( ) helperA . moveRight helperA . use …" at bounding box center [895, 328] width 334 height 365
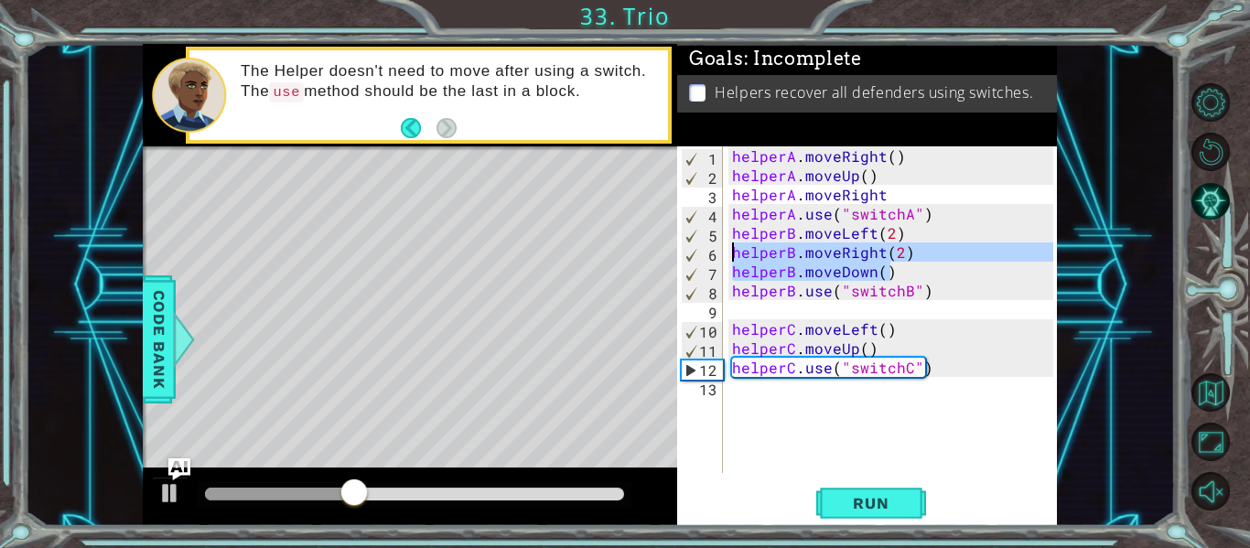
drag, startPoint x: 897, startPoint y: 267, endPoint x: 725, endPoint y: 255, distance: 172.4
click at [725, 255] on div "helperB.moveRight(2) 1 2 3 4 5 6 7 8 9 10 11 12 13 helperA . moveRight ( ) help…" at bounding box center [865, 309] width 376 height 327
type textarea "helperB.moveRight(2) helperB.moveDown()"
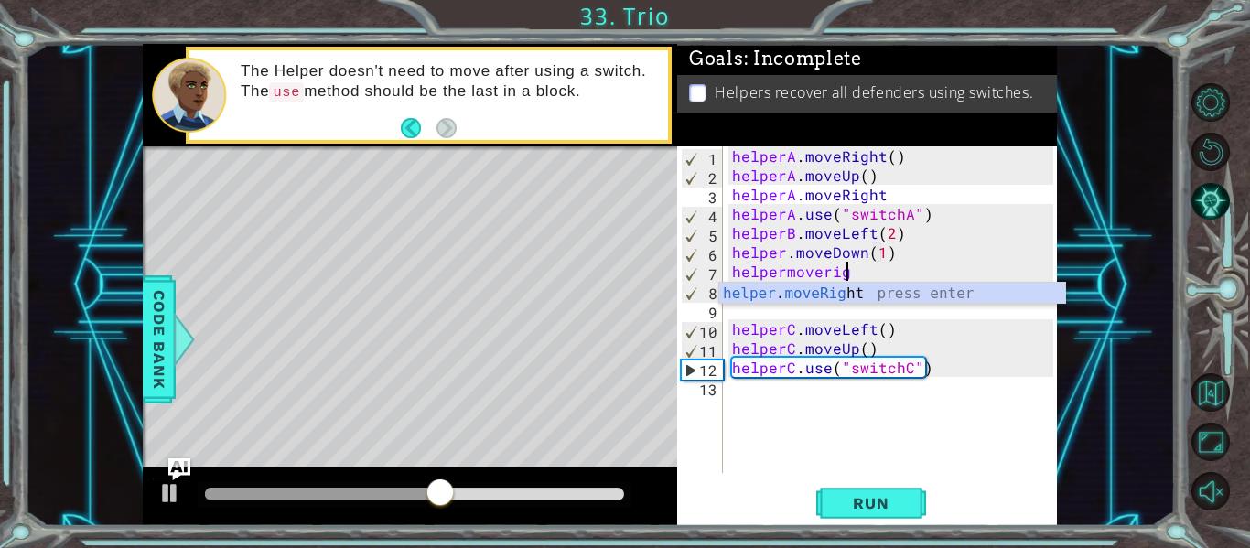
scroll to position [0, 9]
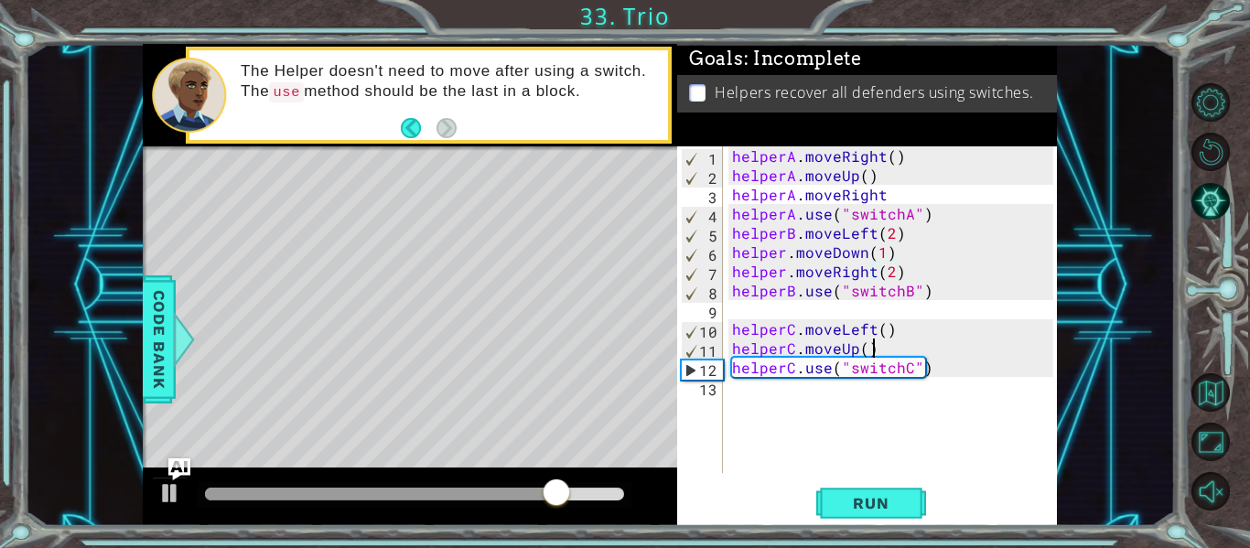
click at [883, 344] on div "helperA . moveRight ( ) helperA . moveUp ( ) helperA . moveRight helperA . use …" at bounding box center [895, 328] width 334 height 365
type textarea "helperC.moveUp()\"
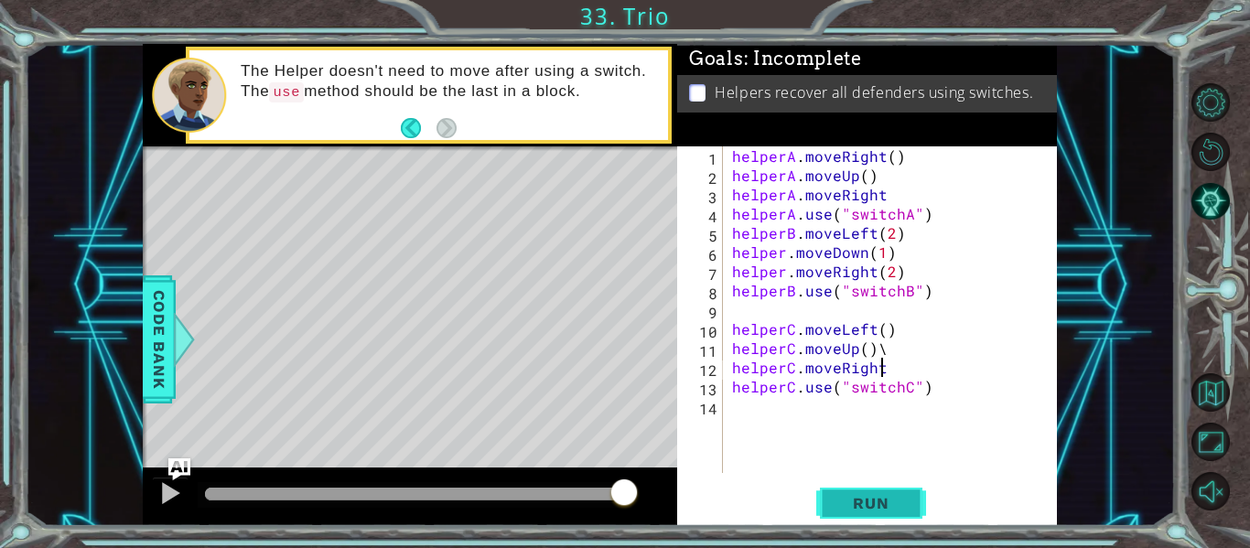
scroll to position [0, 9]
click at [904, 347] on div "helperA . moveRight ( ) helperA . moveUp ( ) helperA . moveRight helperA . use …" at bounding box center [895, 328] width 334 height 365
click at [879, 500] on span "Run" at bounding box center [870, 503] width 72 height 18
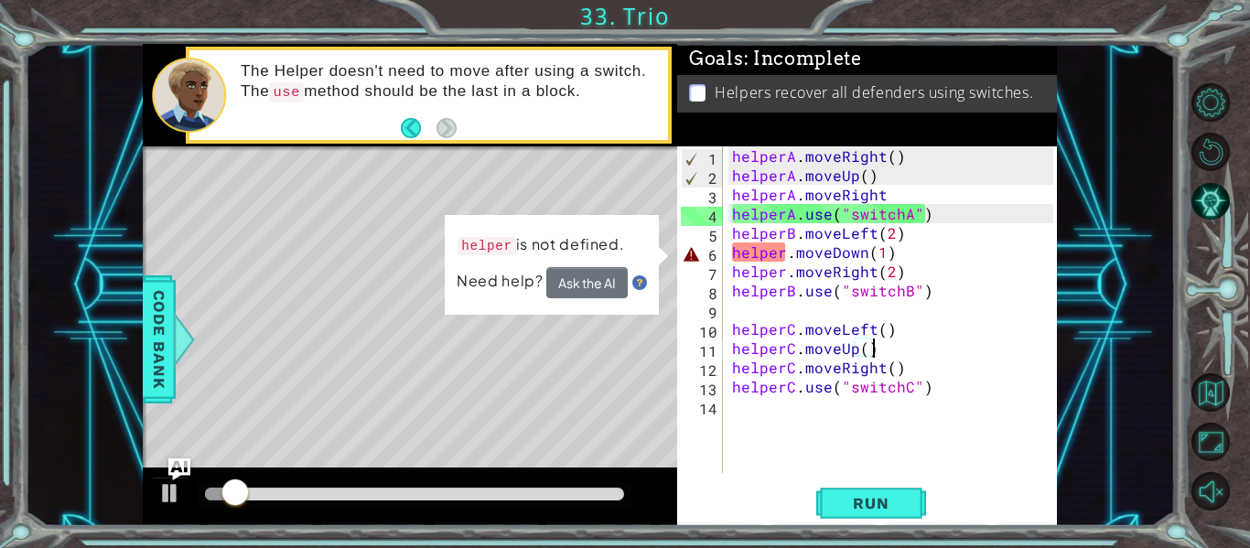
click at [787, 252] on div "helperA . moveRight ( ) helperA . moveUp ( ) helperA . moveRight helperA . use …" at bounding box center [895, 328] width 334 height 365
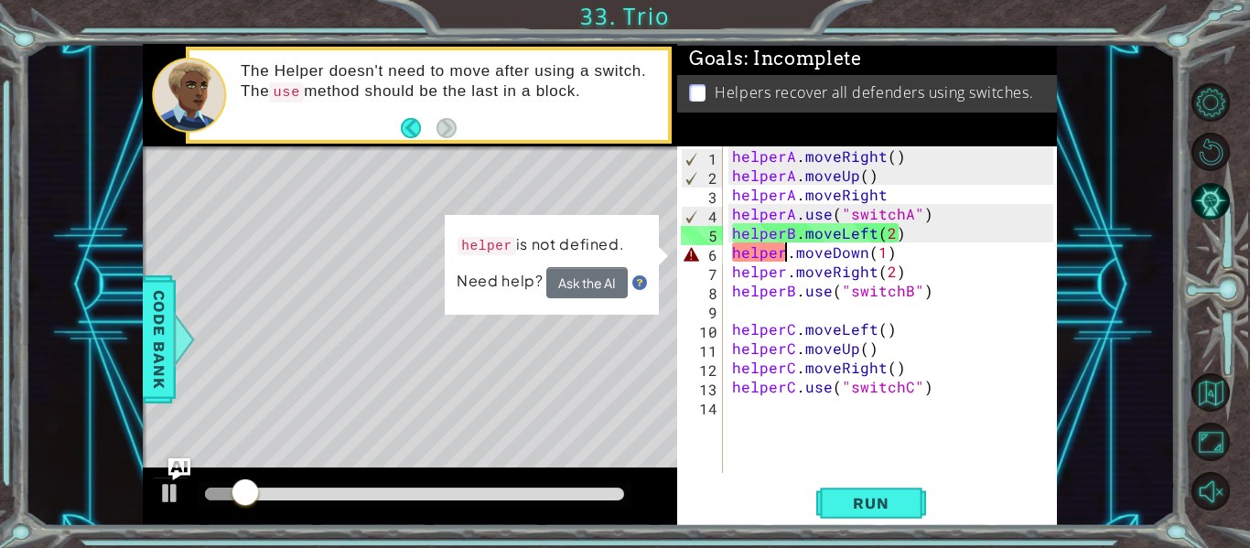
scroll to position [0, 5]
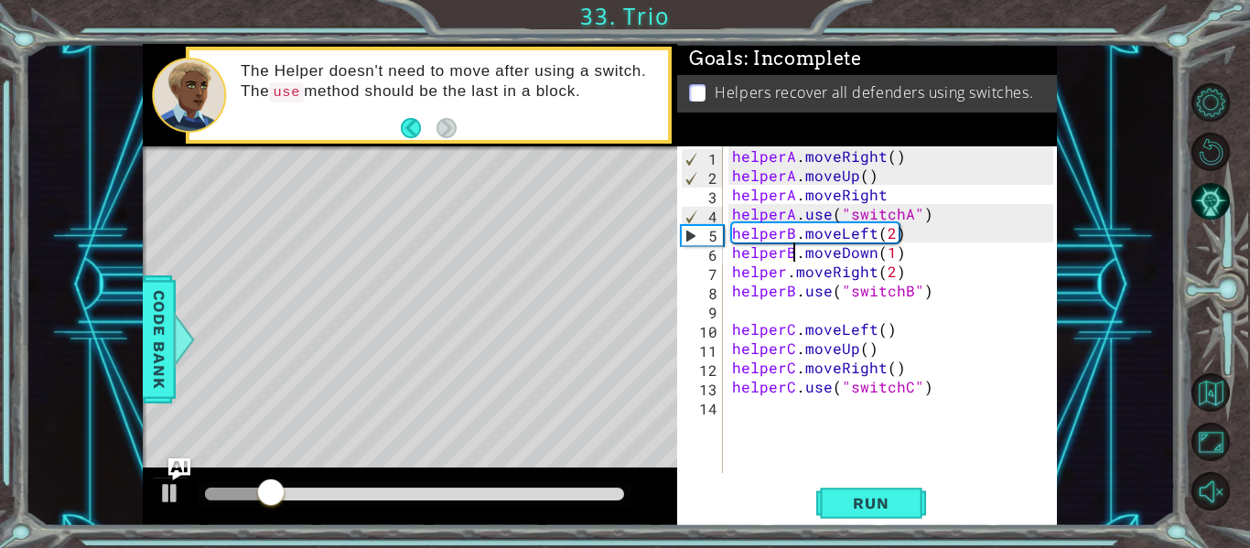
drag, startPoint x: 784, startPoint y: 270, endPoint x: 811, endPoint y: 263, distance: 27.5
click at [785, 270] on div "helperA . moveRight ( ) helperA . moveUp ( ) helperA . moveRight helperA . use …" at bounding box center [895, 328] width 334 height 365
click at [855, 500] on span "Run" at bounding box center [870, 503] width 72 height 18
drag, startPoint x: 884, startPoint y: 203, endPoint x: 908, endPoint y: 194, distance: 25.5
click at [884, 204] on div "helperA . moveRight ( ) helperA . moveUp ( ) helperA . moveRight helperA . use …" at bounding box center [895, 328] width 334 height 365
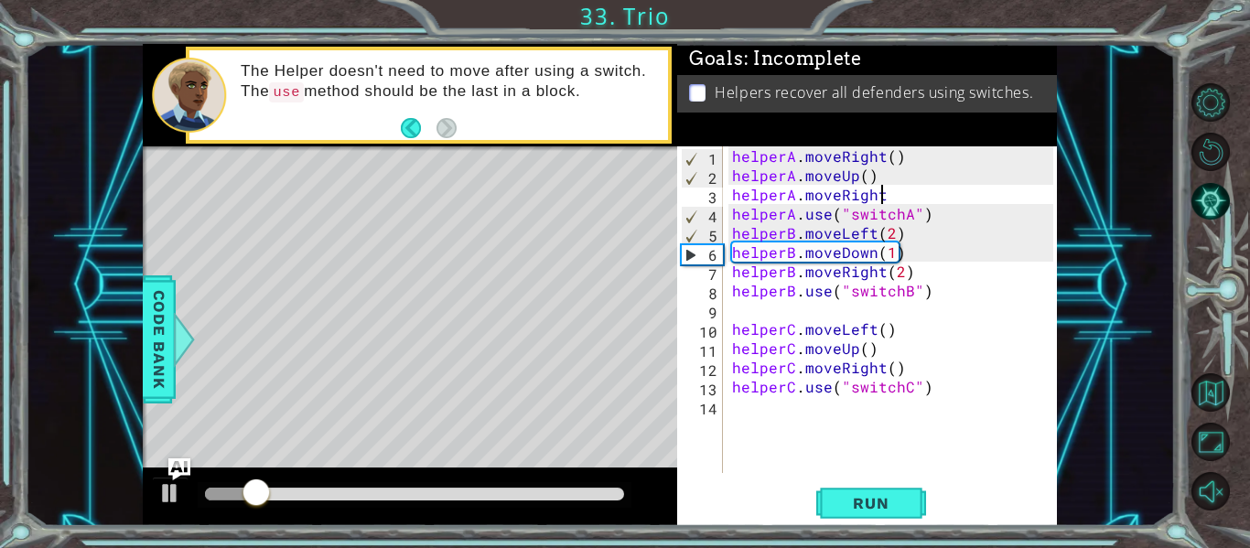
scroll to position [0, 9]
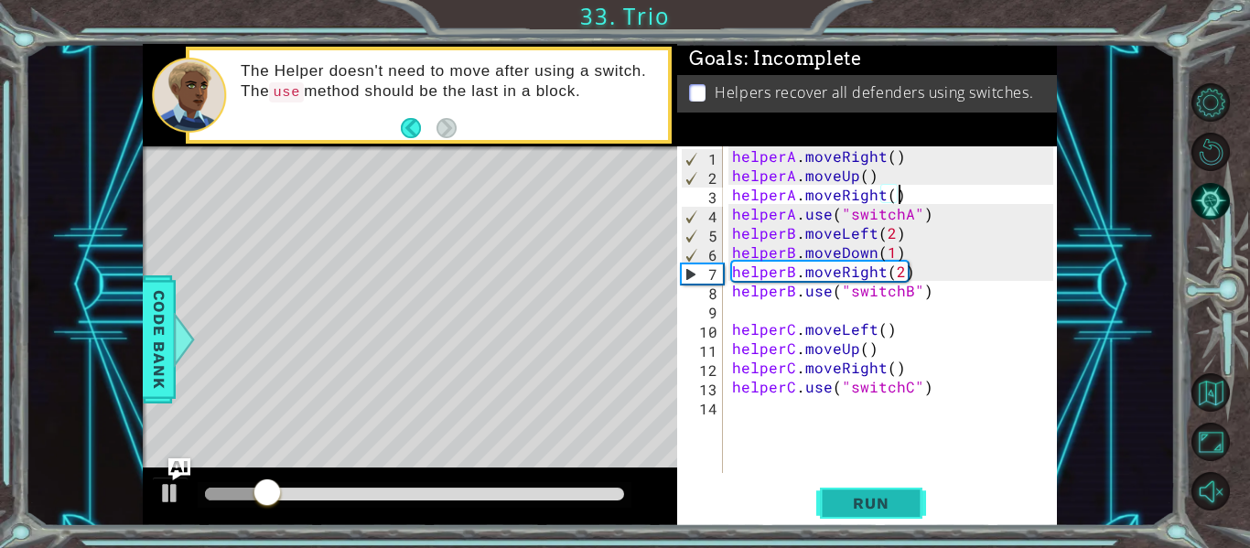
type textarea "helperA.moveRight()"
click at [870, 508] on span "Run" at bounding box center [870, 503] width 72 height 18
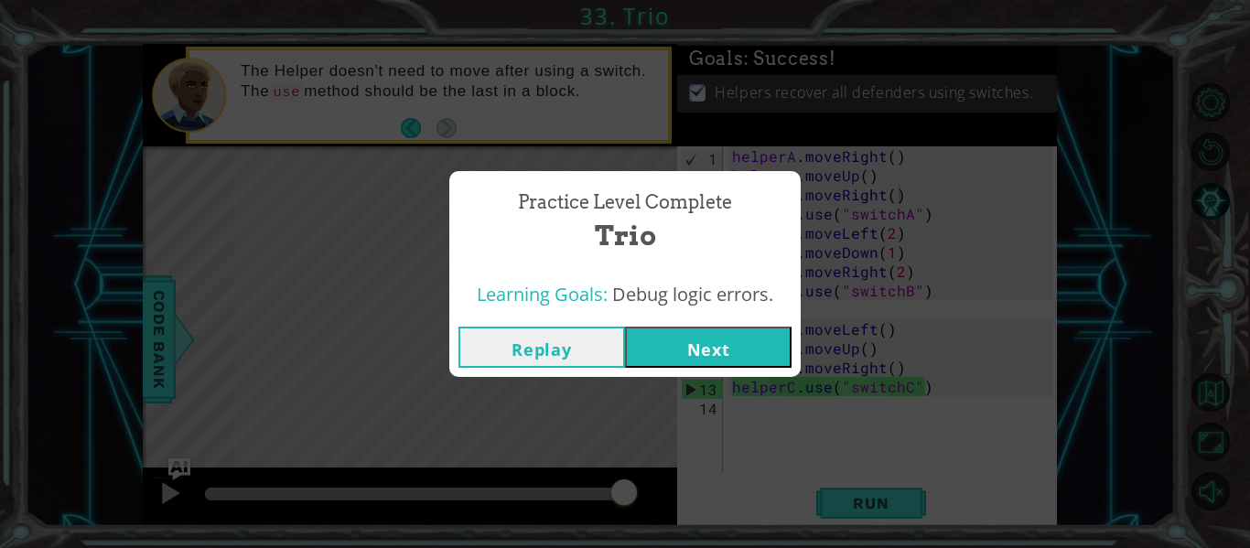
click at [742, 337] on button "Next" at bounding box center [708, 347] width 167 height 41
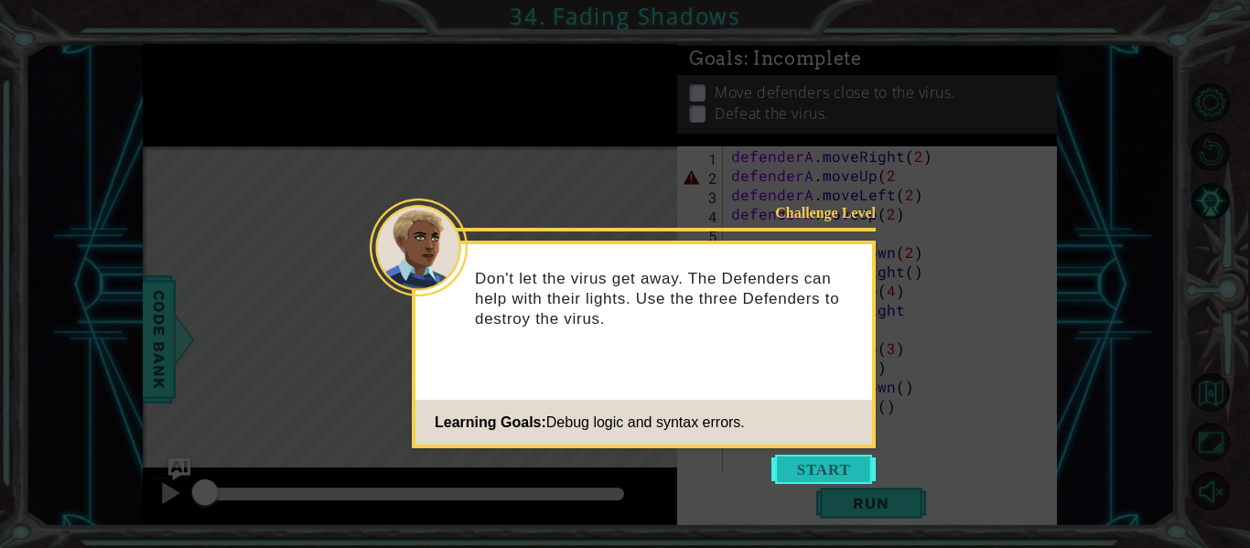
click at [834, 467] on button "Start" at bounding box center [823, 469] width 104 height 29
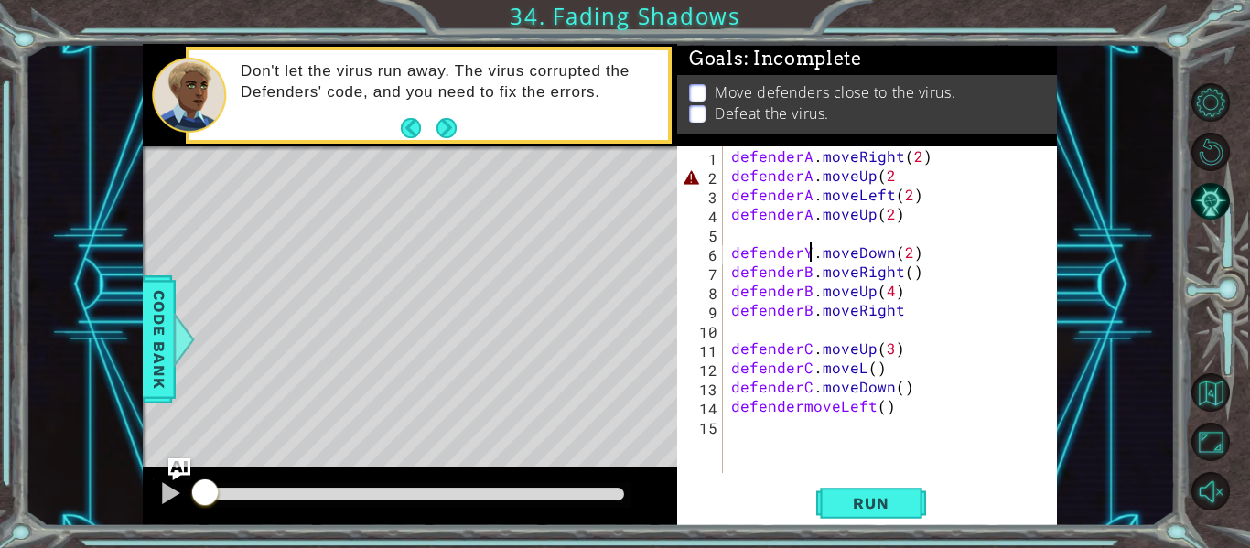
click at [810, 258] on div "defenderA . moveRight ( 2 ) defenderA . moveUp ( 2 defenderA . moveLeft ( 2 ) d…" at bounding box center [894, 328] width 335 height 365
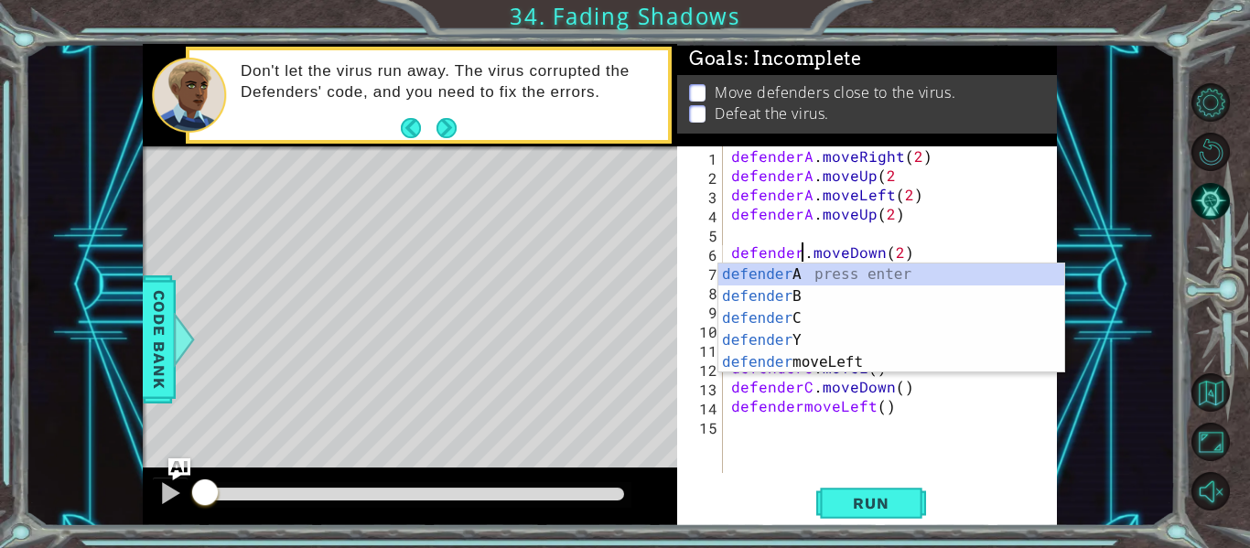
scroll to position [0, 5]
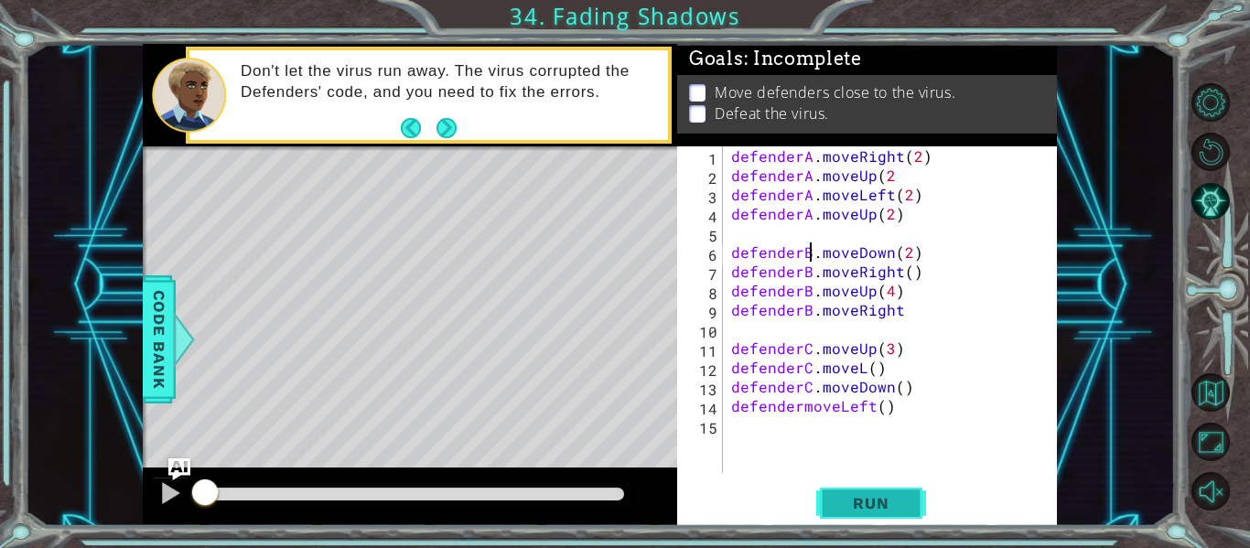
click at [893, 492] on button "Run" at bounding box center [871, 504] width 110 height 38
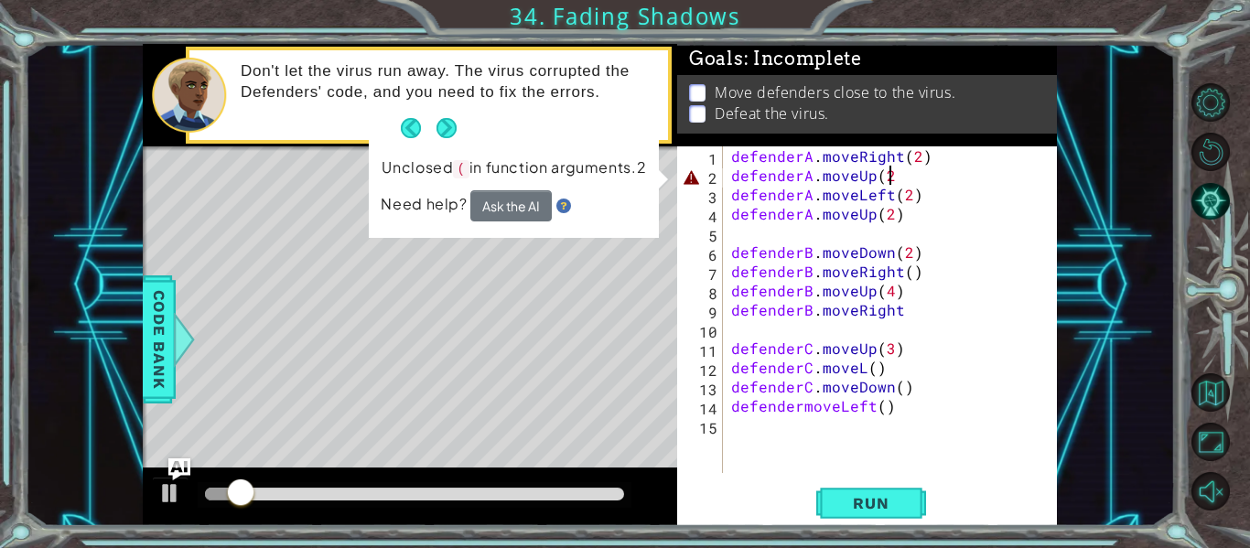
click at [902, 178] on div "defenderA . moveRight ( 2 ) defenderA . moveUp ( 2 defenderA . moveLeft ( 2 ) d…" at bounding box center [894, 328] width 335 height 365
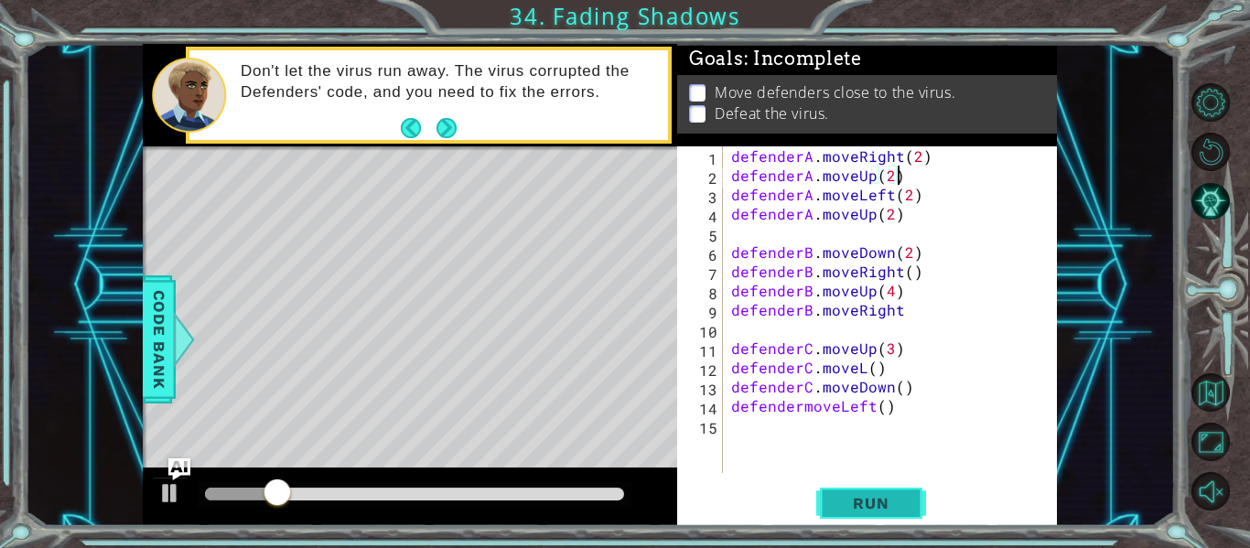
click at [844, 498] on span "Run" at bounding box center [870, 503] width 72 height 18
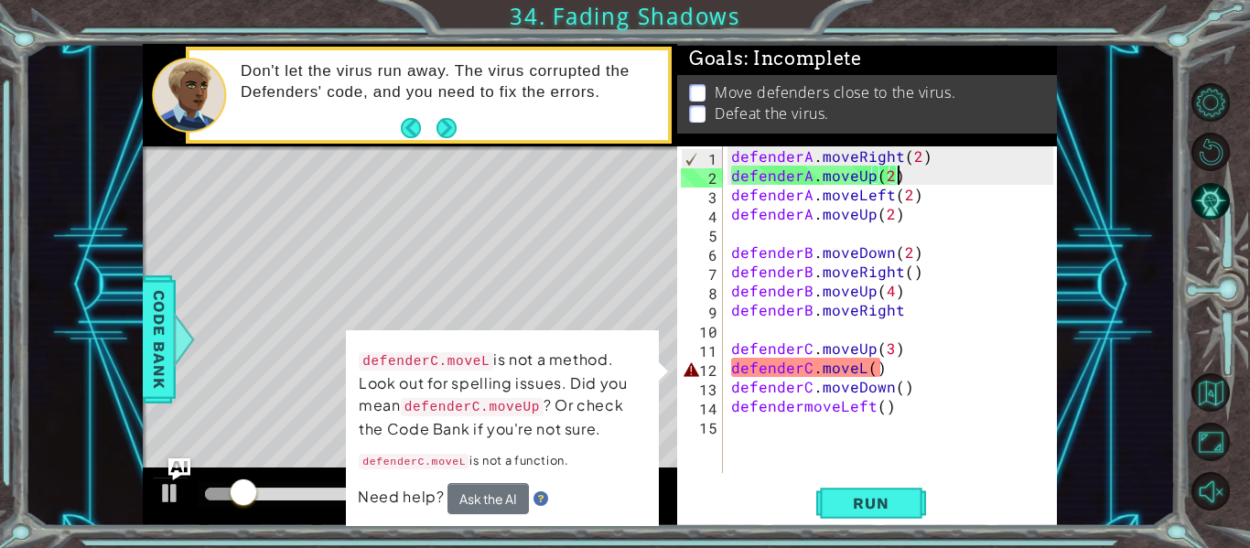
click at [867, 364] on div "defenderA . moveRight ( 2 ) defenderA . moveUp ( 2 ) defenderA . moveLeft ( 2 )…" at bounding box center [894, 328] width 335 height 365
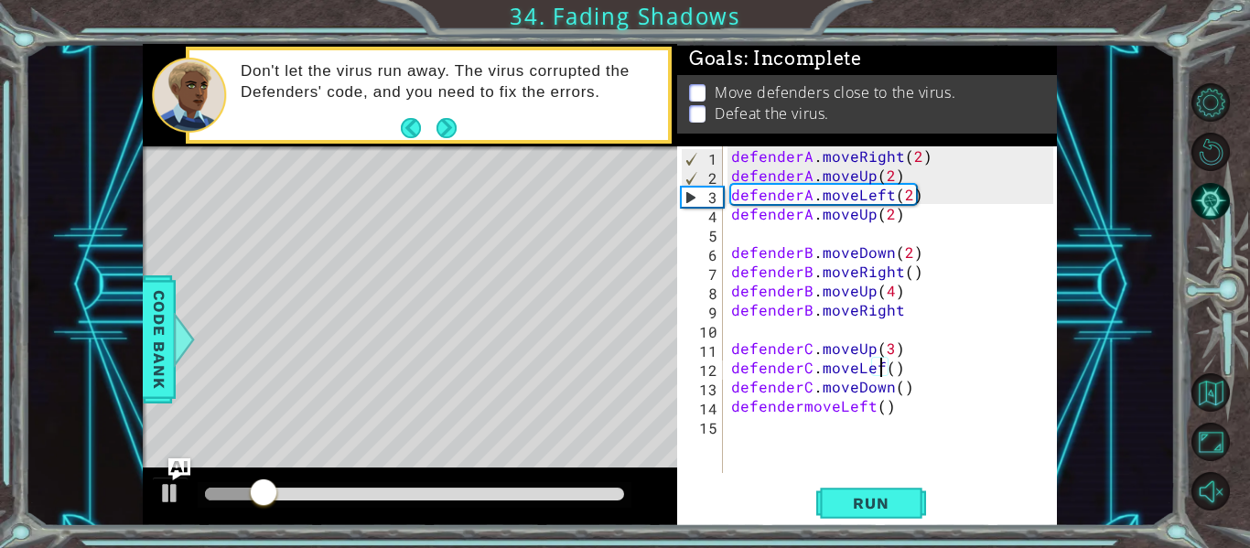
scroll to position [0, 10]
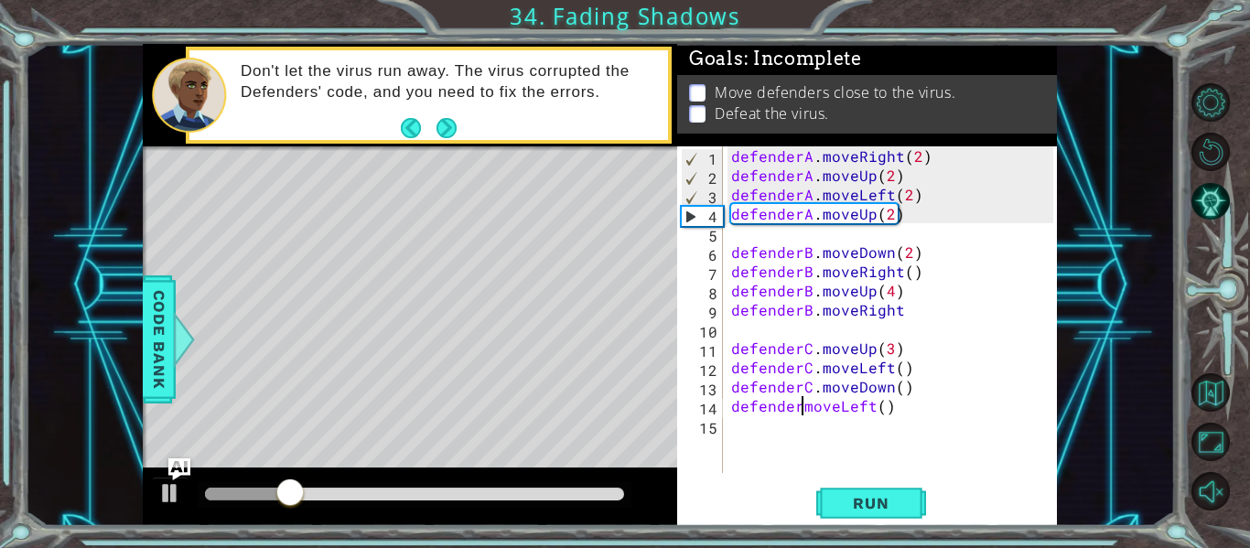
drag, startPoint x: 804, startPoint y: 407, endPoint x: 815, endPoint y: 414, distance: 12.7
click at [806, 407] on div "defenderA . moveRight ( 2 ) defenderA . moveUp ( 2 ) defenderA . moveLeft ( 2 )…" at bounding box center [894, 328] width 335 height 365
click at [797, 412] on div "defenderA . moveRight ( 2 ) defenderA . moveUp ( 2 ) defenderA . moveLeft ( 2 )…" at bounding box center [894, 328] width 335 height 365
click at [801, 409] on div "defenderA . moveRight ( 2 ) defenderA . moveUp ( 2 ) defenderA . moveLeft ( 2 )…" at bounding box center [894, 328] width 335 height 365
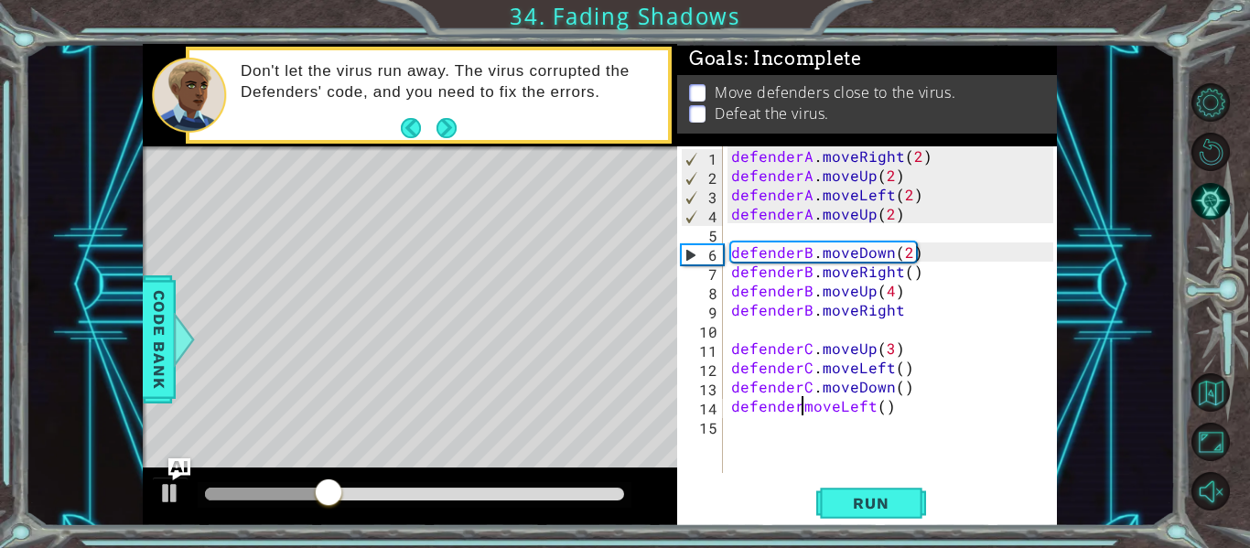
scroll to position [0, 5]
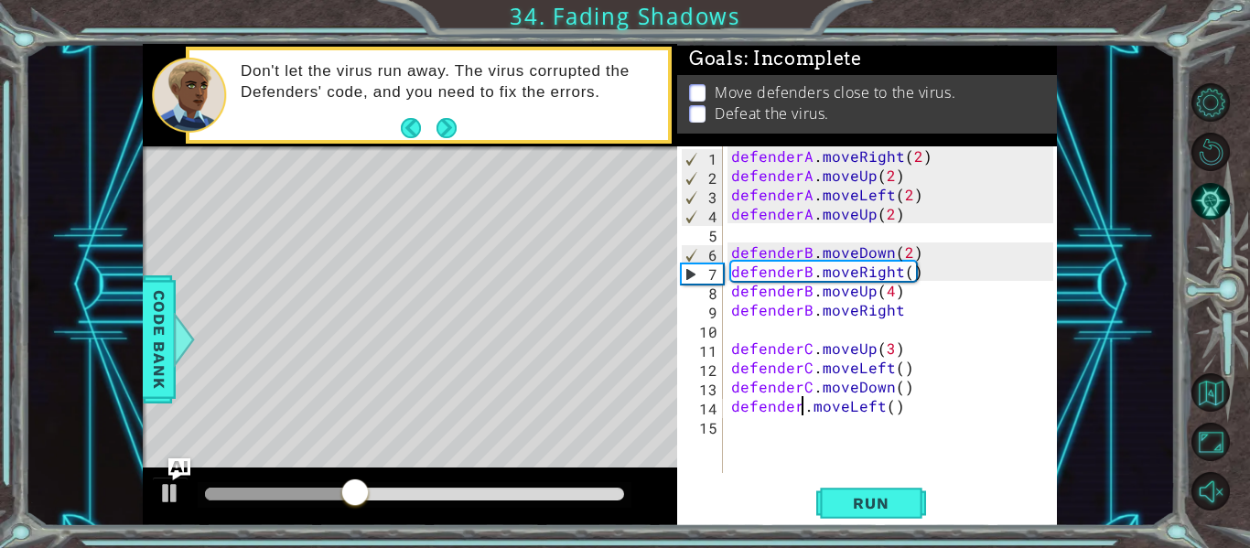
click at [803, 403] on div "defenderA . moveRight ( 2 ) defenderA . moveUp ( 2 ) defenderA . moveLeft ( 2 )…" at bounding box center [894, 328] width 335 height 365
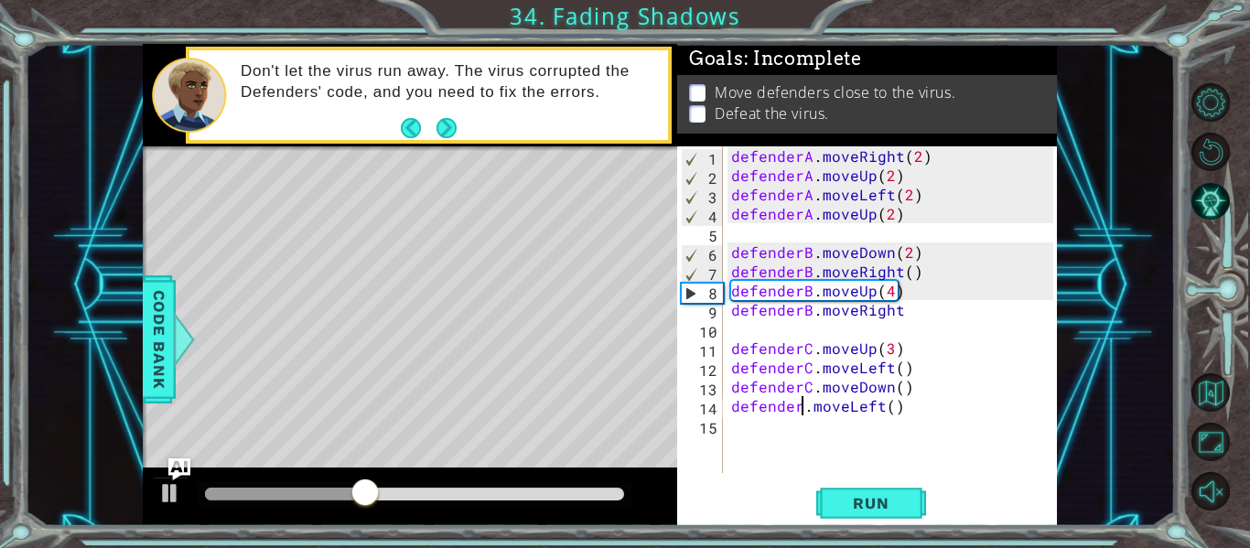
type textarea "defenderC.moveLeft()"
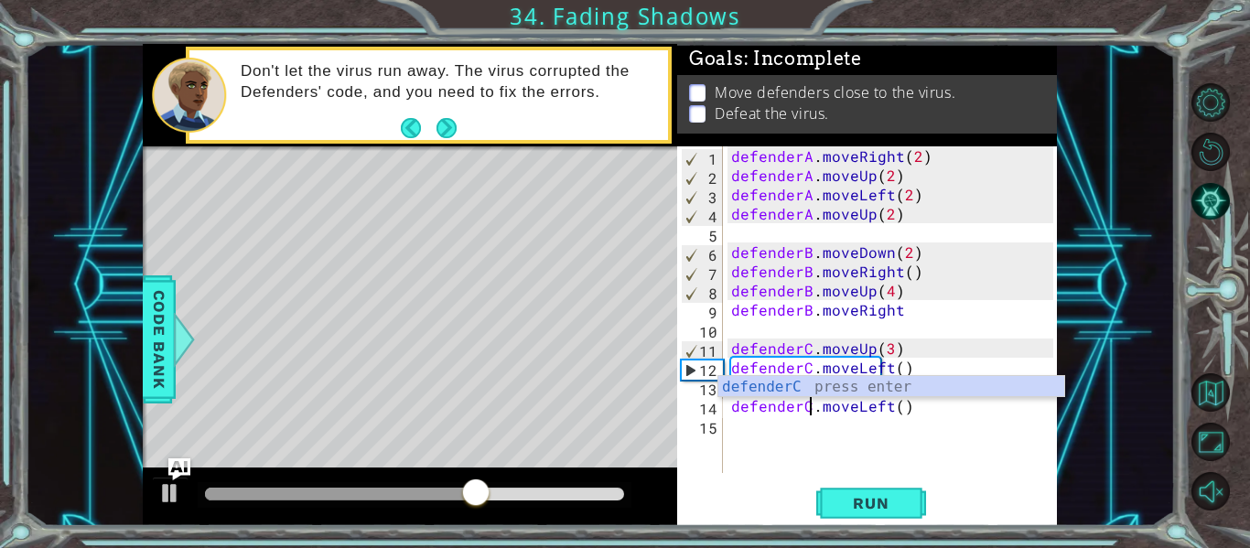
click at [1050, 454] on div "defenderA . moveRight ( 2 ) defenderA . moveUp ( 2 ) defenderA . moveLeft ( 2 )…" at bounding box center [894, 328] width 335 height 365
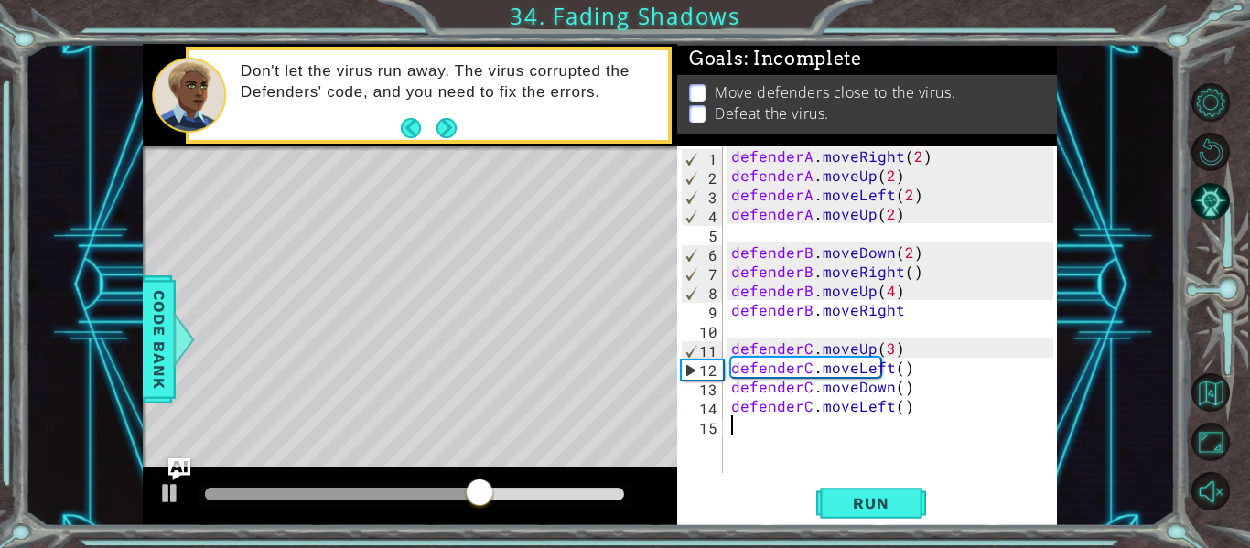
scroll to position [0, 0]
click at [891, 509] on span "Run" at bounding box center [870, 503] width 72 height 18
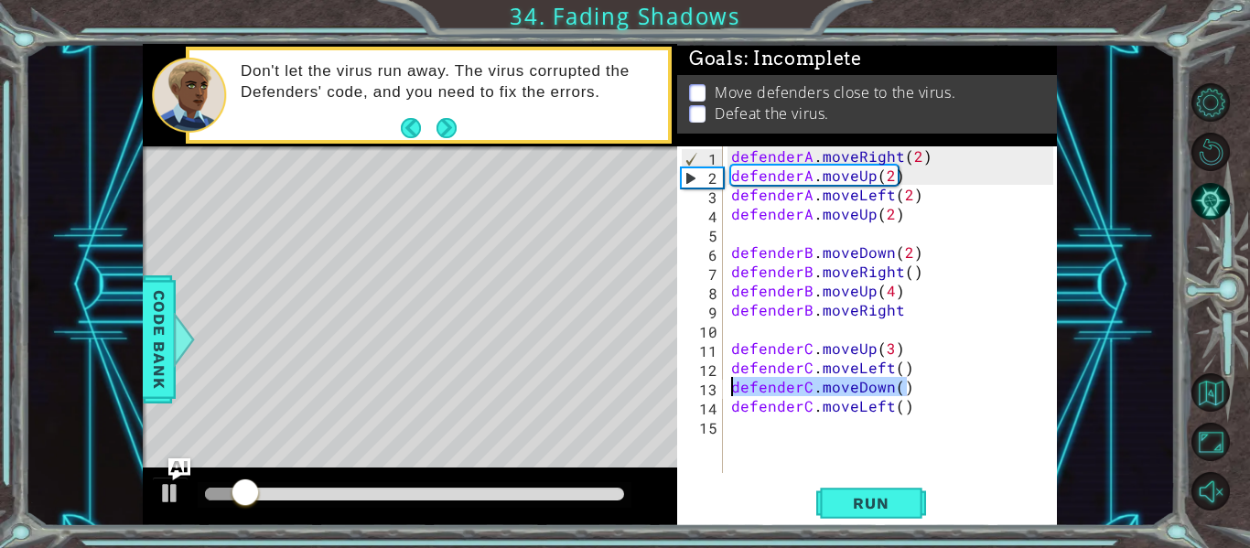
drag, startPoint x: 918, startPoint y: 392, endPoint x: 722, endPoint y: 388, distance: 195.8
click at [722, 388] on div "1 2 3 4 5 6 7 8 9 10 11 12 13 14 15 defenderA . moveRight ( 2 ) defenderA . mov…" at bounding box center [865, 309] width 376 height 327
type textarea "defenderC.moveDown()"
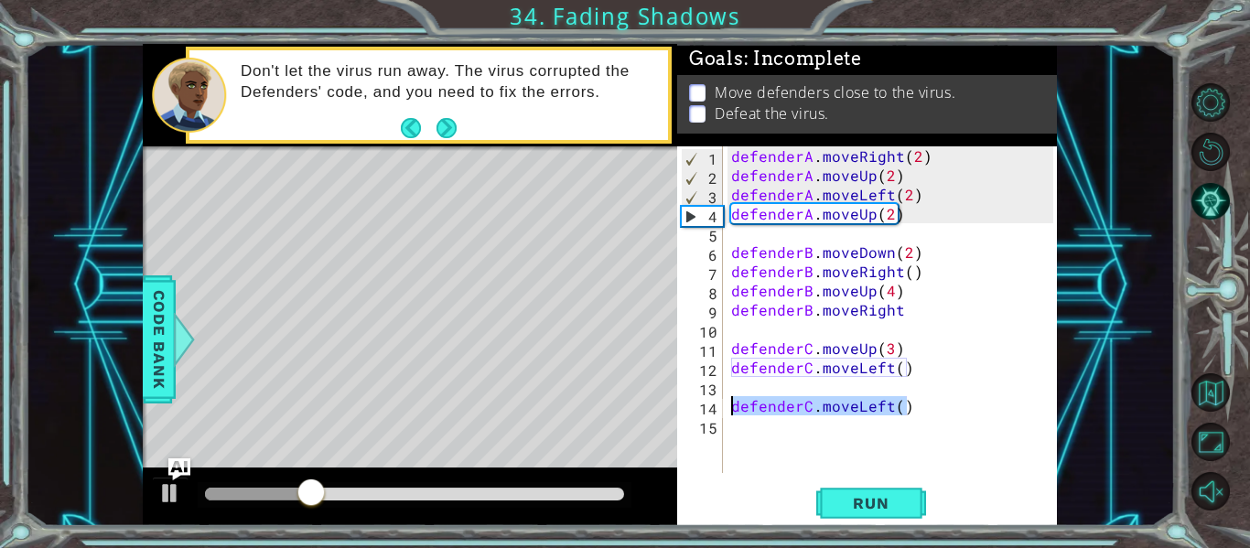
drag, startPoint x: 900, startPoint y: 406, endPoint x: 727, endPoint y: 403, distance: 173.0
click at [727, 403] on div "defenderA . moveRight ( 2 ) defenderA . moveUp ( 2 ) defenderA . moveLeft ( 2 )…" at bounding box center [894, 328] width 335 height 365
type textarea "defenderC.moveLeft()"
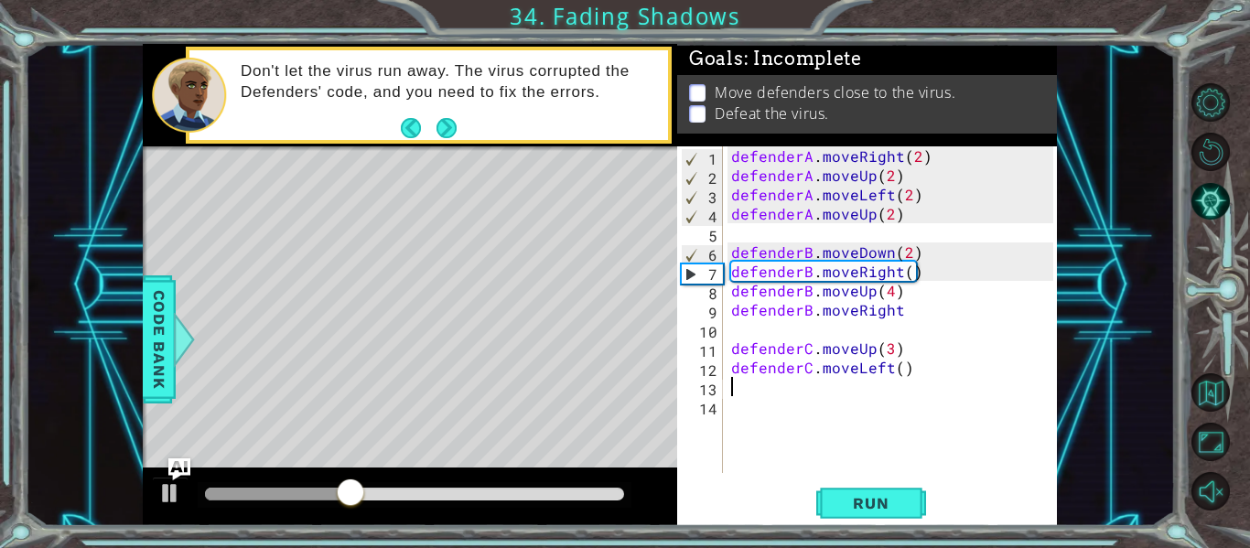
click at [901, 367] on div "defenderA . moveRight ( 2 ) defenderA . moveUp ( 2 ) defenderA . moveLeft ( 2 )…" at bounding box center [894, 328] width 335 height 365
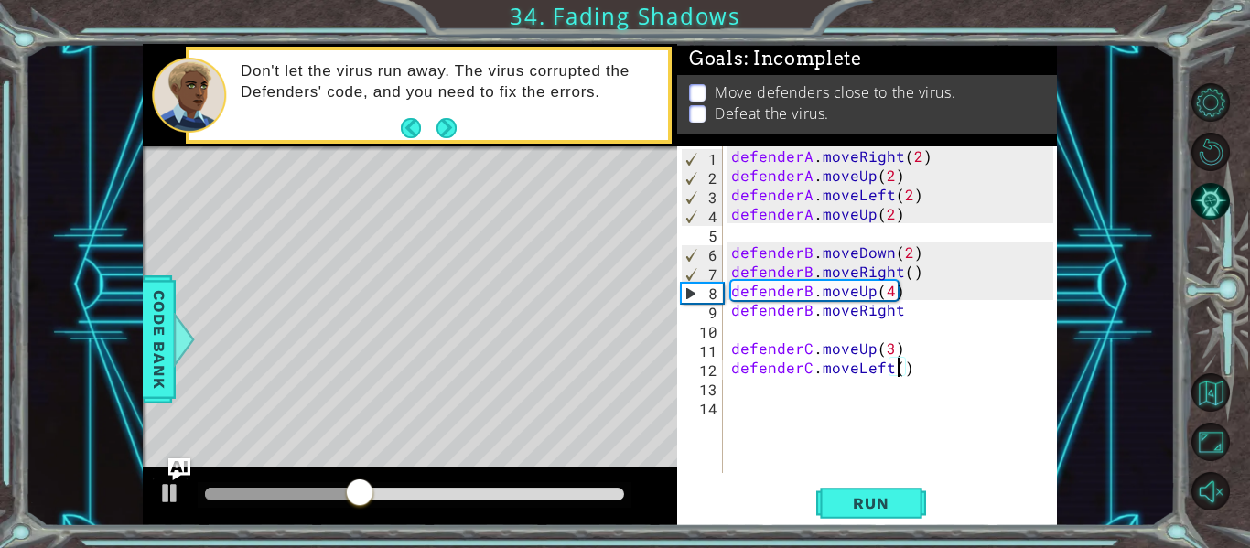
type textarea "defenderC.moveLeft(2)"
click at [852, 393] on div "defenderA . moveRight ( 2 ) defenderA . moveUp ( 2 ) defenderA . moveLeft ( 2 )…" at bounding box center [894, 328] width 335 height 365
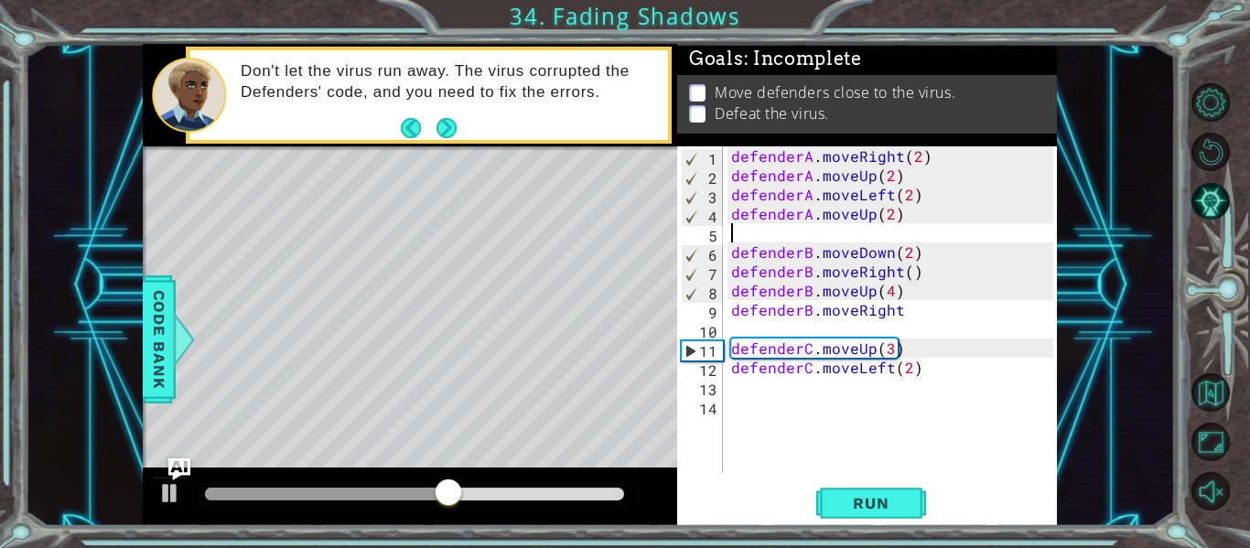
click at [884, 235] on div "defenderA . moveRight ( 2 ) defenderA . moveUp ( 2 ) defenderA . moveLeft ( 2 )…" at bounding box center [894, 328] width 335 height 365
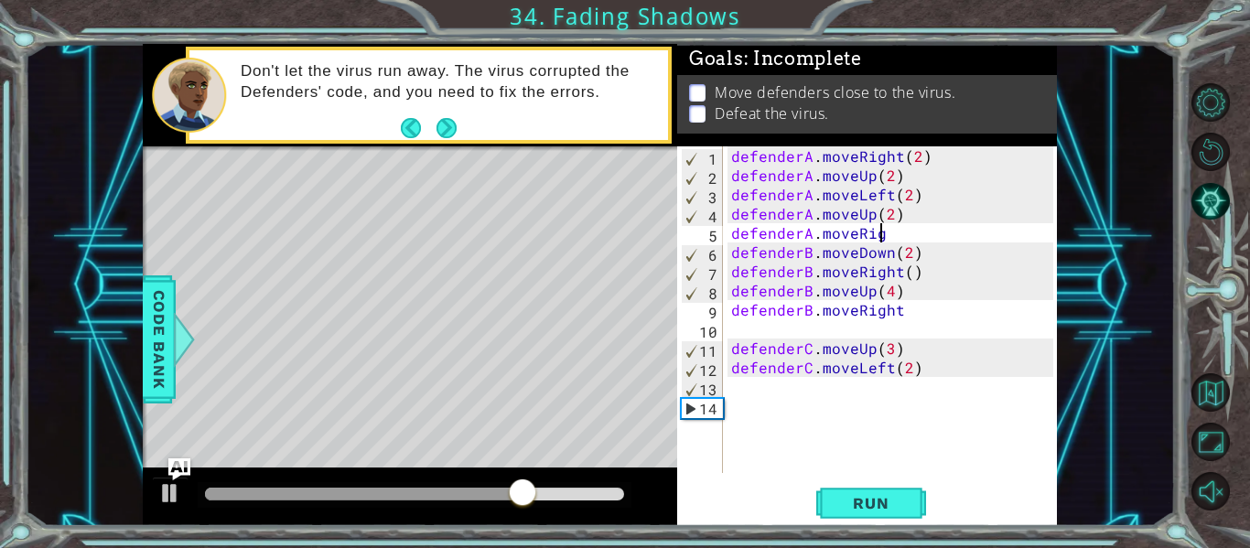
scroll to position [0, 9]
type textarea "defenderA.moveRight()"
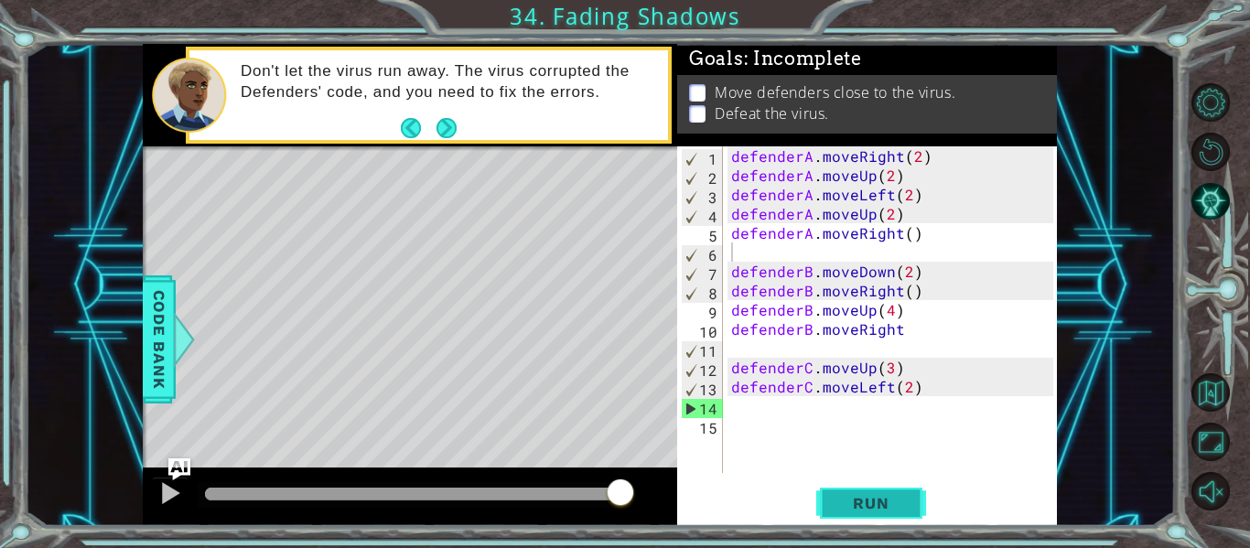
click at [870, 493] on button "Run" at bounding box center [871, 504] width 110 height 38
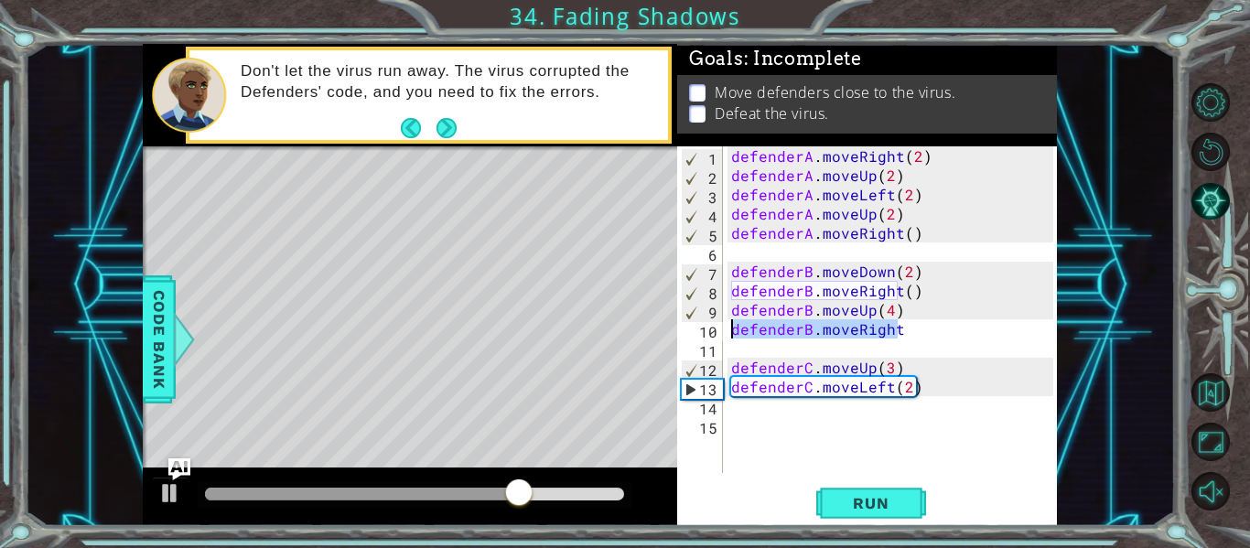
drag, startPoint x: 895, startPoint y: 331, endPoint x: 722, endPoint y: 322, distance: 173.2
click at [722, 322] on div "1 2 3 4 5 6 7 8 9 10 11 12 13 14 15 defenderA . moveRight ( 2 ) defenderA . mov…" at bounding box center [865, 309] width 376 height 327
type textarea "defenderB.moveRight"
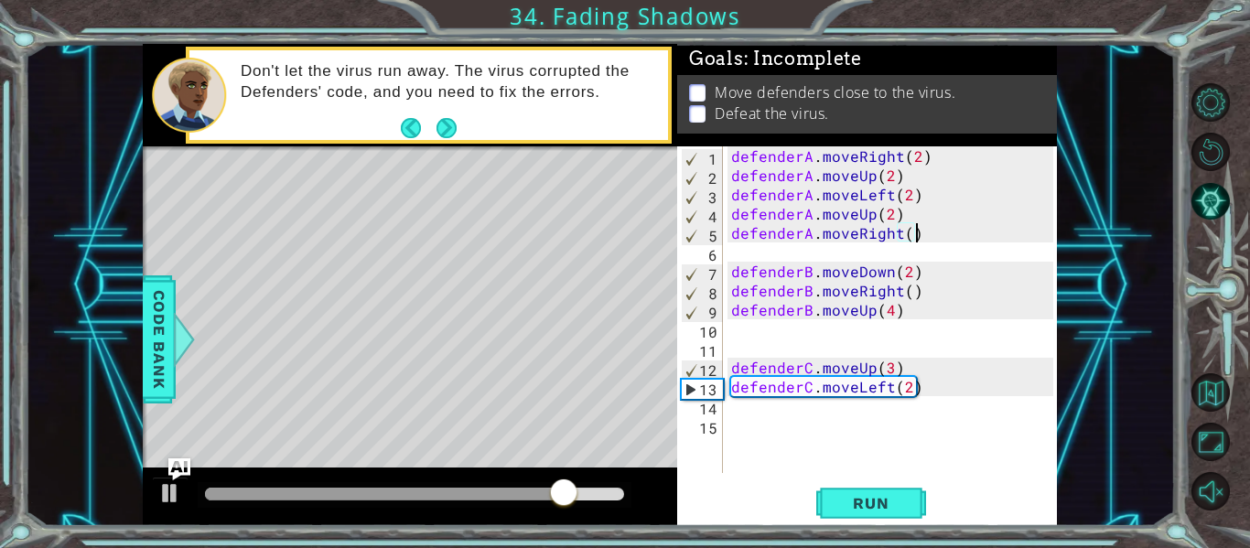
click at [923, 238] on div "defenderA . moveRight ( 2 ) defenderA . moveUp ( 2 ) defenderA . moveLeft ( 2 )…" at bounding box center [894, 328] width 335 height 365
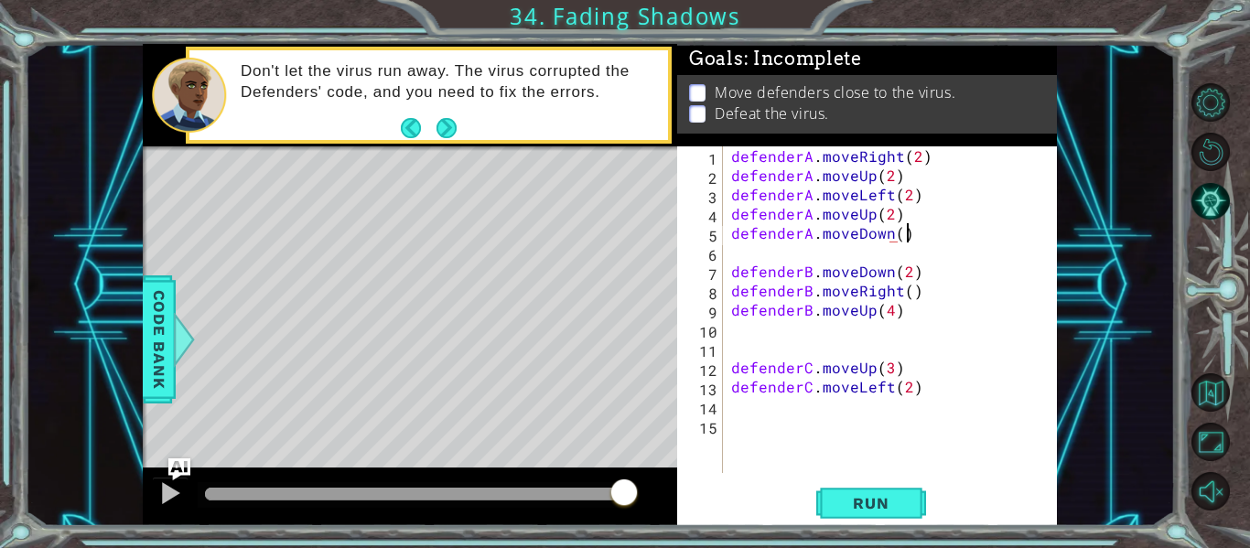
scroll to position [0, 10]
type textarea "defenderA.moveDown()"
click at [866, 500] on span "Run" at bounding box center [870, 503] width 72 height 18
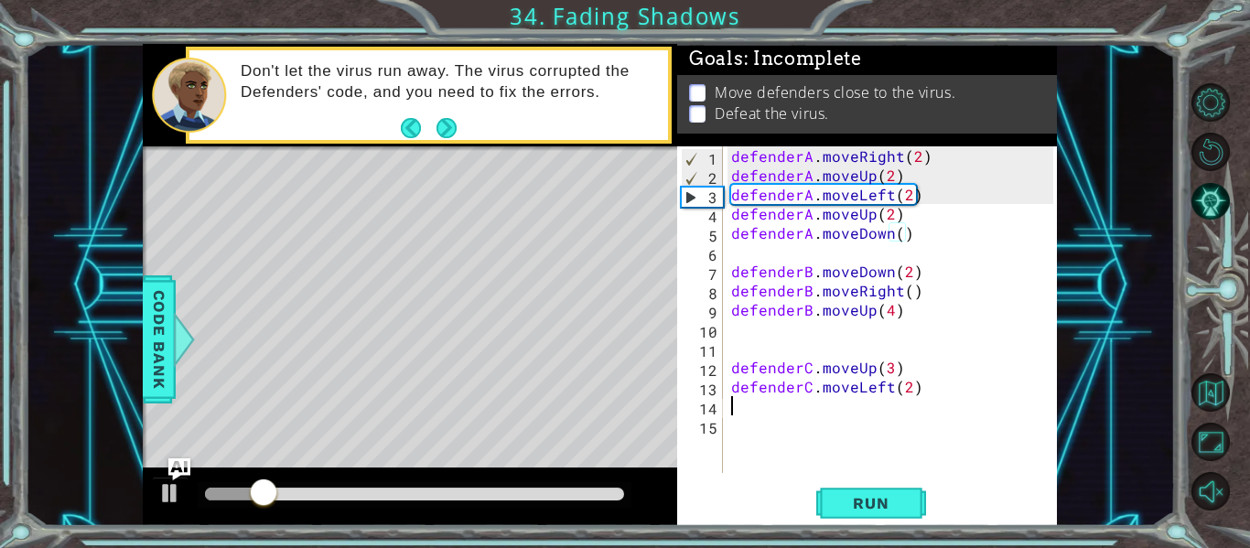
click at [797, 398] on div "defenderA . moveRight ( 2 ) defenderA . moveUp ( 2 ) defenderA . moveLeft ( 2 )…" at bounding box center [894, 328] width 335 height 365
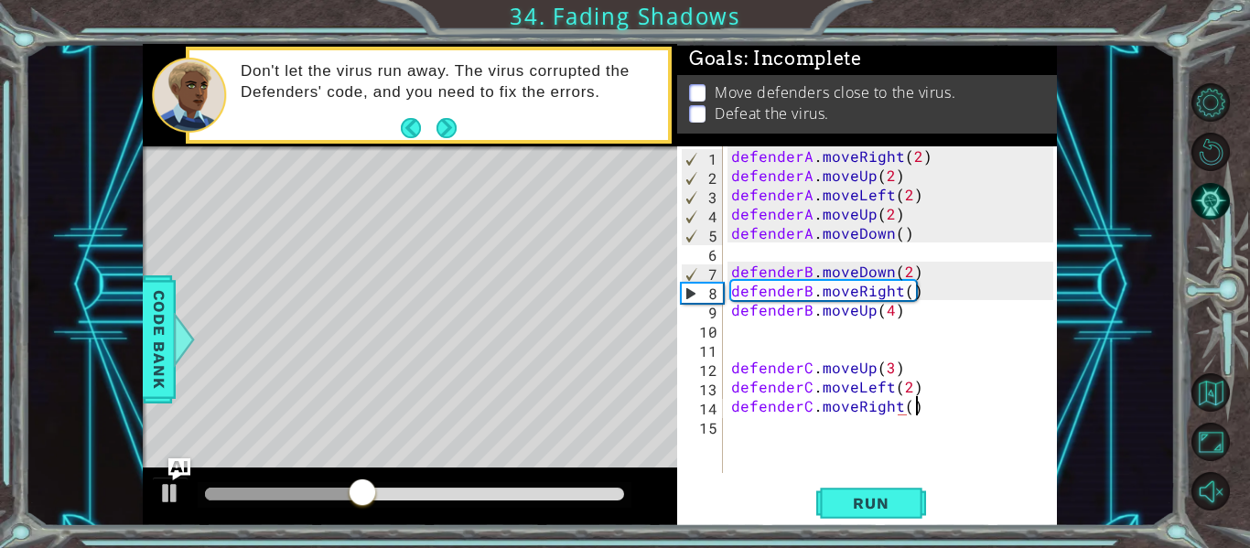
scroll to position [0, 11]
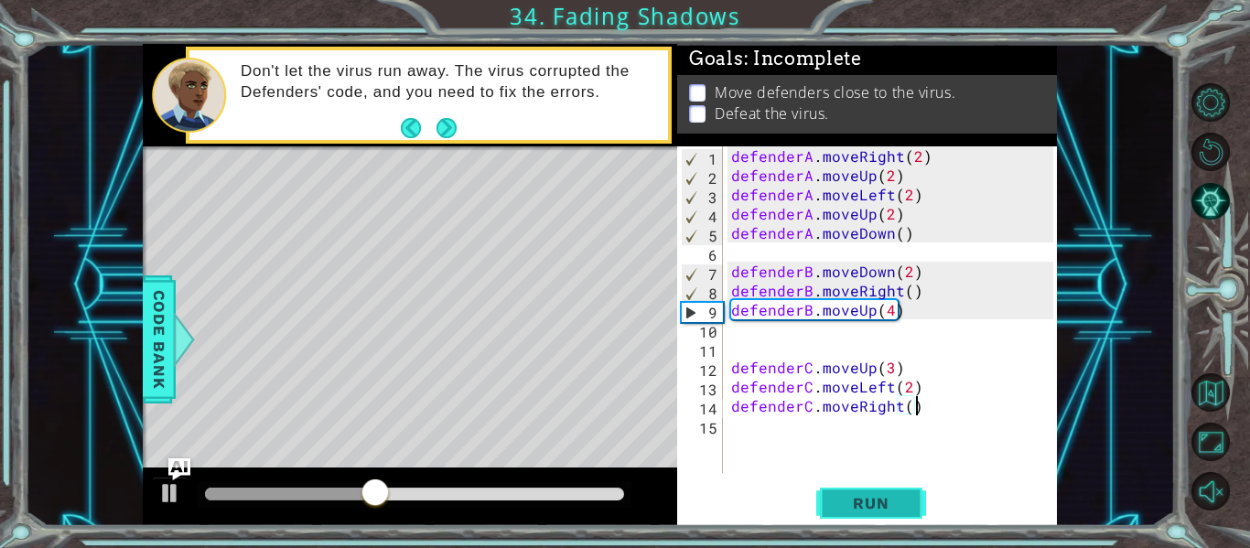
type textarea "defenderC.moveRight()"
click at [850, 497] on span "Run" at bounding box center [870, 503] width 72 height 18
click at [787, 342] on div "defenderA . moveRight ( 2 ) defenderA . moveUp ( 2 ) defenderA . moveLeft ( 2 )…" at bounding box center [894, 328] width 335 height 365
click at [794, 333] on div "defenderA . moveRight ( 2 ) defenderA . moveUp ( 2 ) defenderA . moveLeft ( 2 )…" at bounding box center [894, 328] width 335 height 365
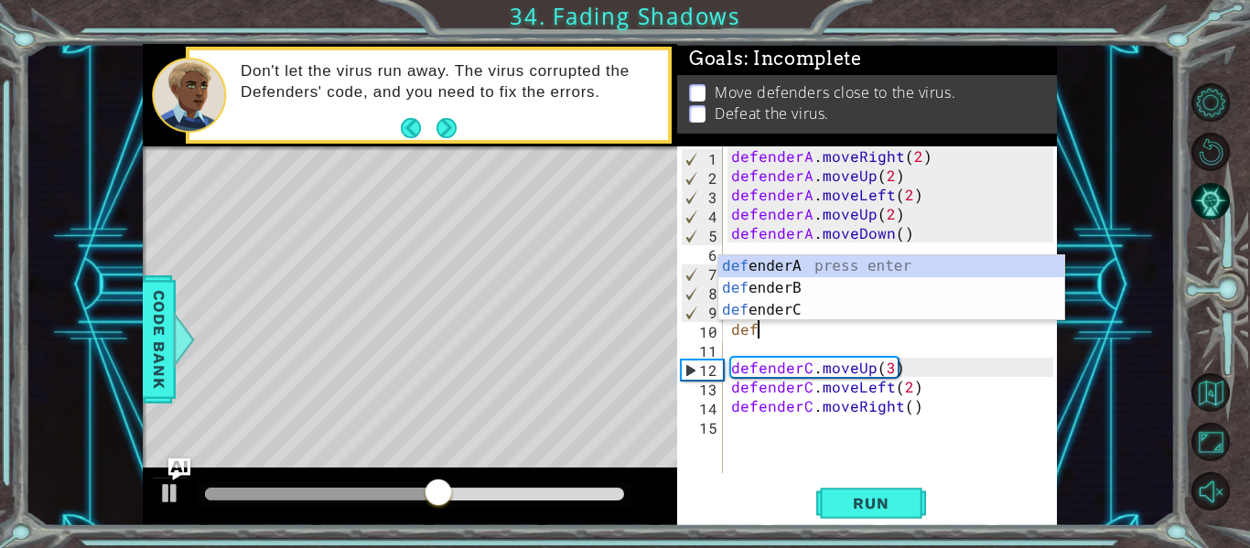
scroll to position [0, 1]
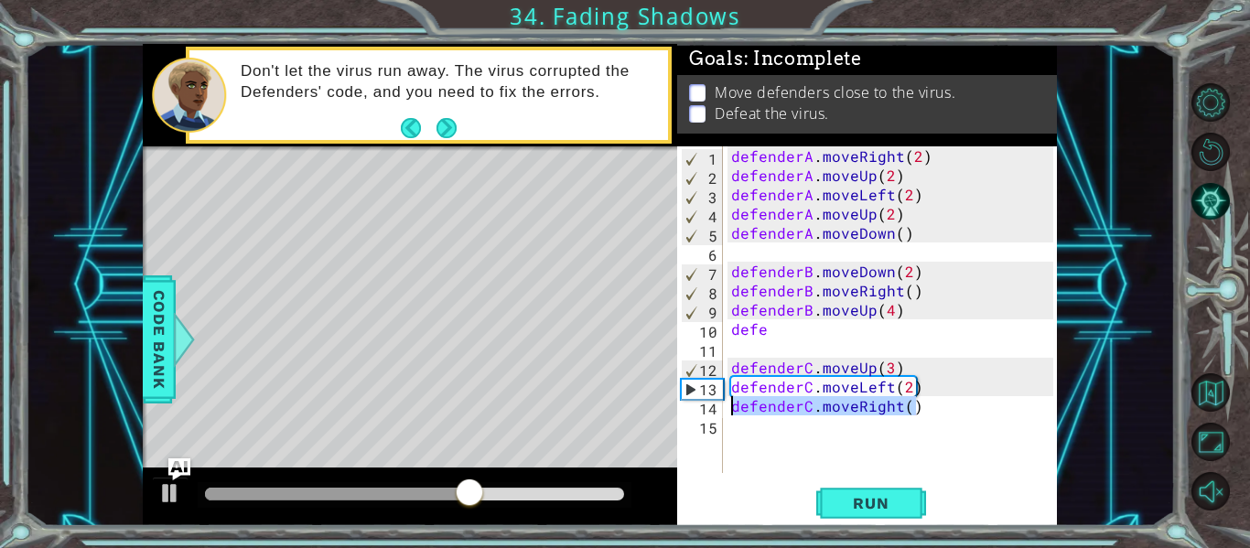
drag, startPoint x: 926, startPoint y: 406, endPoint x: 725, endPoint y: 400, distance: 201.4
click at [723, 407] on div "defe 1 2 3 4 5 6 7 8 9 10 11 12 13 14 15 defenderA . moveRight ( 2 ) defenderA …" at bounding box center [865, 309] width 376 height 327
type textarea "defenderC.moveRight()"
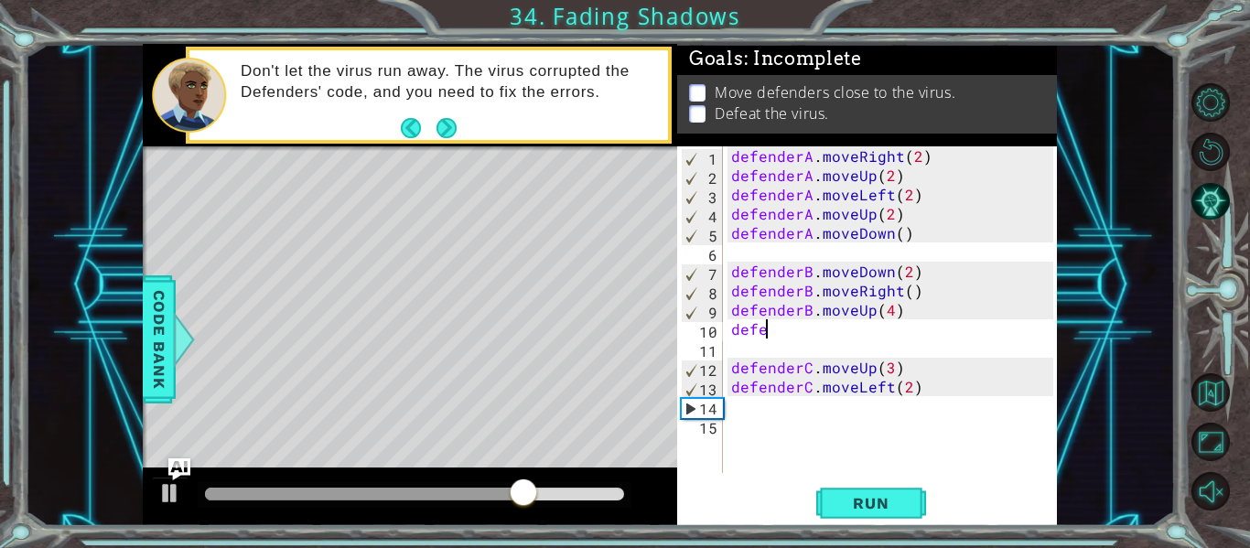
click at [773, 337] on div "defenderA . moveRight ( 2 ) defenderA . moveUp ( 2 ) defenderA . moveLeft ( 2 )…" at bounding box center [894, 328] width 335 height 365
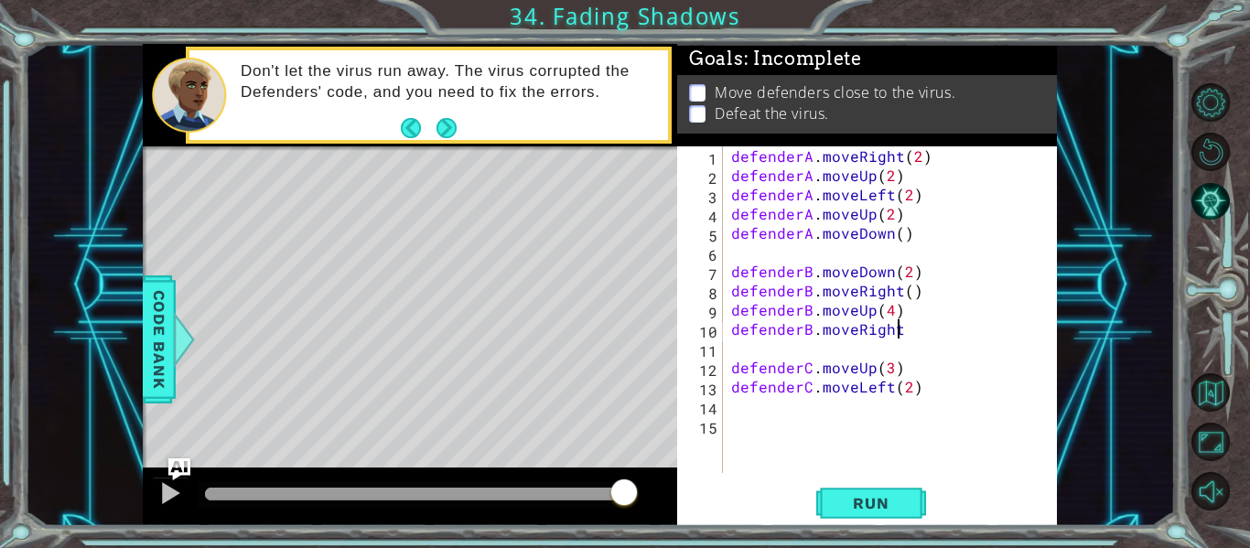
scroll to position [0, 11]
click at [844, 504] on span "Run" at bounding box center [870, 503] width 72 height 18
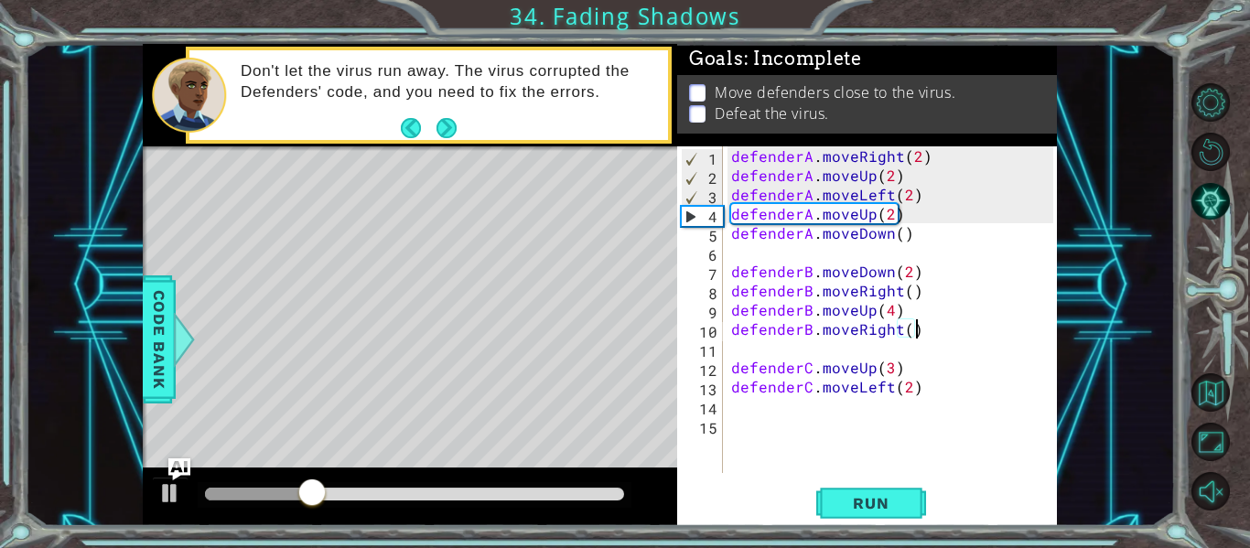
click at [922, 391] on div "defenderA . moveRight ( 2 ) defenderA . moveUp ( 2 ) defenderA . moveLeft ( 2 )…" at bounding box center [894, 328] width 335 height 365
type textarea "defenderC.moveLeft(2)"
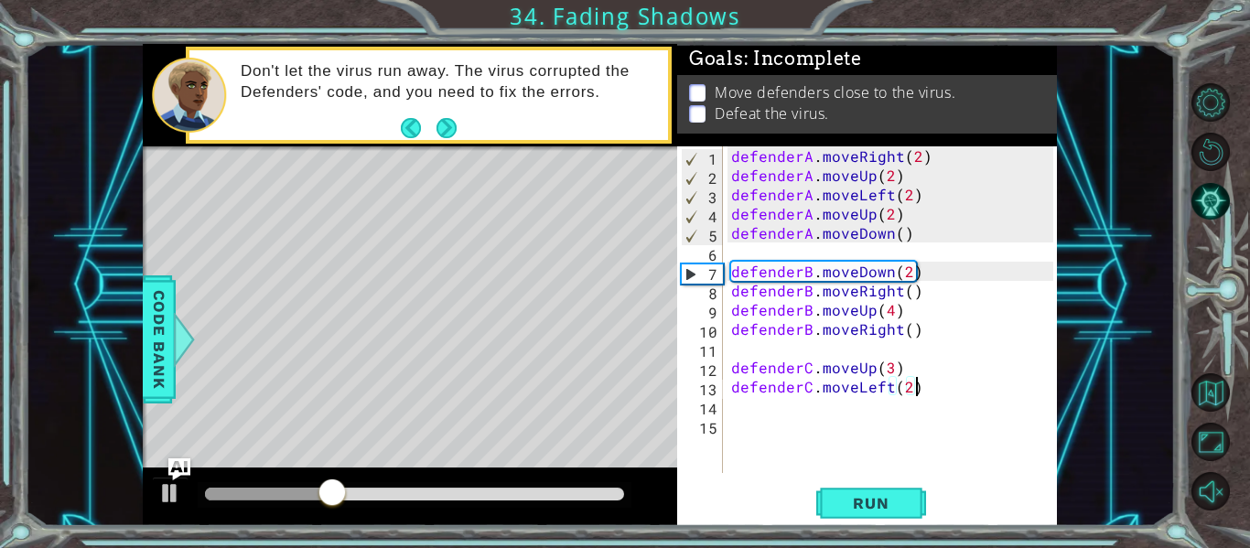
click at [849, 410] on div "defenderA . moveRight ( 2 ) defenderA . moveUp ( 2 ) defenderA . moveLeft ( 2 )…" at bounding box center [894, 328] width 335 height 365
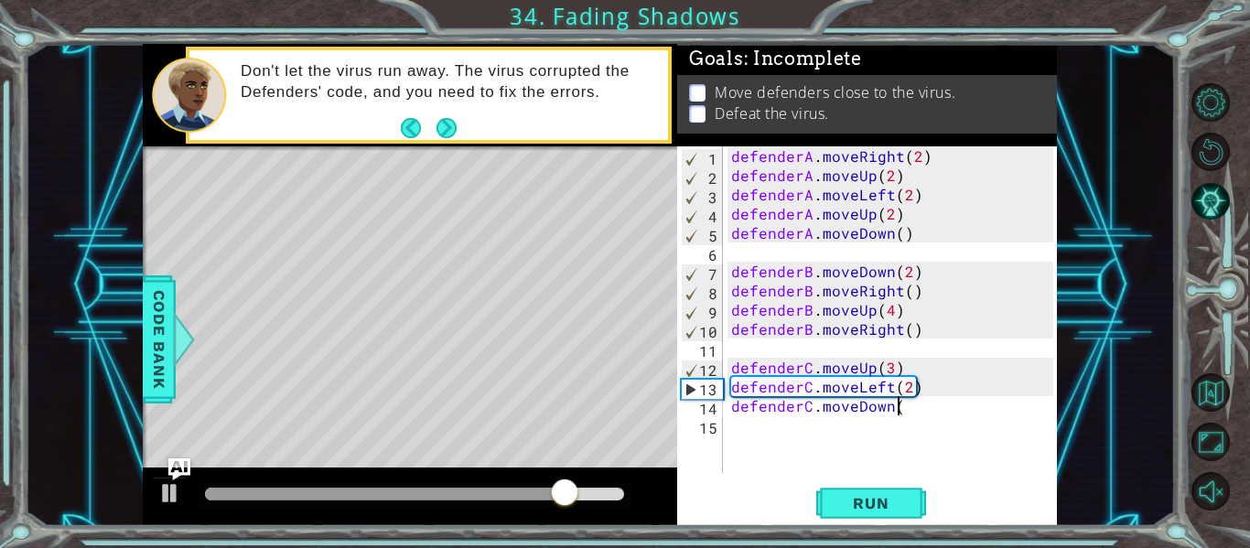
scroll to position [0, 10]
type textarea "defenderC.moveDown()"
click at [881, 502] on span "Run" at bounding box center [870, 503] width 72 height 18
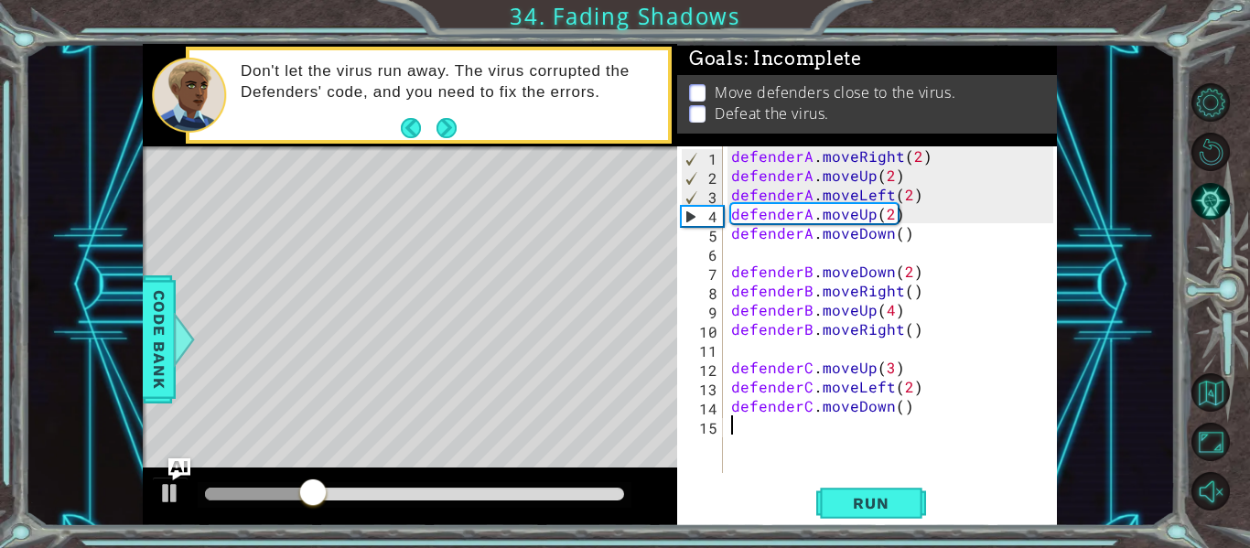
drag, startPoint x: 759, startPoint y: 419, endPoint x: 764, endPoint y: 433, distance: 14.5
click at [765, 433] on div "defenderA . moveRight ( 2 ) defenderA . moveUp ( 2 ) defenderA . moveLeft ( 2 )…" at bounding box center [894, 328] width 335 height 365
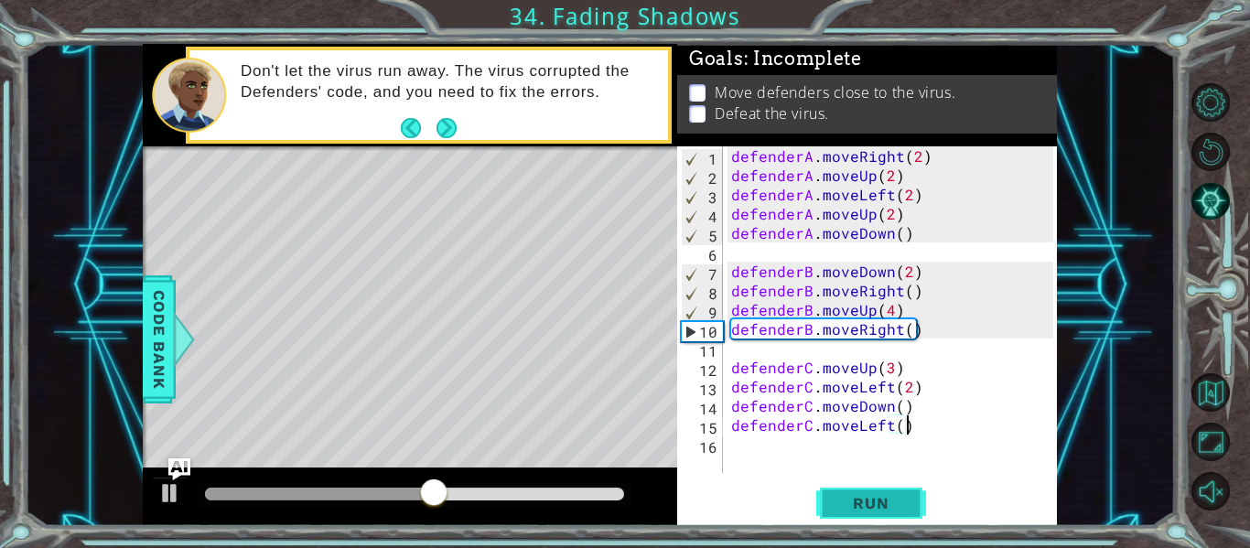
click at [871, 500] on span "Run" at bounding box center [870, 503] width 72 height 18
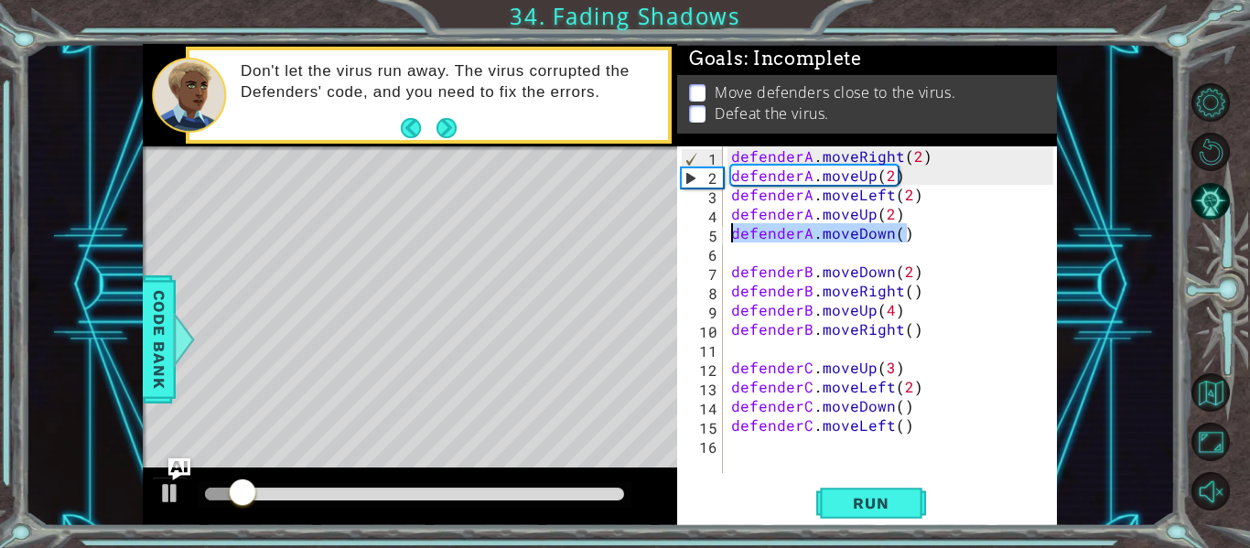
drag, startPoint x: 911, startPoint y: 242, endPoint x: 728, endPoint y: 231, distance: 183.3
click at [728, 231] on div "defenderA . moveRight ( 2 ) defenderA . moveUp ( 2 ) defenderA . moveLeft ( 2 )…" at bounding box center [894, 328] width 335 height 365
type textarea "defenderA.moveDown()"
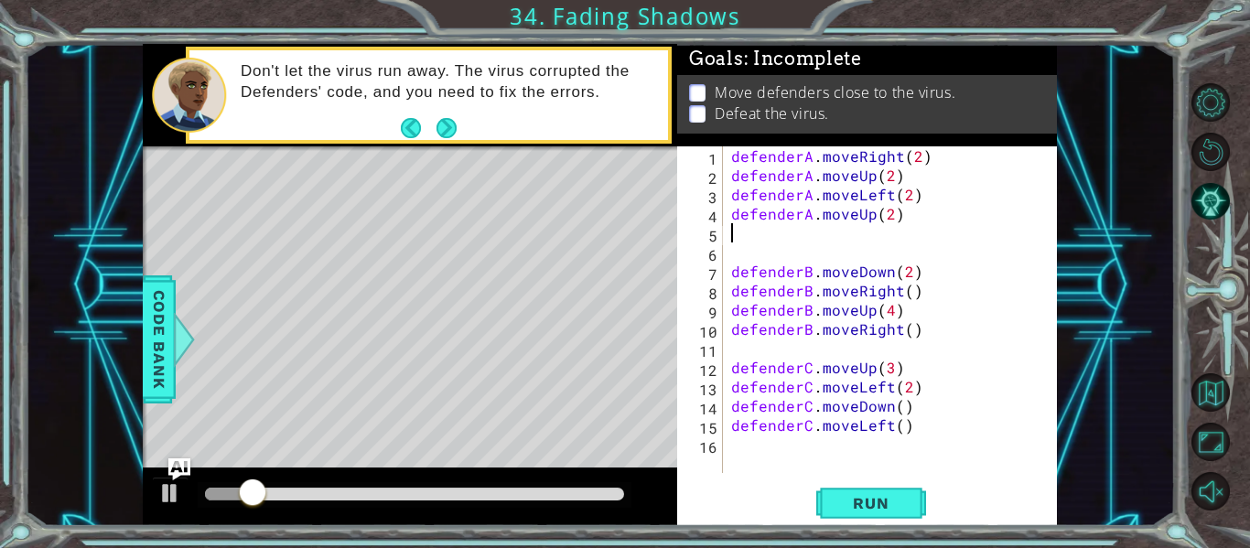
scroll to position [0, 0]
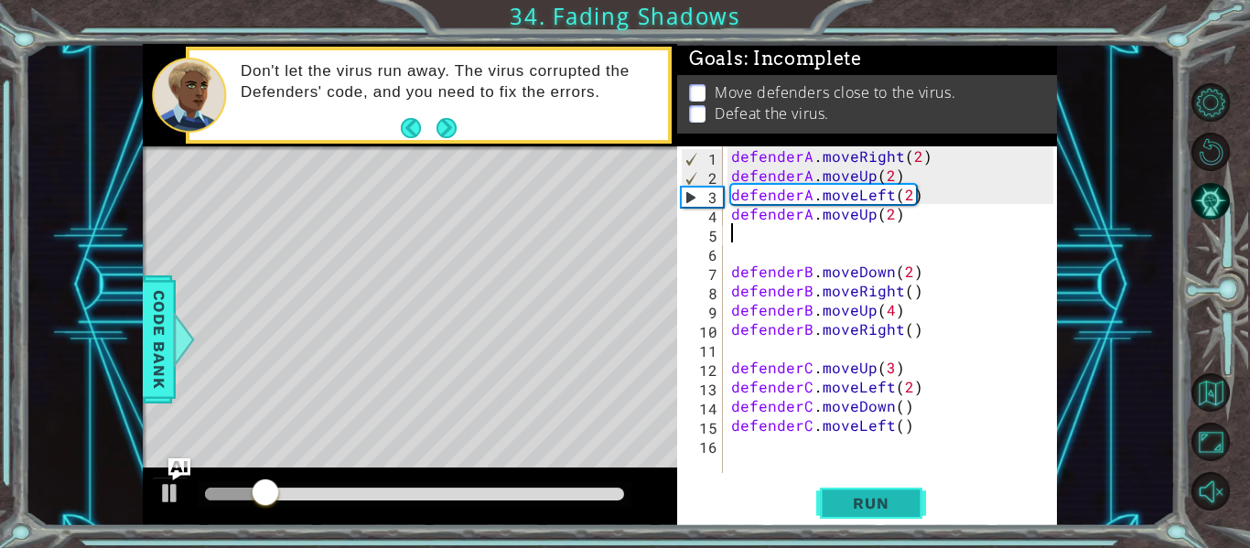
click at [884, 499] on span "Run" at bounding box center [870, 503] width 72 height 18
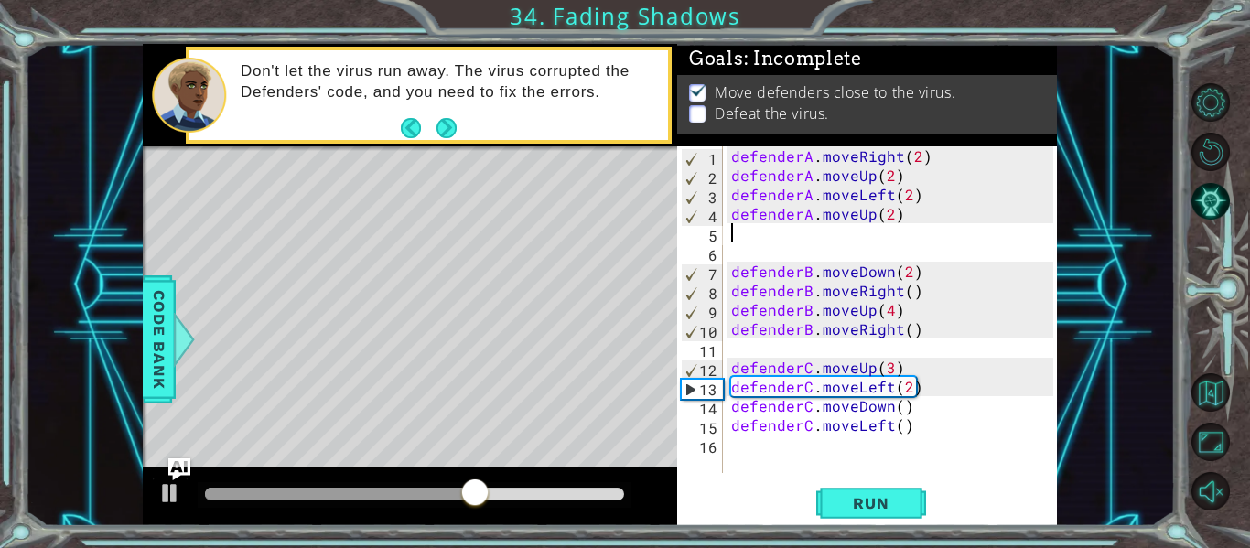
click at [444, 134] on button "Next" at bounding box center [446, 128] width 20 height 20
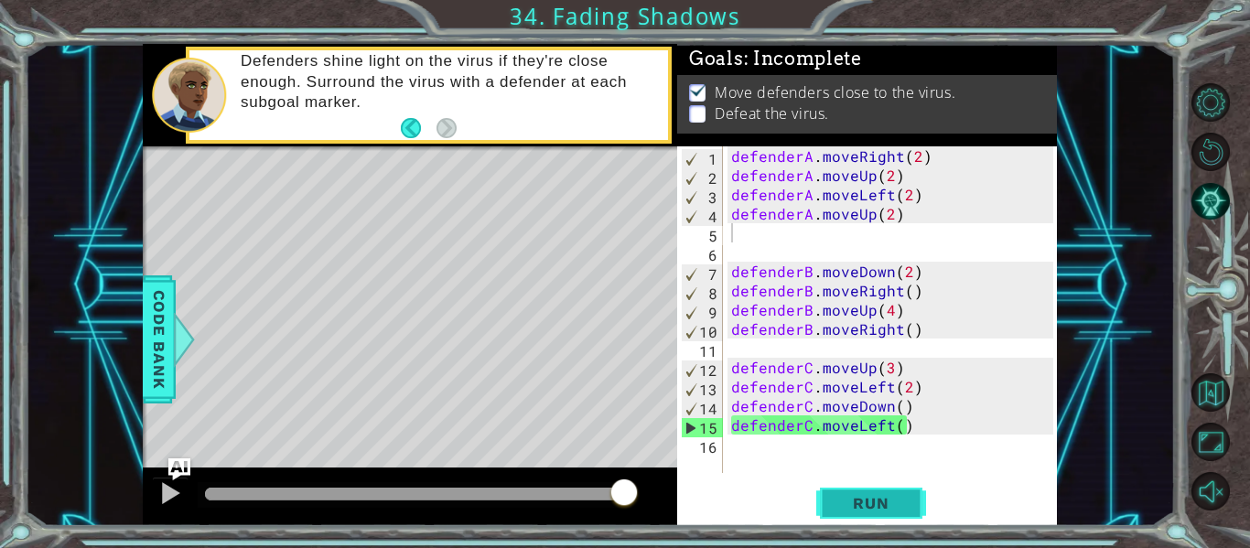
click at [900, 491] on button "Run" at bounding box center [871, 504] width 110 height 38
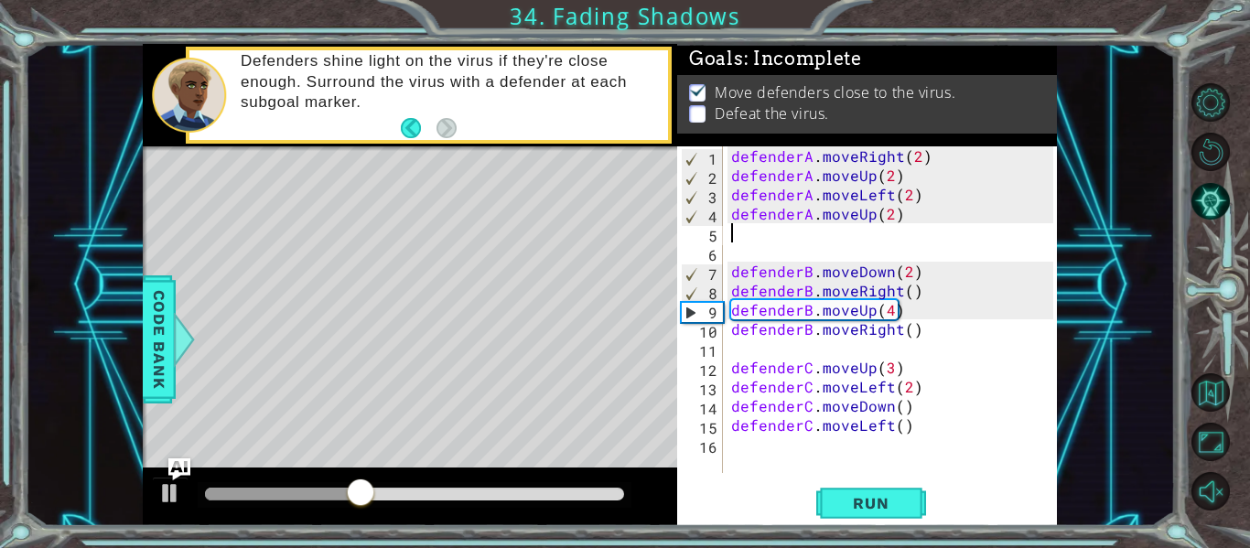
click at [893, 217] on div "defenderA . moveRight ( 2 ) defenderA . moveUp ( 2 ) defenderA . moveLeft ( 2 )…" at bounding box center [894, 328] width 335 height 365
type textarea "defenderA.moveUp(1)"
click at [897, 507] on span "Run" at bounding box center [870, 503] width 72 height 18
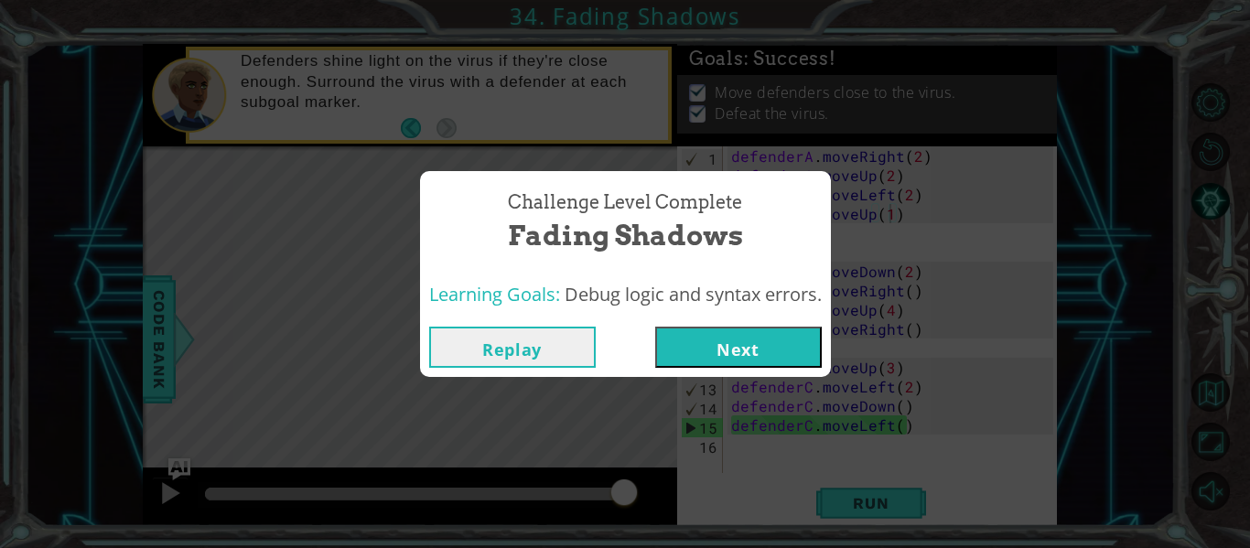
click at [783, 344] on button "Next" at bounding box center [738, 347] width 167 height 41
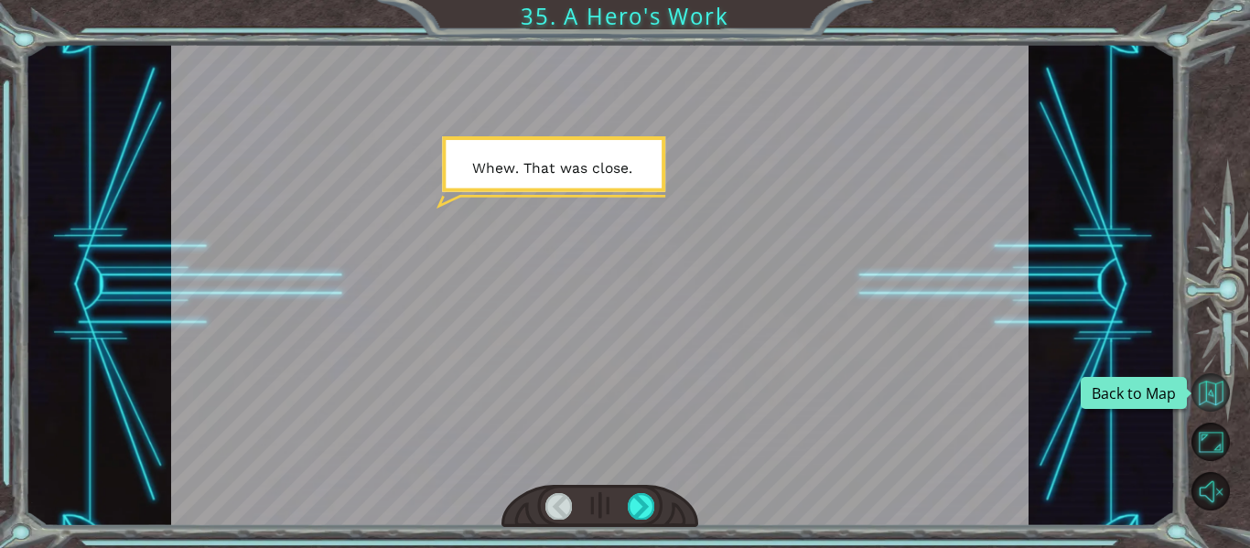
click at [1210, 410] on button "Back to Map" at bounding box center [1210, 392] width 38 height 38
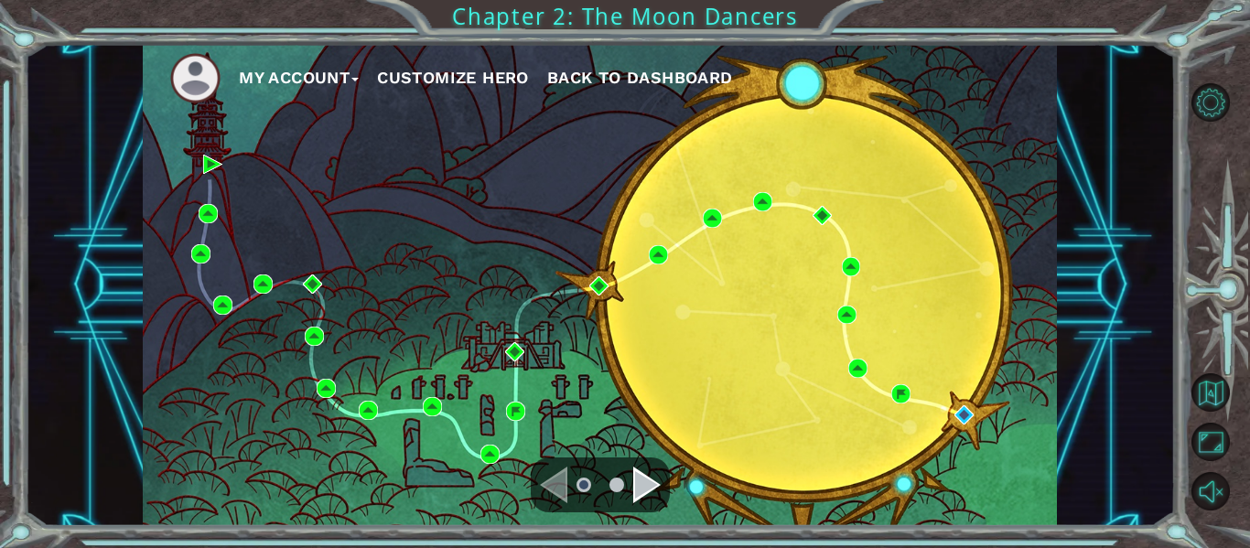
click at [647, 487] on div "Navigate to the next page" at bounding box center [646, 485] width 27 height 37
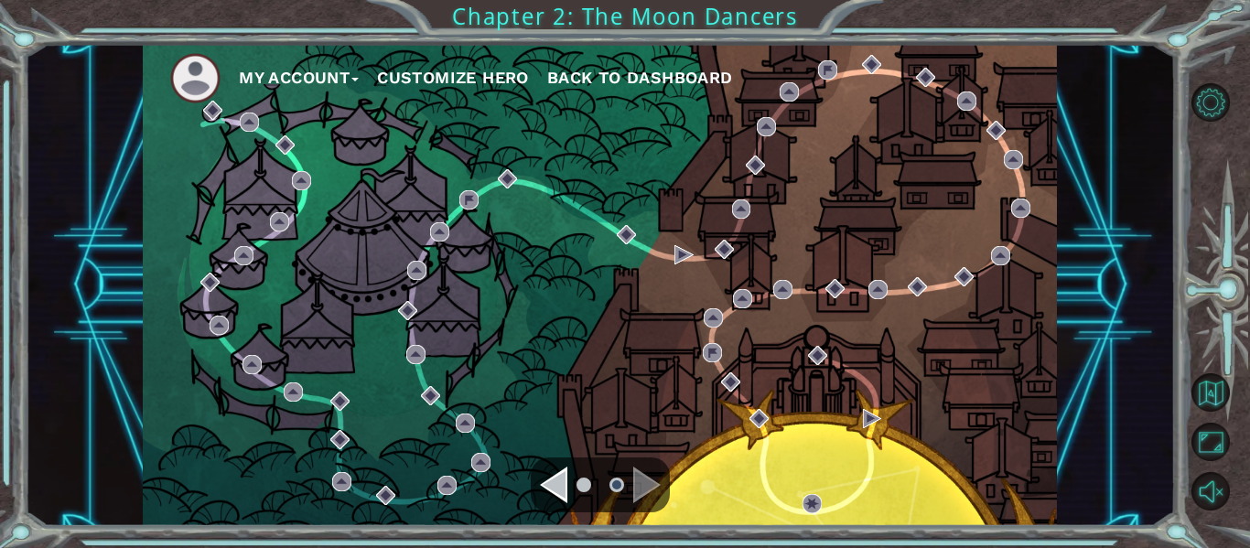
click at [564, 455] on div "My Account Customize Hero Back to Dashboard" at bounding box center [600, 285] width 914 height 482
click at [563, 479] on div "Navigate to the previous page" at bounding box center [553, 485] width 27 height 37
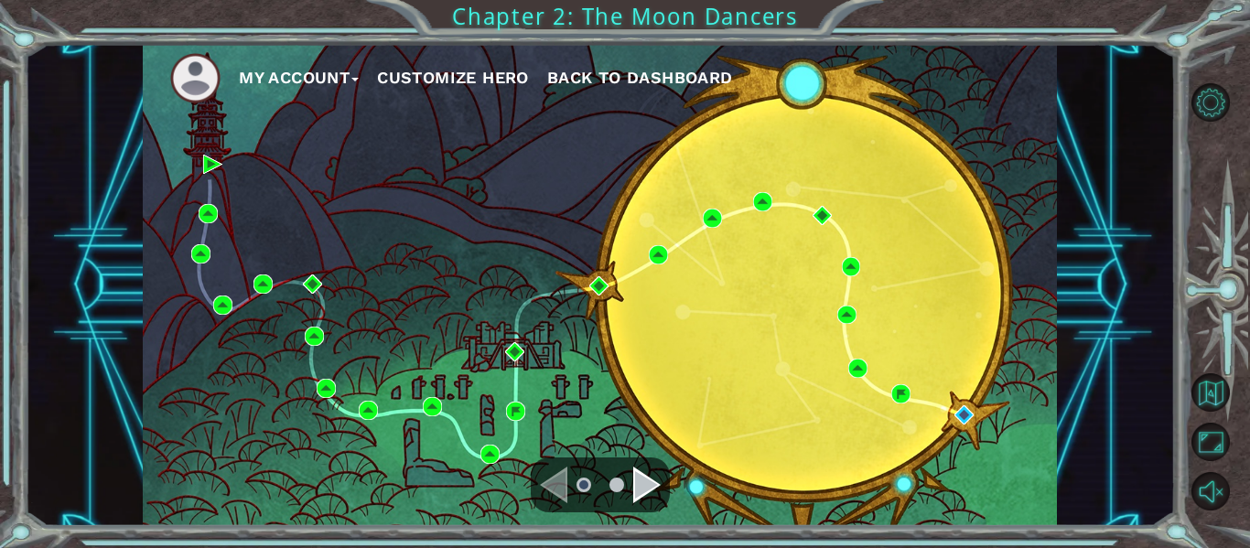
click at [619, 484] on ul at bounding box center [600, 485] width 66 height 37
click at [619, 484] on li at bounding box center [616, 485] width 15 height 15
